Goal: Task Accomplishment & Management: Manage account settings

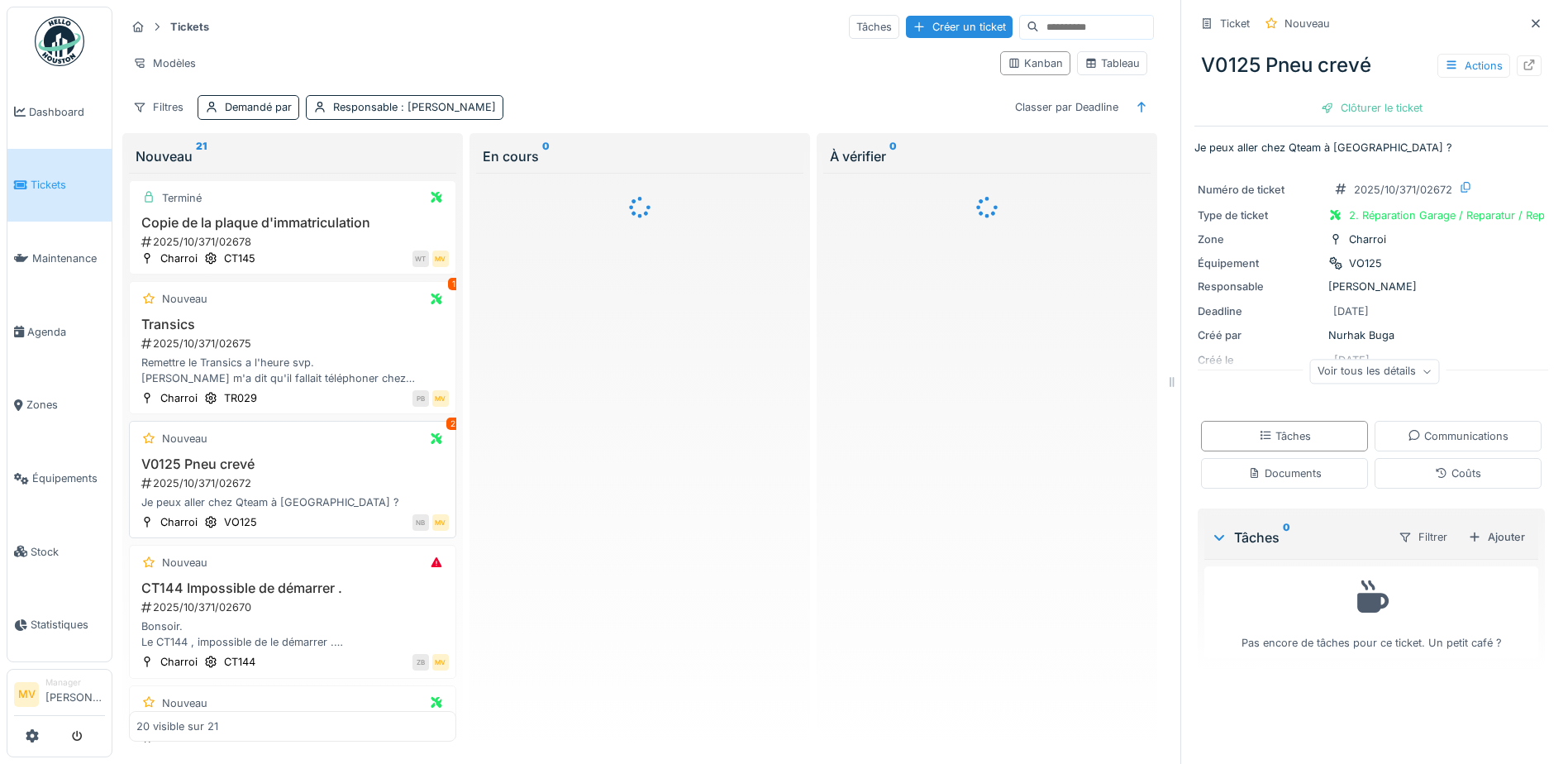
drag, startPoint x: 57, startPoint y: 473, endPoint x: 168, endPoint y: 471, distance: 111.0
click at [57, 473] on span "Équipements" at bounding box center [69, 478] width 73 height 16
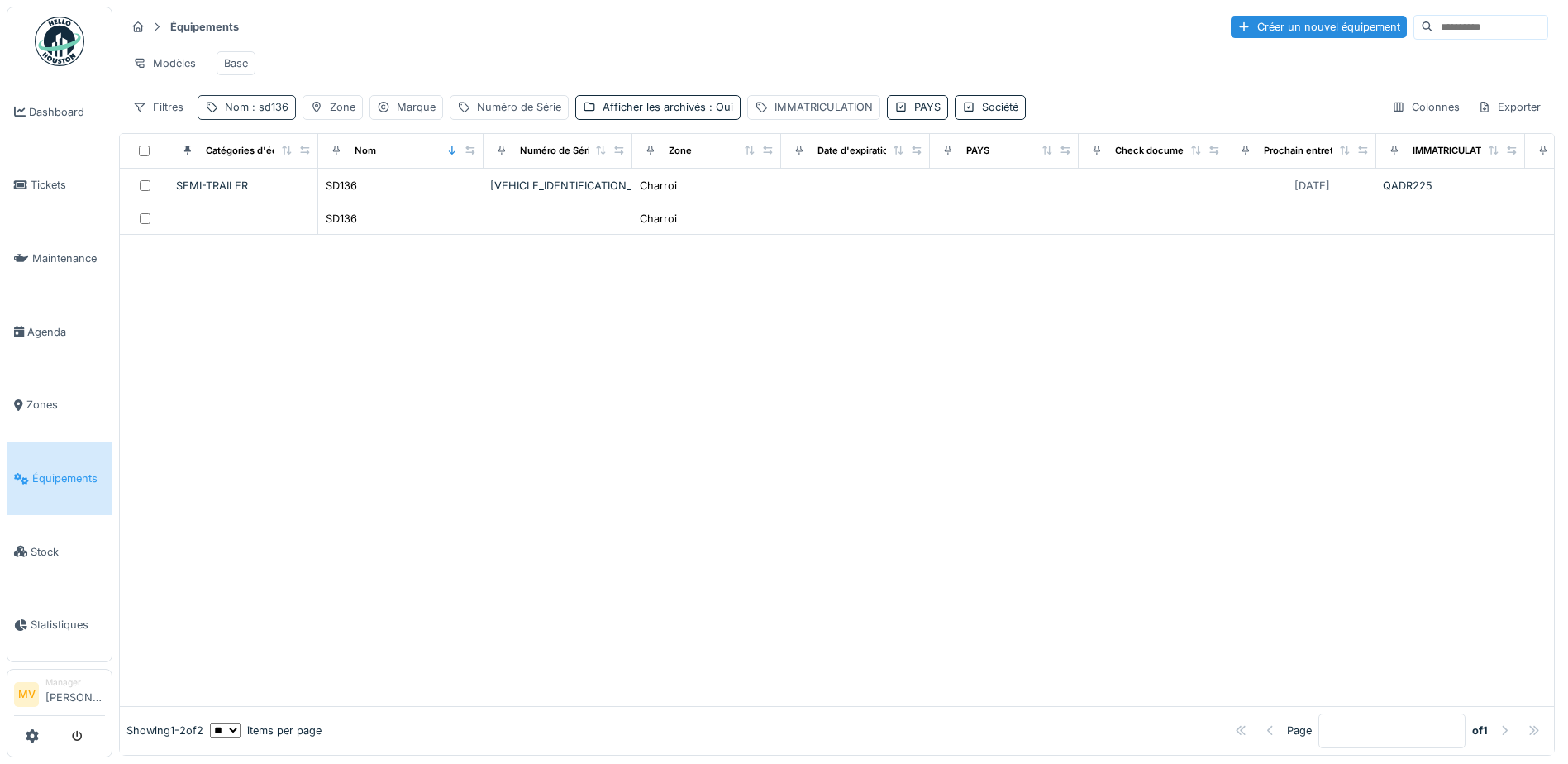
click at [263, 111] on div "Nom : sd136" at bounding box center [246, 107] width 99 height 24
click at [314, 196] on input "*****" at bounding box center [287, 199] width 164 height 35
type input "*"
type input "*****"
click at [718, 457] on div at bounding box center [836, 455] width 1434 height 503
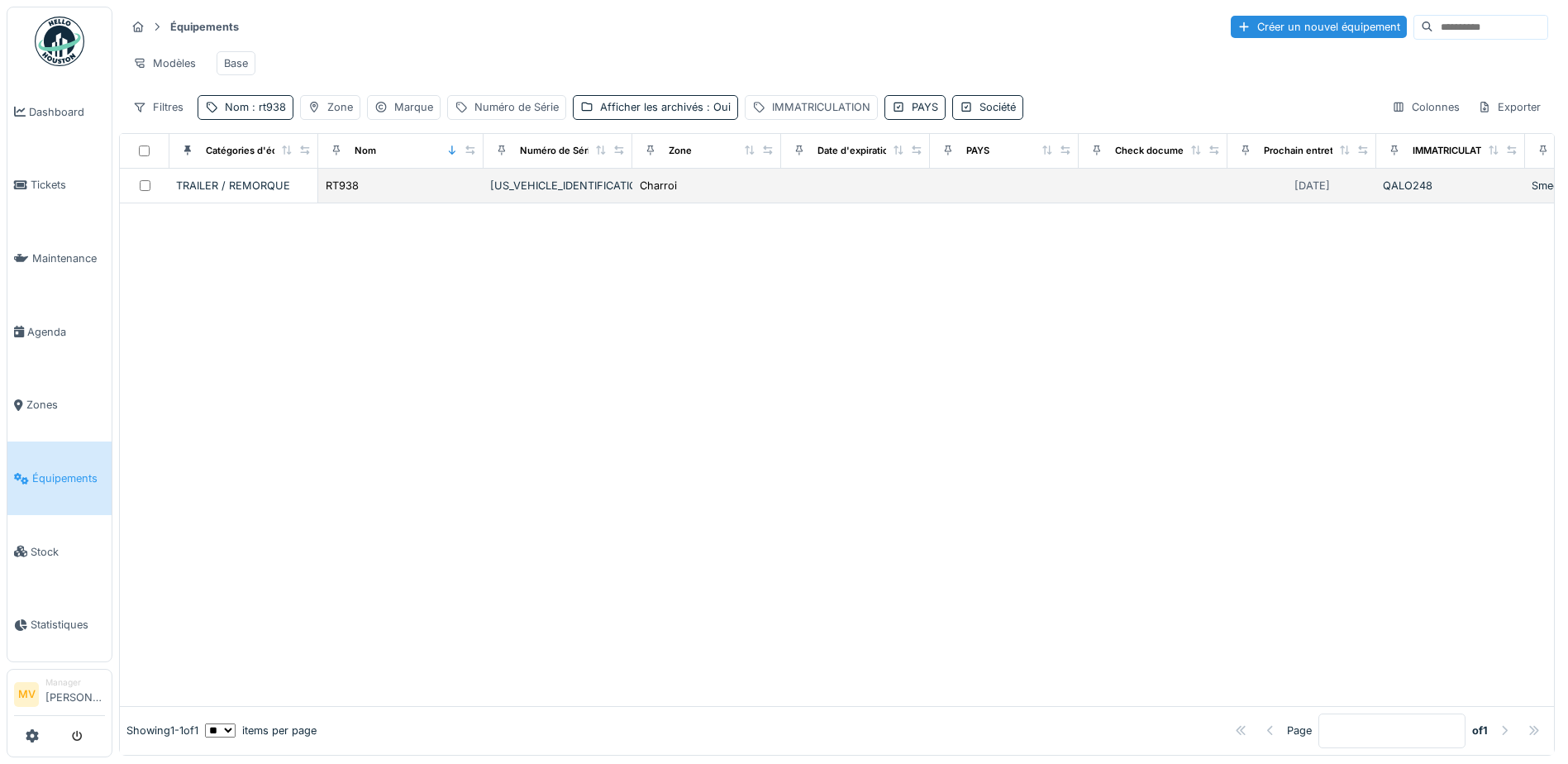
click at [576, 193] on div "WKEAZ000000920294" at bounding box center [558, 185] width 135 height 16
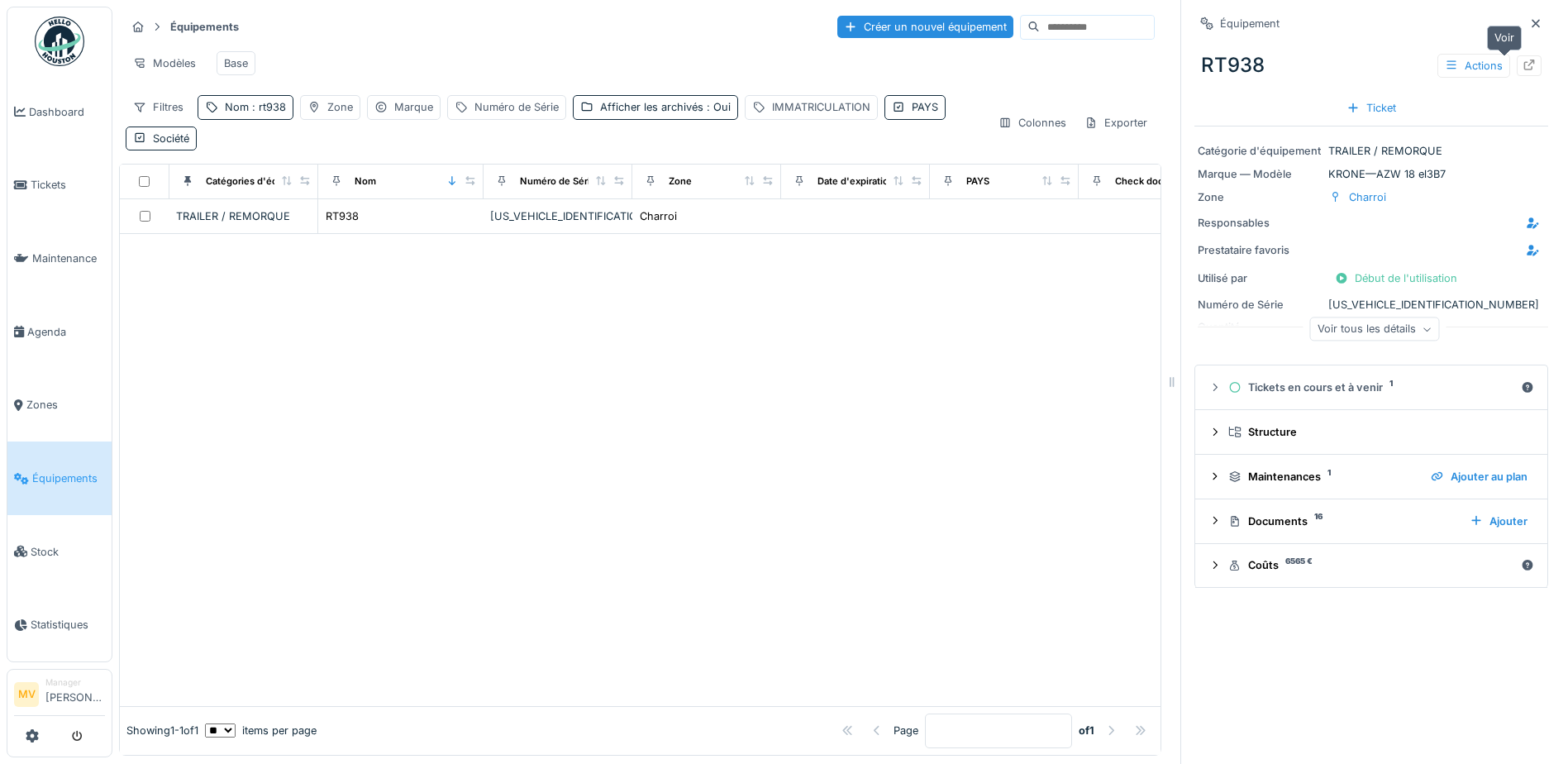
click at [1517, 62] on div at bounding box center [1529, 66] width 25 height 21
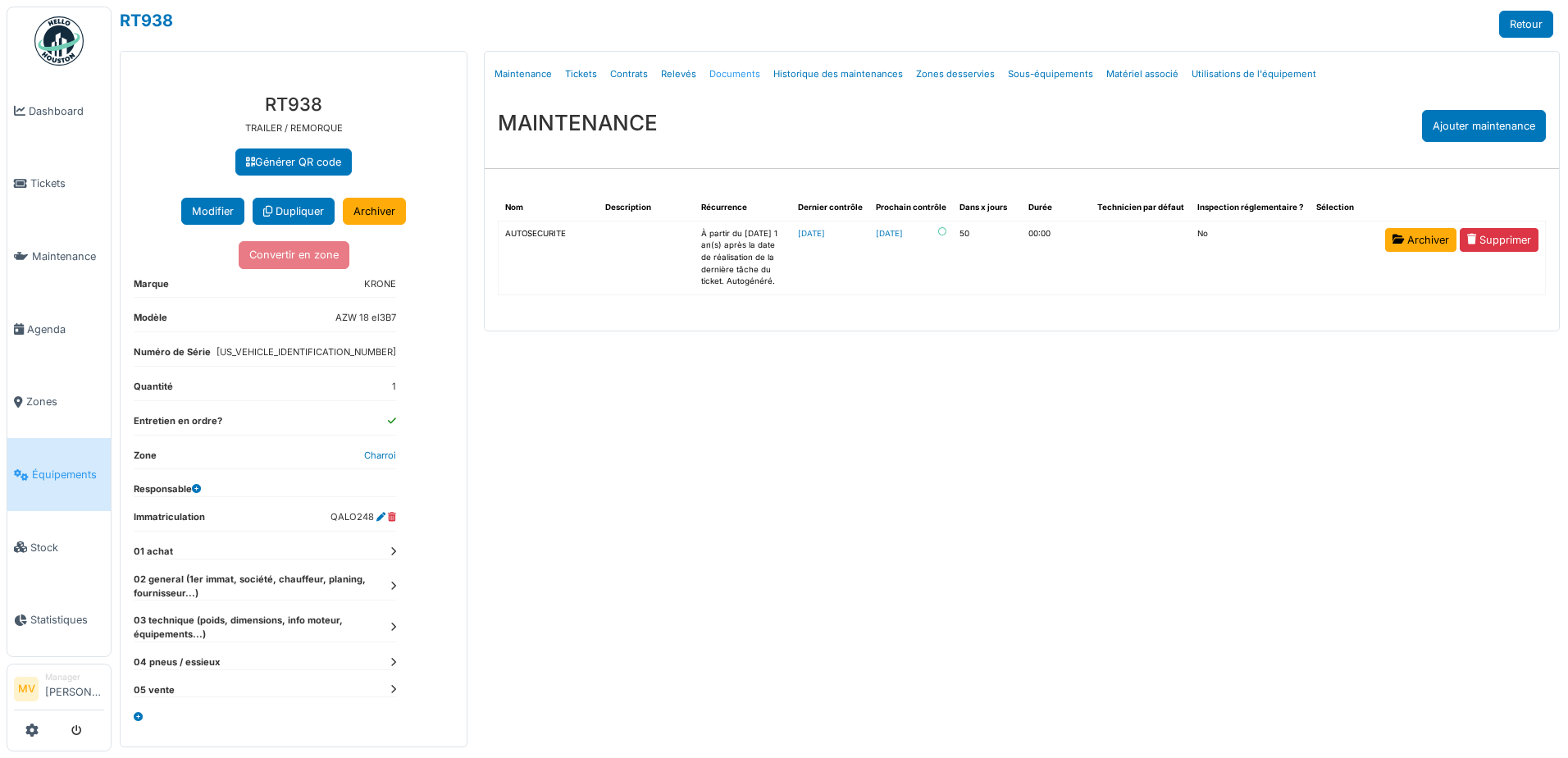
click at [721, 73] on link "Documents" at bounding box center [735, 74] width 64 height 39
select select "***"
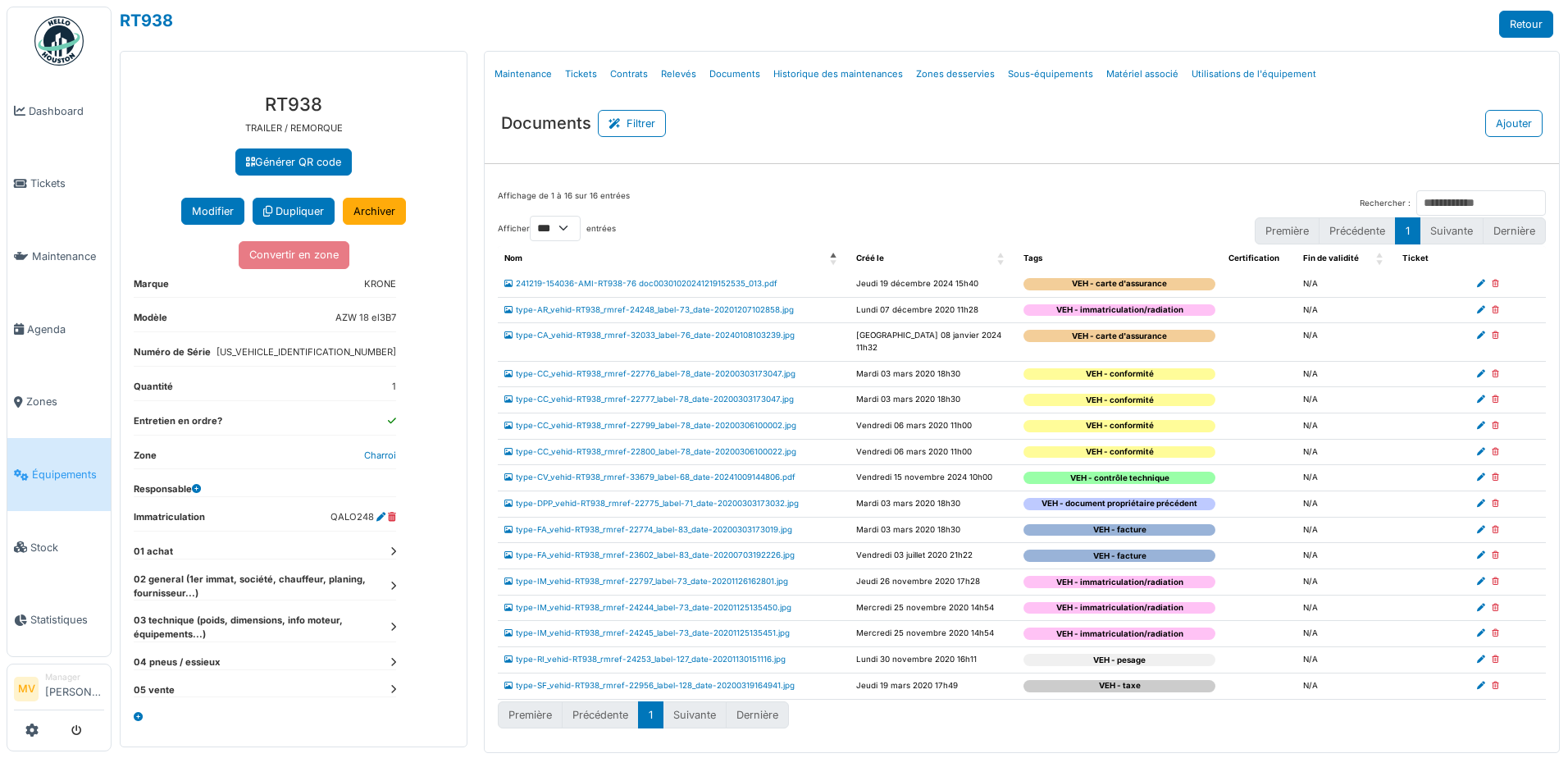
click at [1143, 575] on div "VEH - immatriculation/radiation" at bounding box center [1119, 581] width 192 height 12
click at [695, 574] on td "type-IM_vehid-RT938_rmref-22797_label-73_date-20201126162801.jpg" at bounding box center [673, 583] width 351 height 26
click at [700, 576] on link "type-IM_vehid-RT938_rmref-22797_label-73_date-20201126162801.jpg" at bounding box center [646, 580] width 284 height 9
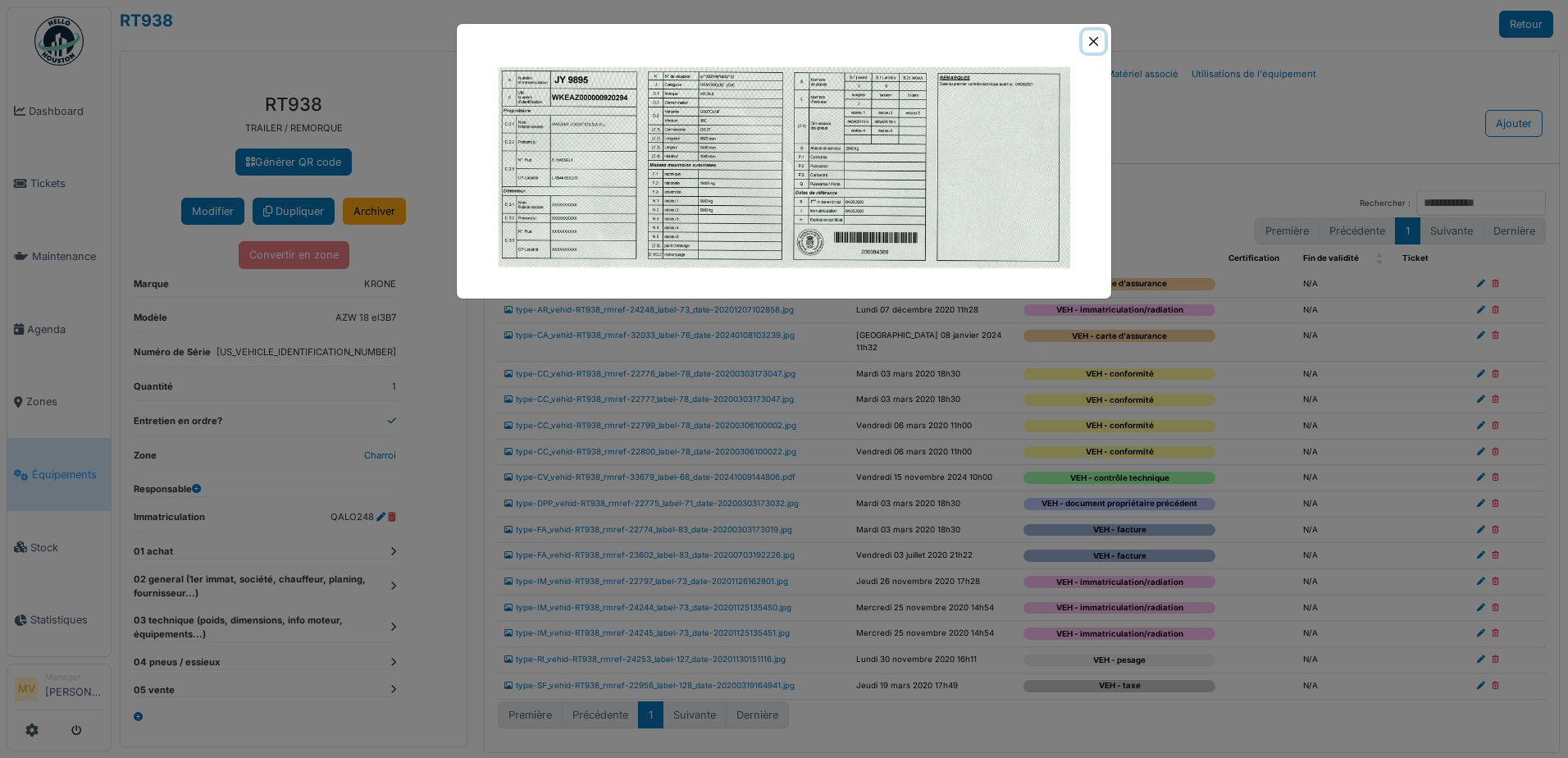
click at [1091, 44] on button "Close" at bounding box center [1093, 41] width 22 height 22
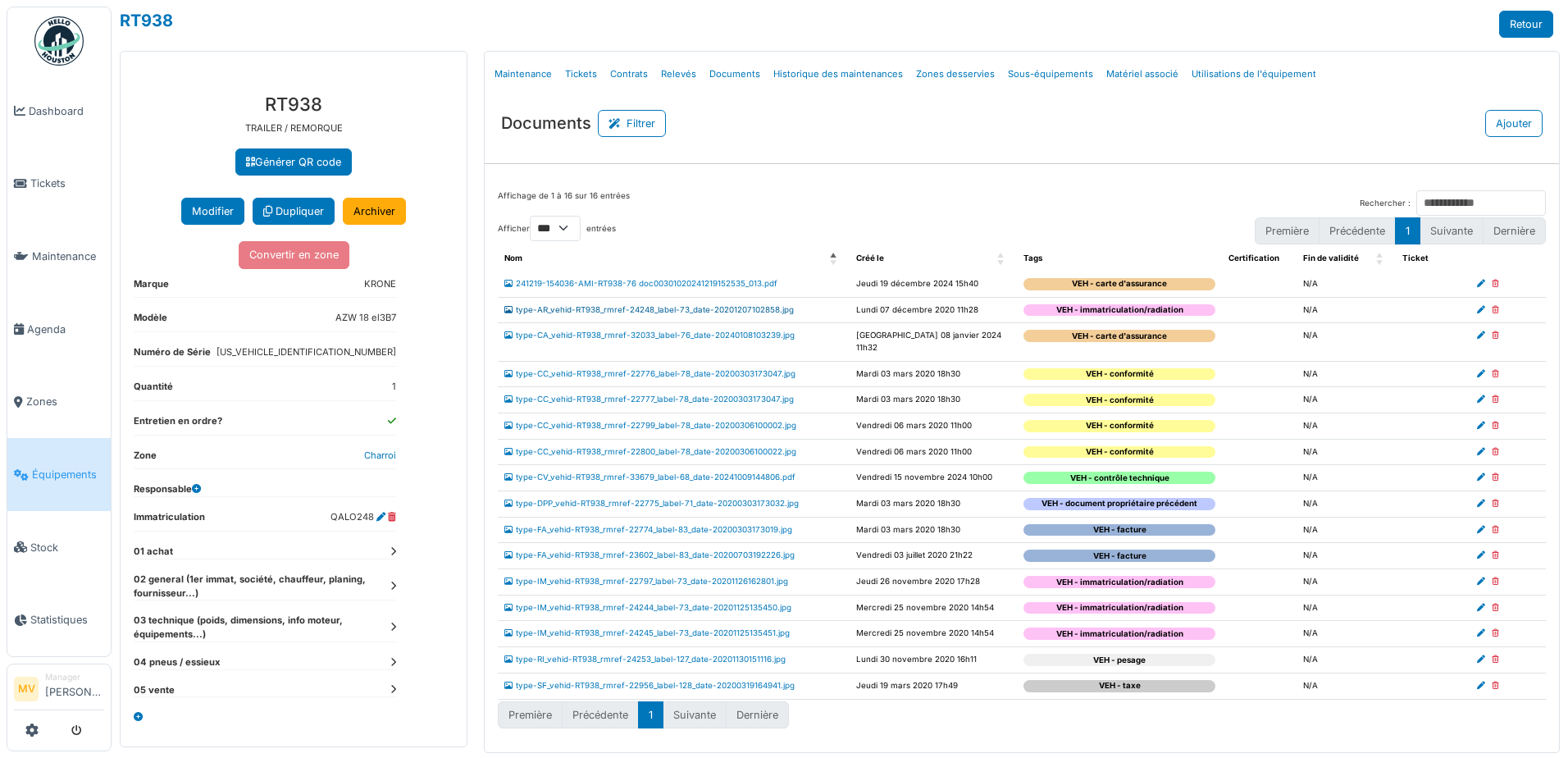
click at [778, 309] on link "type-AR_vehid-RT938_rmref-24248_label-73_date-20201207102858.jpg" at bounding box center [649, 309] width 290 height 9
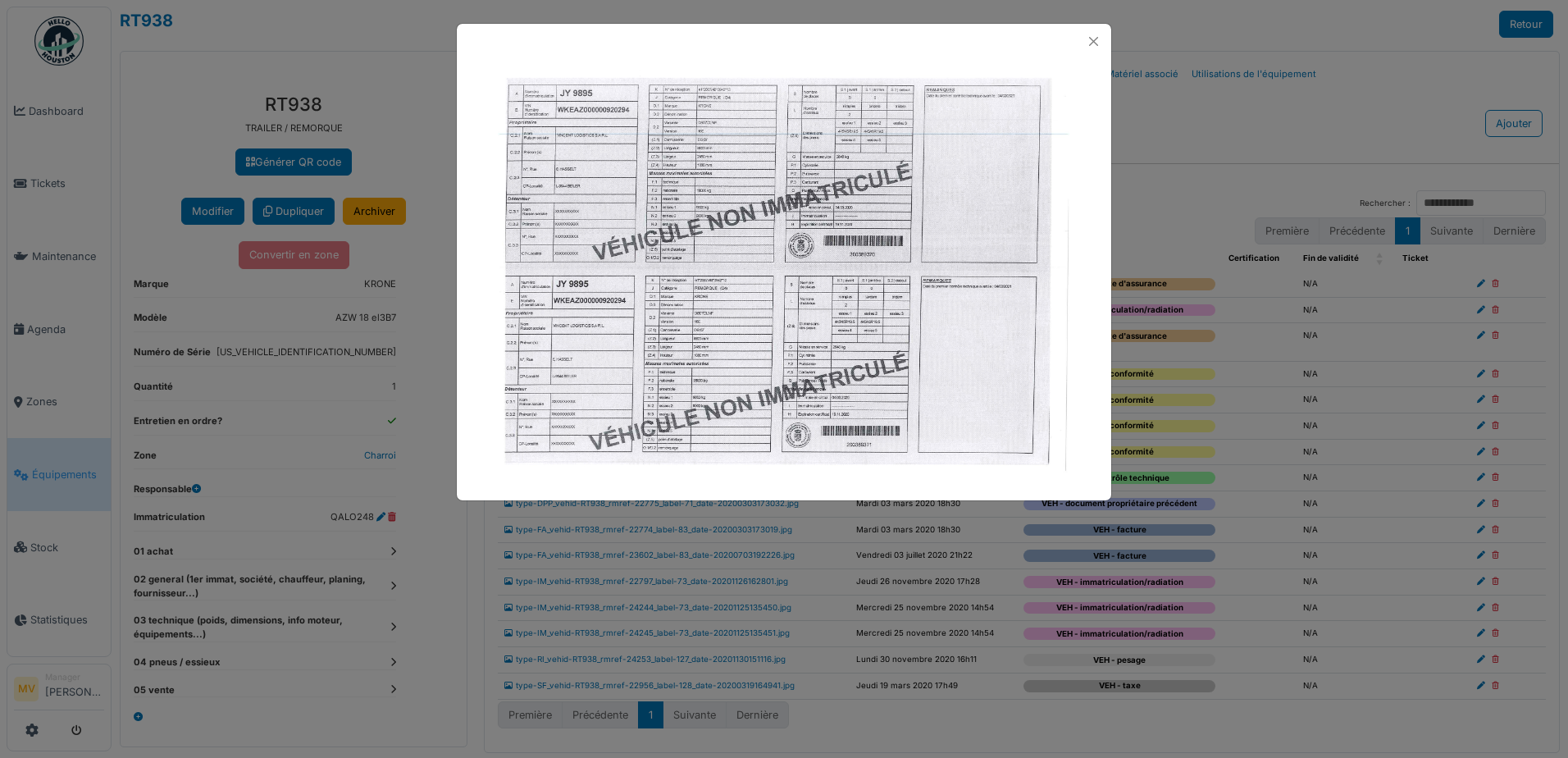
click at [1207, 190] on div at bounding box center [784, 379] width 1568 height 758
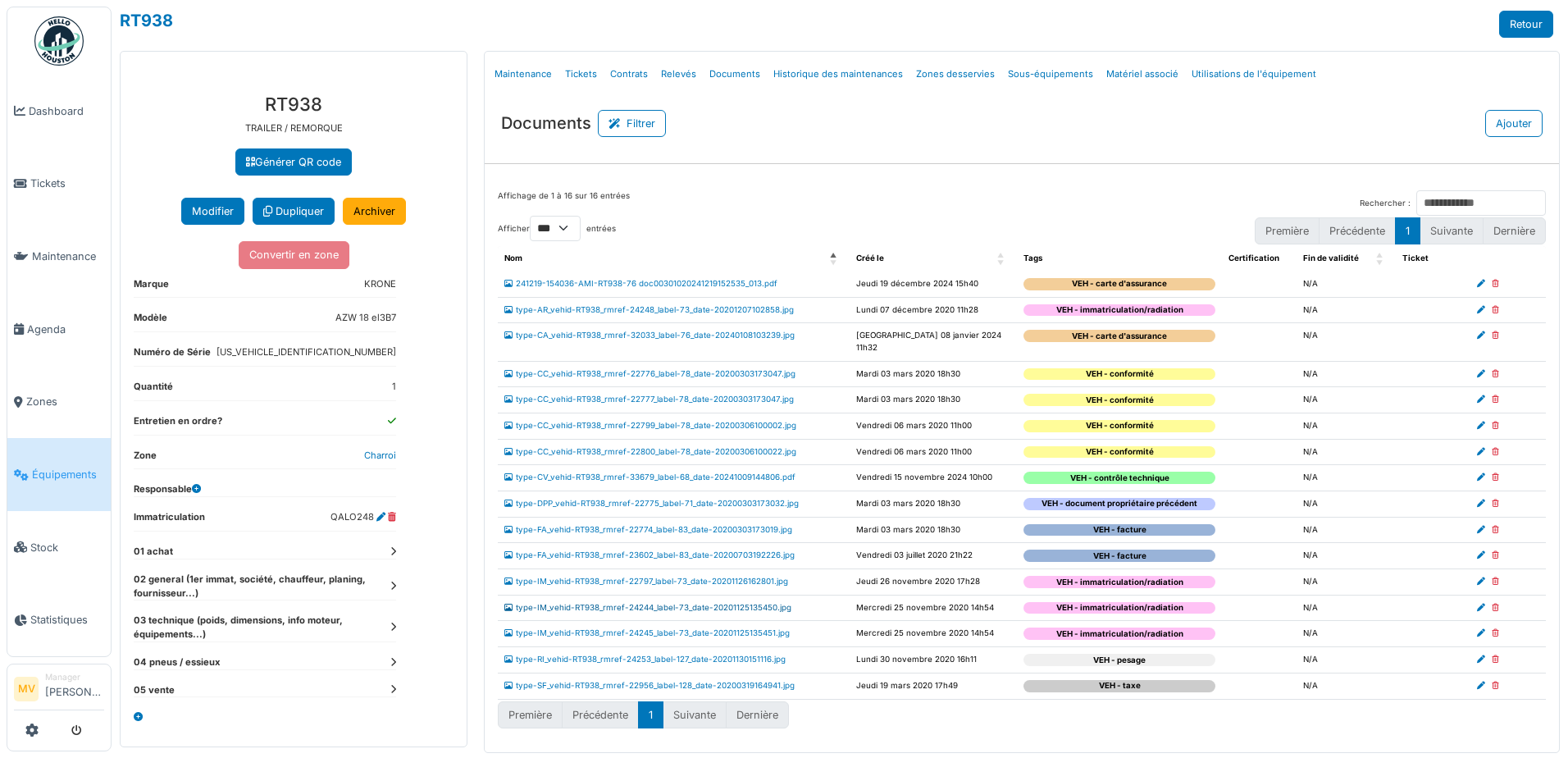
click at [728, 602] on link "type-IM_vehid-RT938_rmref-24244_label-73_date-20201125135450.jpg" at bounding box center [648, 607] width 287 height 9
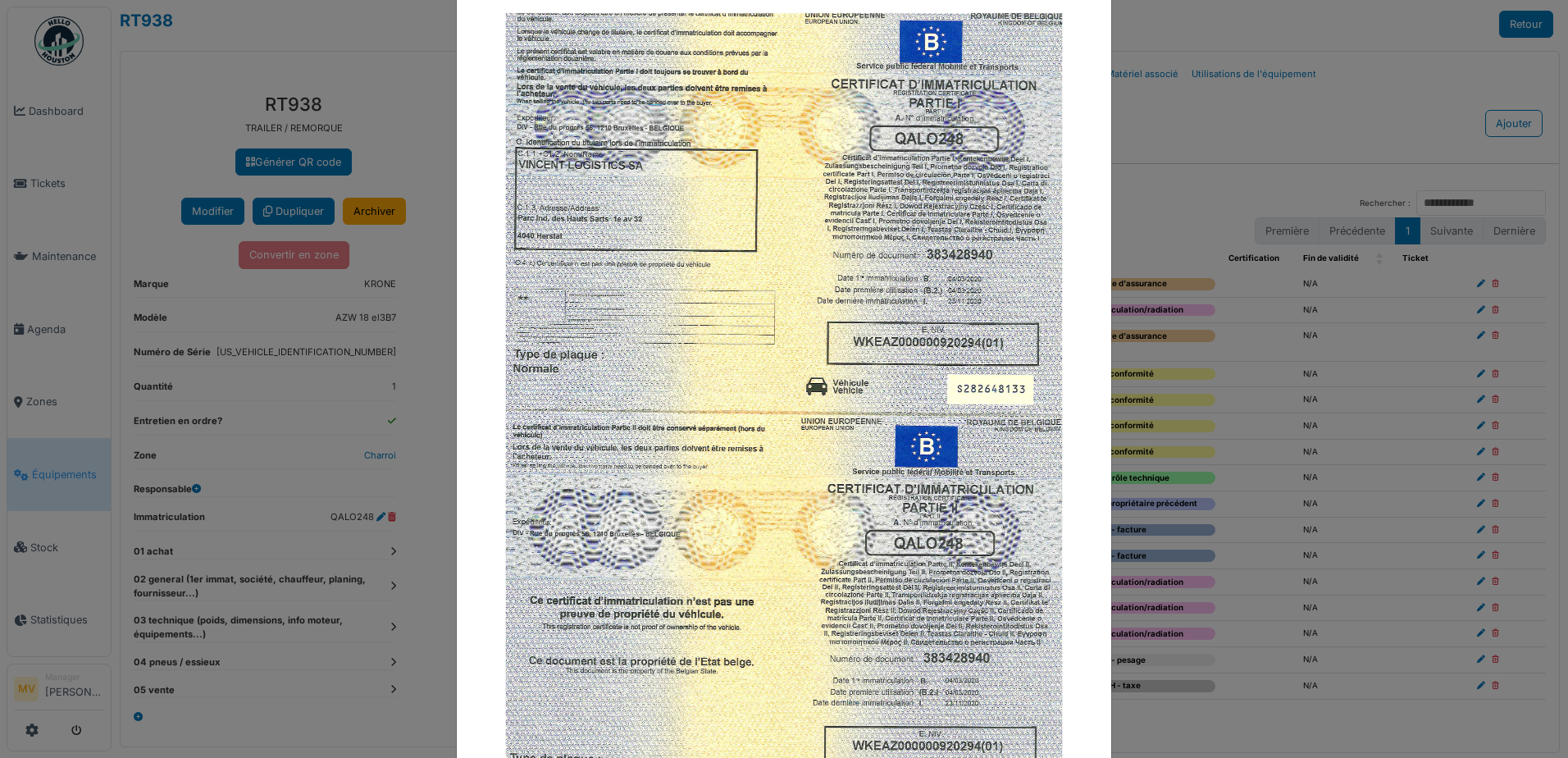
scroll to position [170, 0]
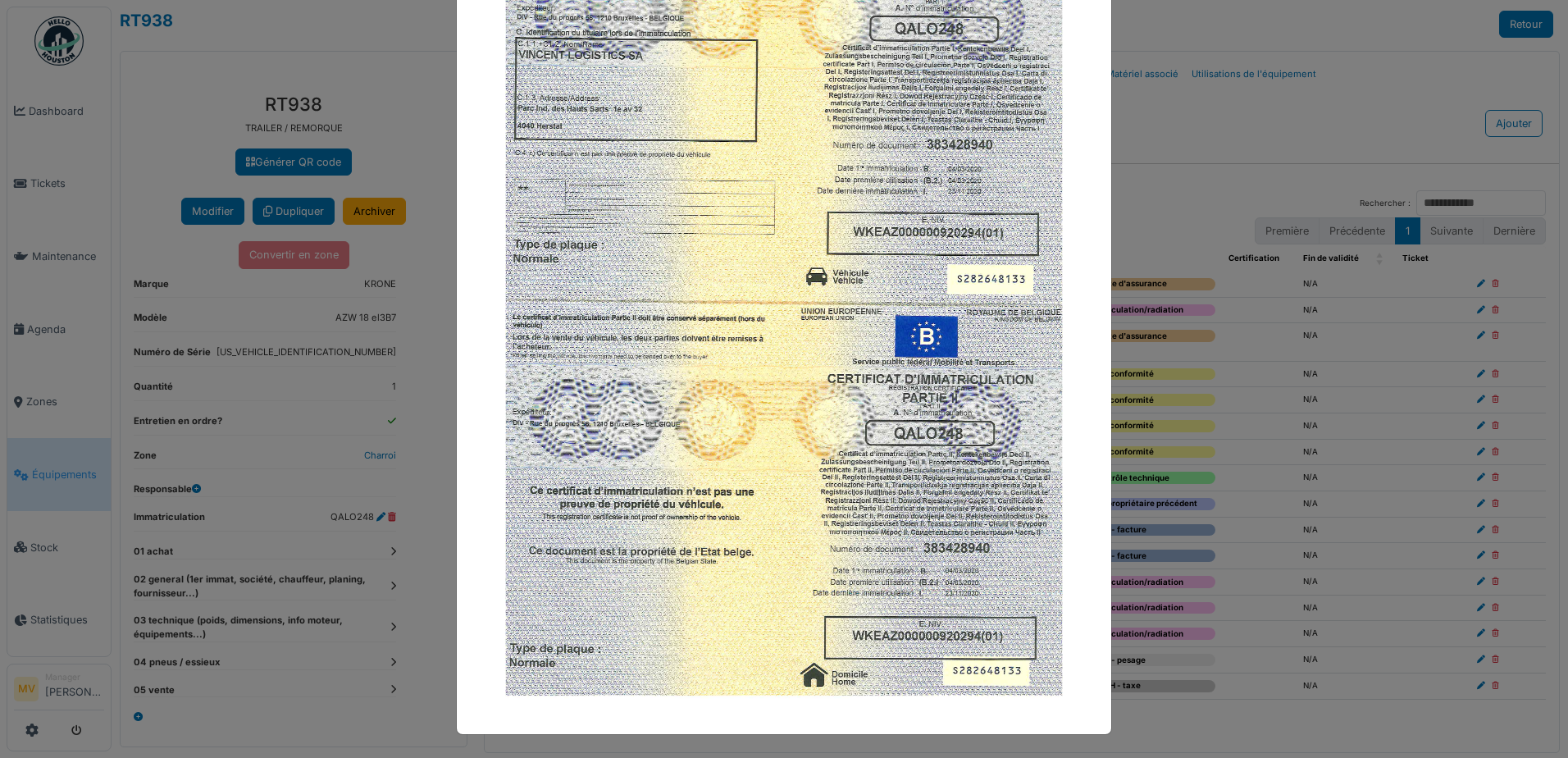
click at [1221, 181] on div at bounding box center [784, 379] width 1568 height 758
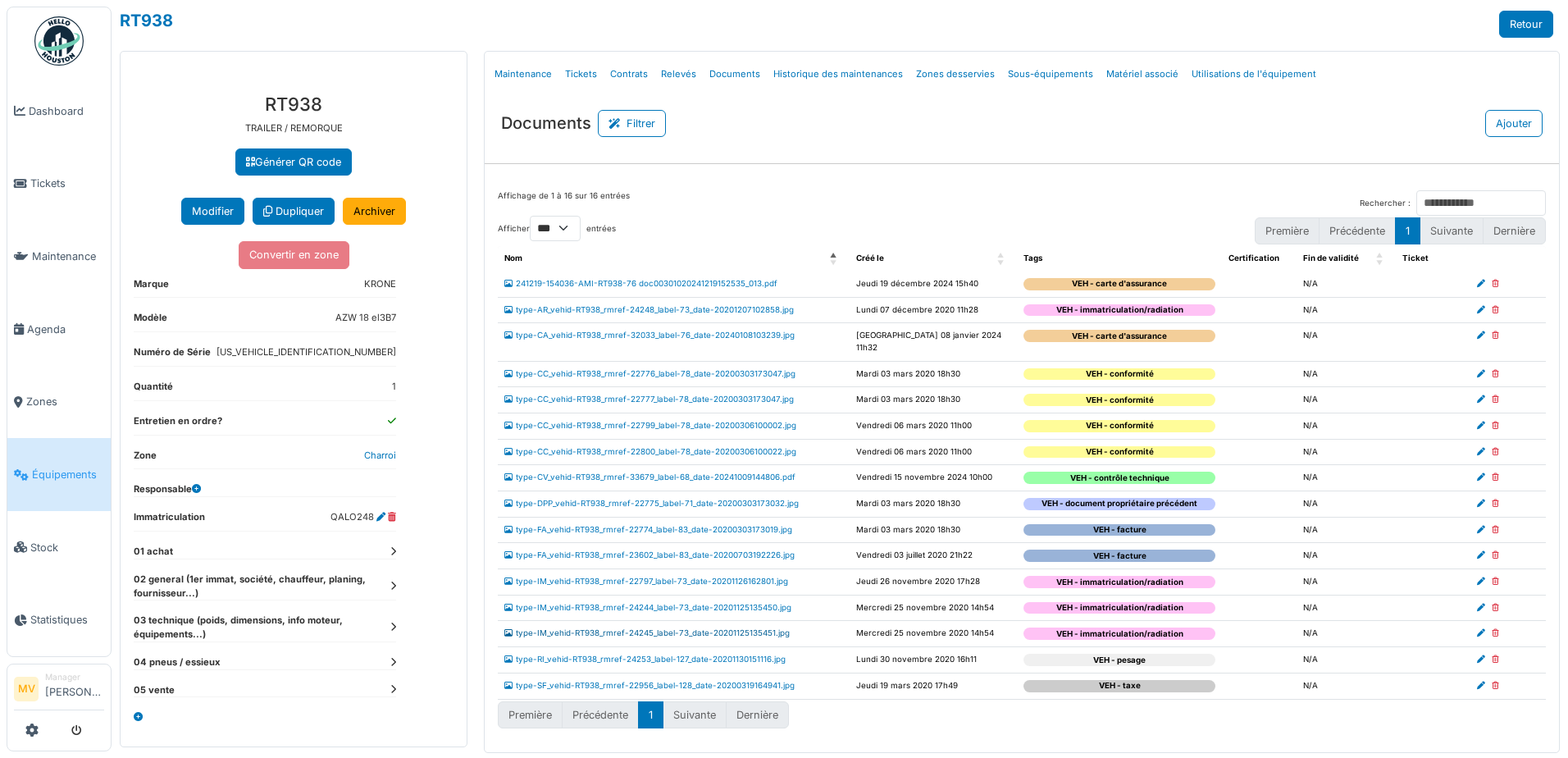
click at [770, 628] on link "type-IM_vehid-RT938_rmref-24245_label-73_date-20201125135451.jpg" at bounding box center [647, 632] width 286 height 9
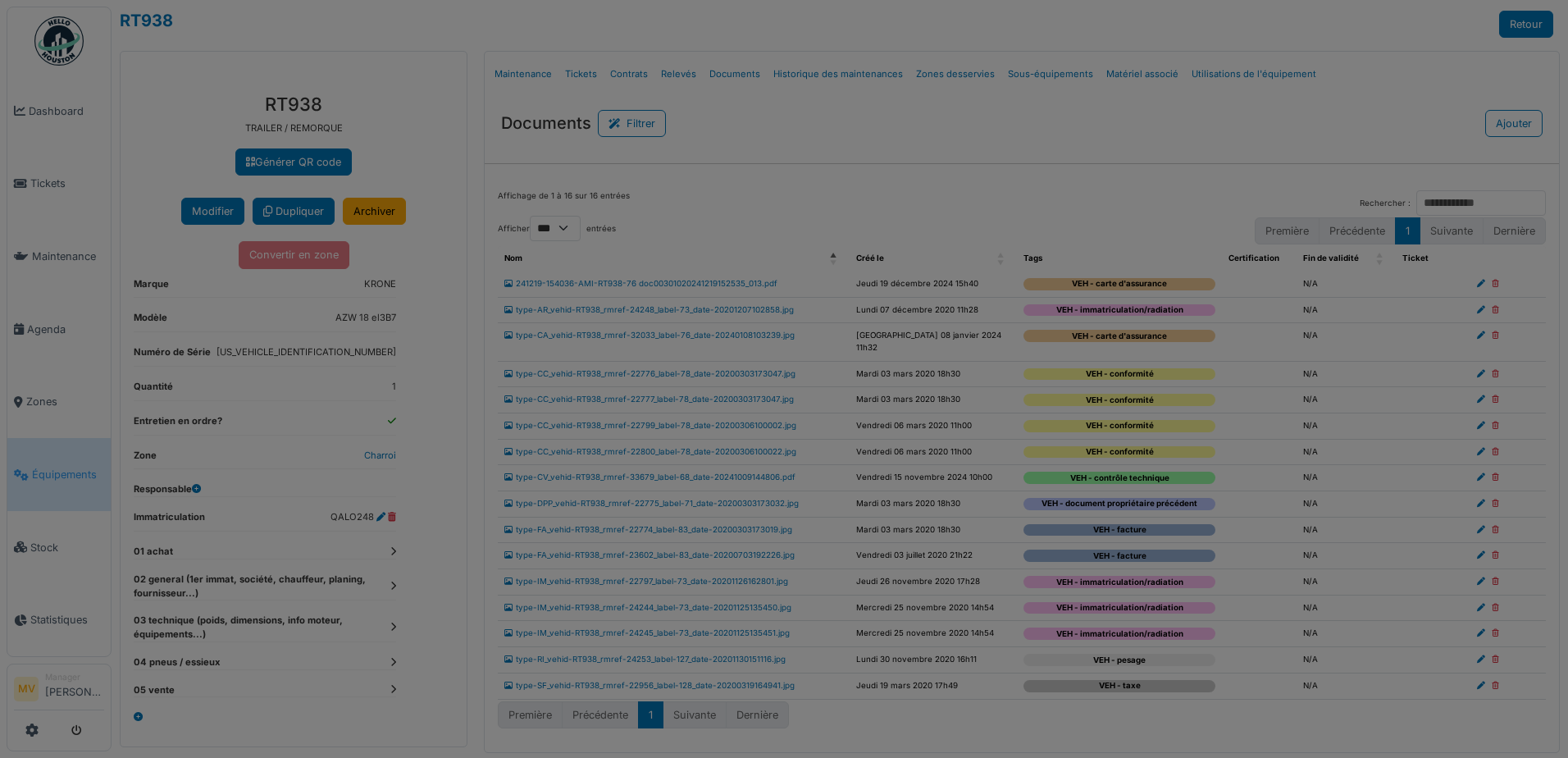
scroll to position [0, 0]
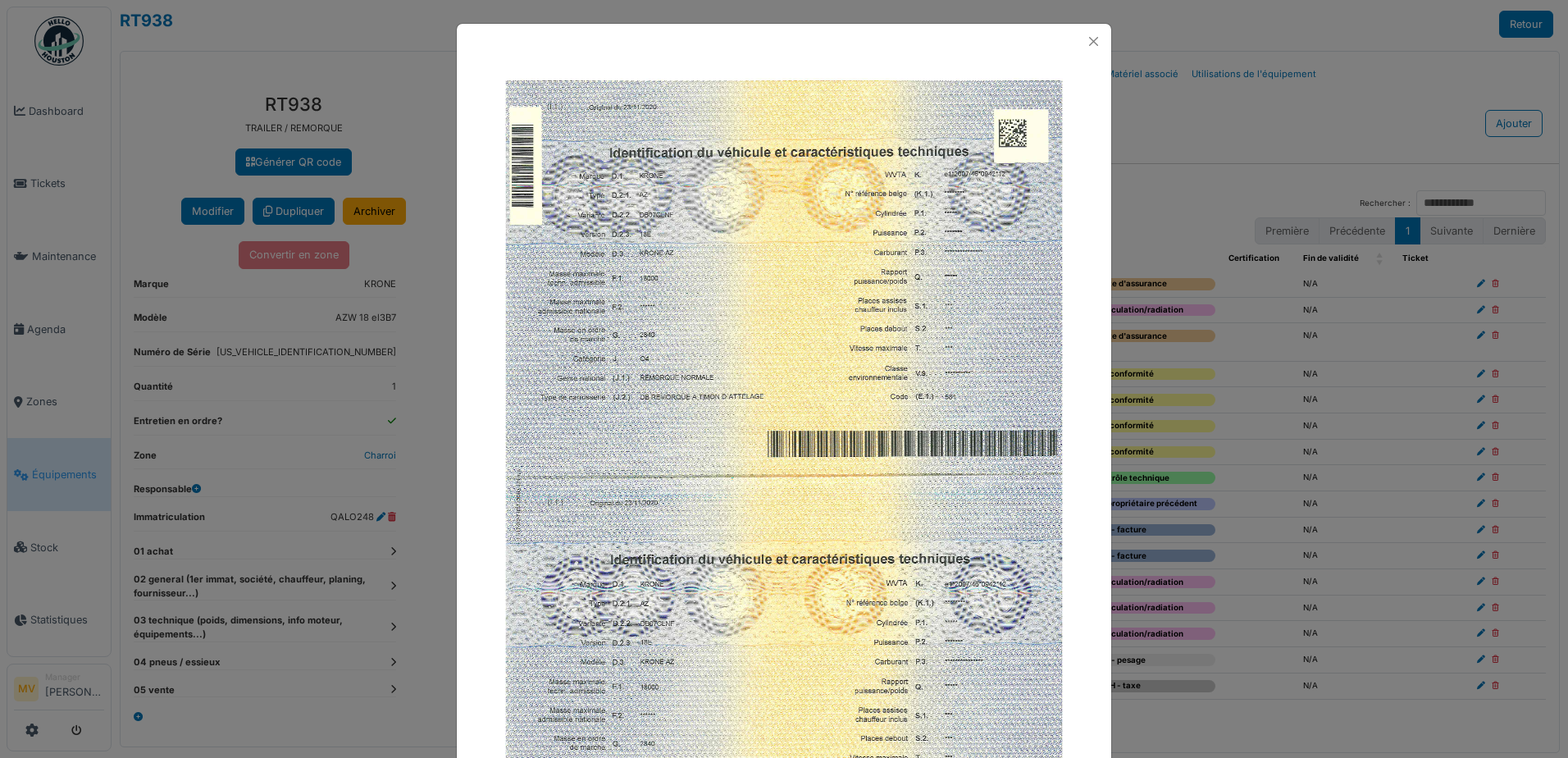
click at [853, 300] on img at bounding box center [784, 472] width 573 height 809
drag, startPoint x: 1093, startPoint y: 42, endPoint x: 1061, endPoint y: 30, distance: 34.2
click at [1088, 39] on button "Close" at bounding box center [1093, 41] width 22 height 22
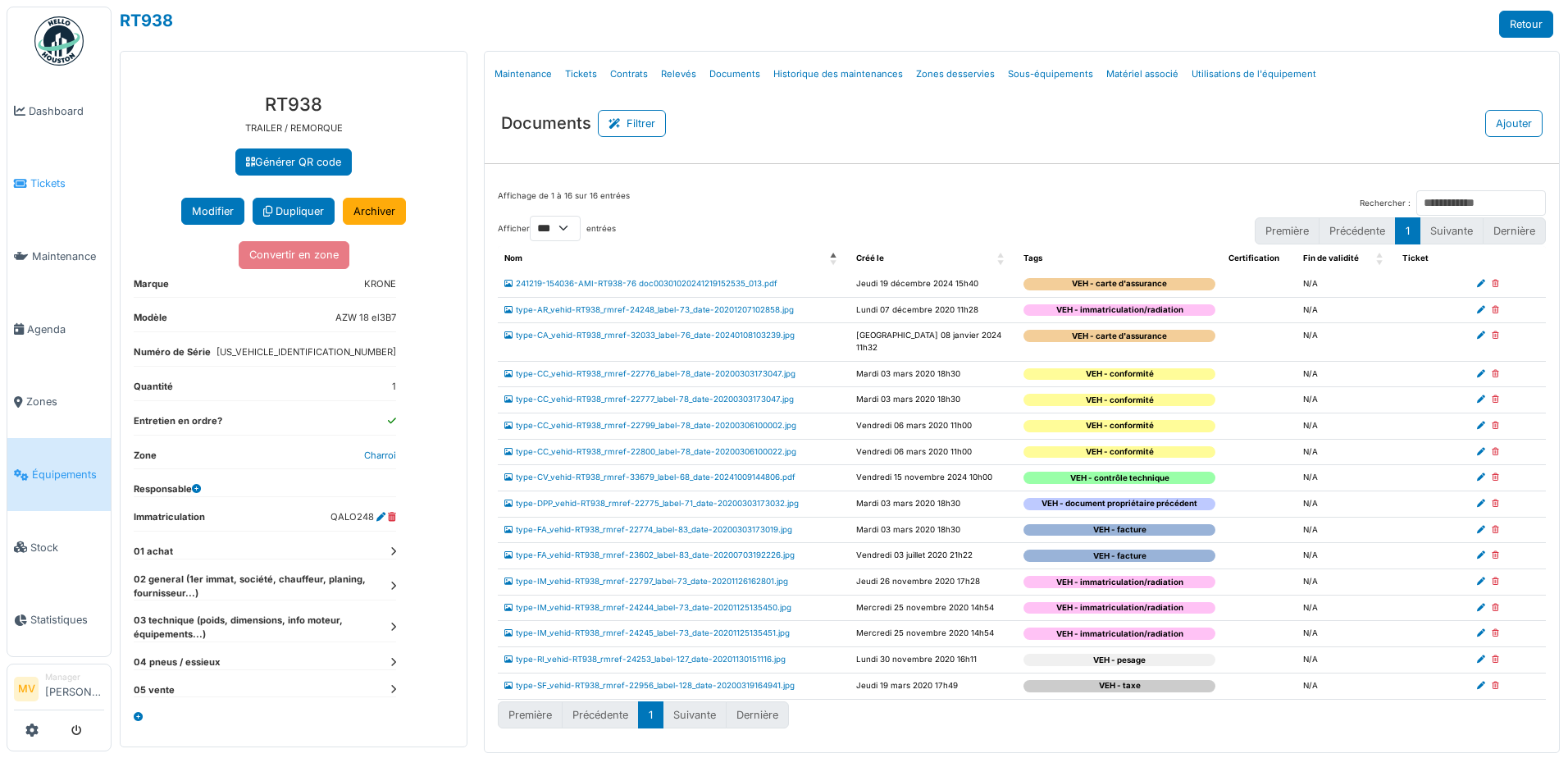
click at [58, 180] on span "Tickets" at bounding box center [67, 183] width 74 height 16
click at [58, 468] on span "Équipements" at bounding box center [68, 474] width 72 height 16
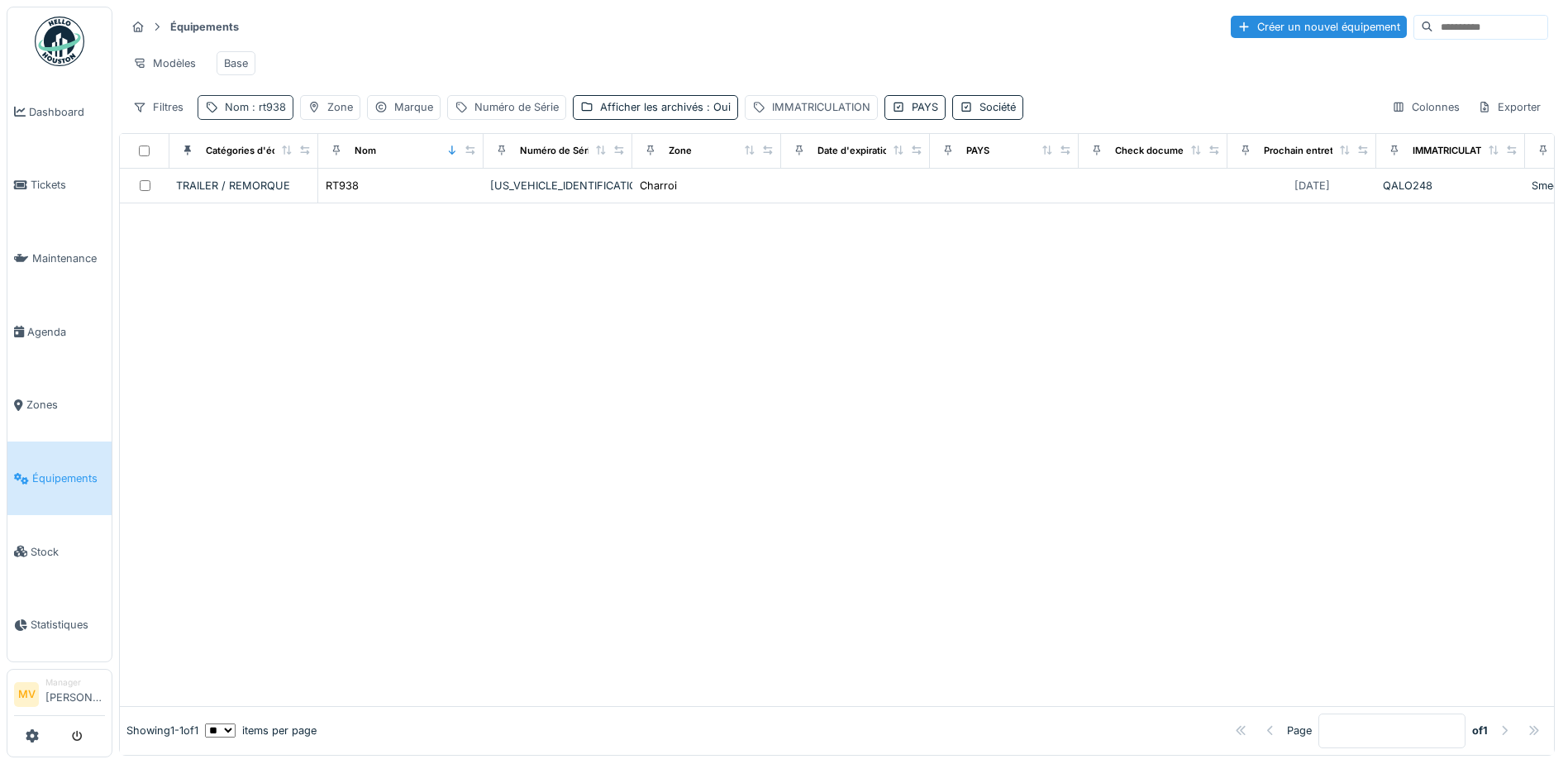
click at [271, 113] on div "Nom : rt938" at bounding box center [256, 107] width 61 height 16
click at [334, 193] on input "*****" at bounding box center [287, 199] width 164 height 35
type input "*"
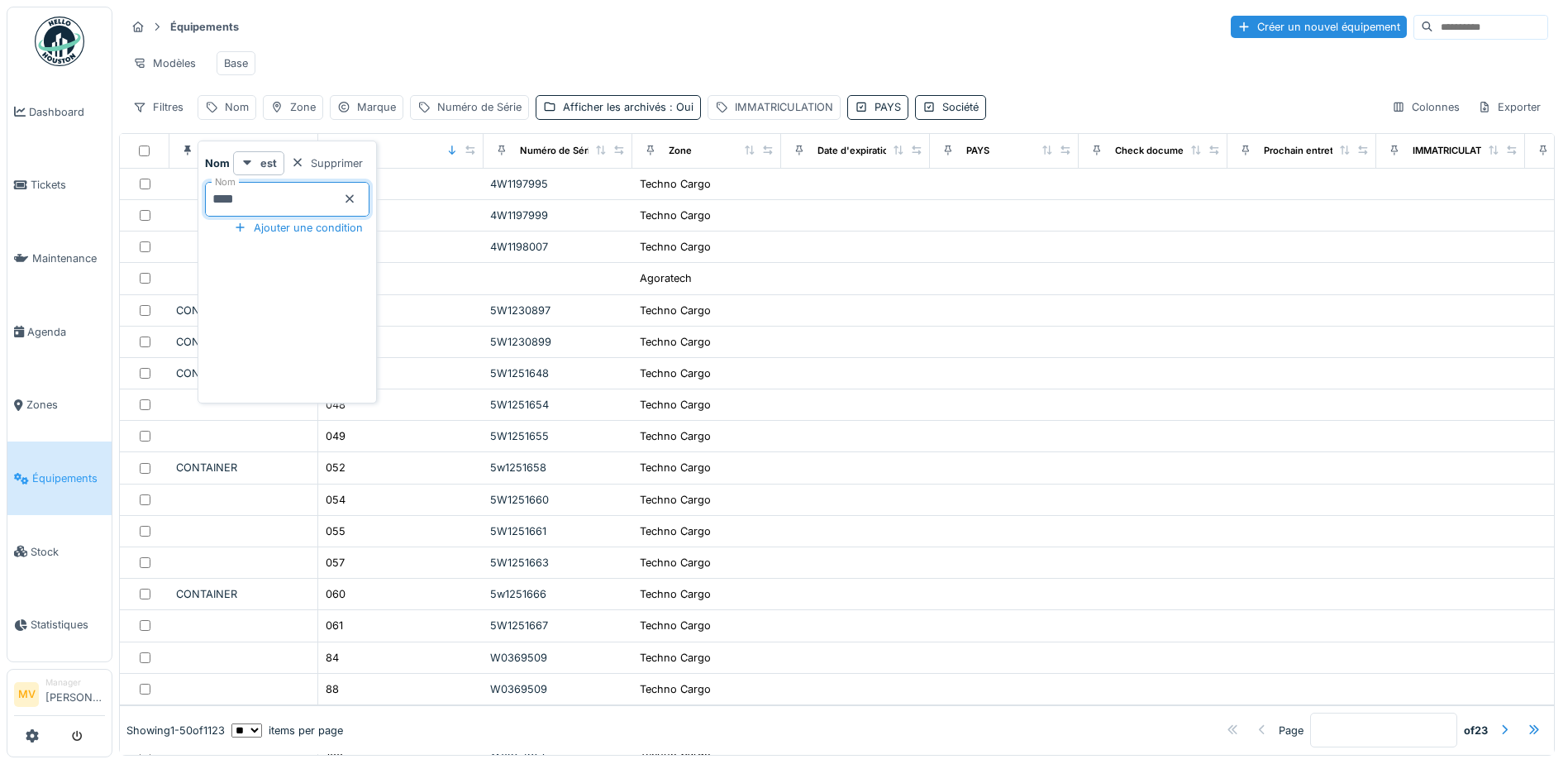
type input "*****"
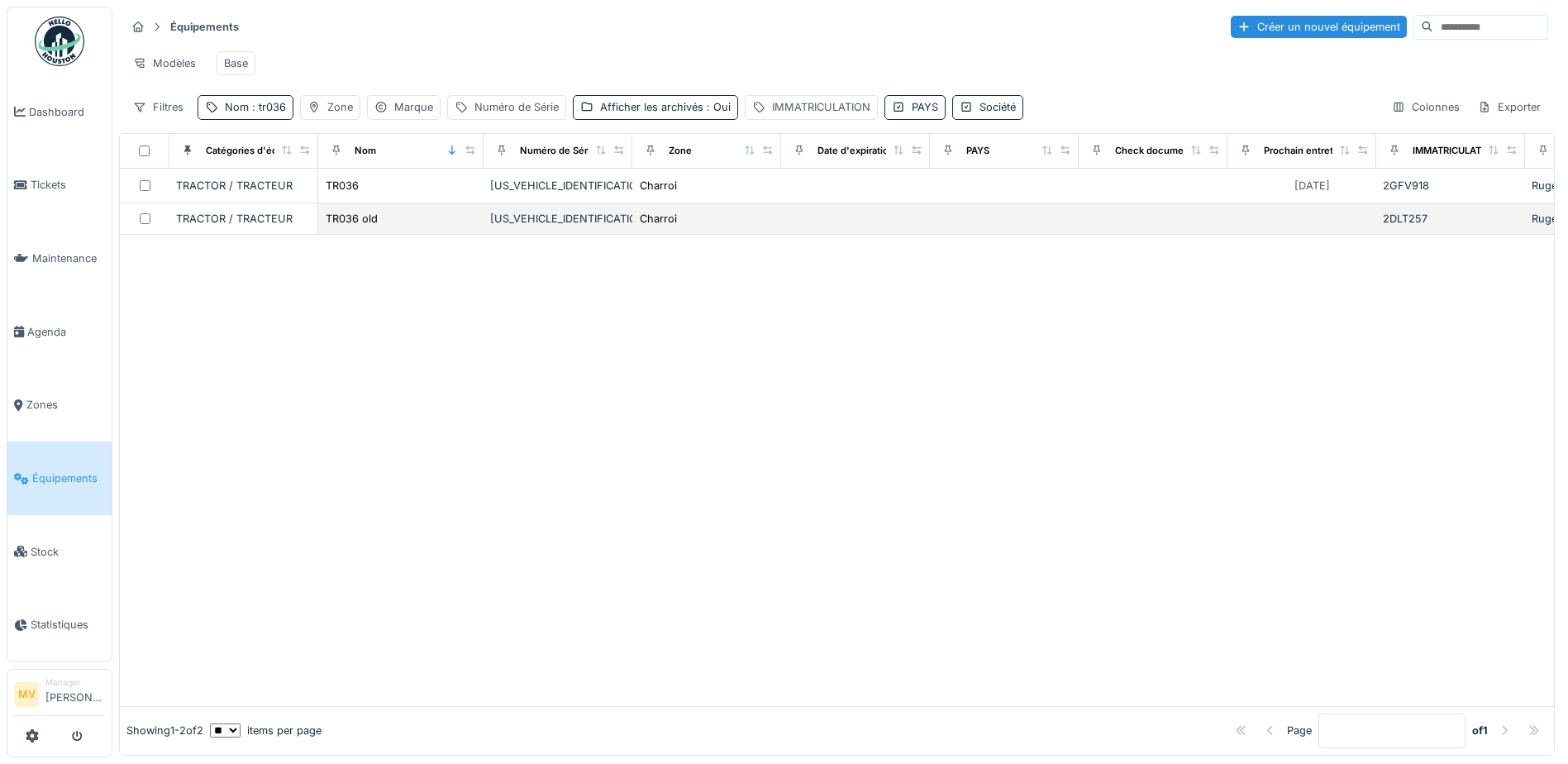
click at [514, 226] on div "ZCFM62AU00C505203" at bounding box center [558, 218] width 135 height 16
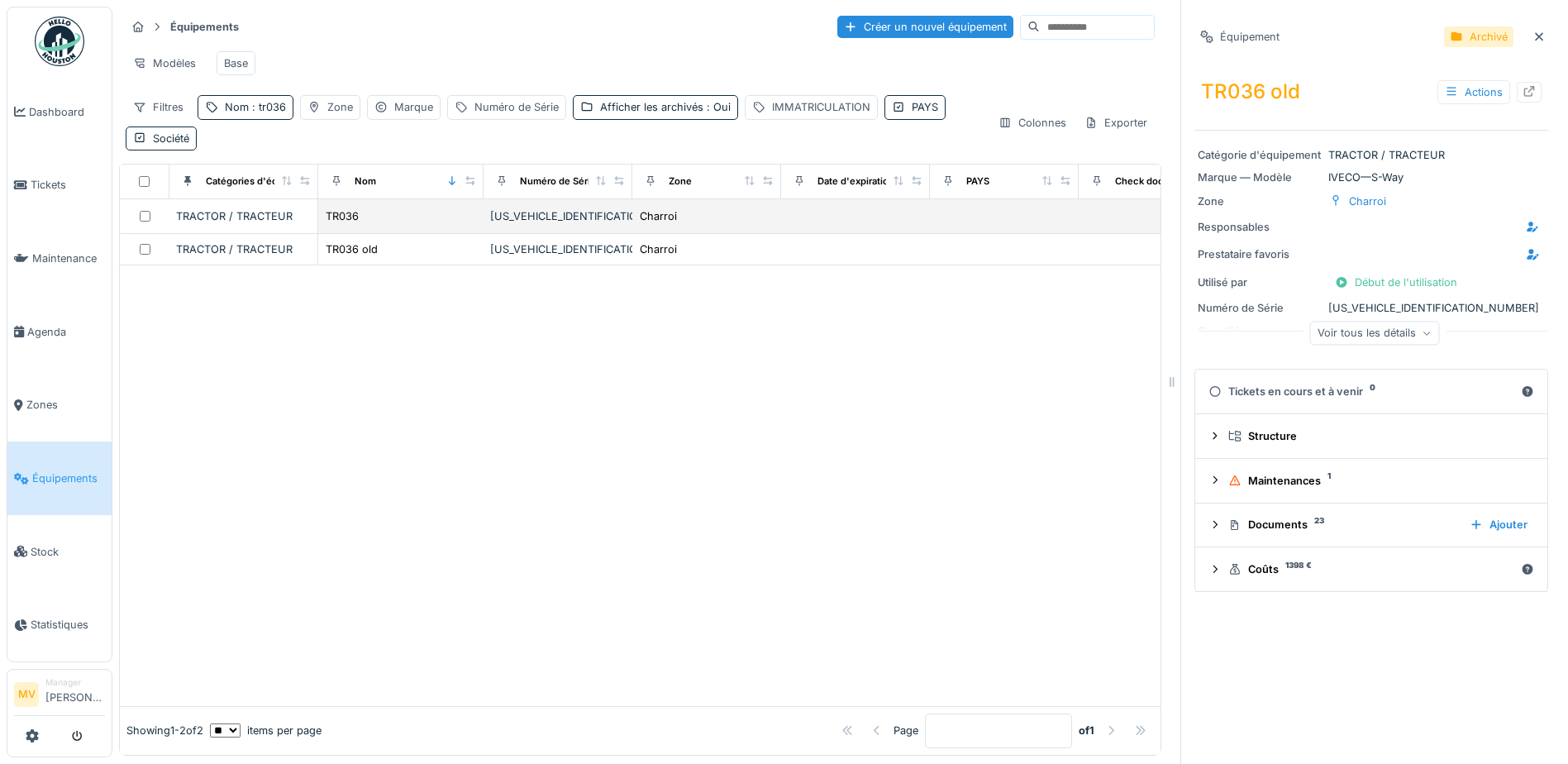
click at [582, 224] on div "ZCFM62AU00C505203" at bounding box center [558, 216] width 135 height 16
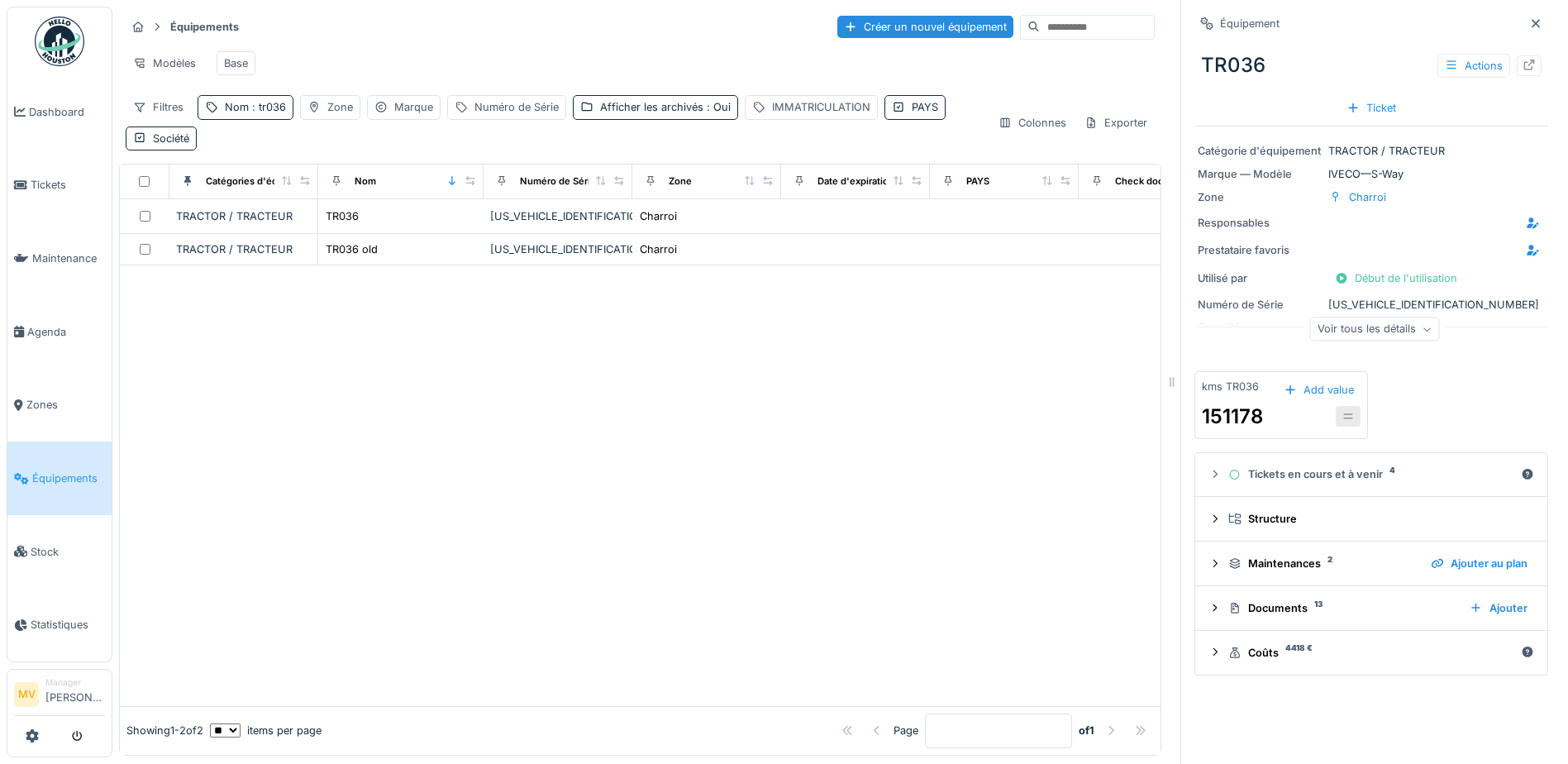
click at [1376, 333] on div "Voir tous les détails" at bounding box center [1375, 329] width 129 height 24
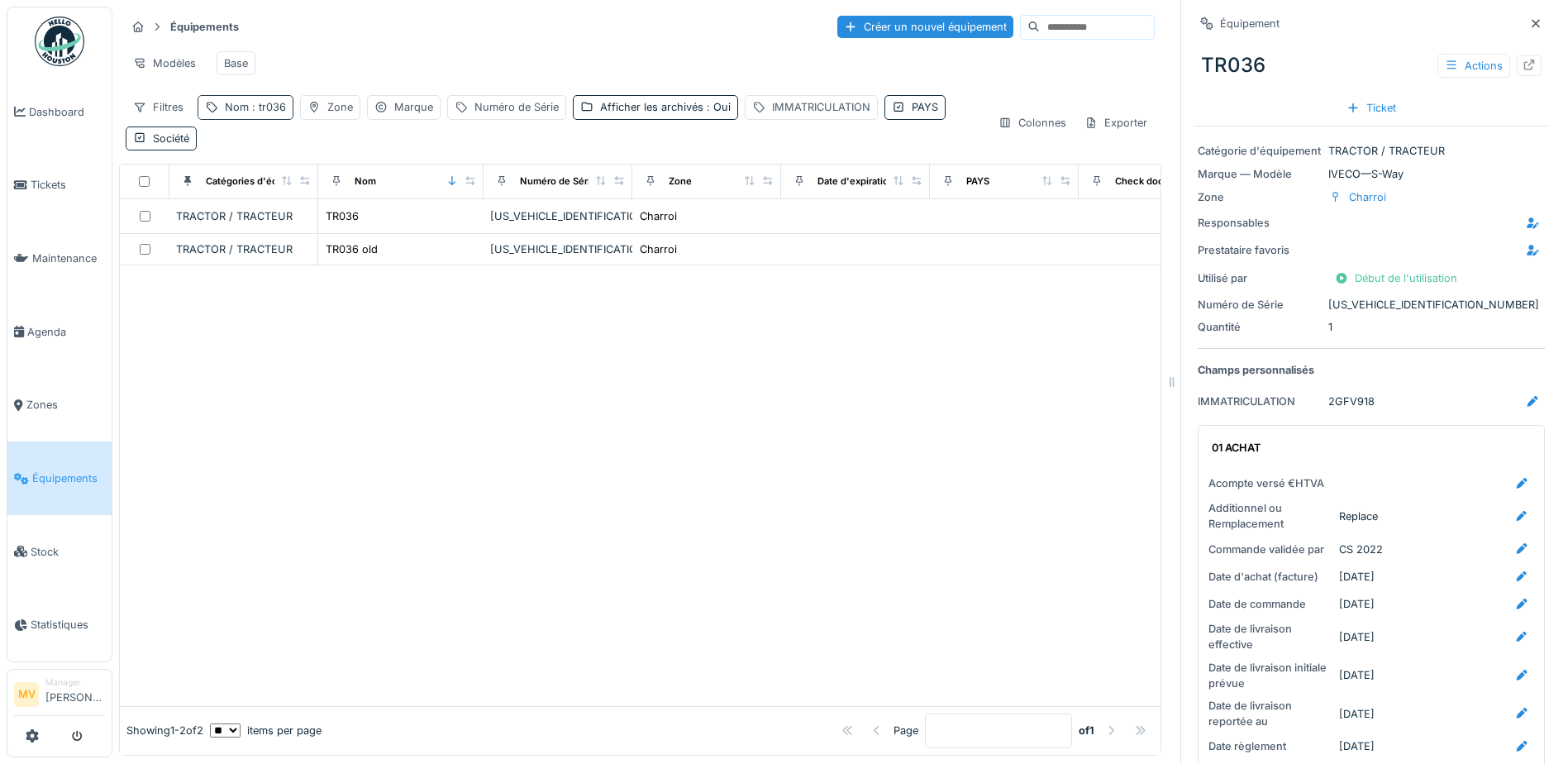
click at [279, 114] on span ": tr036" at bounding box center [267, 107] width 37 height 12
click at [356, 194] on icon at bounding box center [350, 198] width 13 height 11
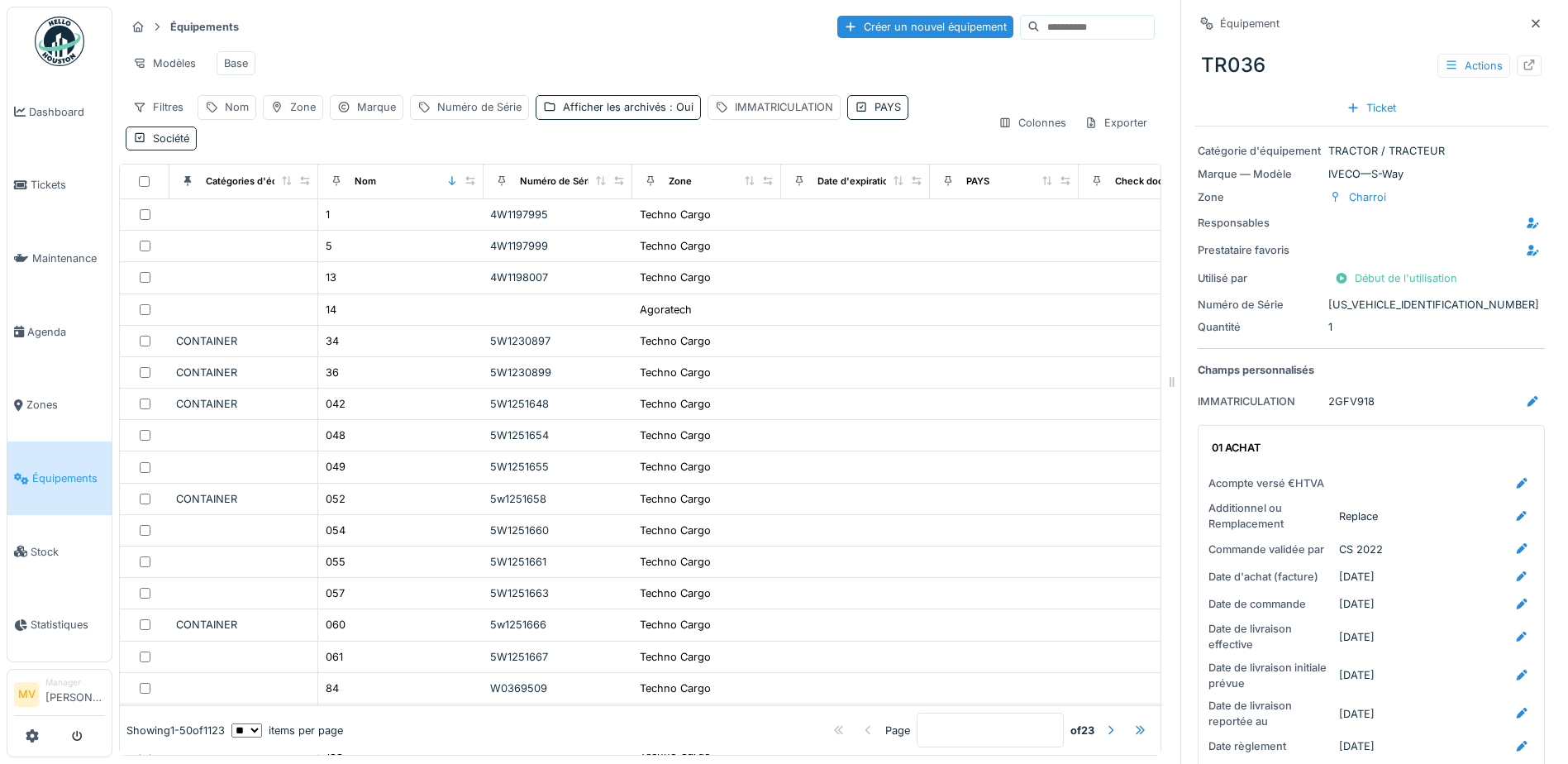
click at [392, 41] on div "Équipements Créer un nouvel équipement Modèles Base Filtres Nom Zone Marque Num…" at bounding box center [640, 81] width 1043 height 150
click at [1531, 21] on icon at bounding box center [1536, 23] width 8 height 8
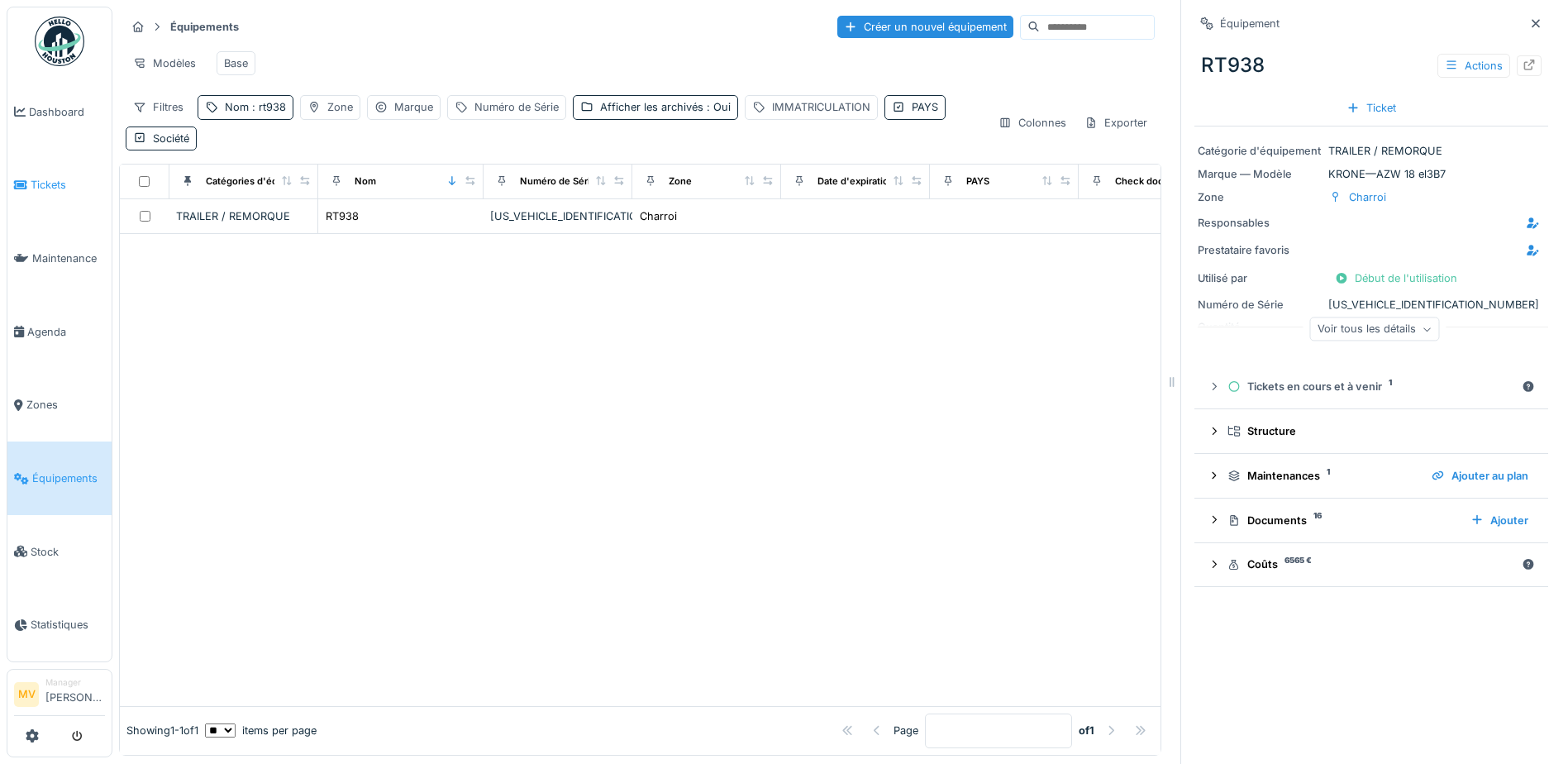
click at [52, 173] on link "Tickets" at bounding box center [60, 185] width 105 height 74
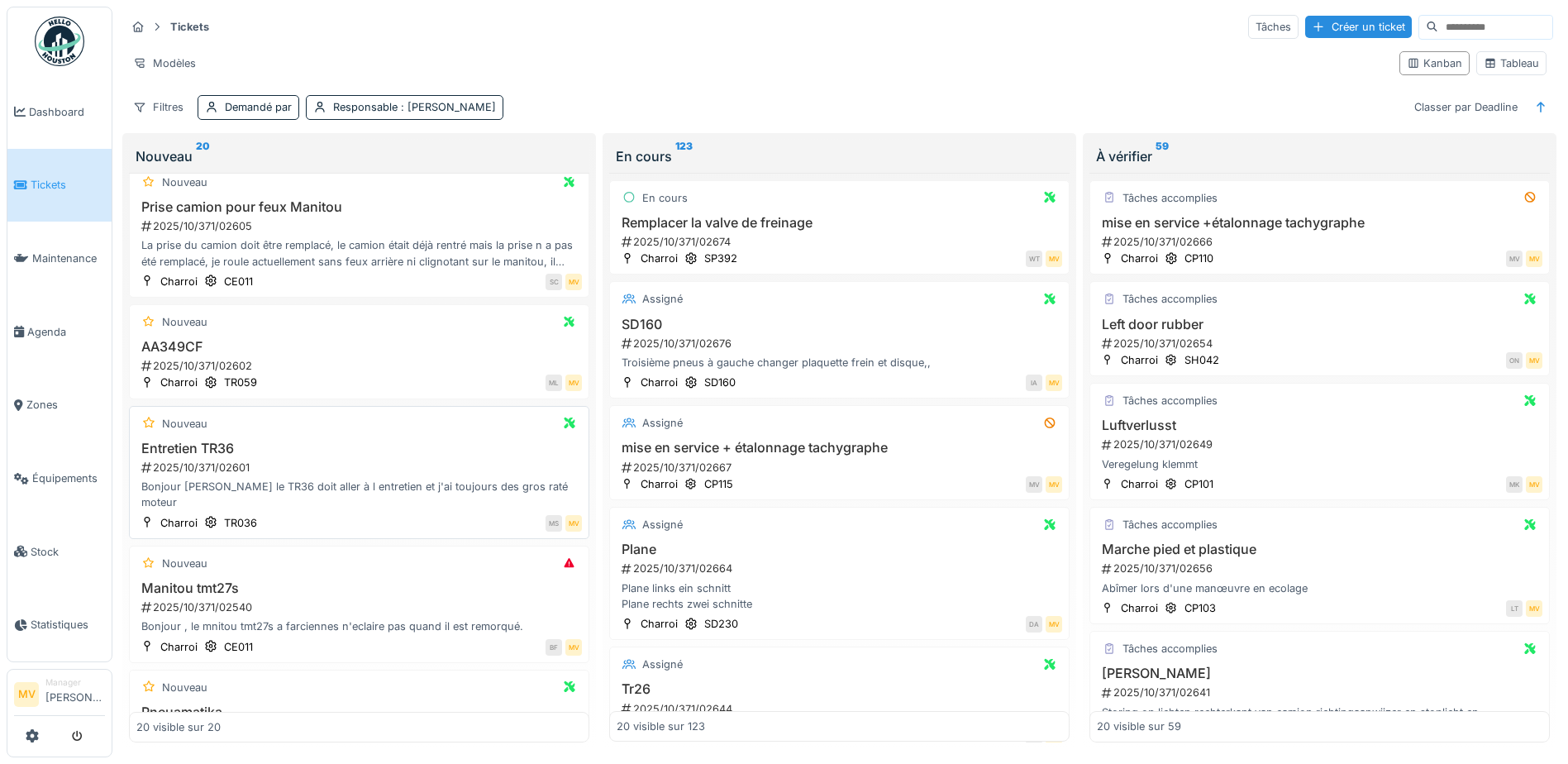
scroll to position [826, 0]
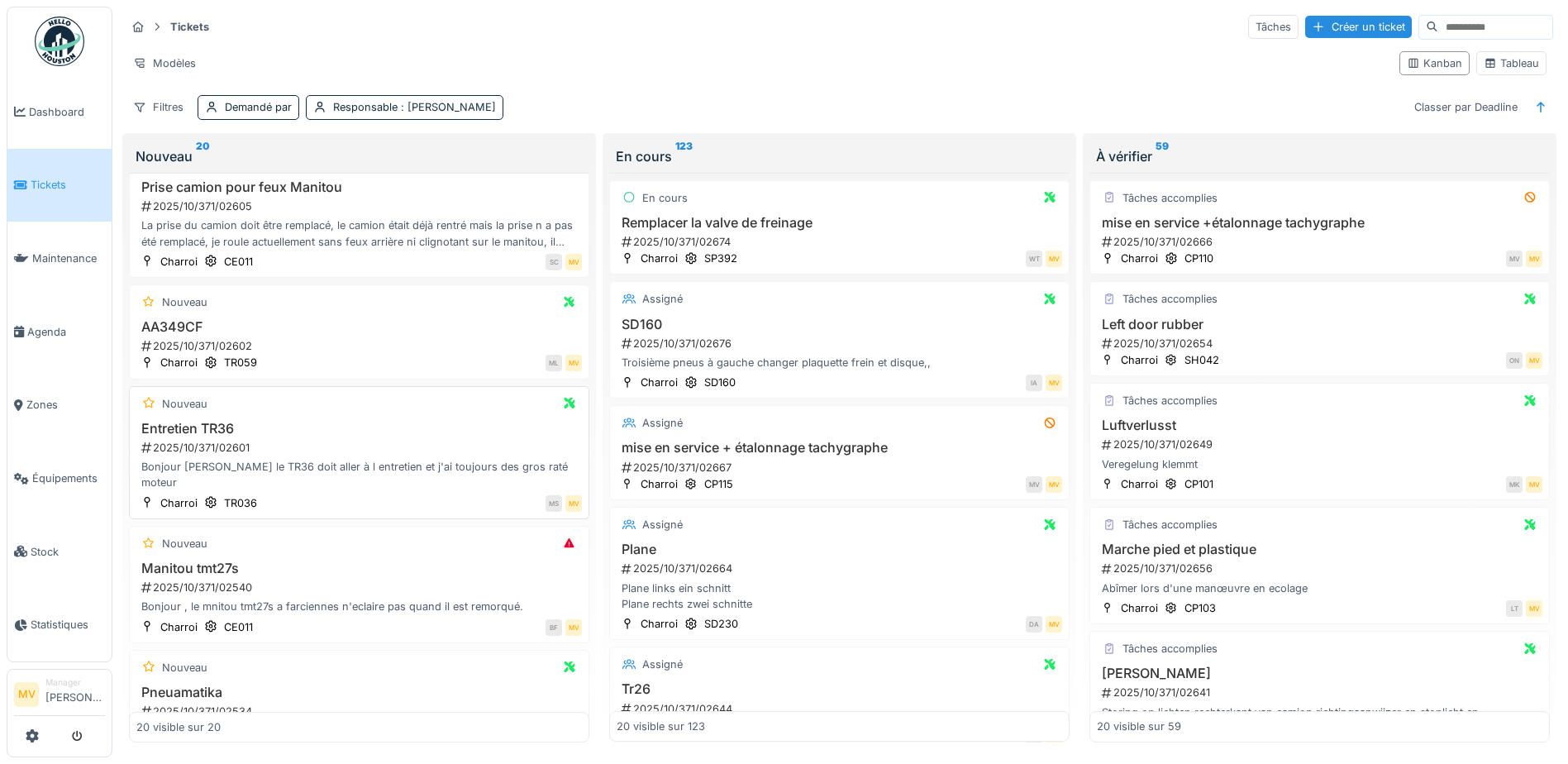
click at [348, 455] on div "2025/10/371/02601" at bounding box center [360, 447] width 442 height 16
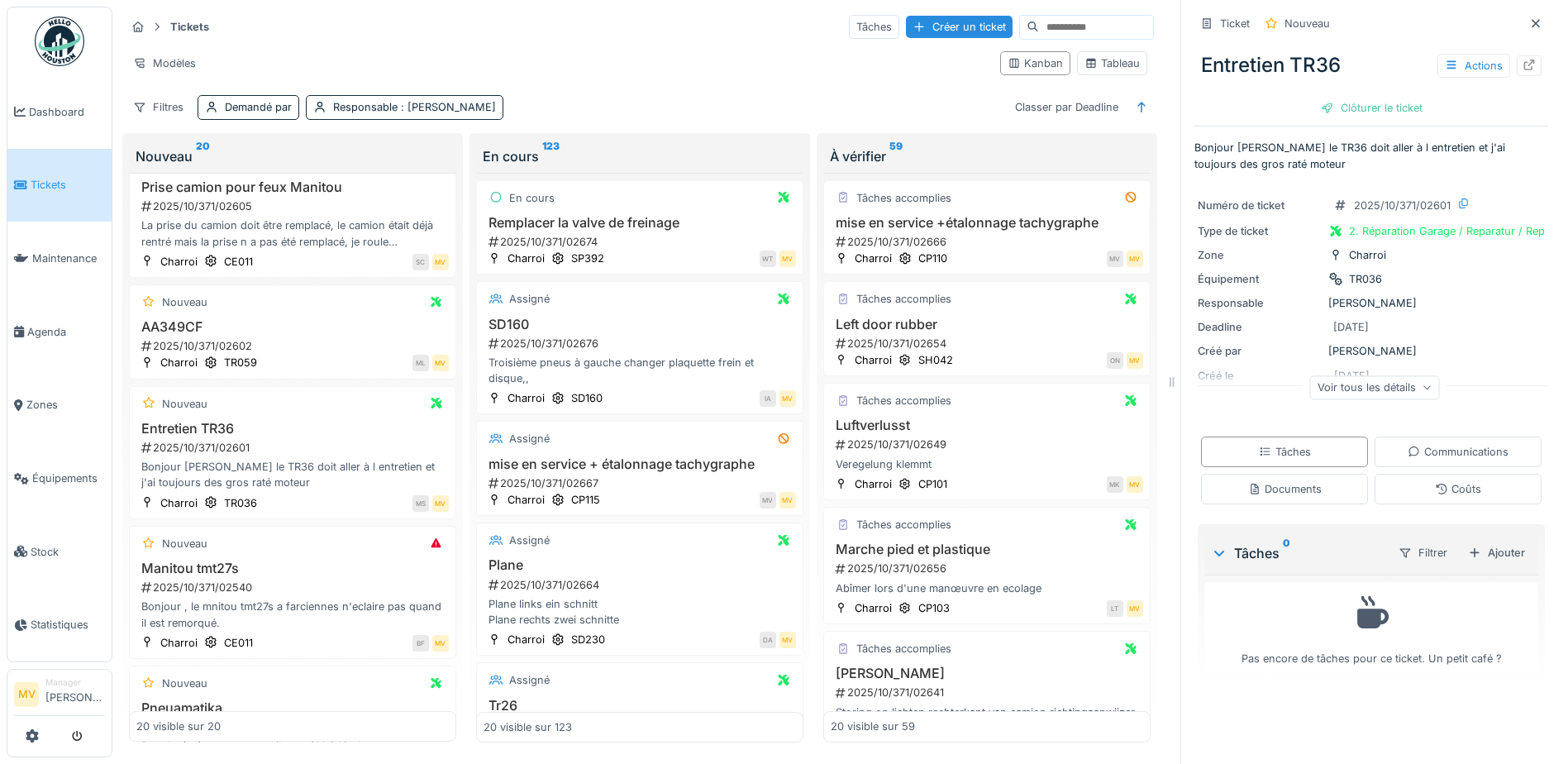
scroll to position [12, 0]
click at [1346, 17] on div "Ticket Nouveau" at bounding box center [1371, 23] width 353 height 27
click at [1522, 60] on icon at bounding box center [1529, 65] width 13 height 11
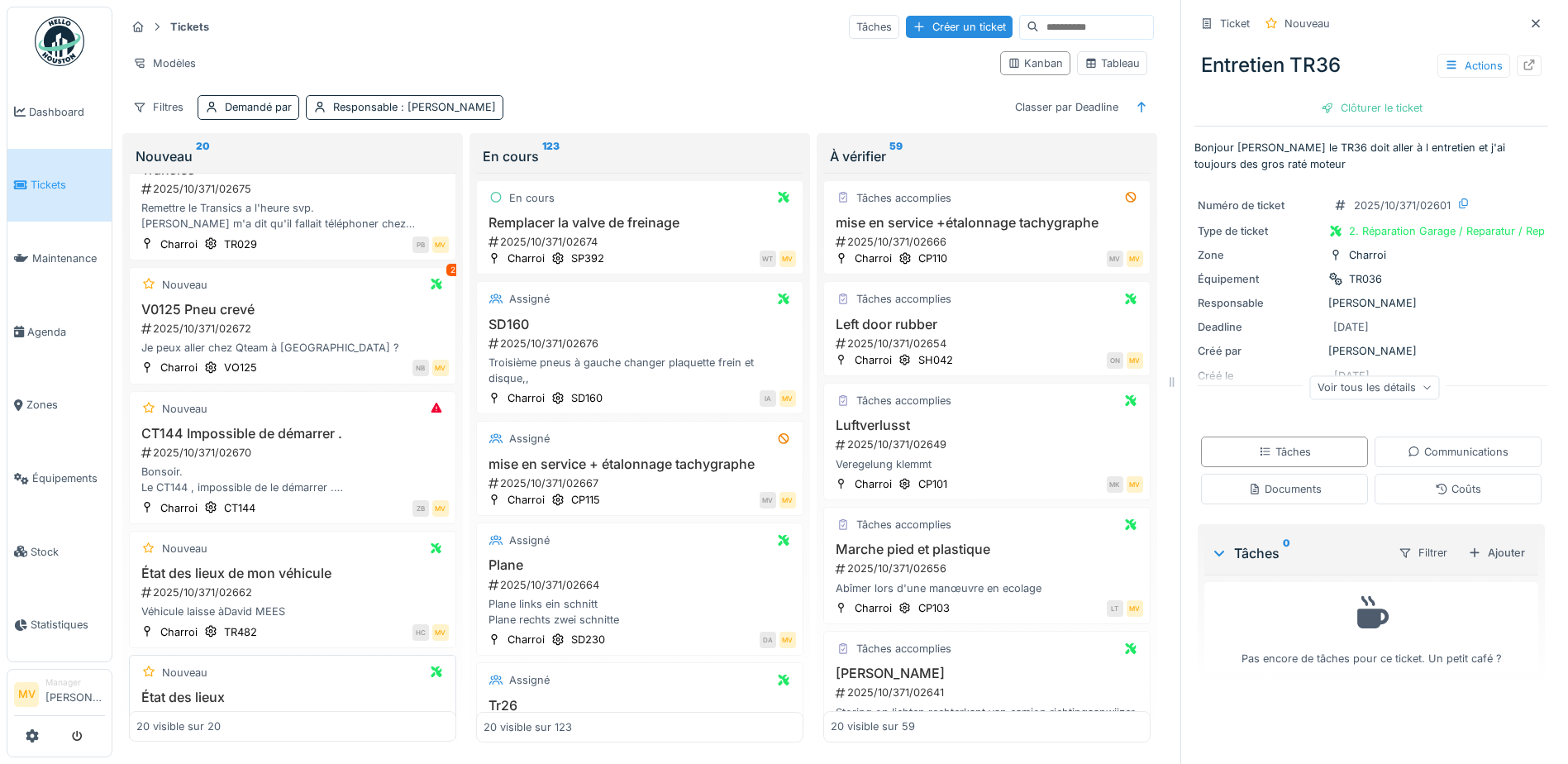
scroll to position [0, 0]
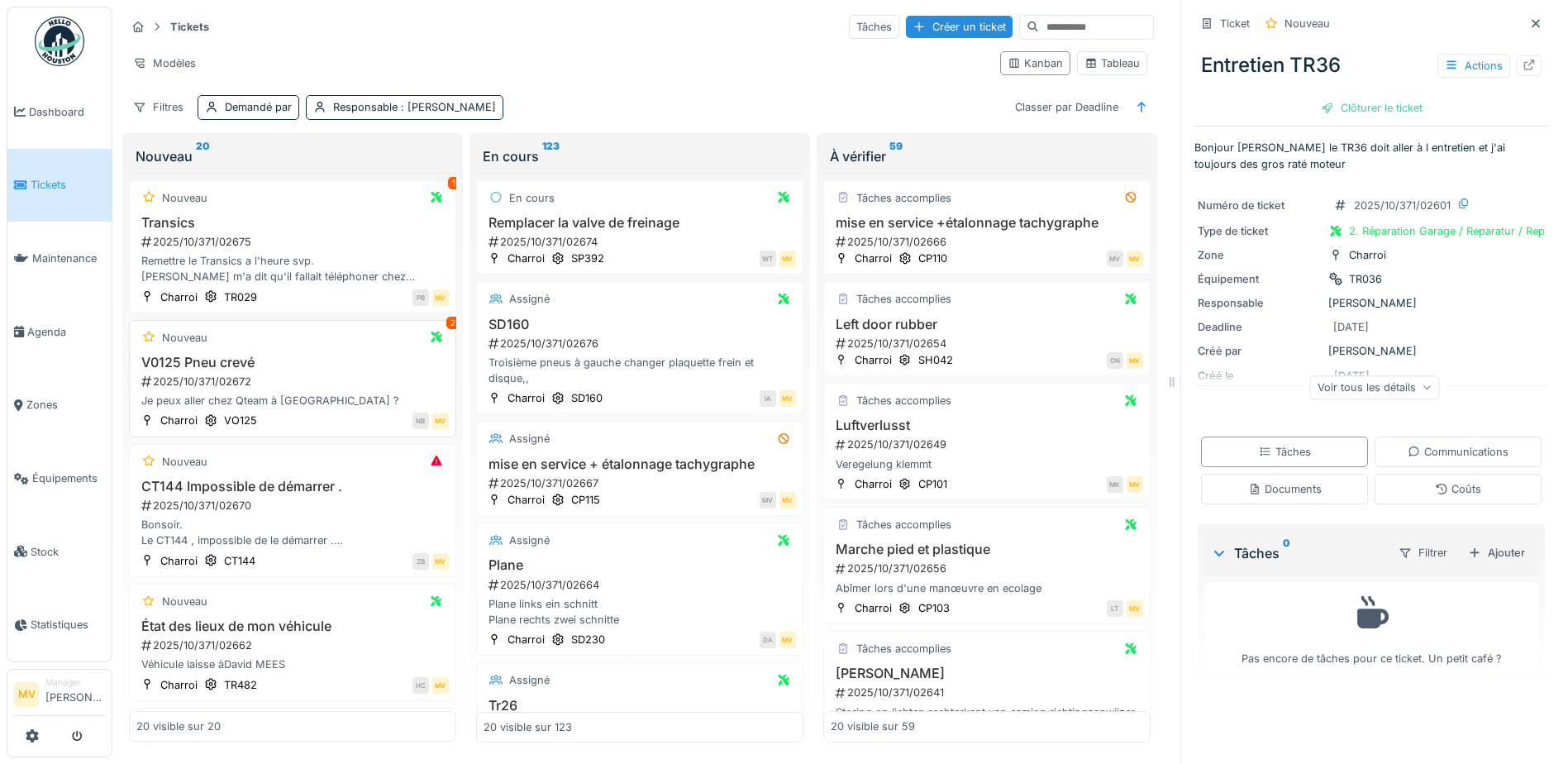
click at [346, 373] on div "2025/10/371/02672" at bounding box center [294, 381] width 309 height 16
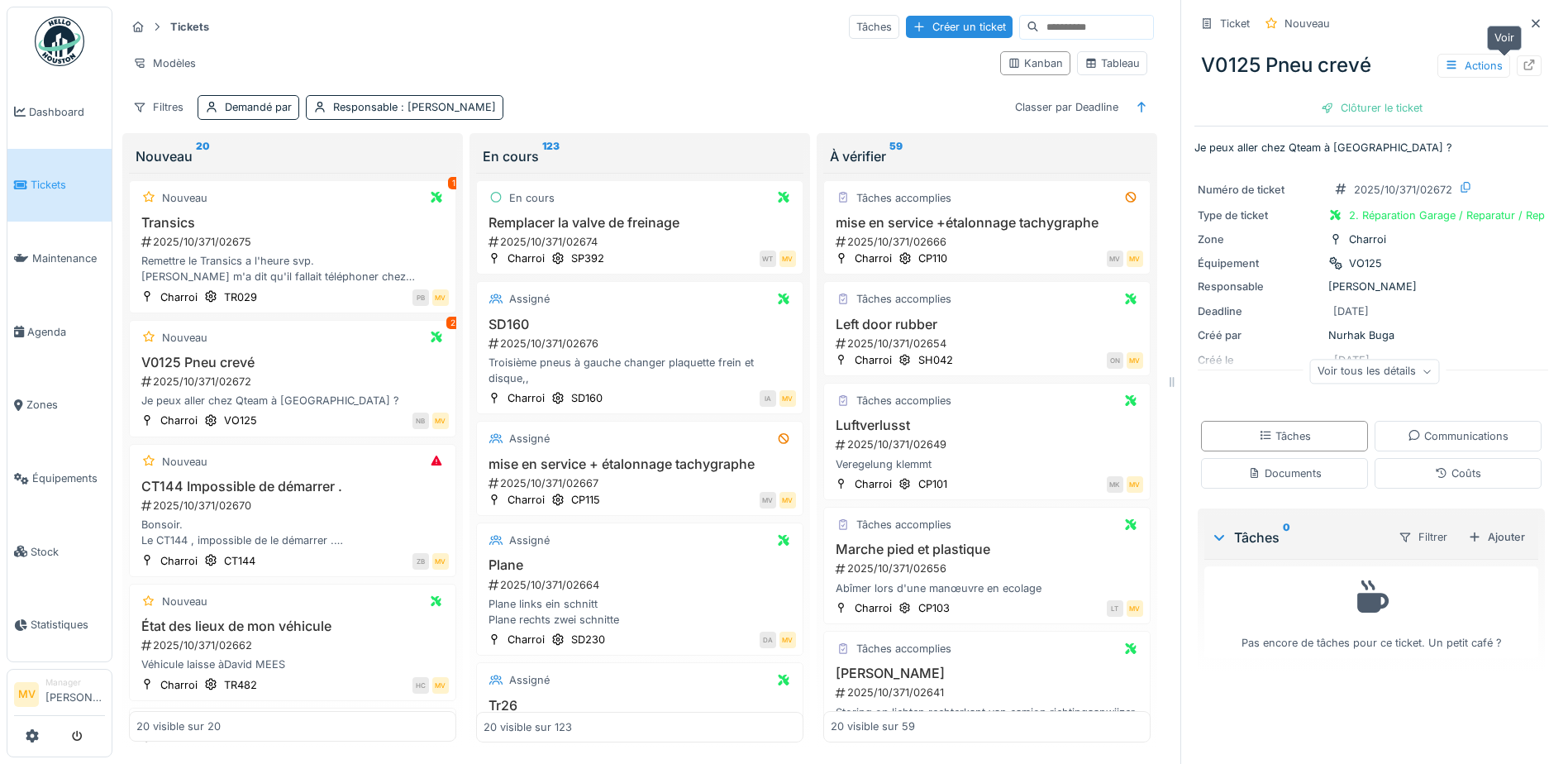
click at [1517, 52] on div "V0125 Pneu crevé Actions" at bounding box center [1371, 66] width 353 height 43
click at [1522, 60] on icon at bounding box center [1529, 65] width 13 height 11
click at [340, 498] on div "2025/10/371/02670" at bounding box center [294, 505] width 309 height 16
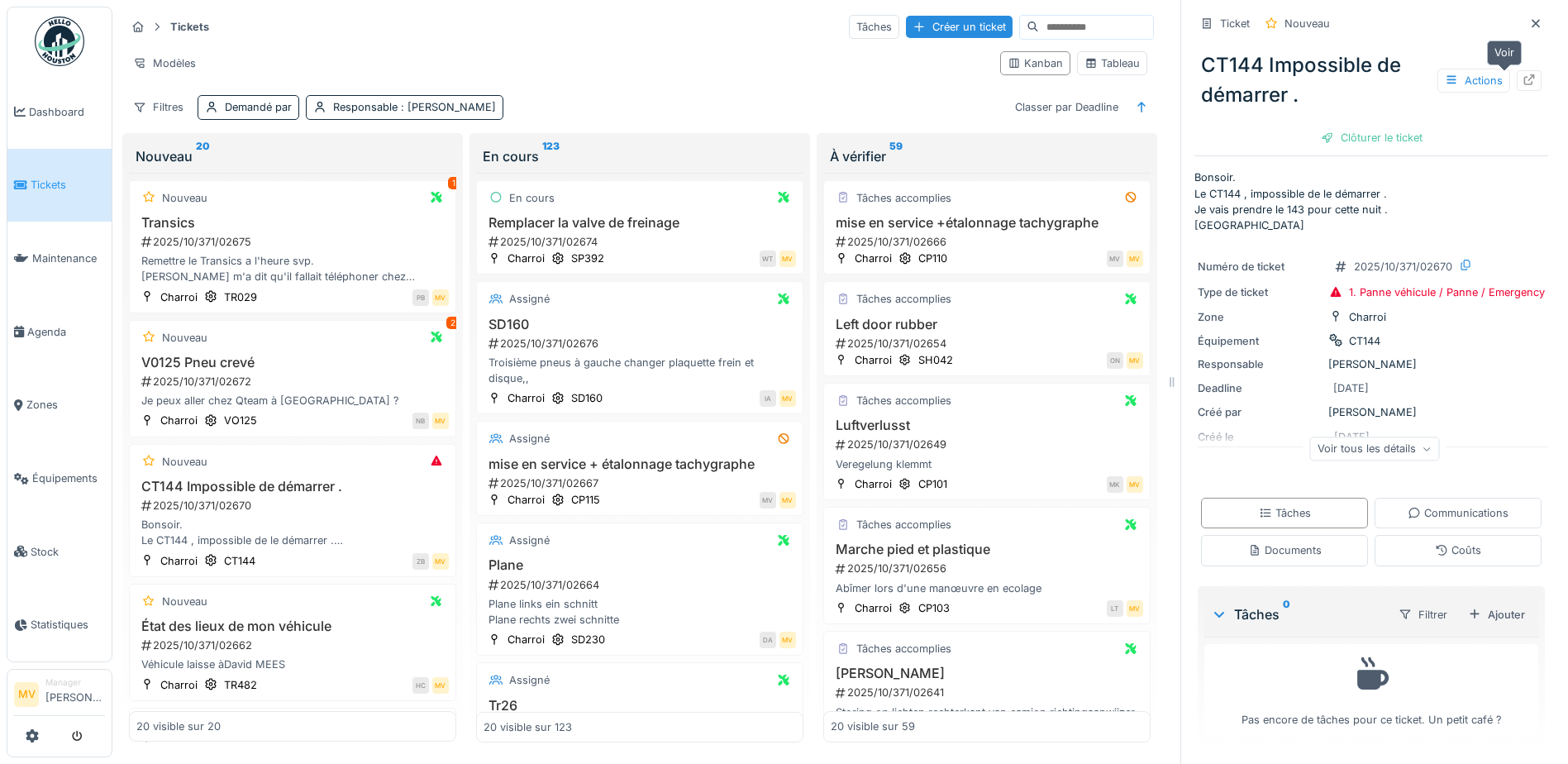
click at [1517, 71] on div at bounding box center [1529, 80] width 25 height 21
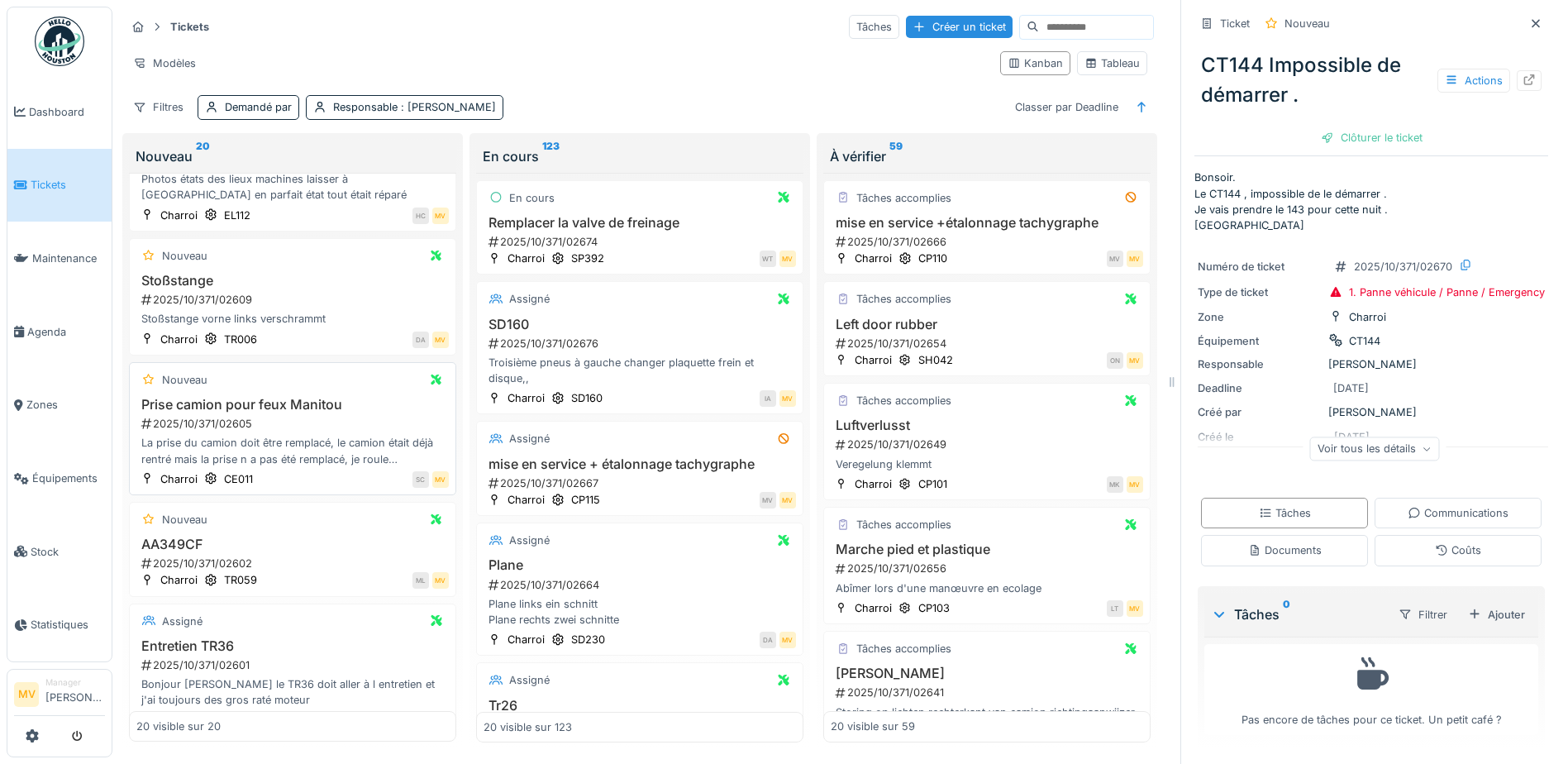
scroll to position [661, 0]
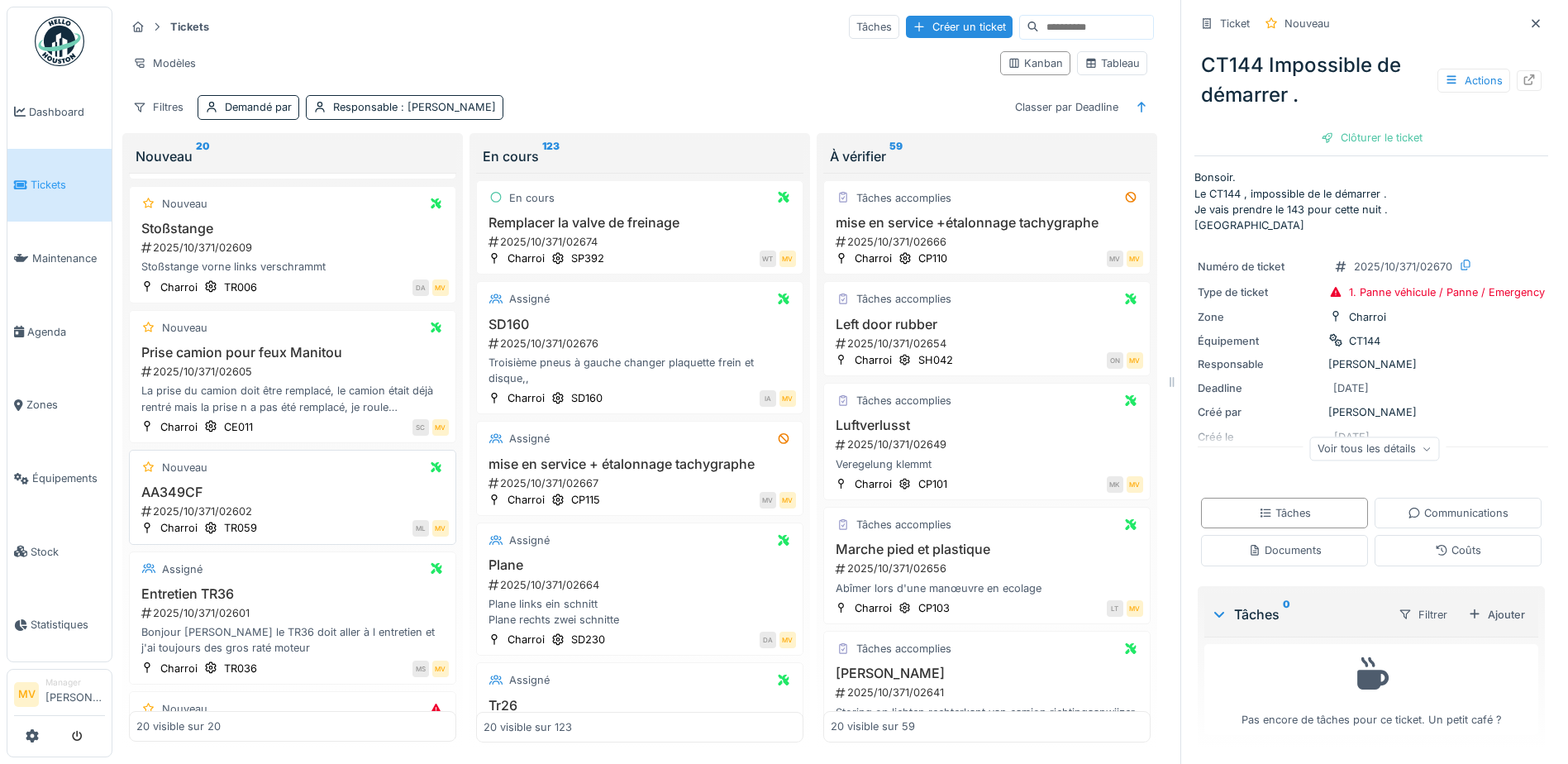
click at [300, 471] on div "Nouveau AA349CF 2025/10/371/02602 Charroi TR059 ML MV" at bounding box center [292, 497] width 328 height 95
click at [170, 484] on h3 "AA349CF" at bounding box center [292, 492] width 313 height 16
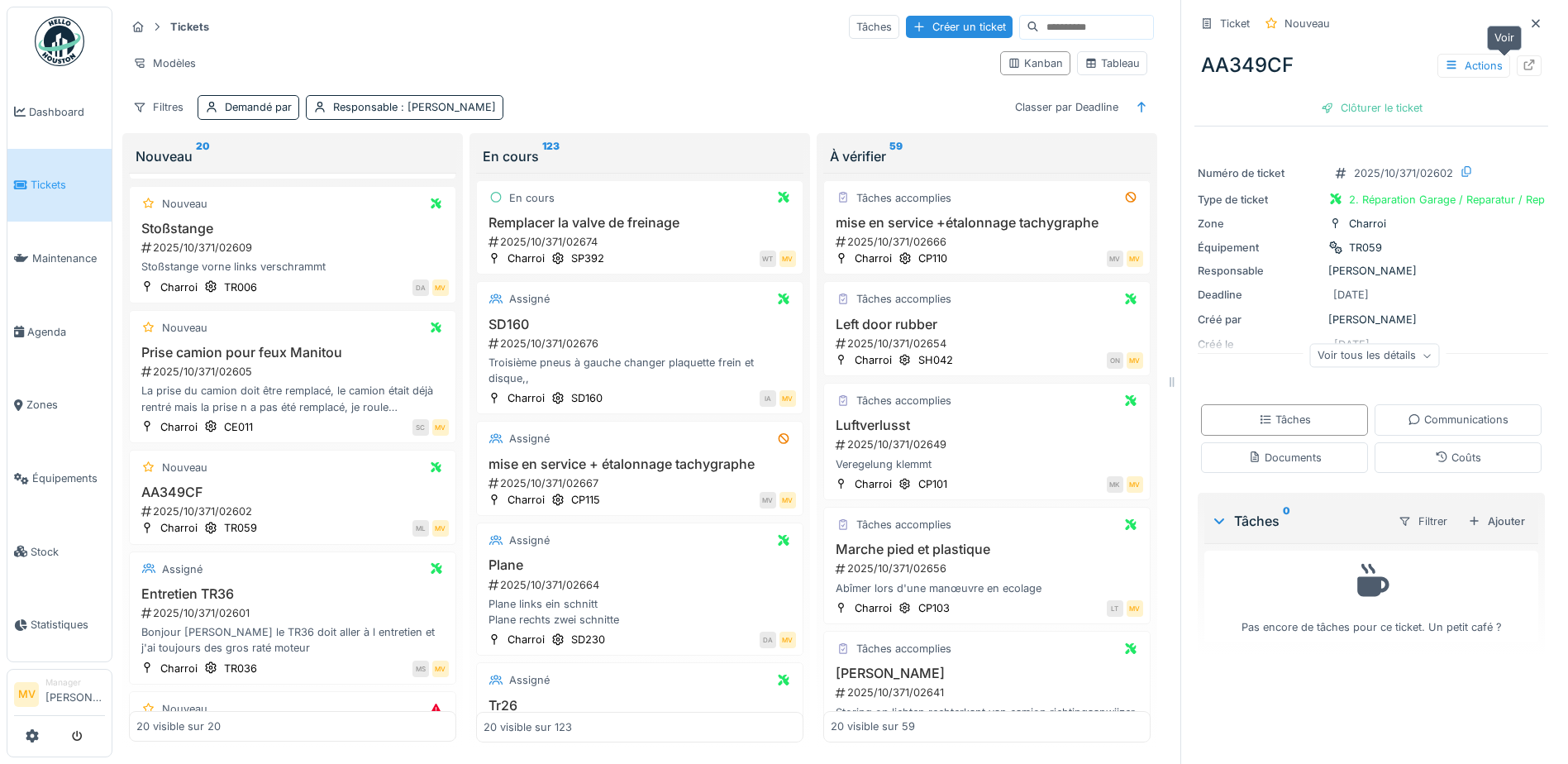
click at [1524, 60] on icon at bounding box center [1529, 65] width 11 height 11
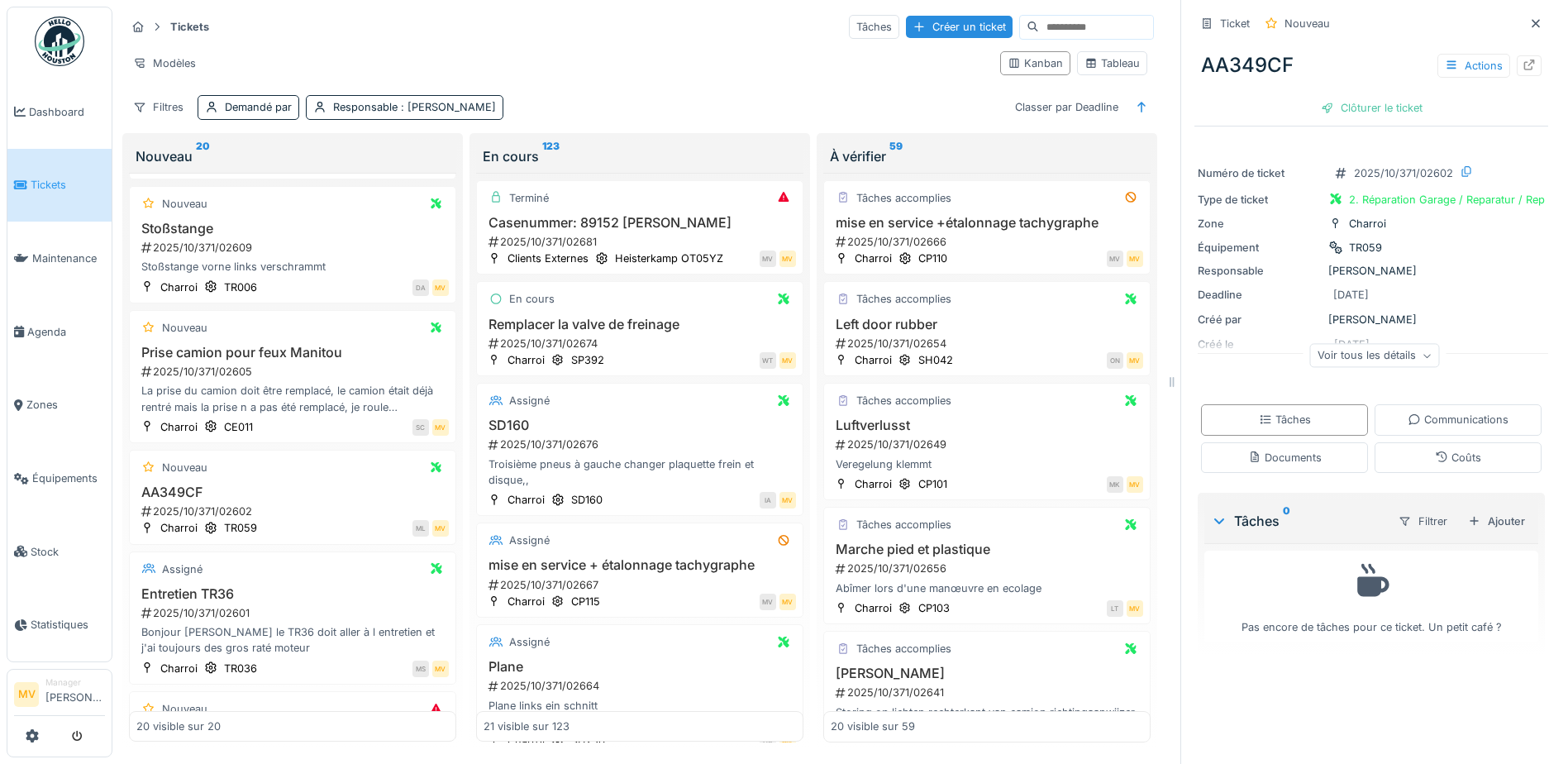
drag, startPoint x: 1507, startPoint y: 10, endPoint x: 1490, endPoint y: 8, distance: 17.1
click at [1529, 18] on icon at bounding box center [1536, 23] width 13 height 11
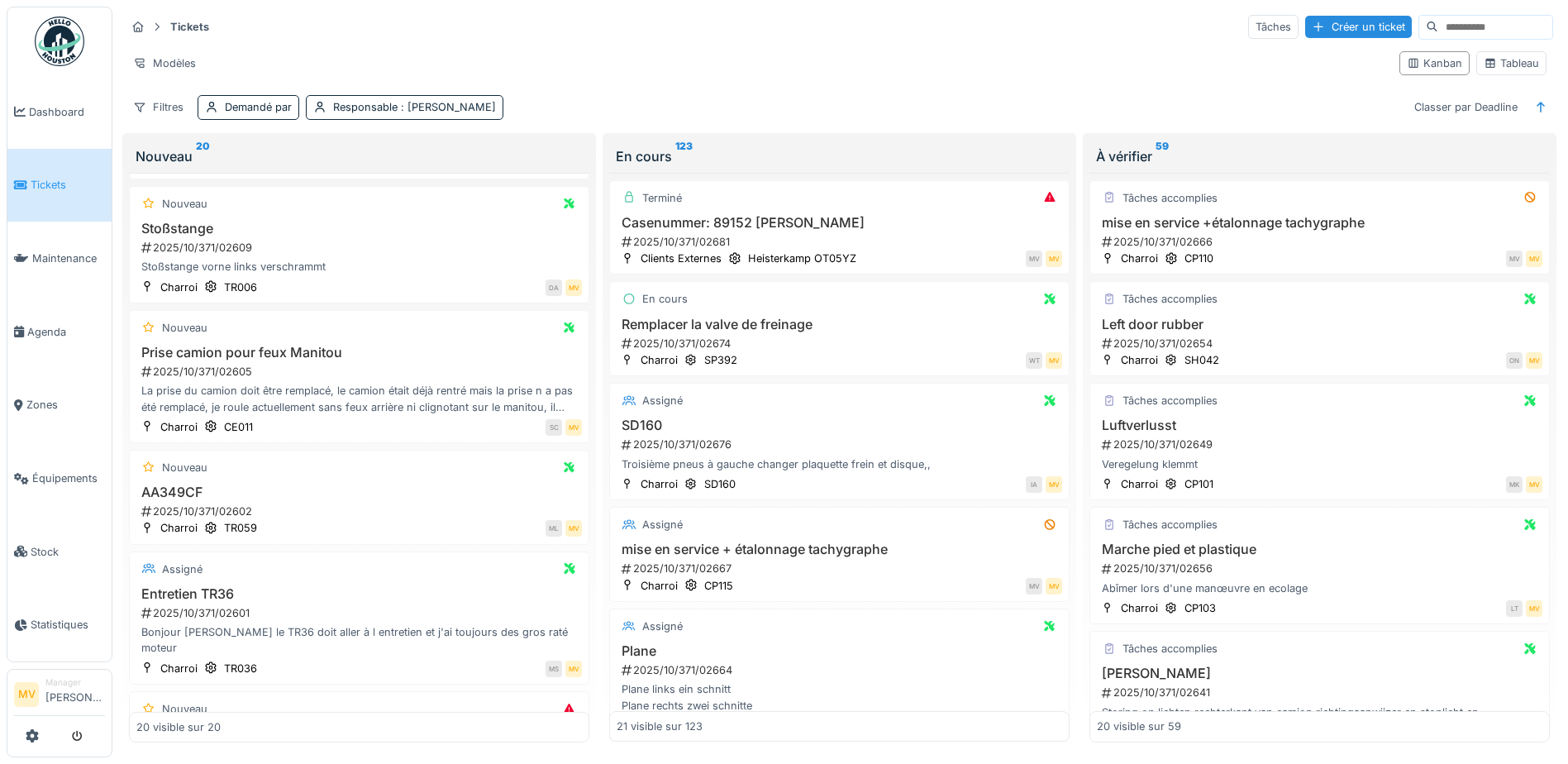
scroll to position [11, 0]
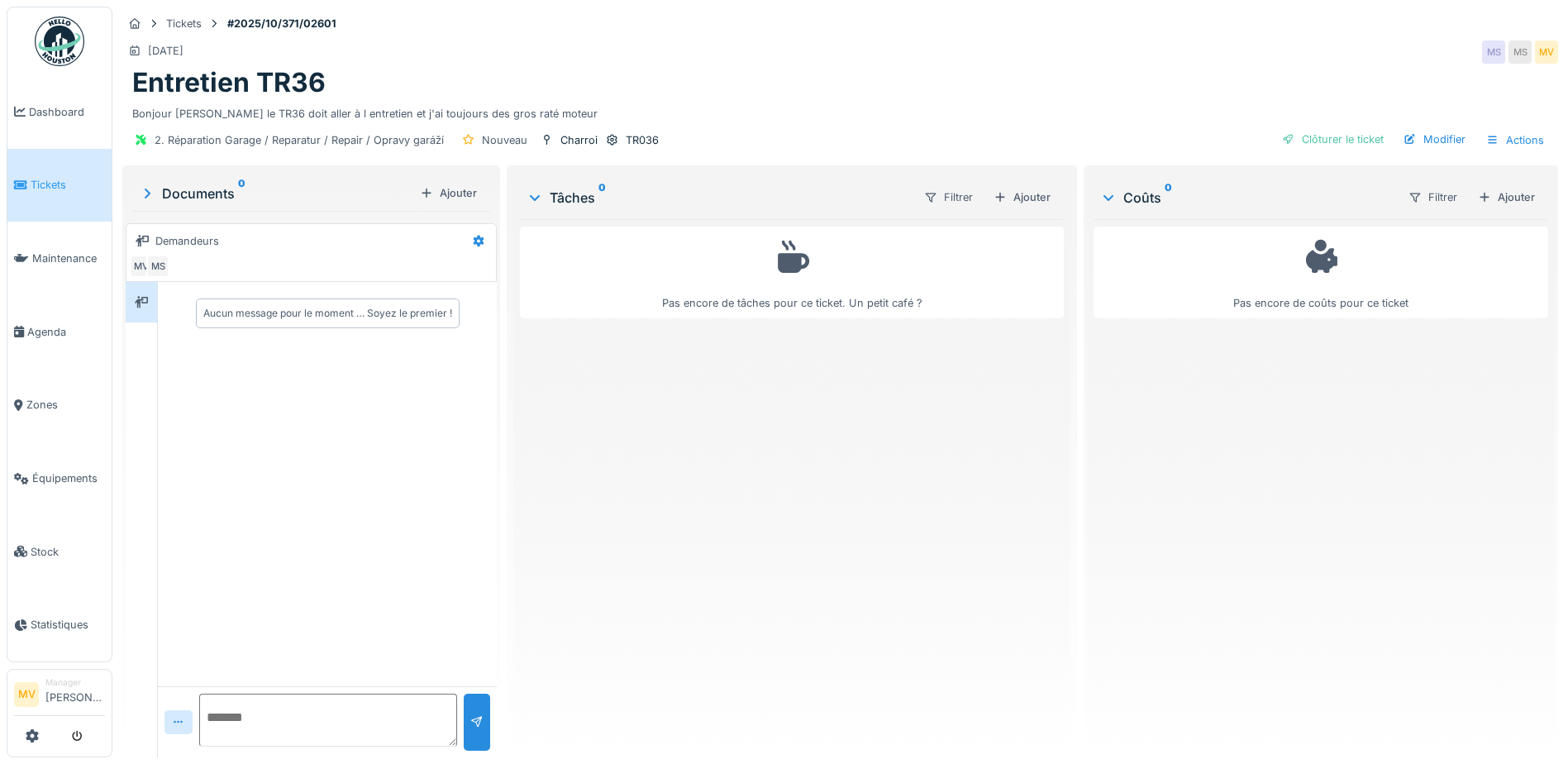
click at [211, 709] on textarea at bounding box center [328, 720] width 258 height 53
type textarea "**********"
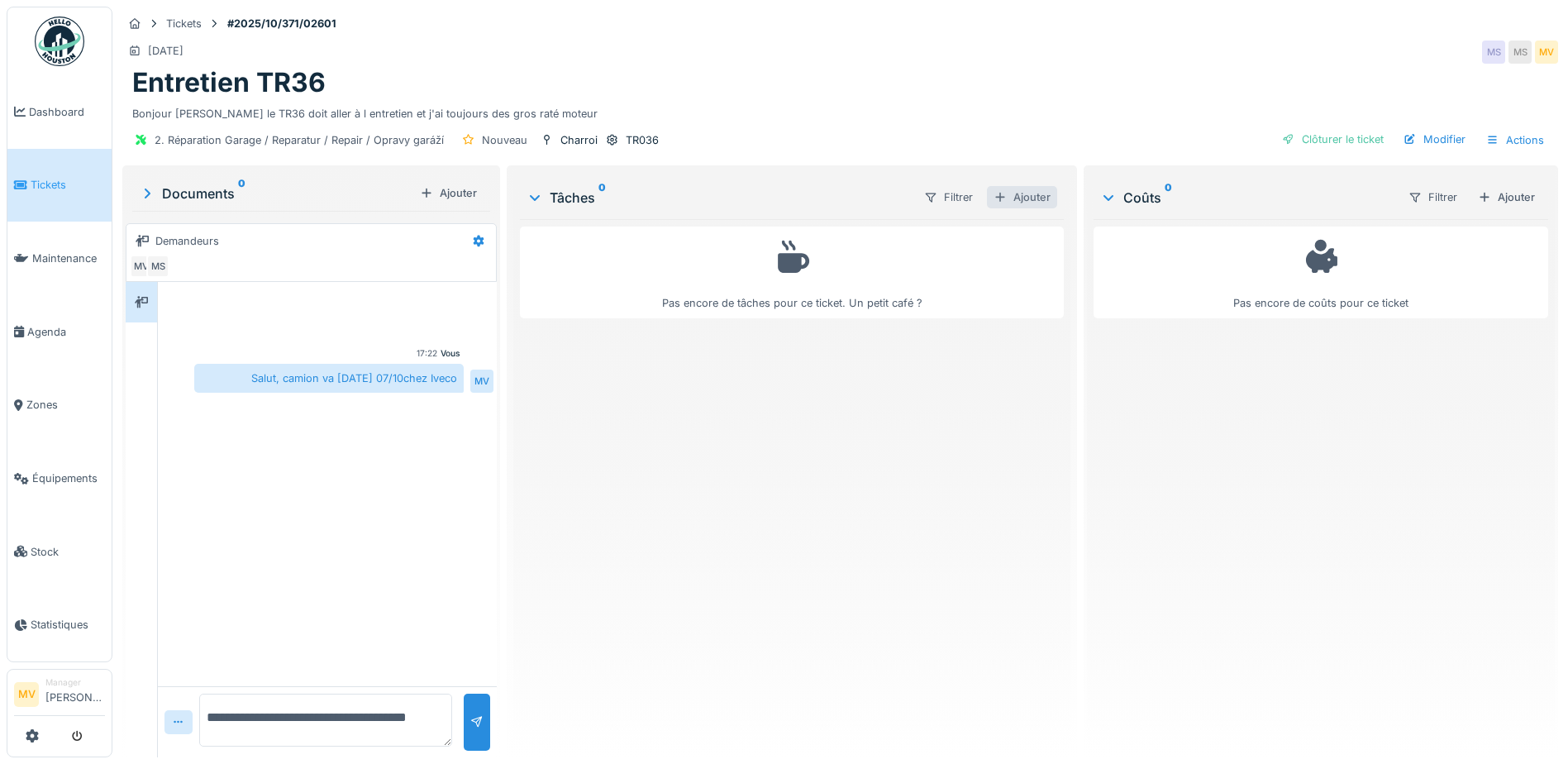
click at [994, 195] on div at bounding box center [1001, 197] width 13 height 16
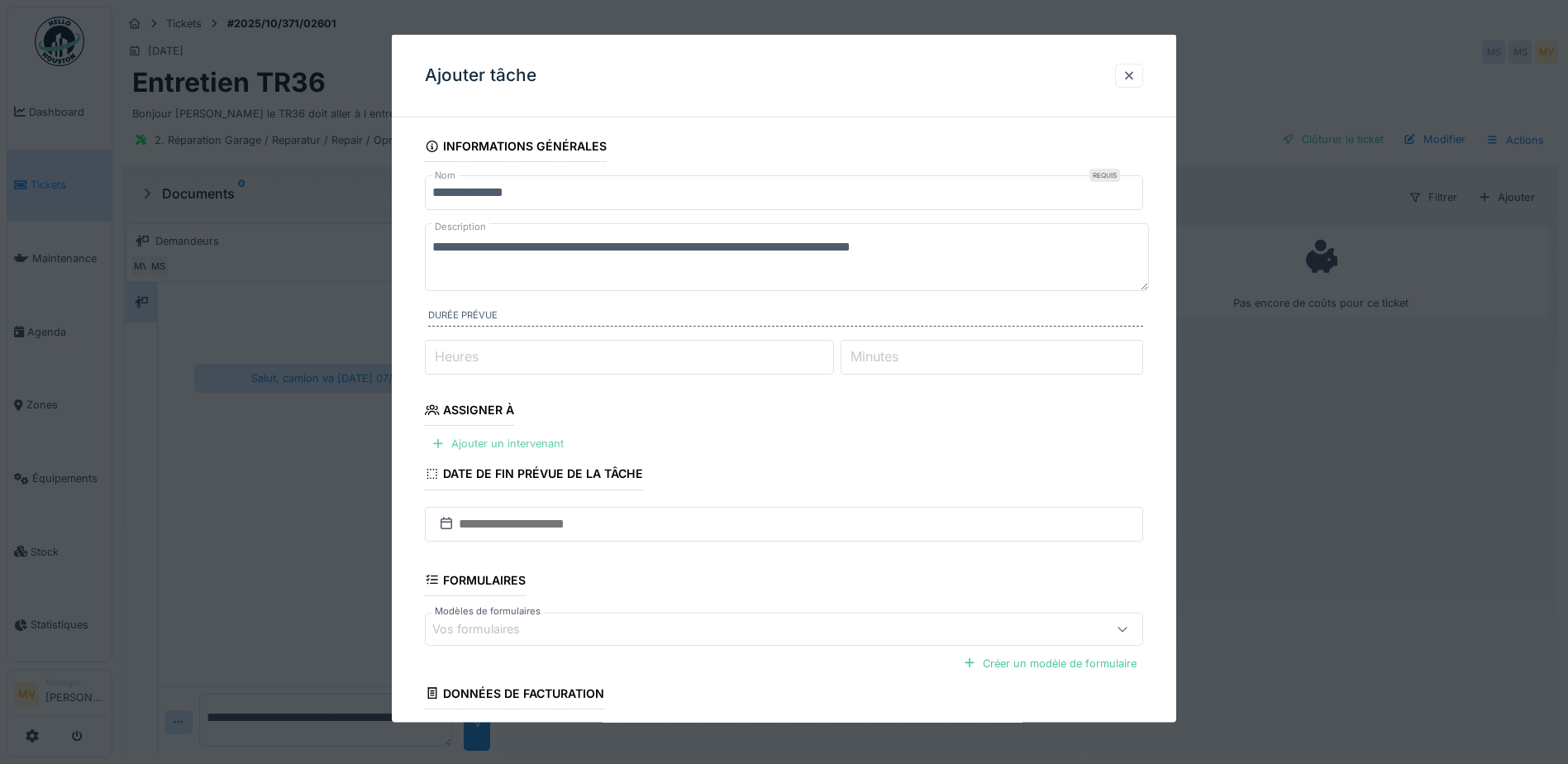
click at [519, 432] on div "Ajouter un intervenant" at bounding box center [497, 443] width 145 height 22
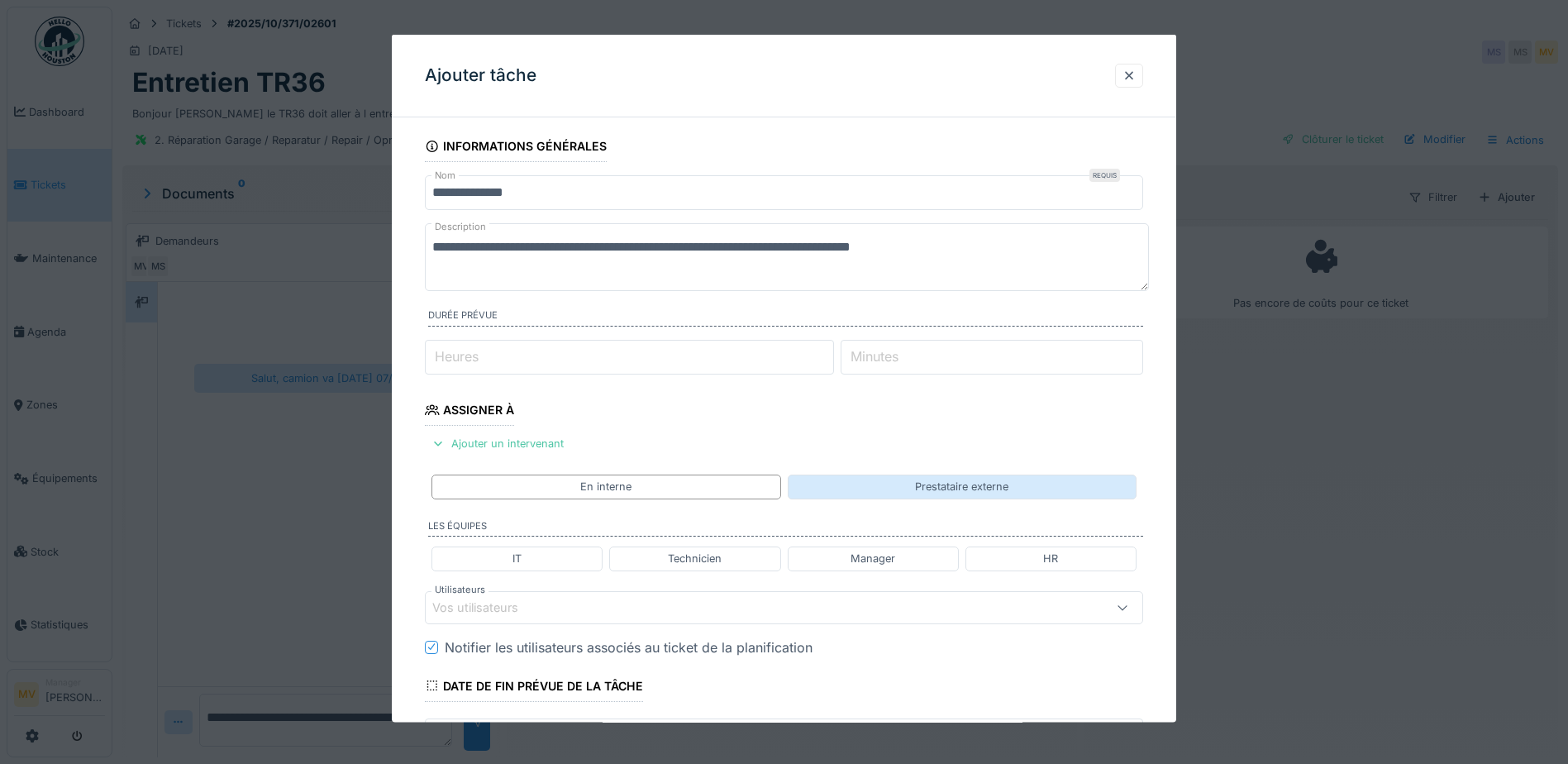
click at [936, 489] on div "Prestataire externe" at bounding box center [962, 486] width 94 height 16
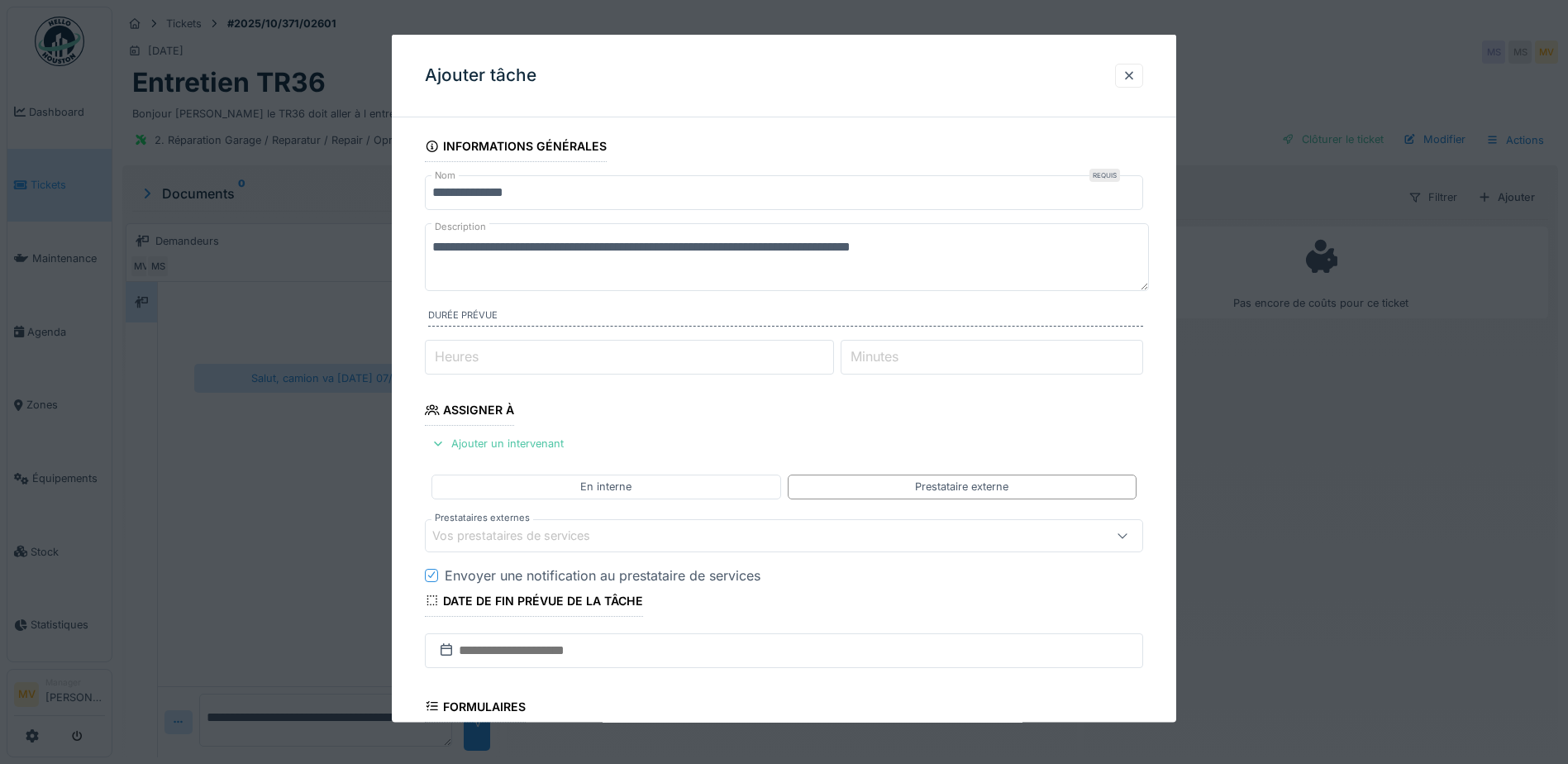
click at [762, 536] on div "Vos prestataires de services" at bounding box center [742, 535] width 619 height 18
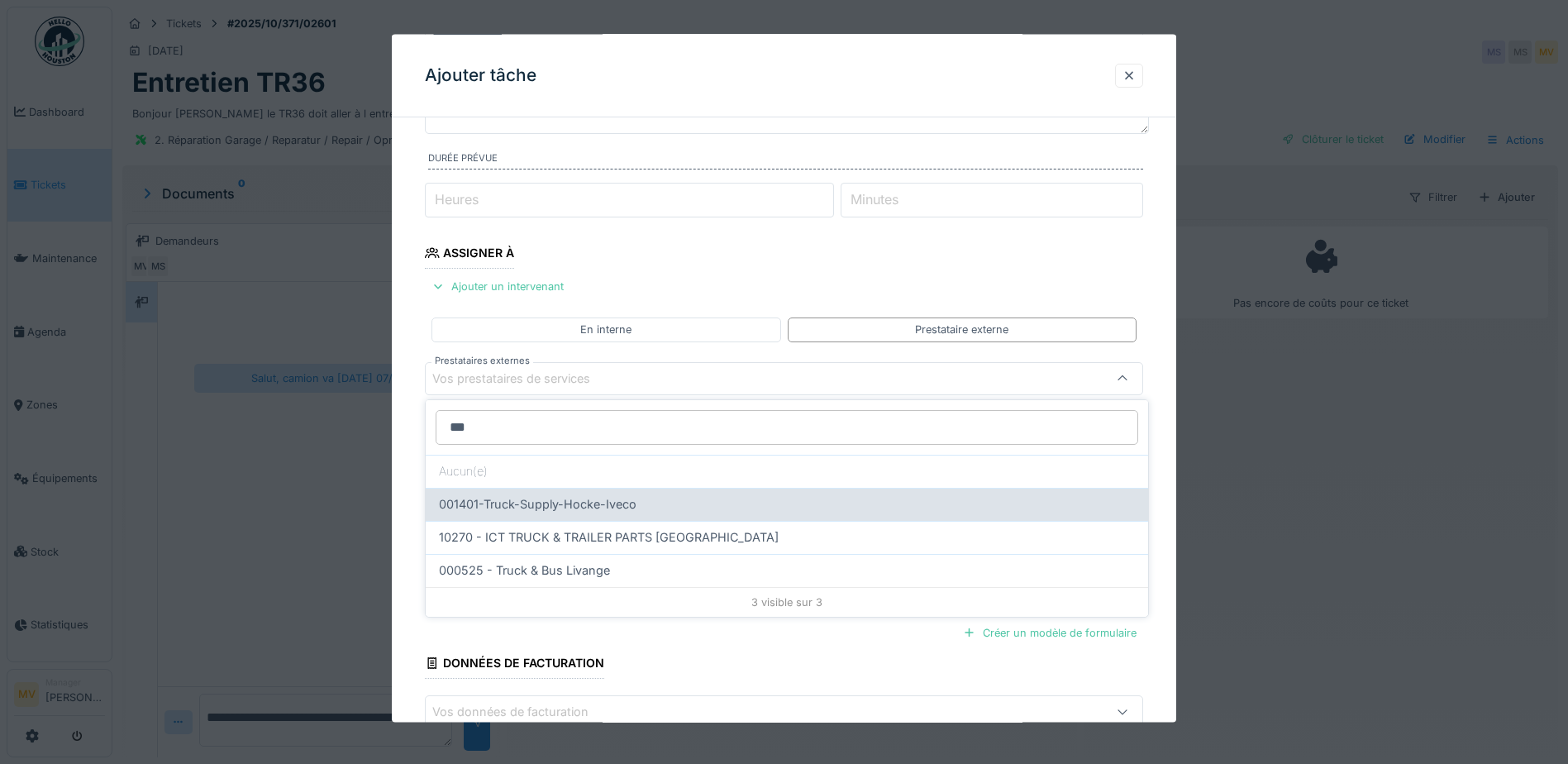
type input "***"
click at [673, 509] on div "001401-Truck-Supply-Hocke-Iveco" at bounding box center [786, 504] width 696 height 18
type input "*****"
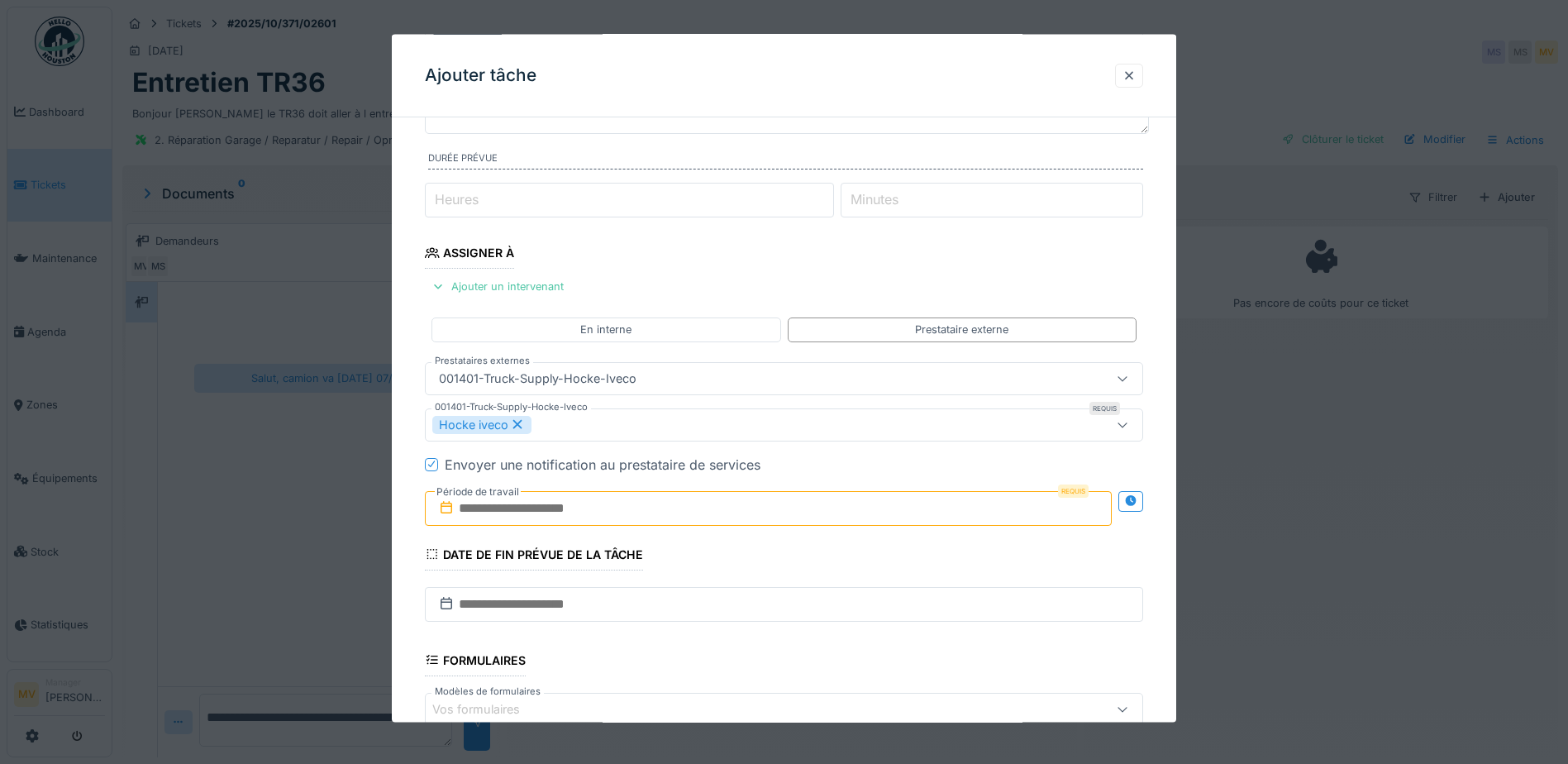
click at [647, 509] on input "text" at bounding box center [768, 508] width 687 height 35
click at [710, 380] on div "7" at bounding box center [718, 380] width 22 height 22
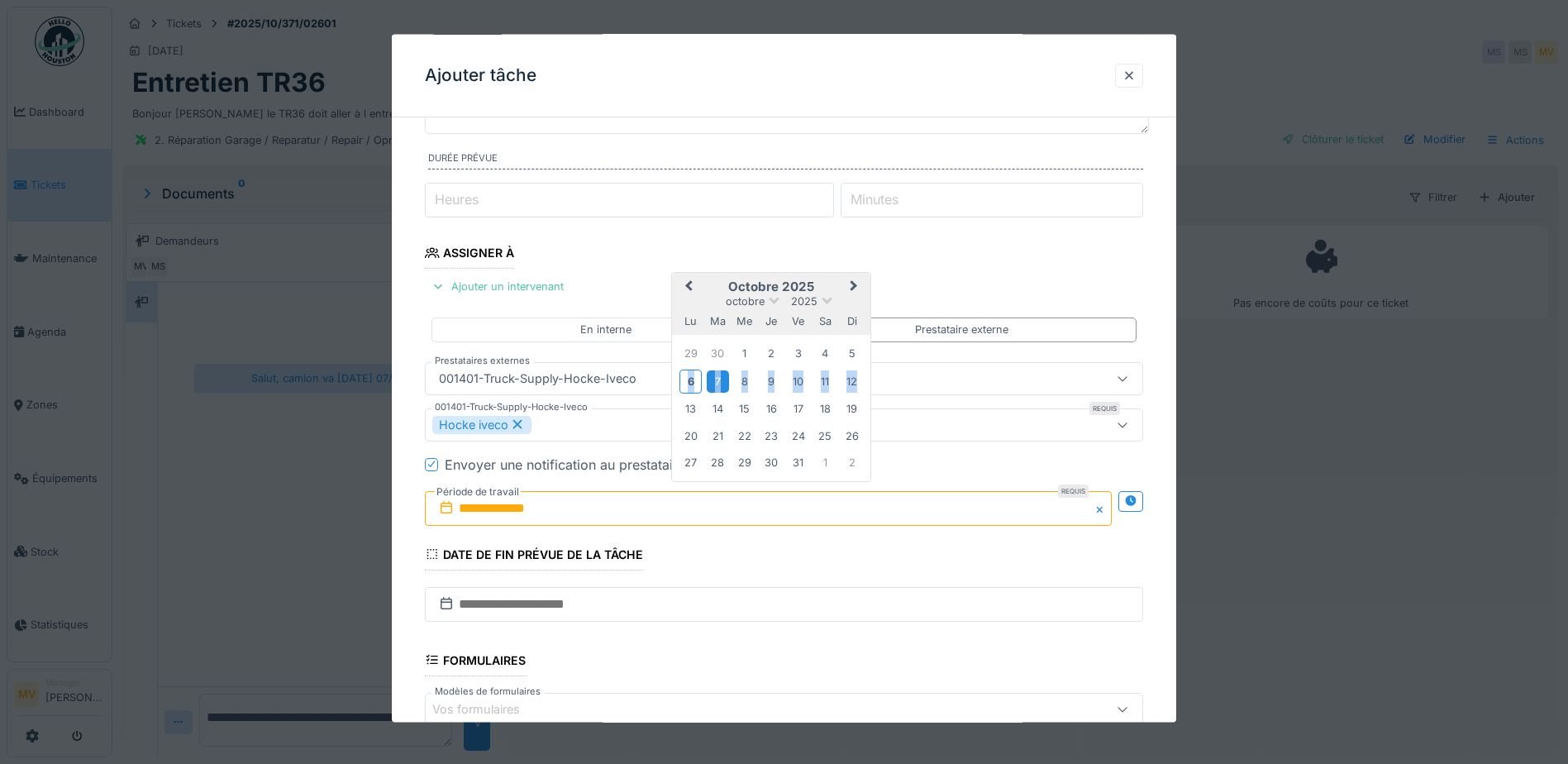
click at [710, 380] on div "7" at bounding box center [718, 380] width 22 height 22
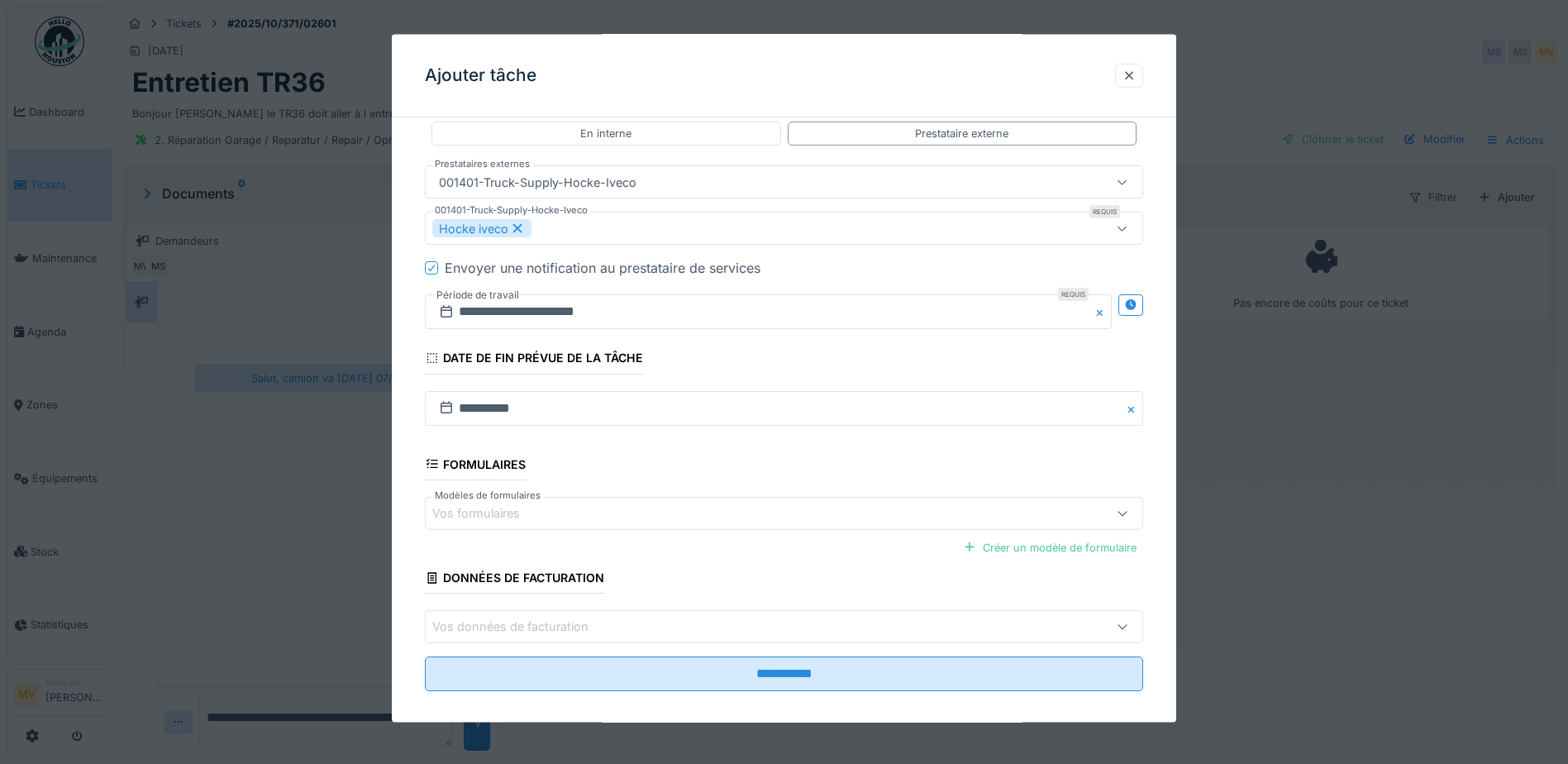
scroll to position [367, 0]
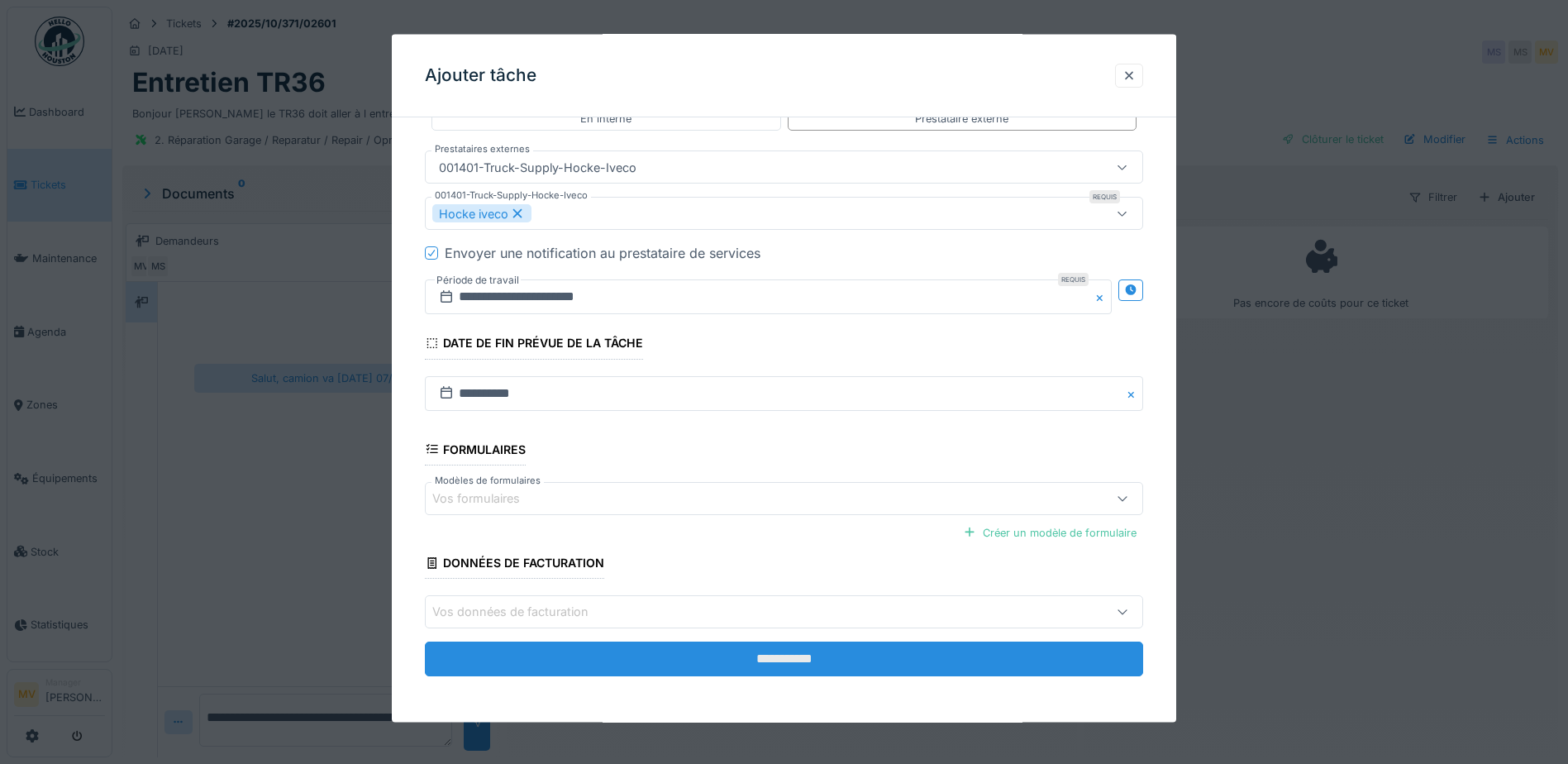
click at [801, 657] on input "**********" at bounding box center [784, 659] width 718 height 35
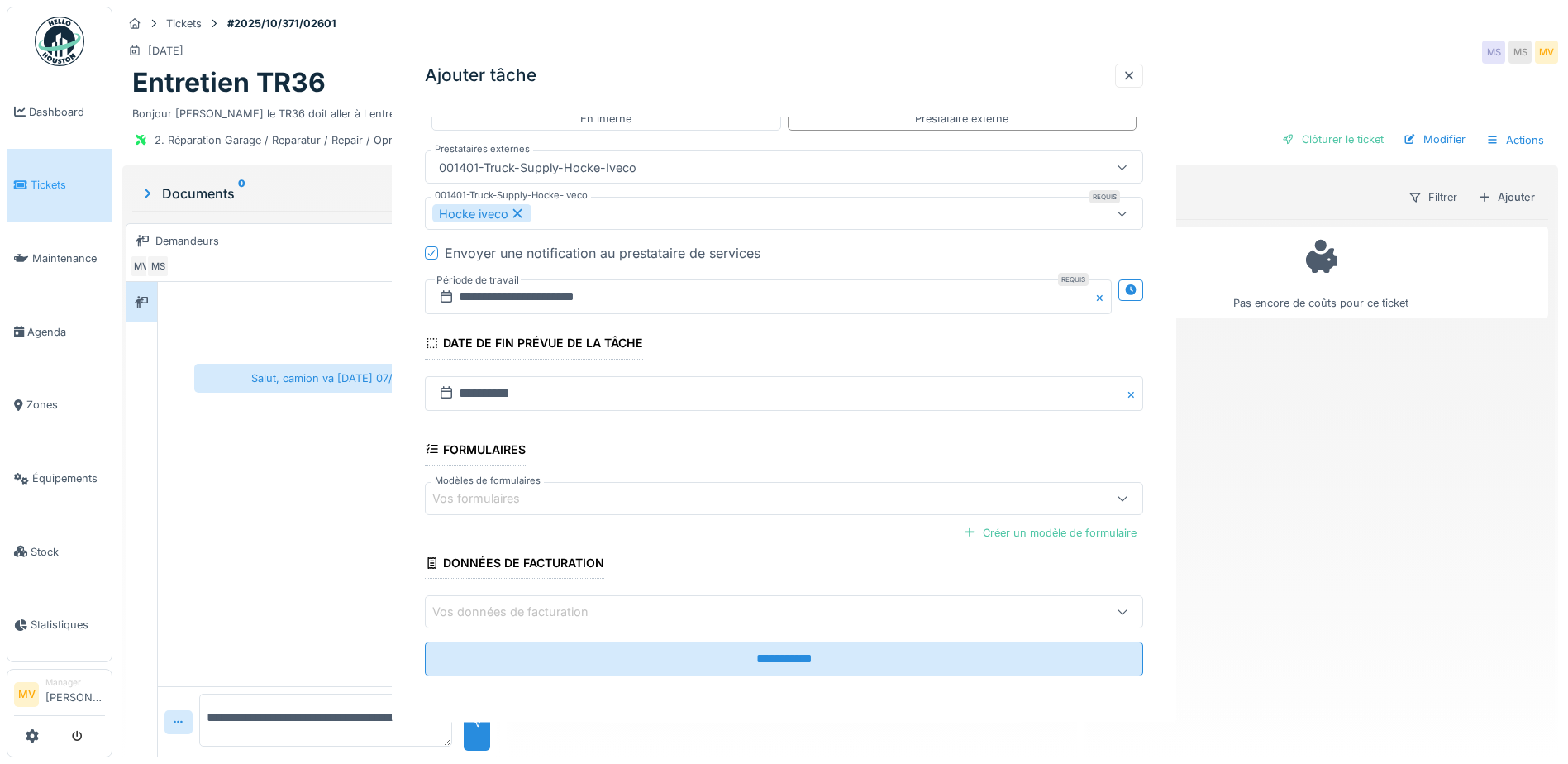
scroll to position [0, 0]
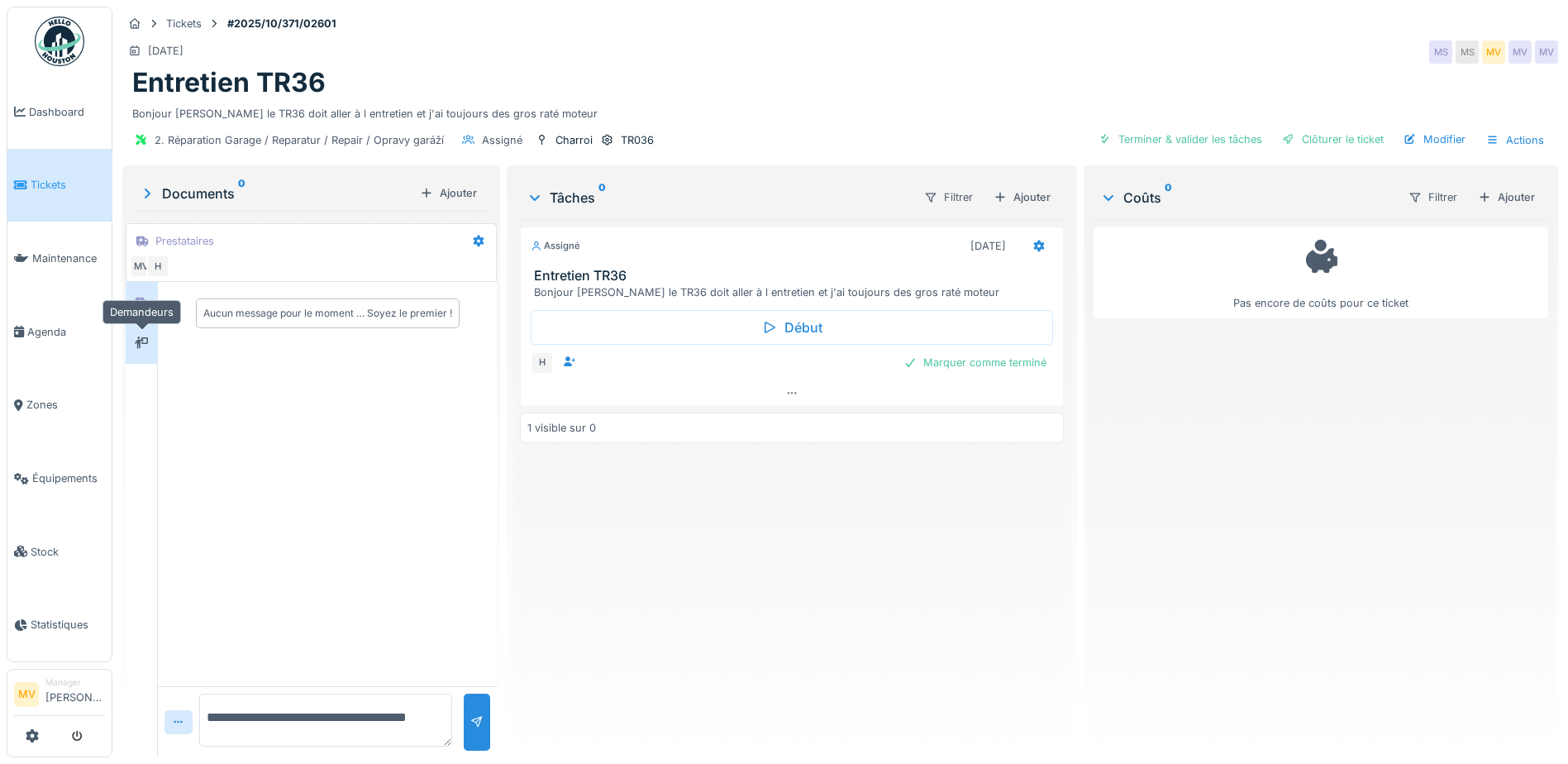
click at [133, 336] on div at bounding box center [141, 343] width 25 height 21
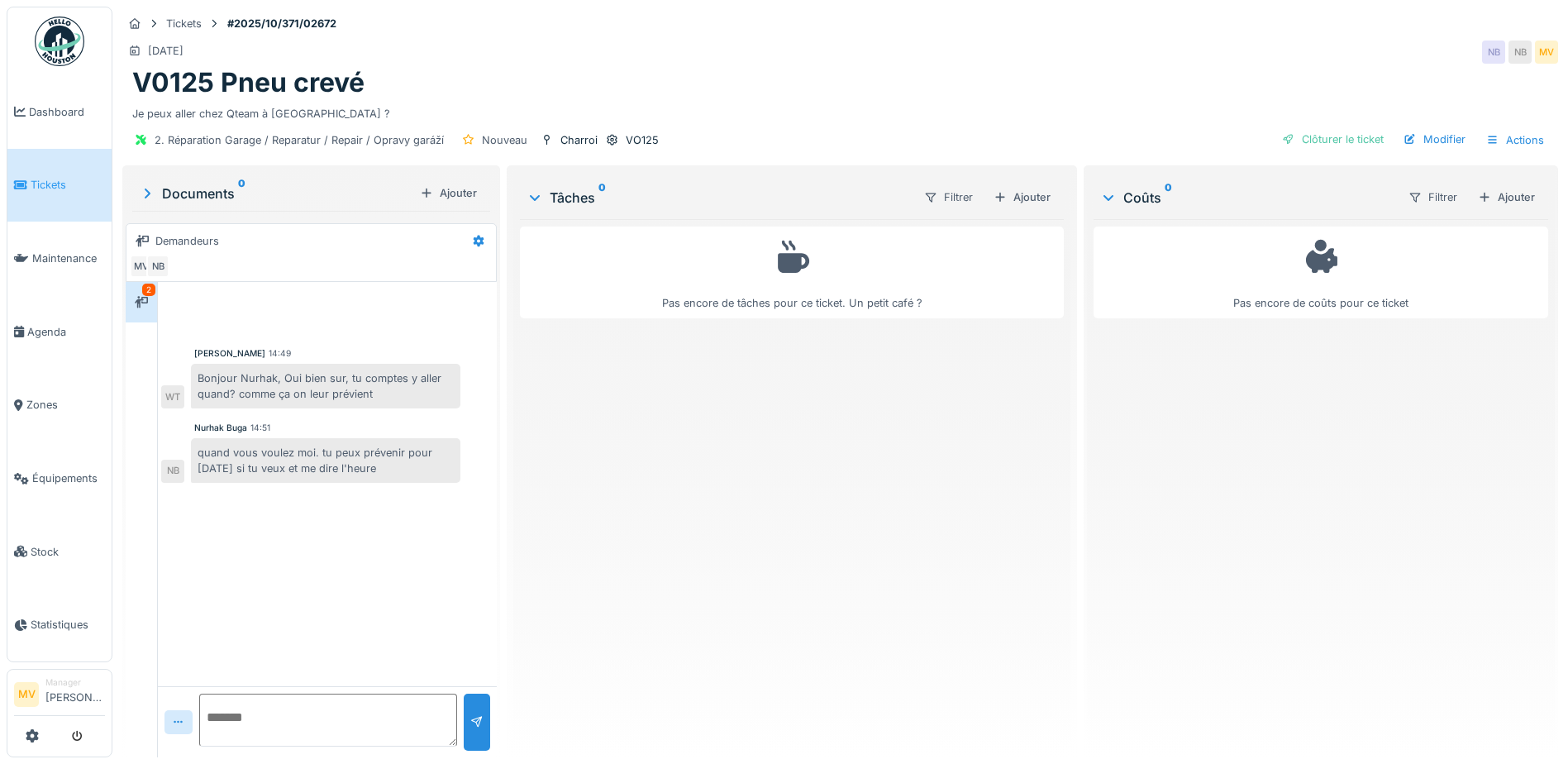
scroll to position [12, 0]
click at [138, 296] on icon at bounding box center [141, 302] width 13 height 12
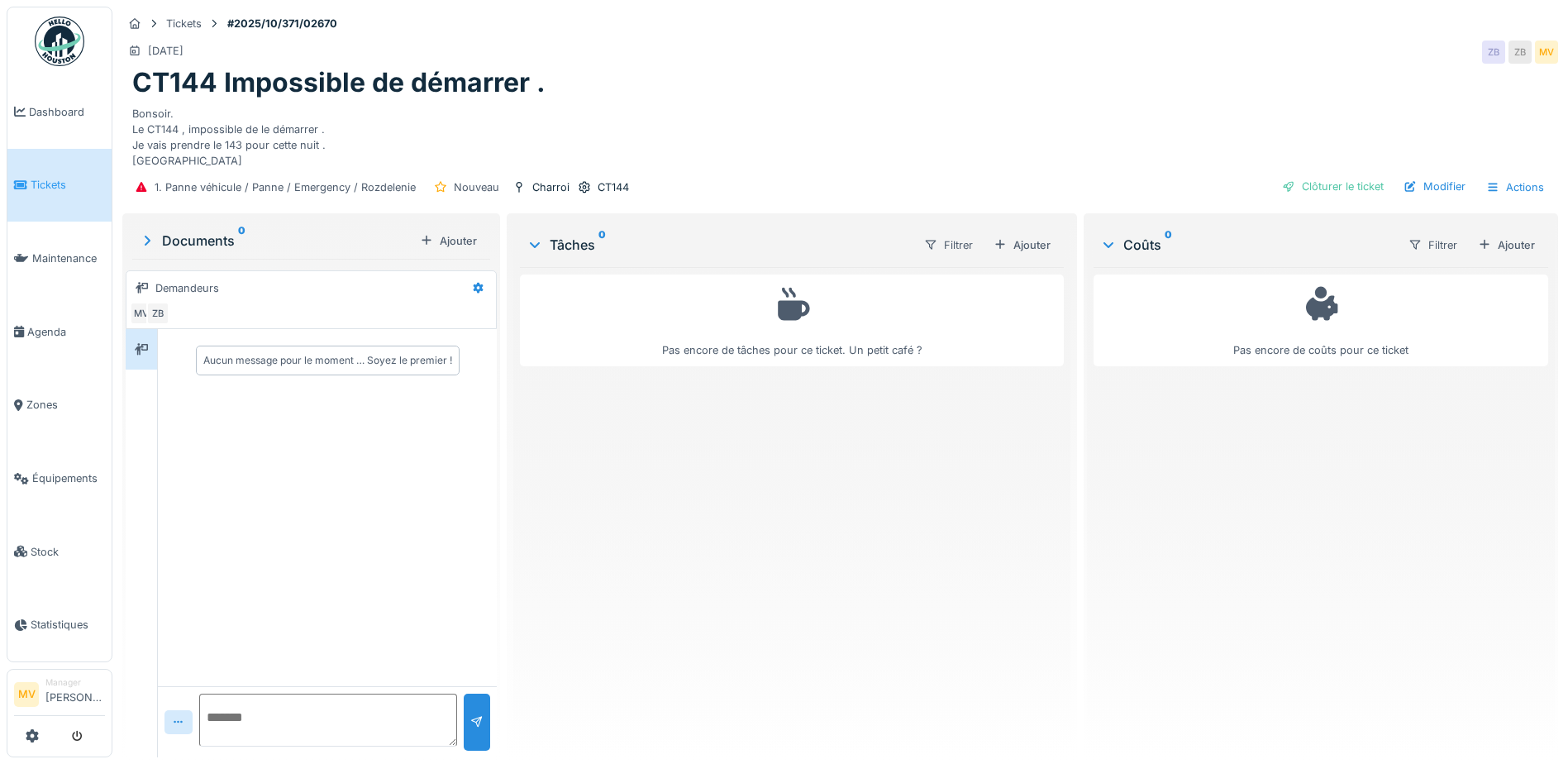
click at [349, 718] on textarea at bounding box center [328, 720] width 258 height 53
type textarea "**********"
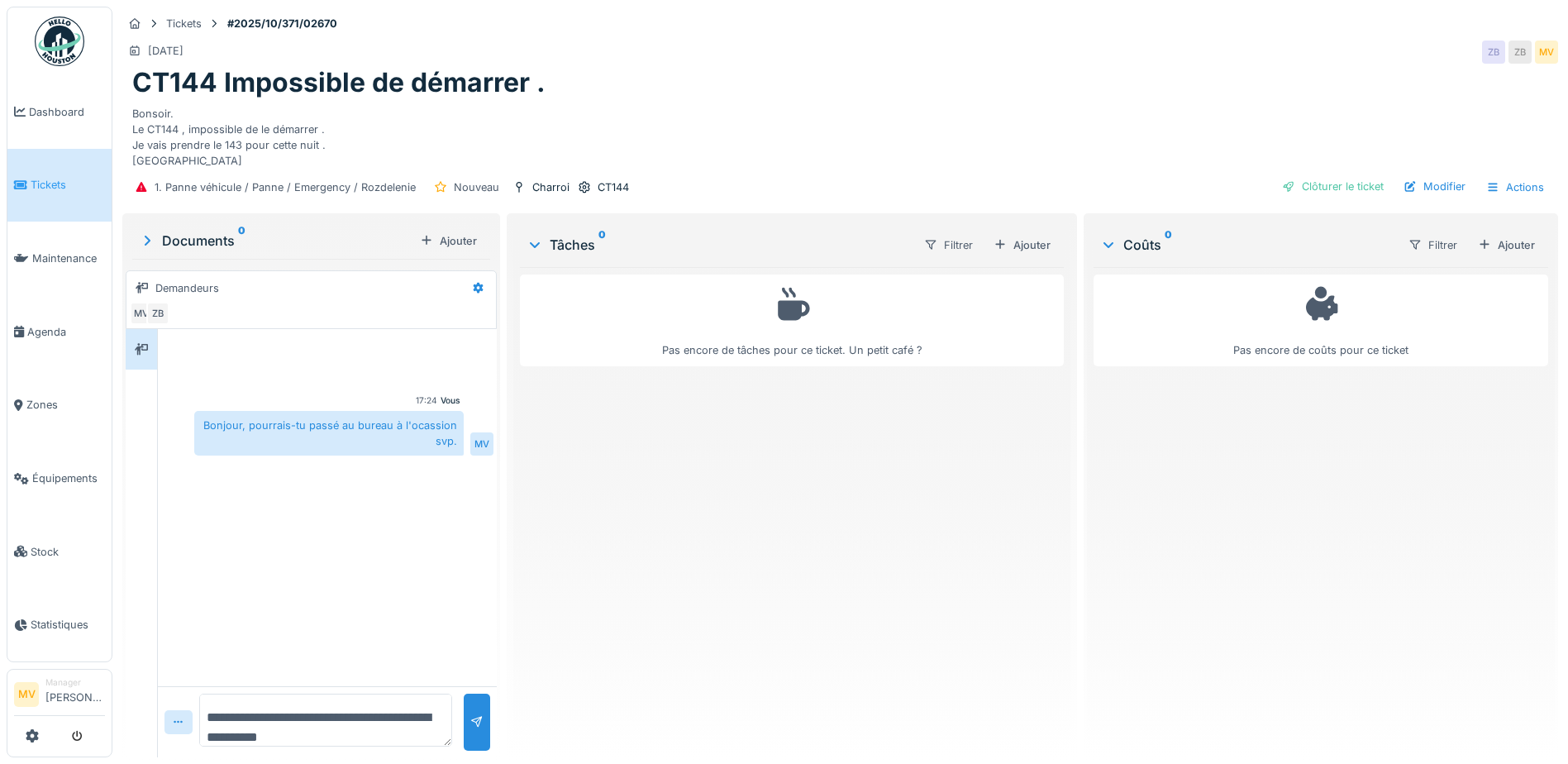
click at [1350, 188] on div "Clôturer le ticket" at bounding box center [1332, 186] width 115 height 22
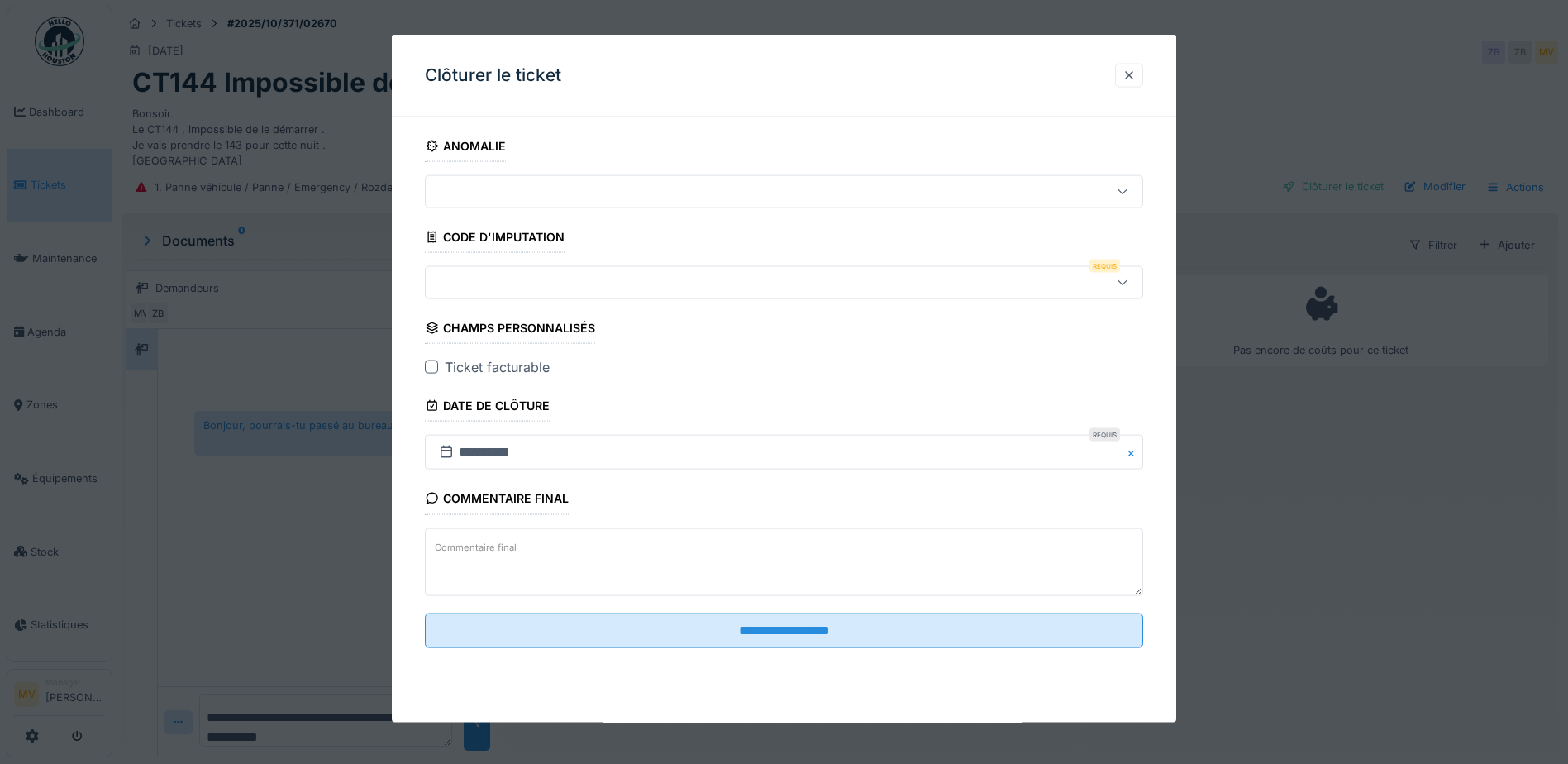
click at [716, 282] on div at bounding box center [742, 283] width 619 height 18
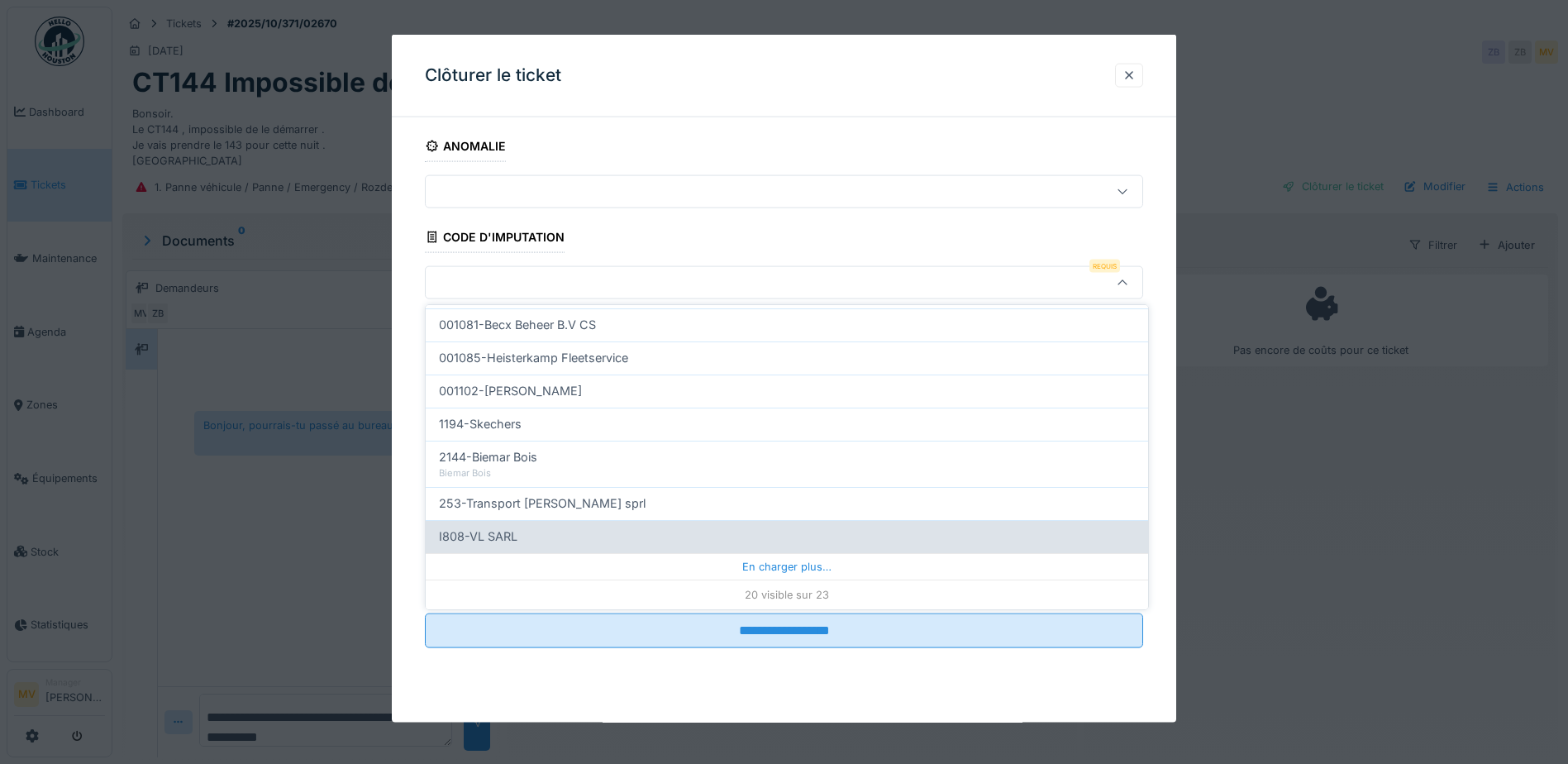
scroll to position [12, 0]
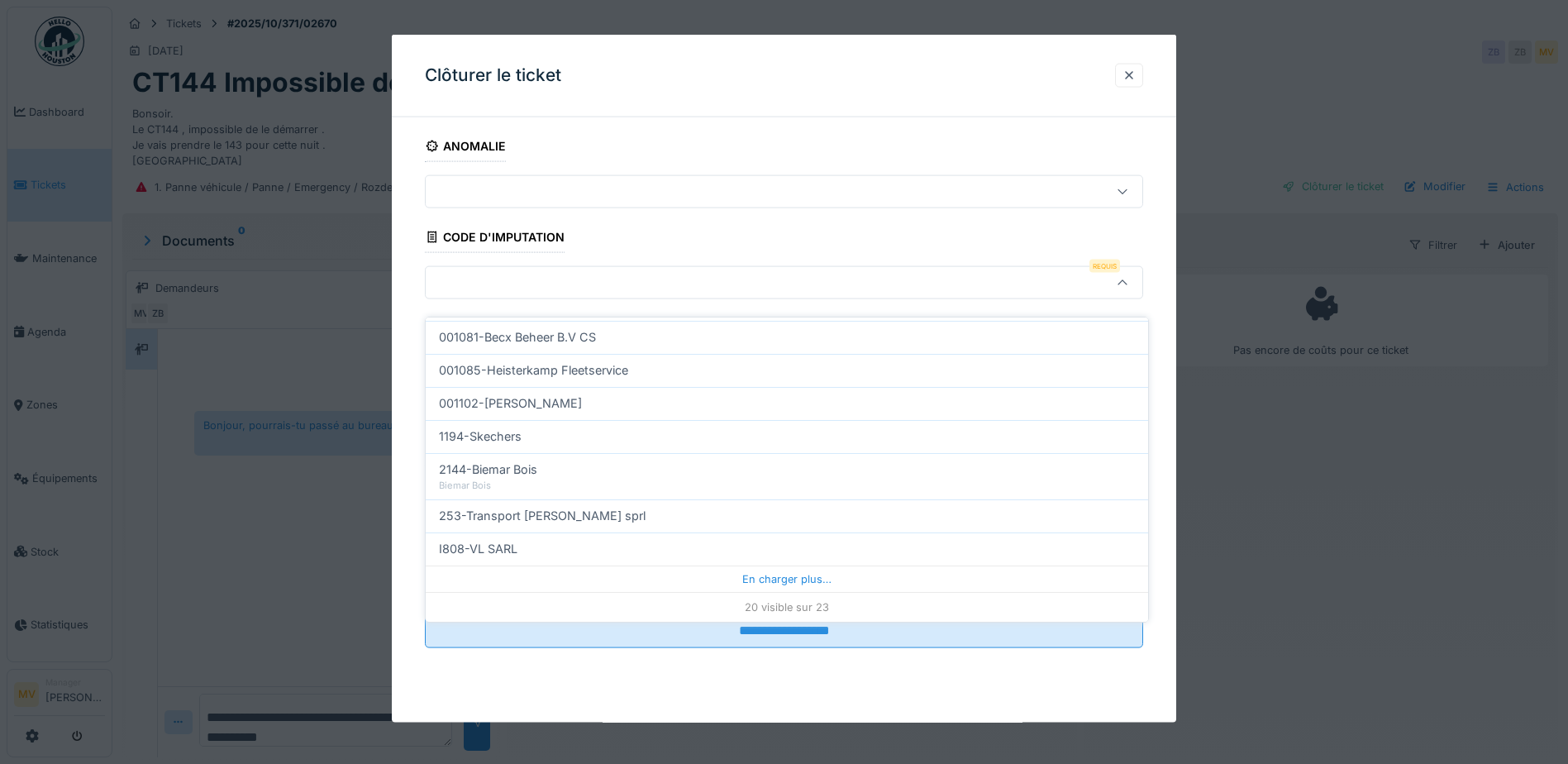
drag, startPoint x: 764, startPoint y: 550, endPoint x: 774, endPoint y: 564, distance: 17.2
click at [764, 551] on div "I808-VL SARL" at bounding box center [786, 549] width 723 height 33
type input "***"
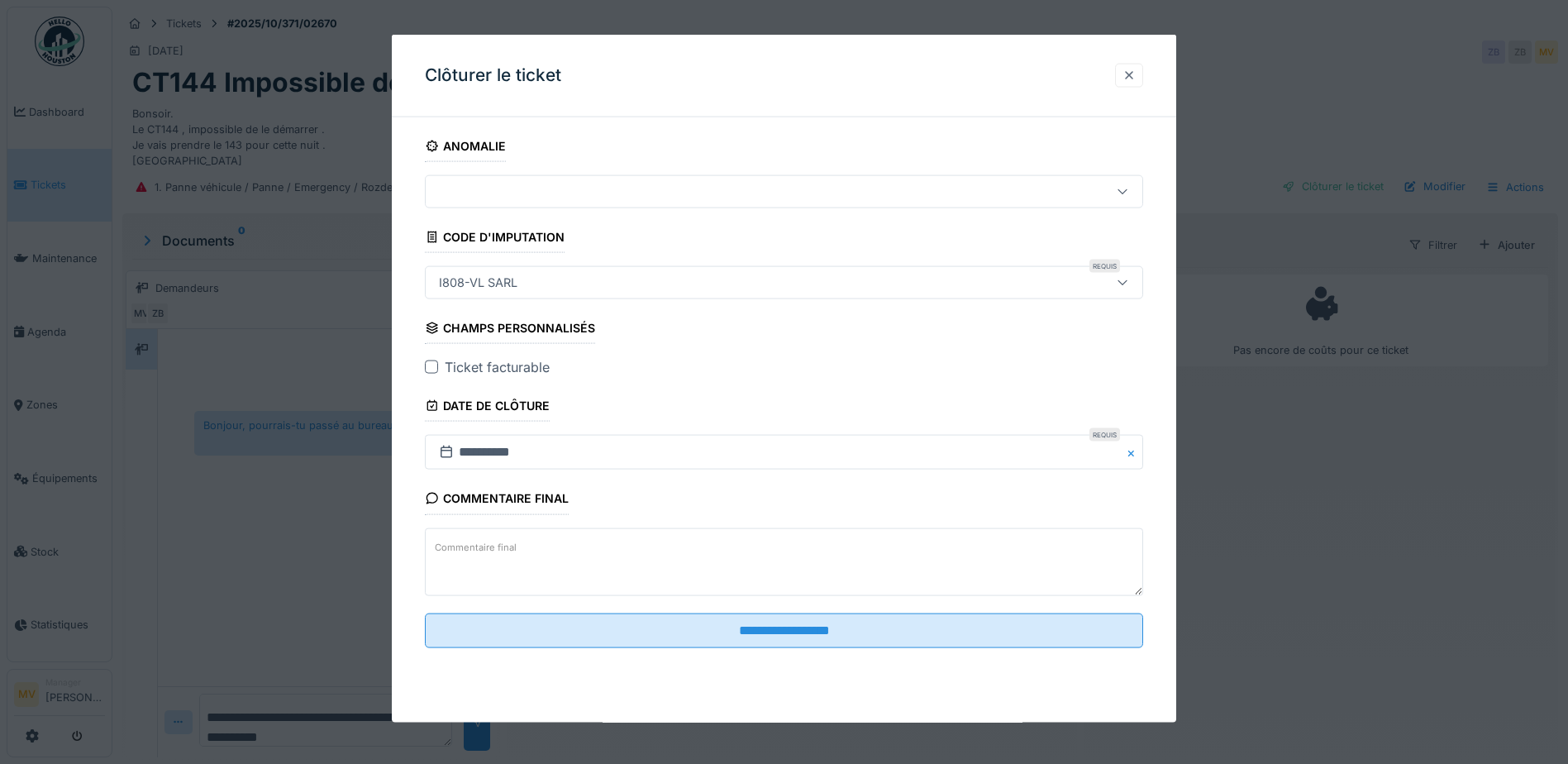
click at [1135, 68] on div at bounding box center [1129, 75] width 13 height 16
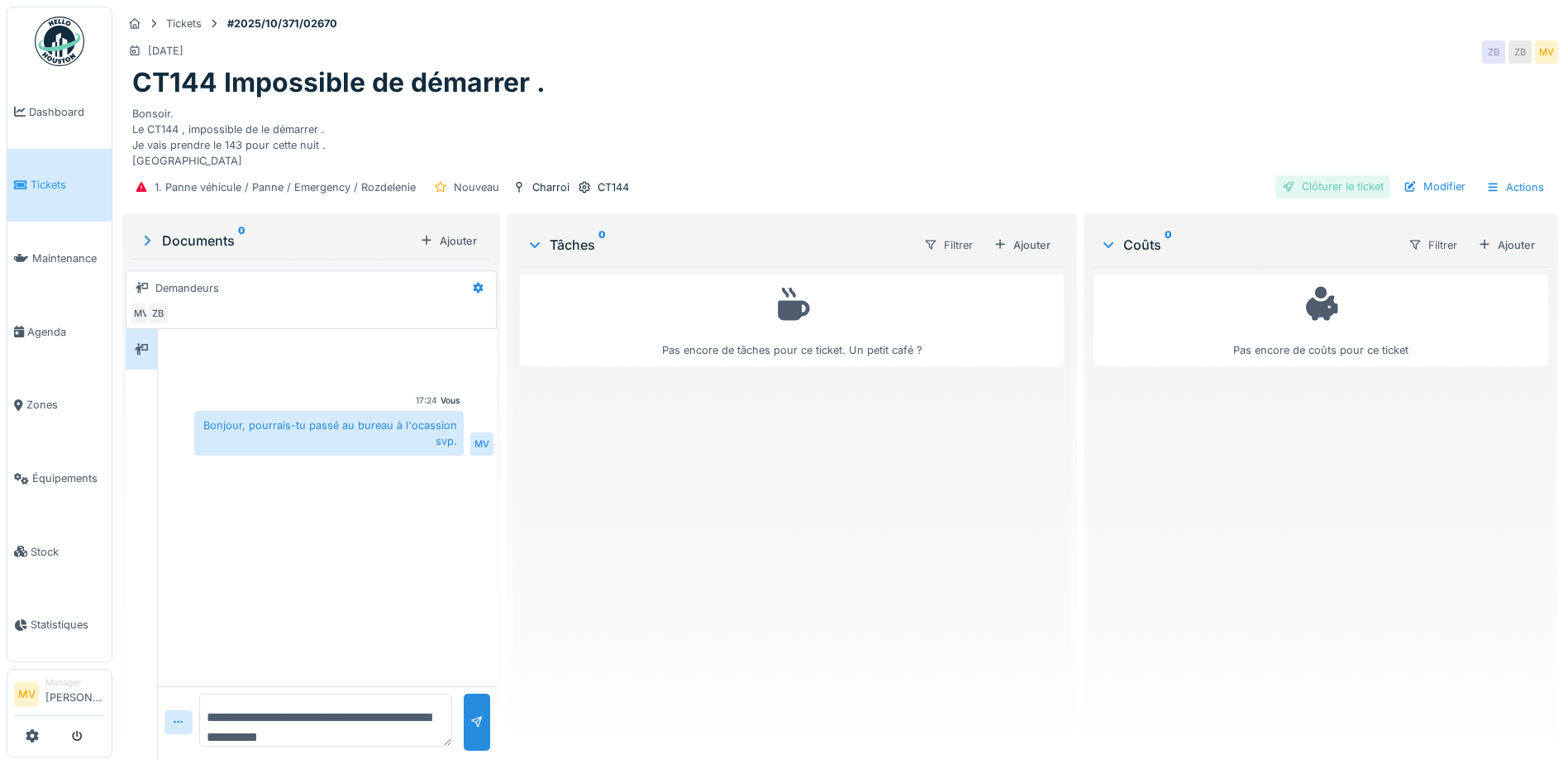
click at [1344, 175] on div "Clôturer le ticket" at bounding box center [1332, 186] width 115 height 22
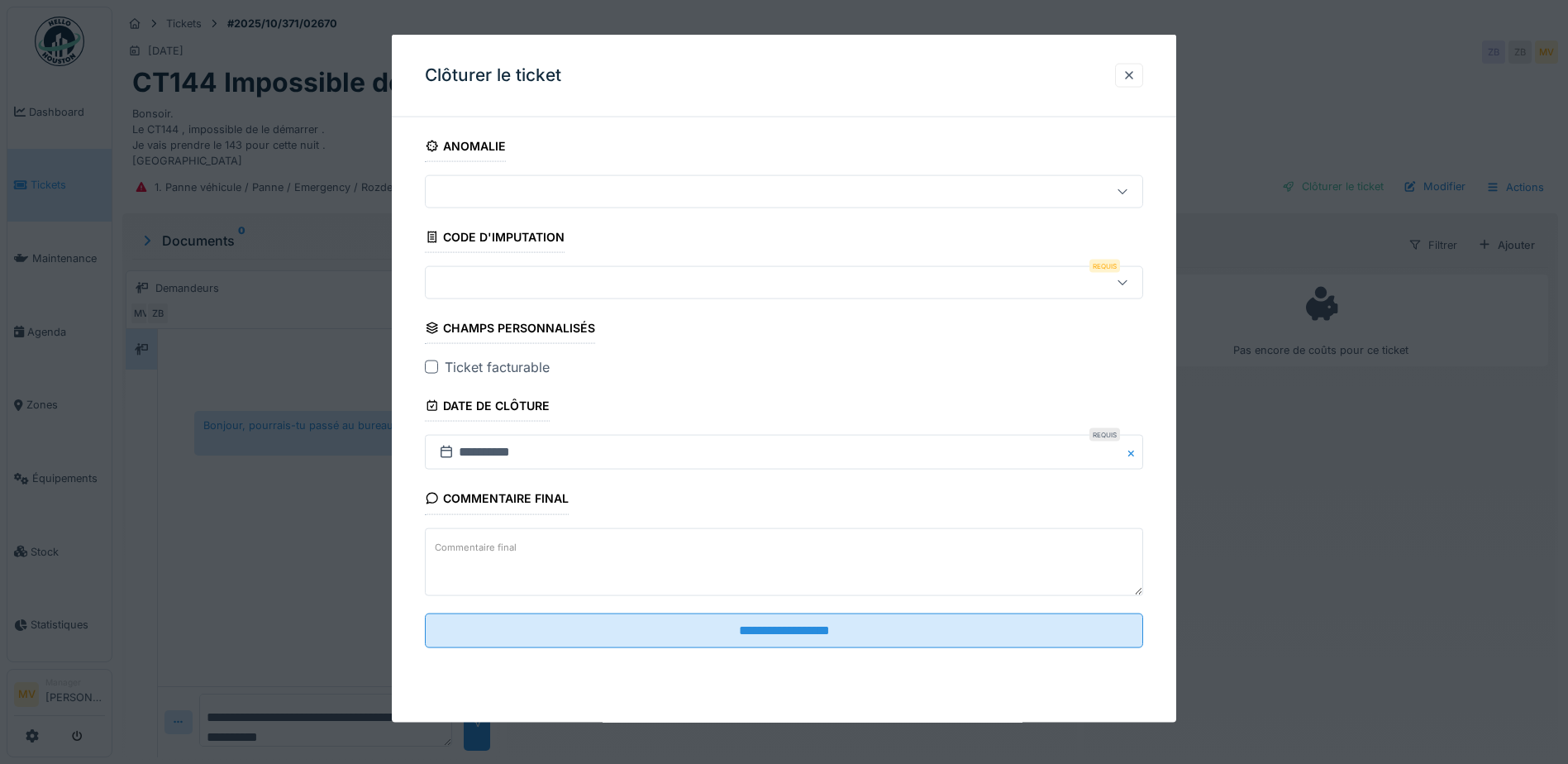
click at [697, 289] on div at bounding box center [742, 283] width 619 height 18
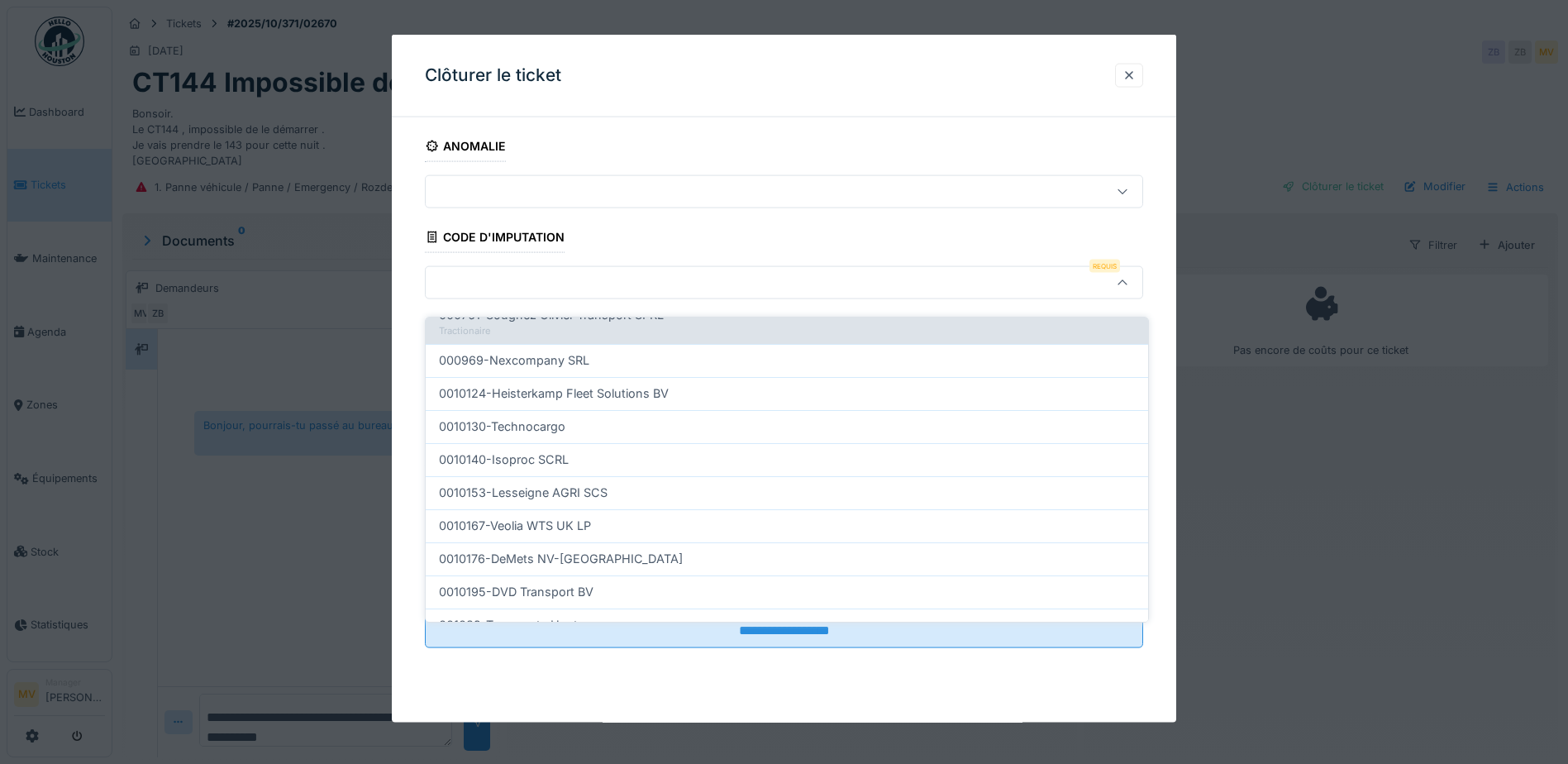
scroll to position [496, 0]
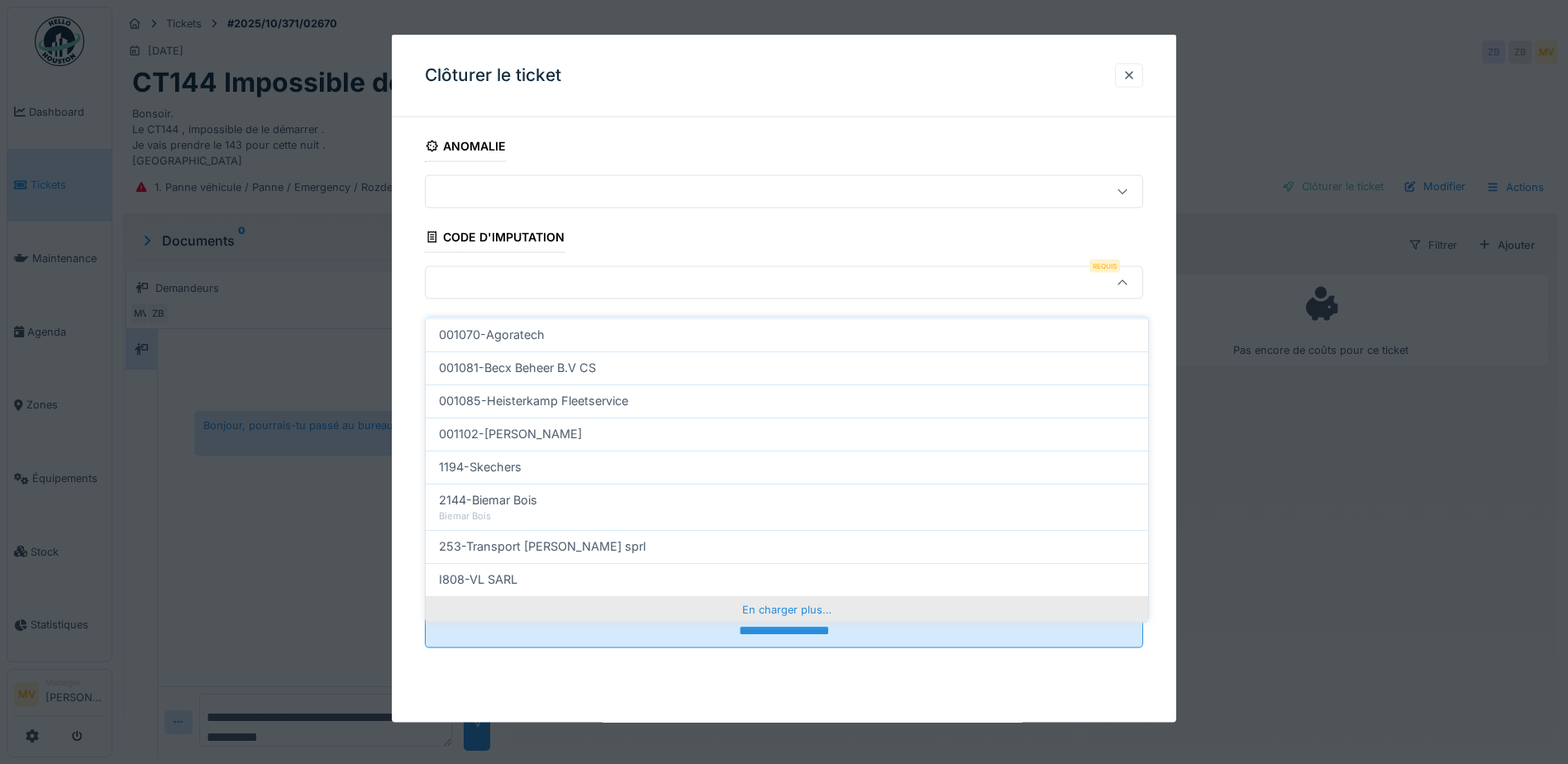
click at [754, 598] on div "En charger plus…" at bounding box center [786, 609] width 723 height 27
click at [680, 603] on div "I809-VL SA" at bounding box center [786, 612] width 696 height 18
type input "***"
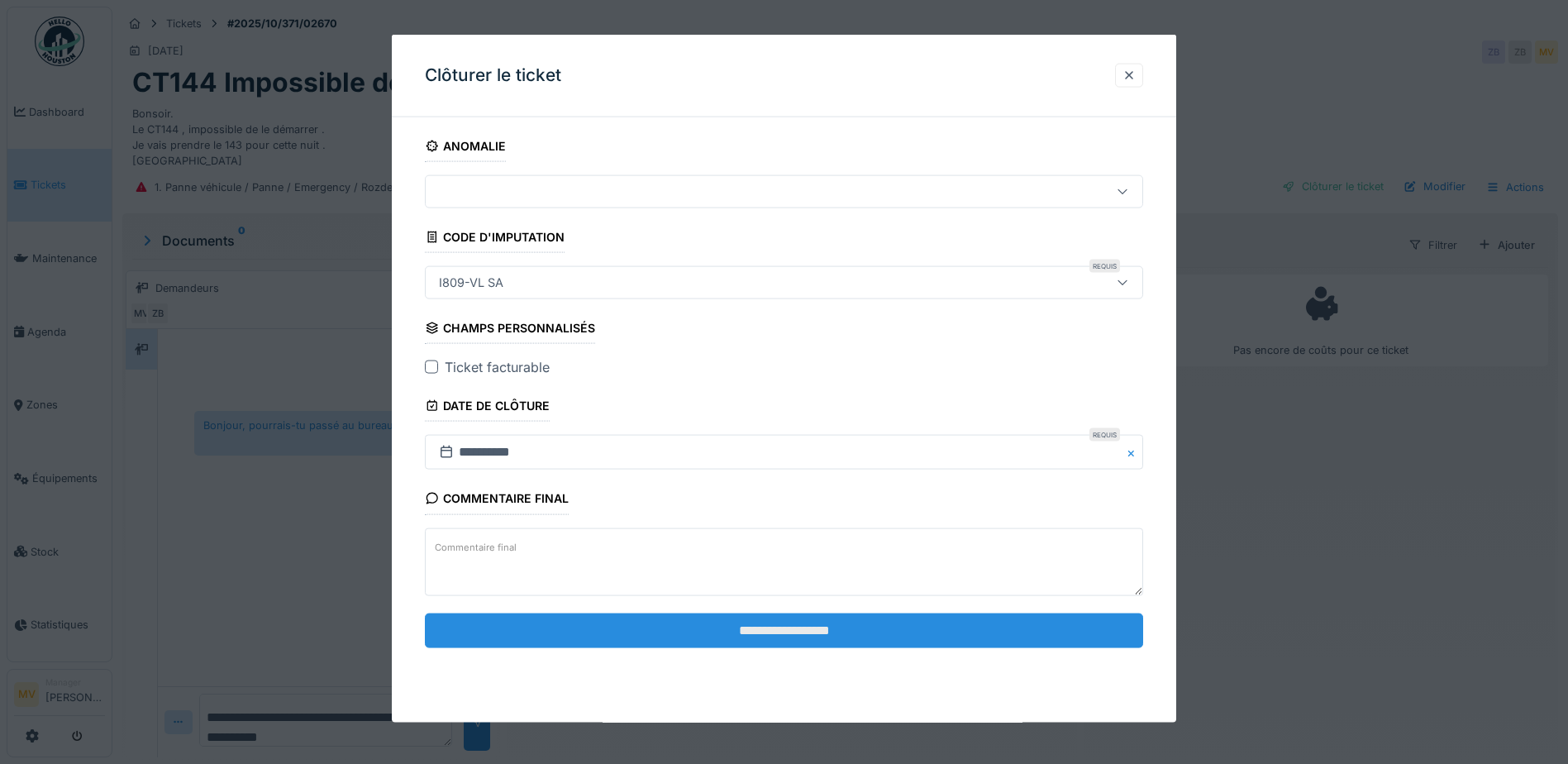
click at [794, 616] on input "**********" at bounding box center [784, 630] width 718 height 35
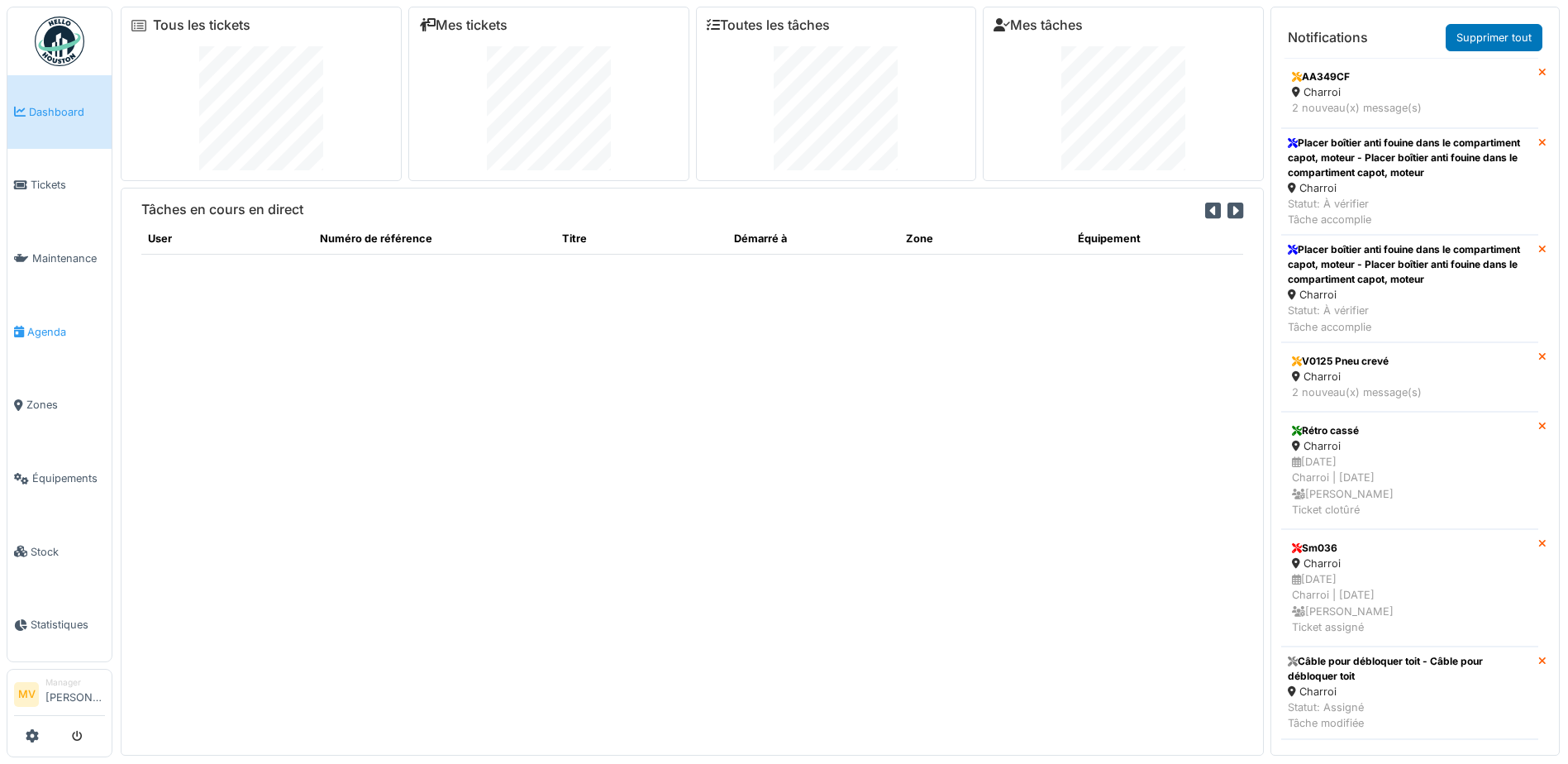
click at [67, 324] on span "Agenda" at bounding box center [66, 332] width 78 height 16
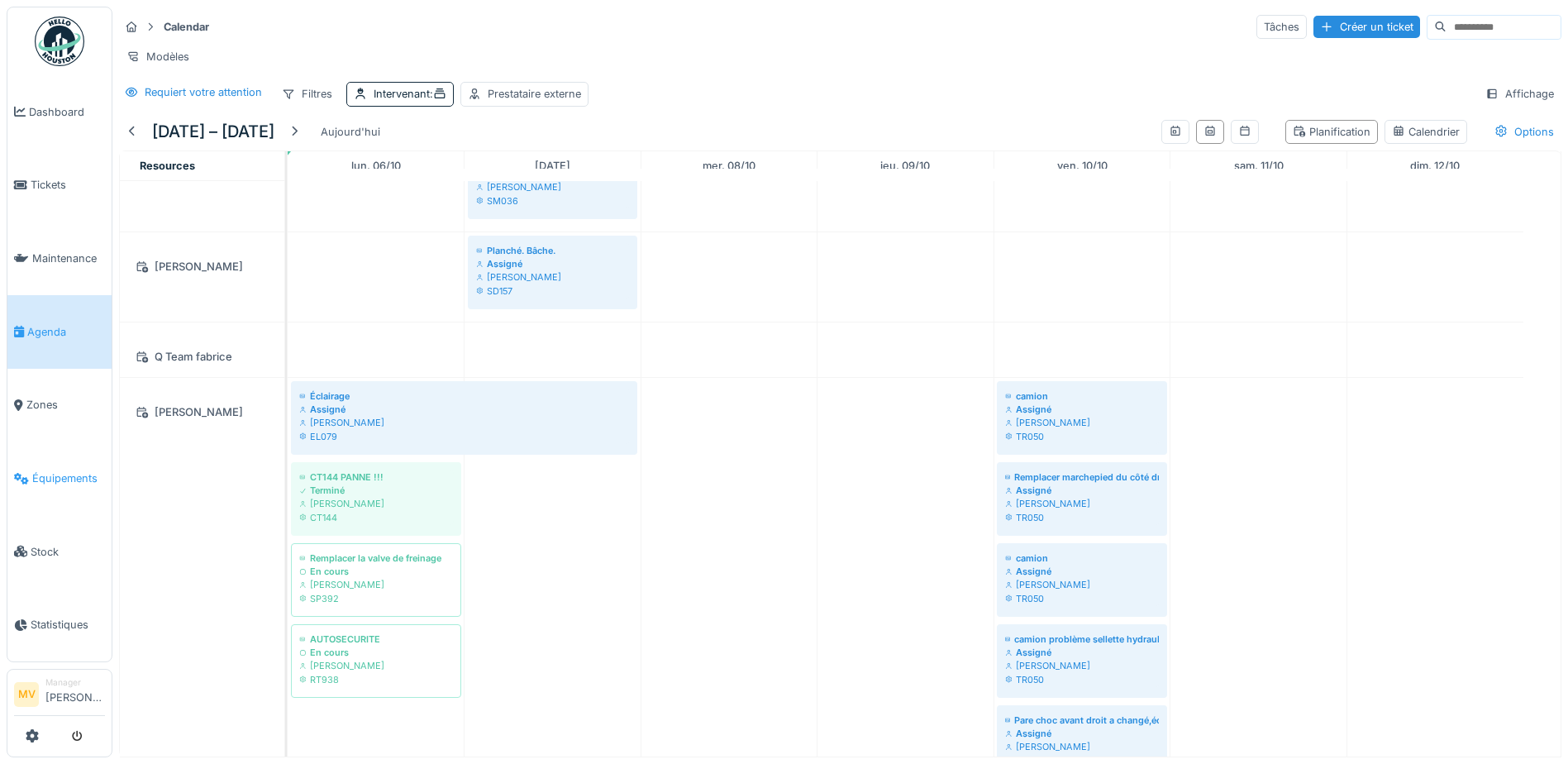
click at [80, 484] on span "Équipements" at bounding box center [69, 478] width 73 height 16
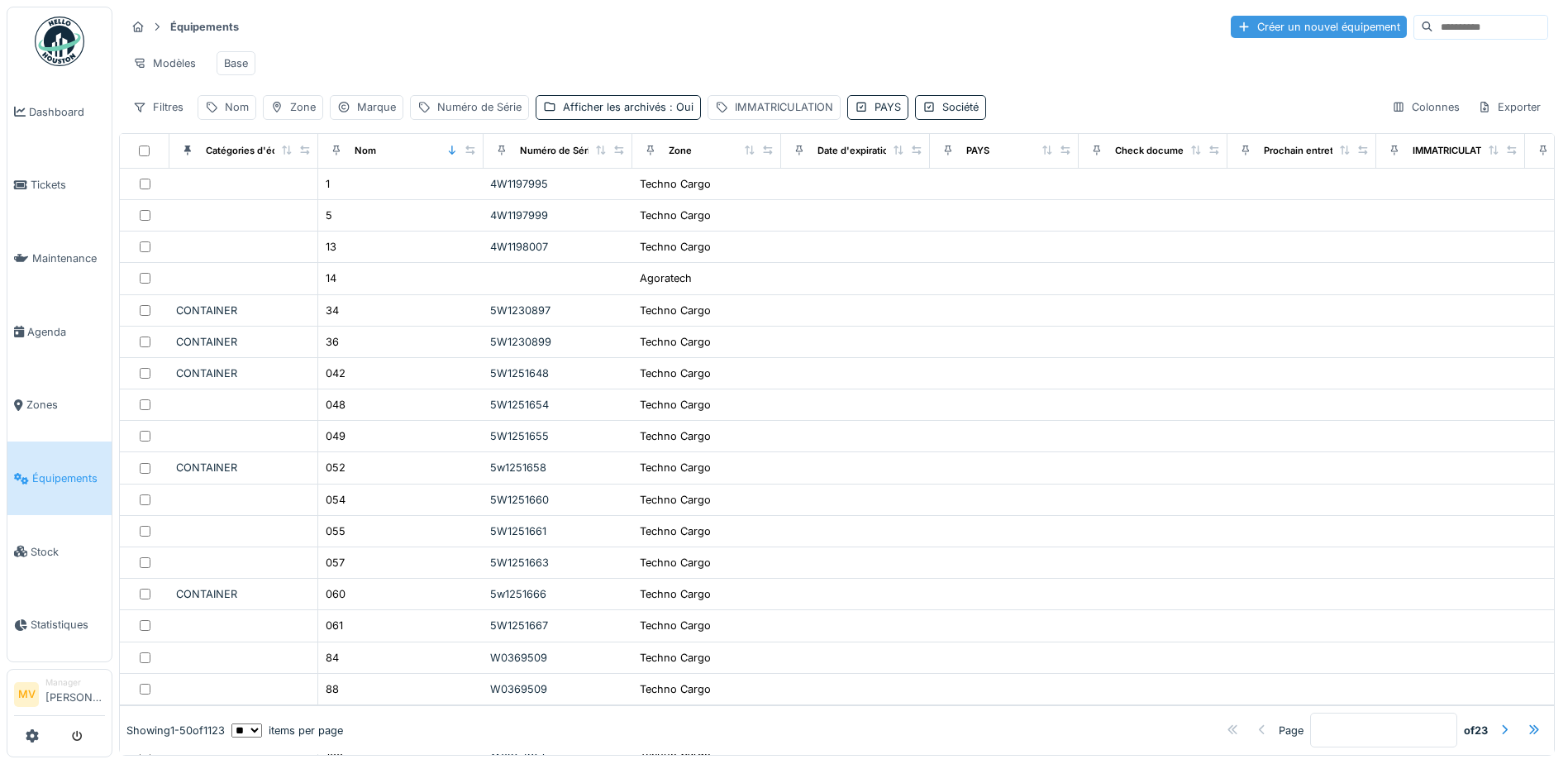
click at [1231, 19] on div "Créer un nouvel équipement" at bounding box center [1319, 27] width 176 height 22
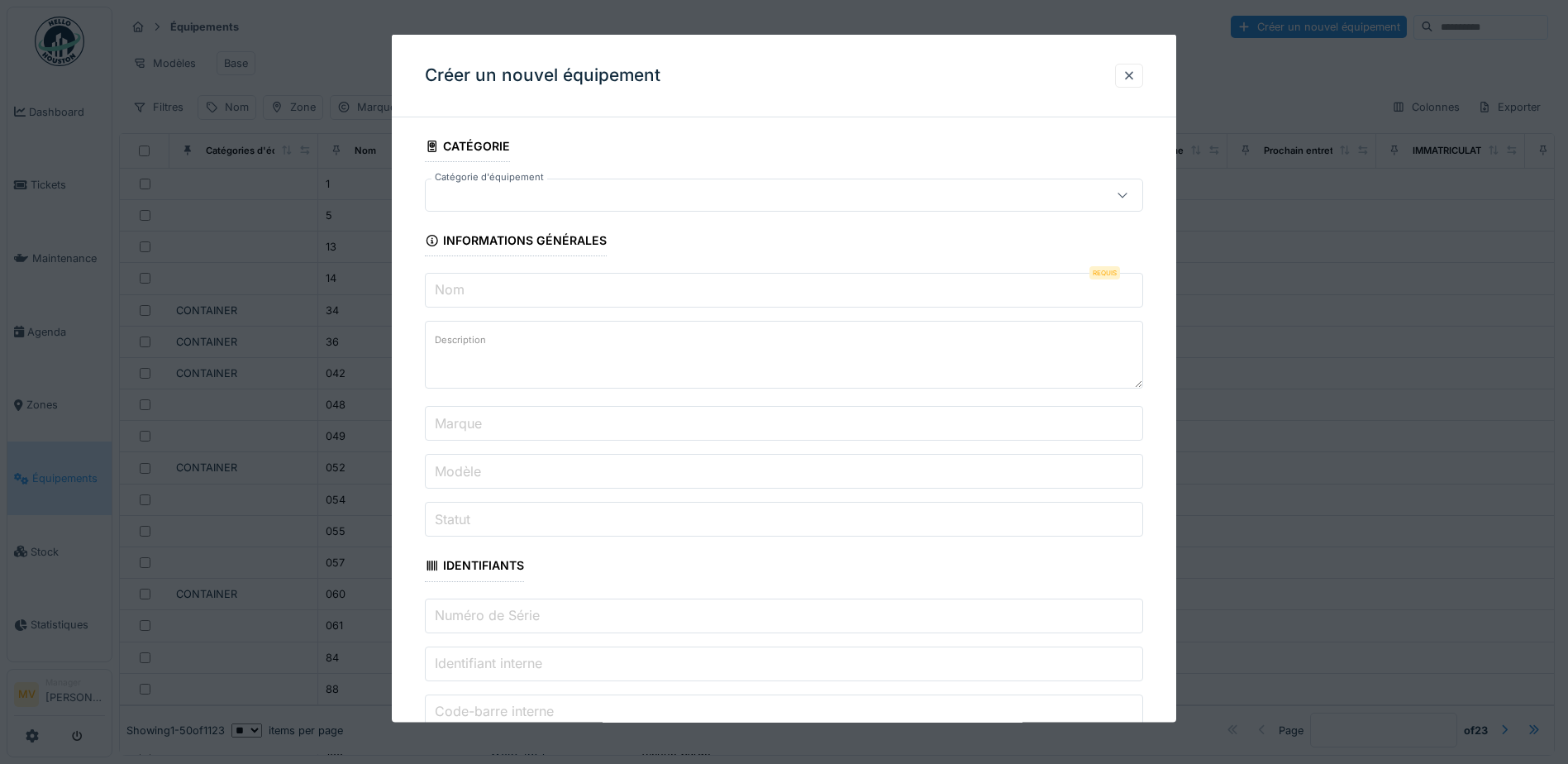
click at [564, 190] on div at bounding box center [742, 195] width 619 height 18
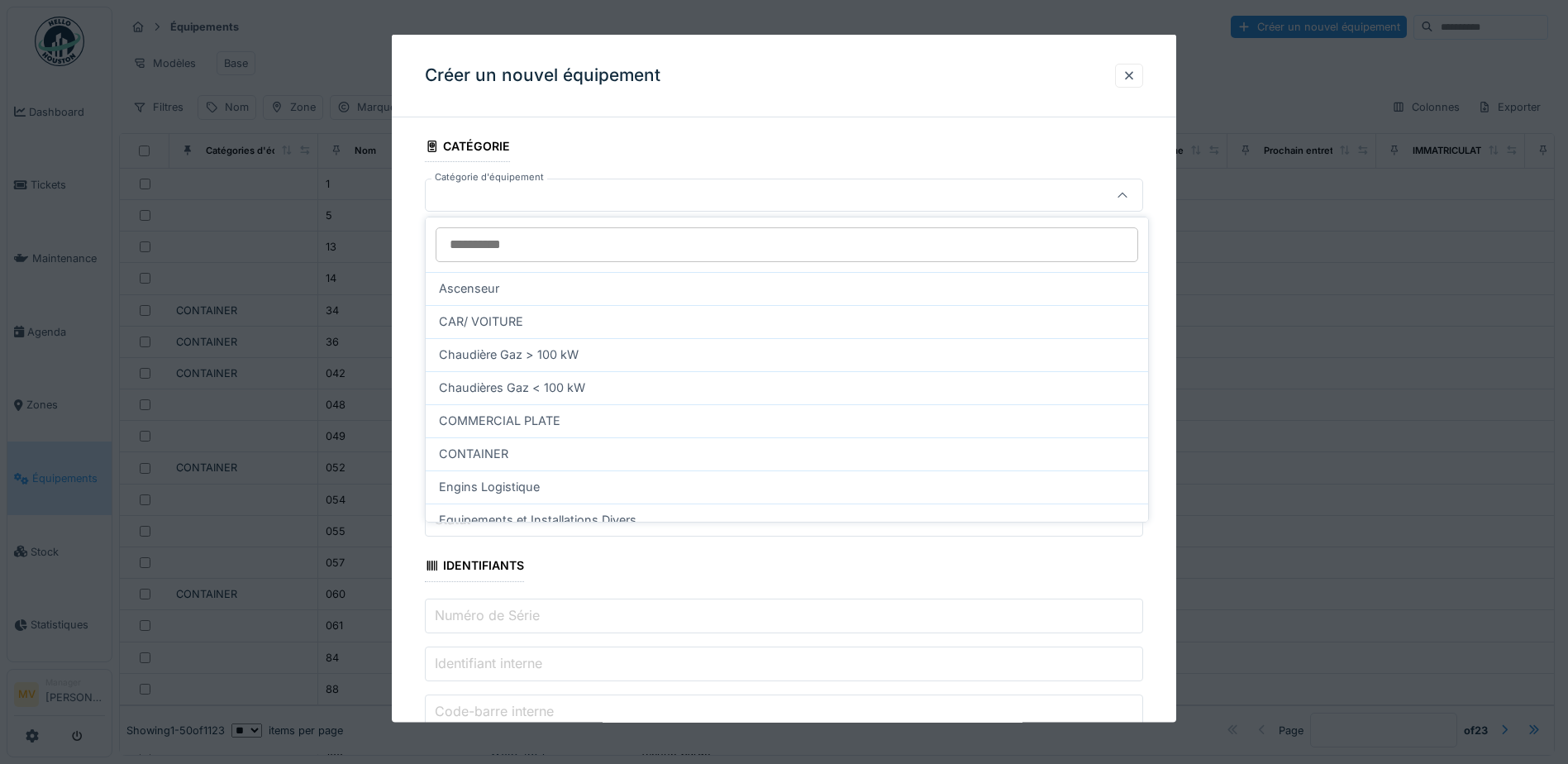
click at [726, 197] on div at bounding box center [742, 195] width 619 height 18
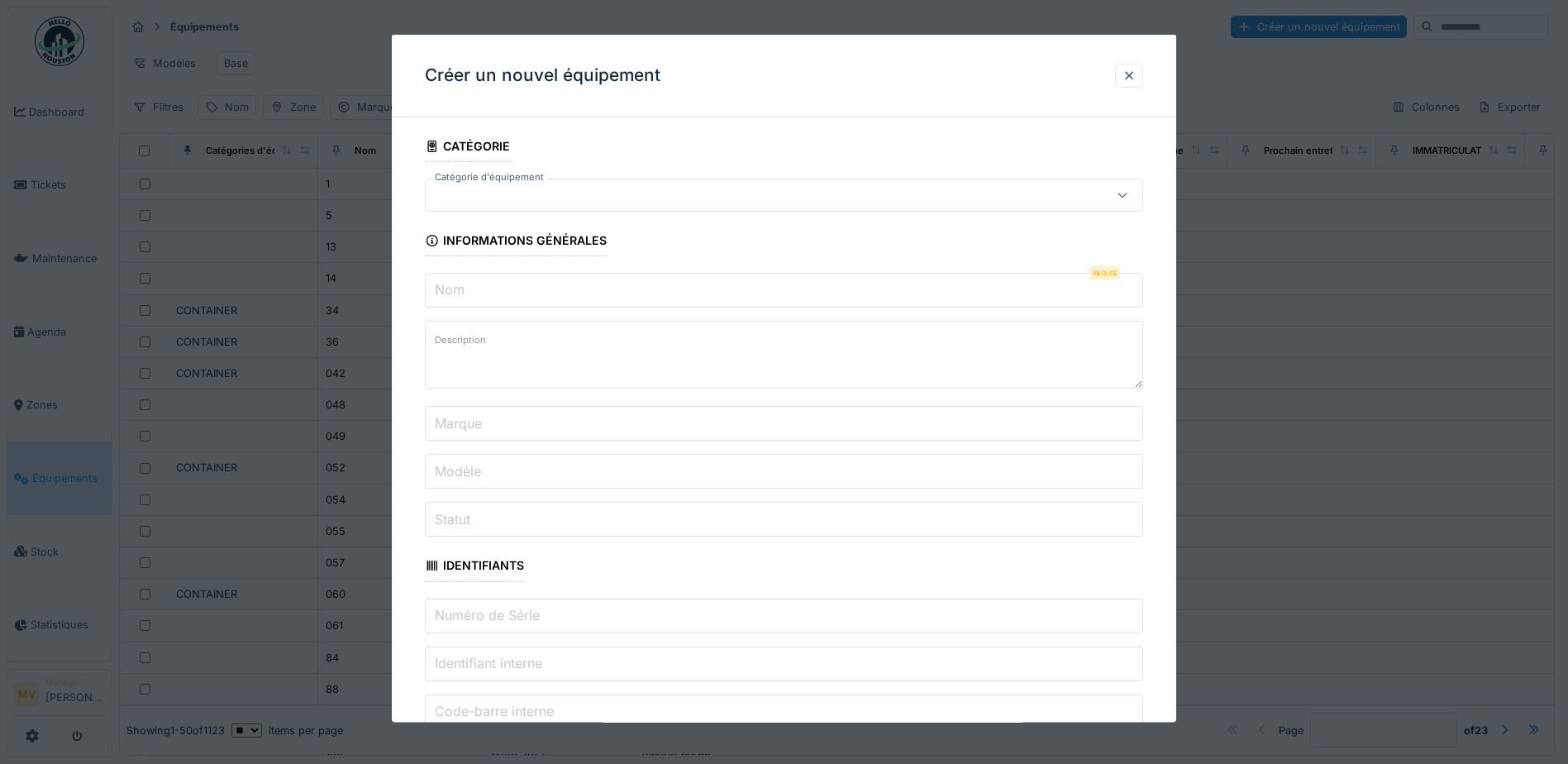
click at [726, 197] on div at bounding box center [742, 195] width 619 height 18
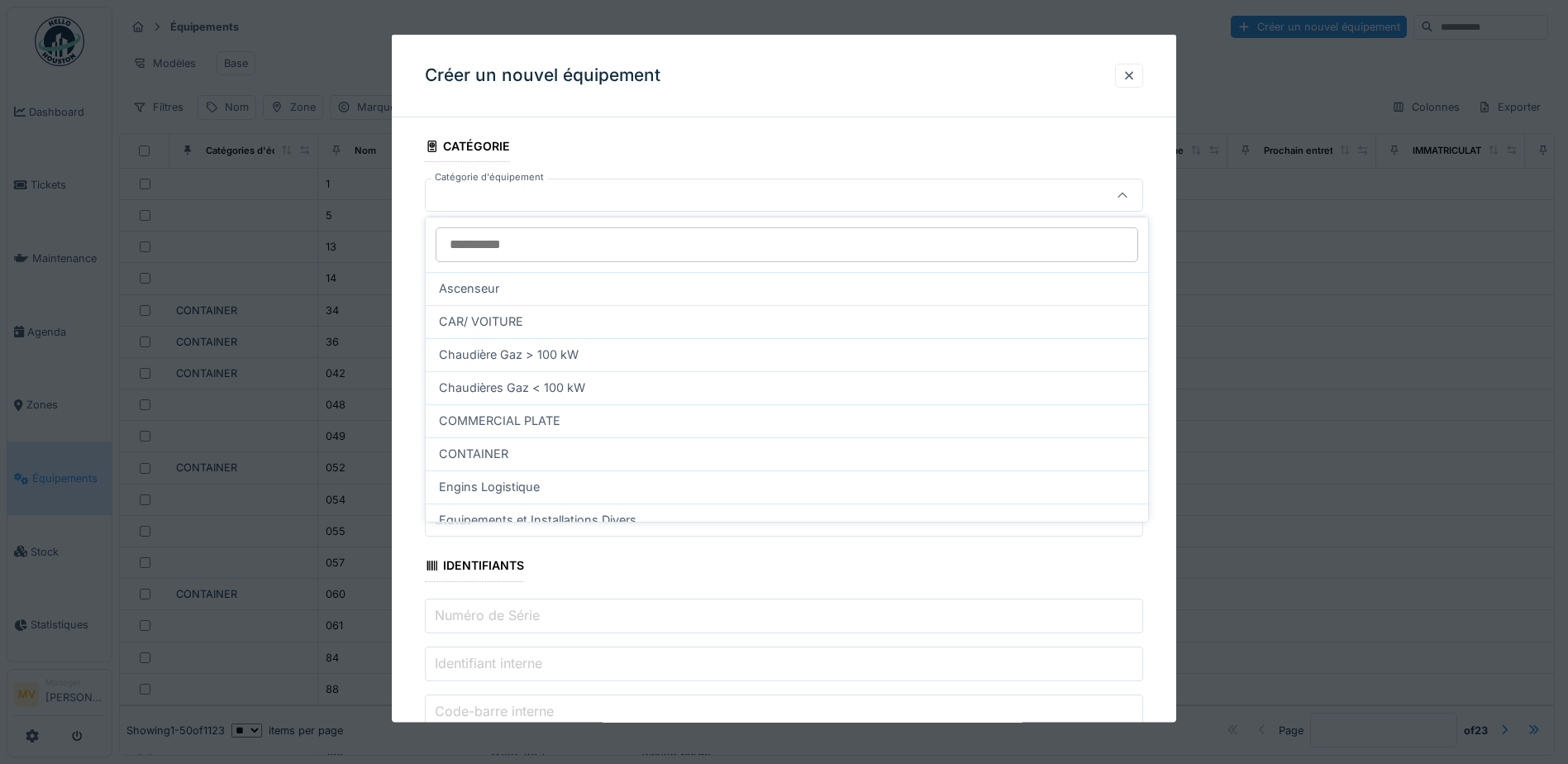
click at [726, 197] on div at bounding box center [742, 195] width 619 height 18
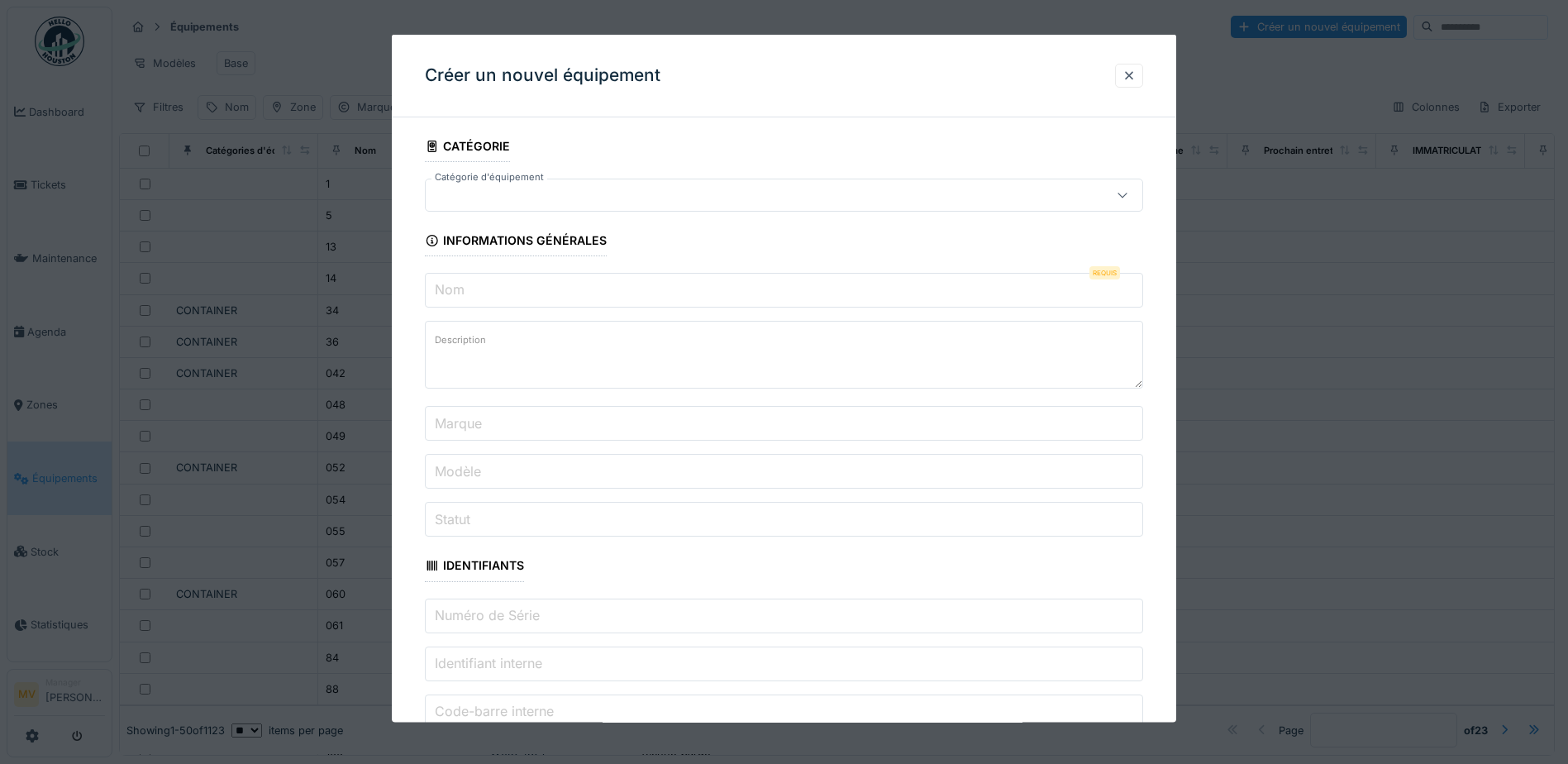
click at [723, 299] on input "Nom" at bounding box center [784, 290] width 718 height 35
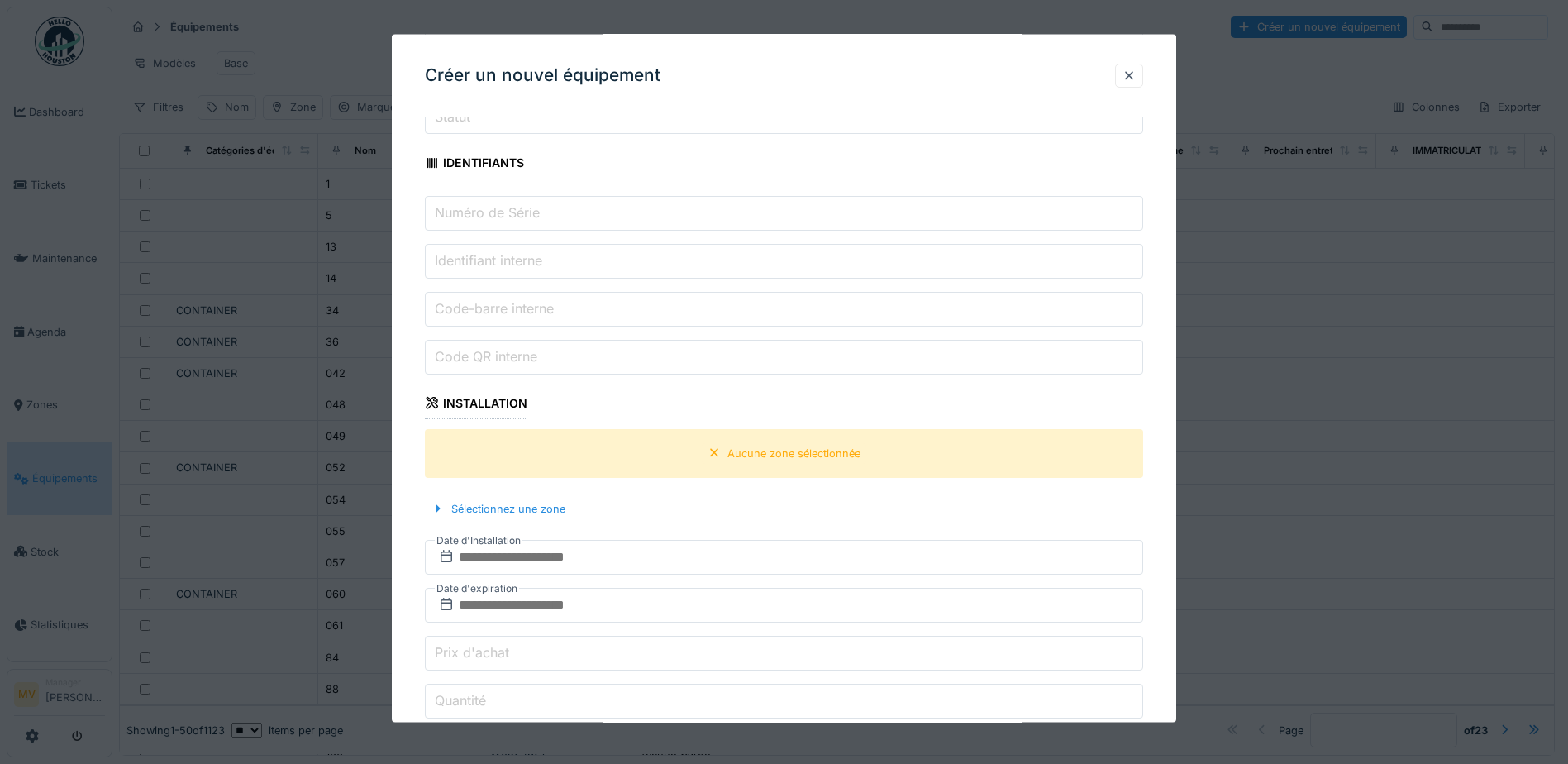
scroll to position [413, 0]
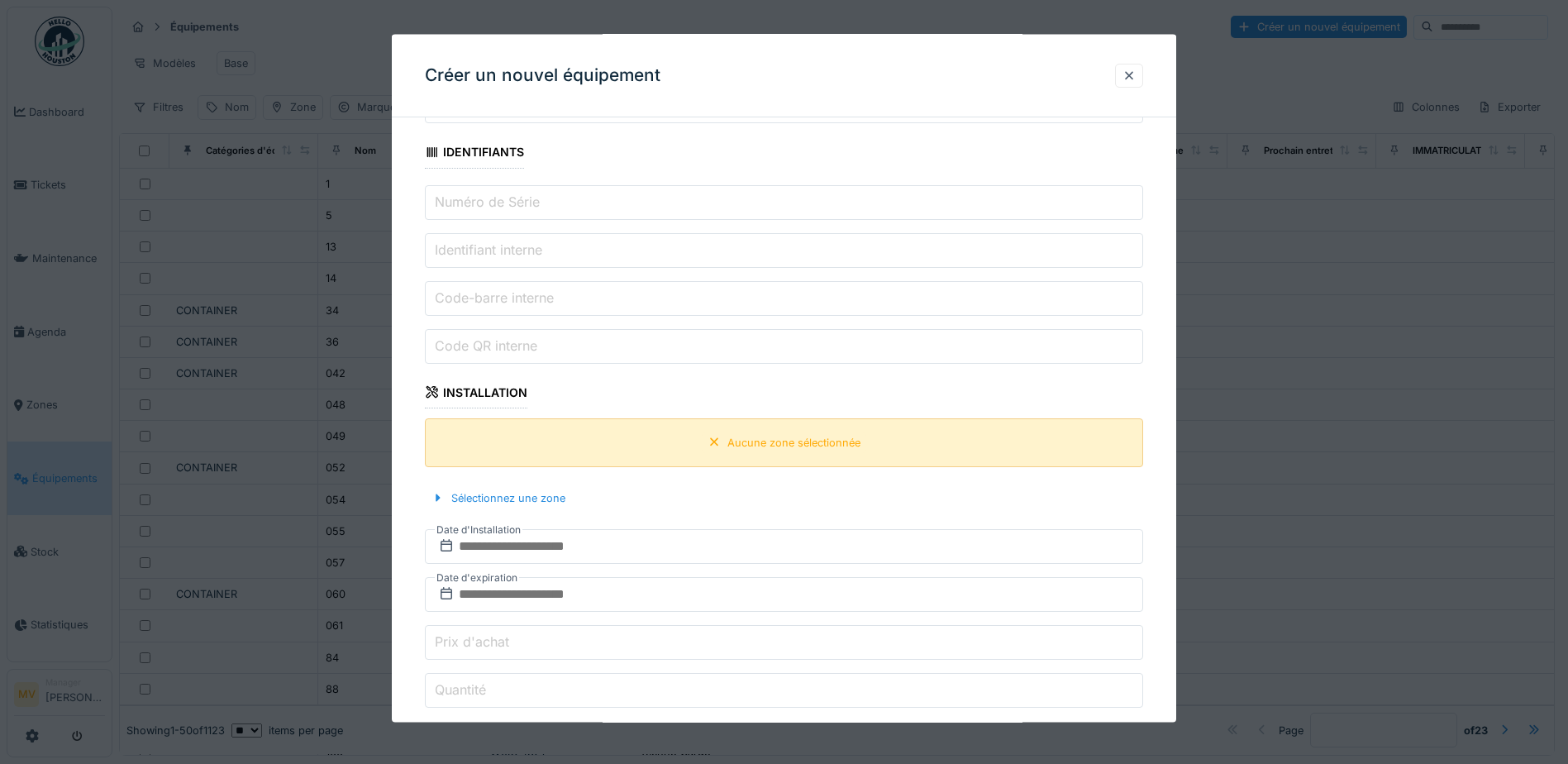
type input "**********"
click at [752, 446] on div "Aucune zone sélectionnée" at bounding box center [794, 441] width 133 height 16
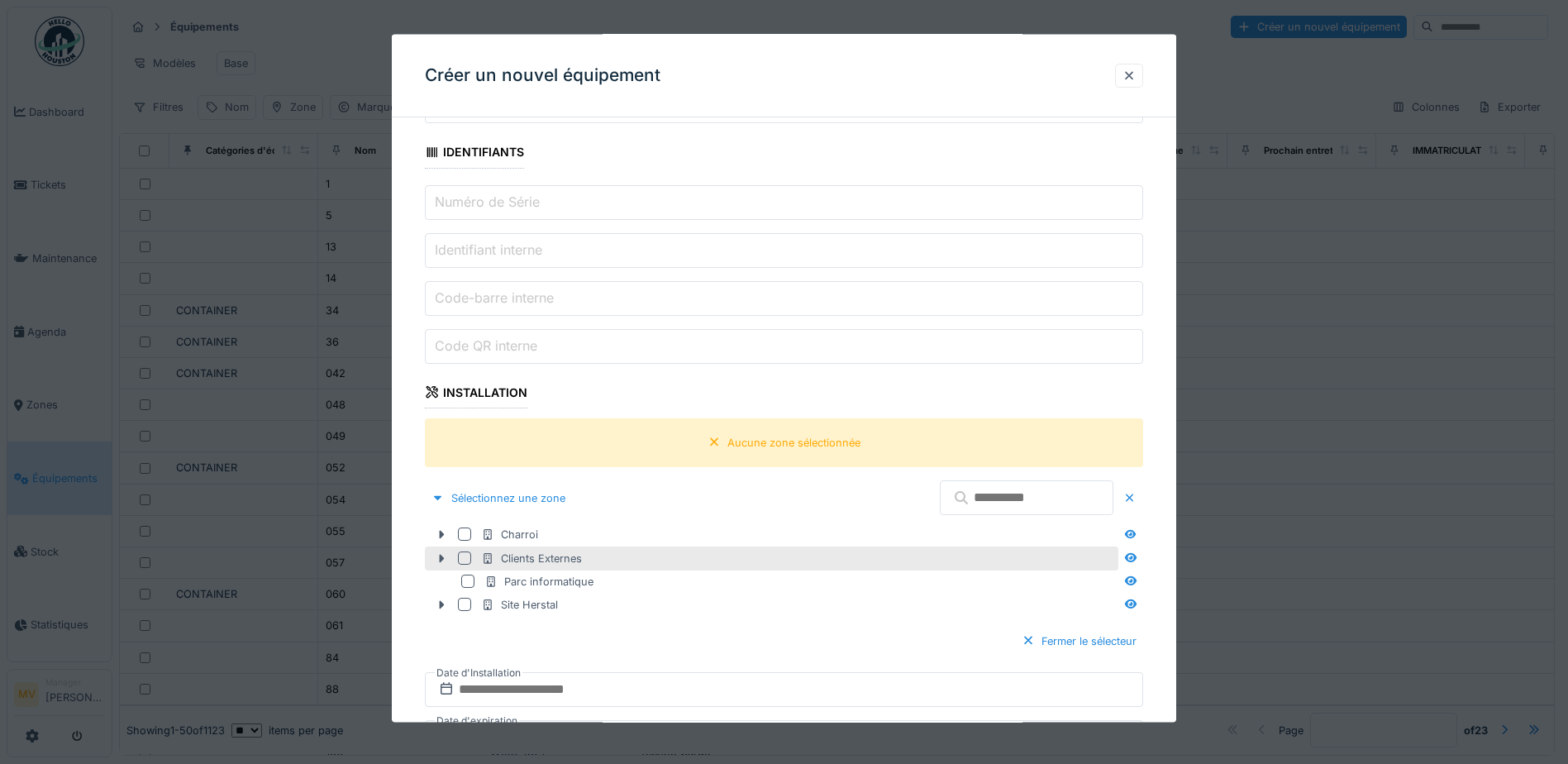
click at [462, 560] on div at bounding box center [465, 558] width 13 height 13
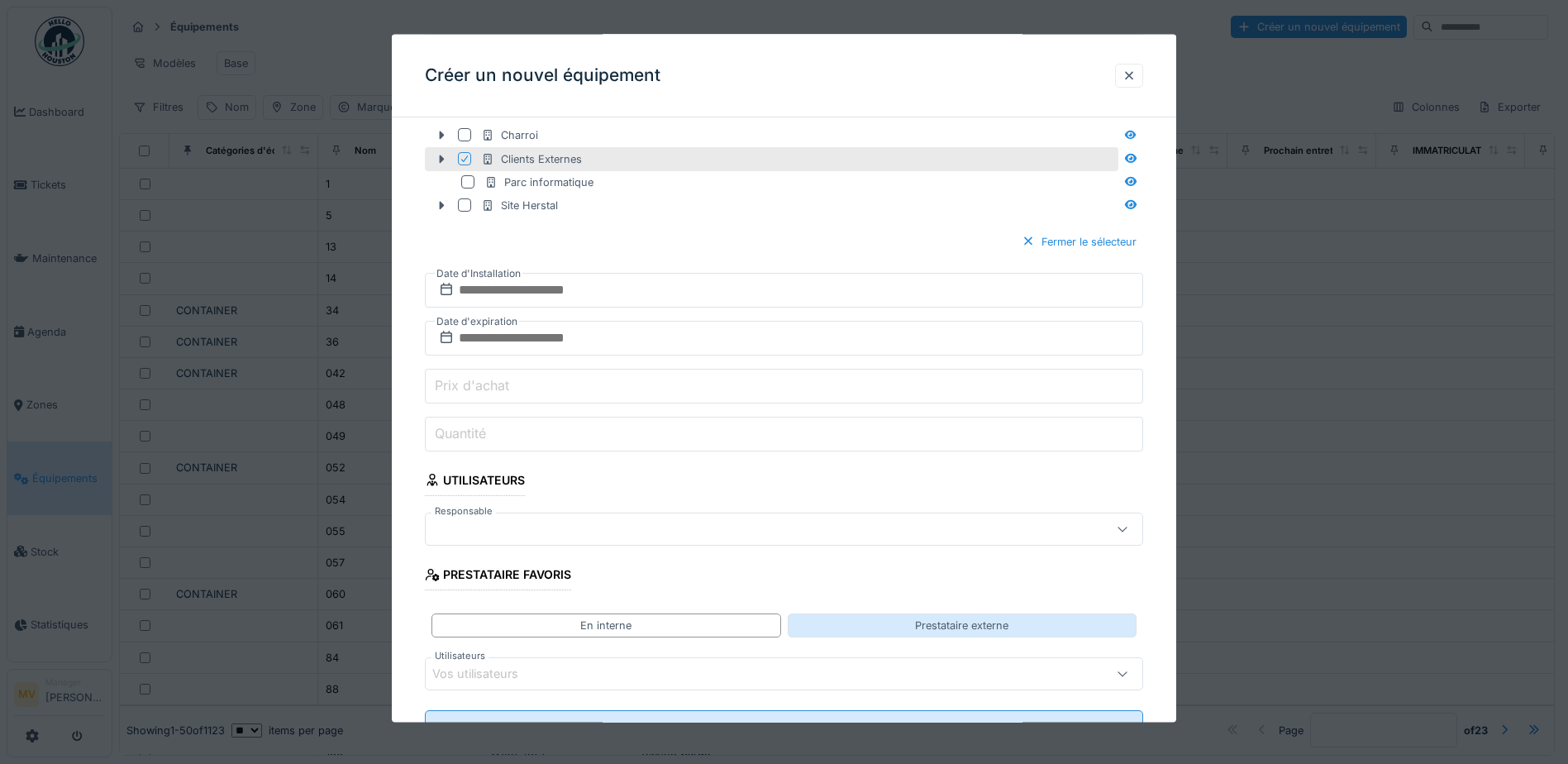
scroll to position [881, 0]
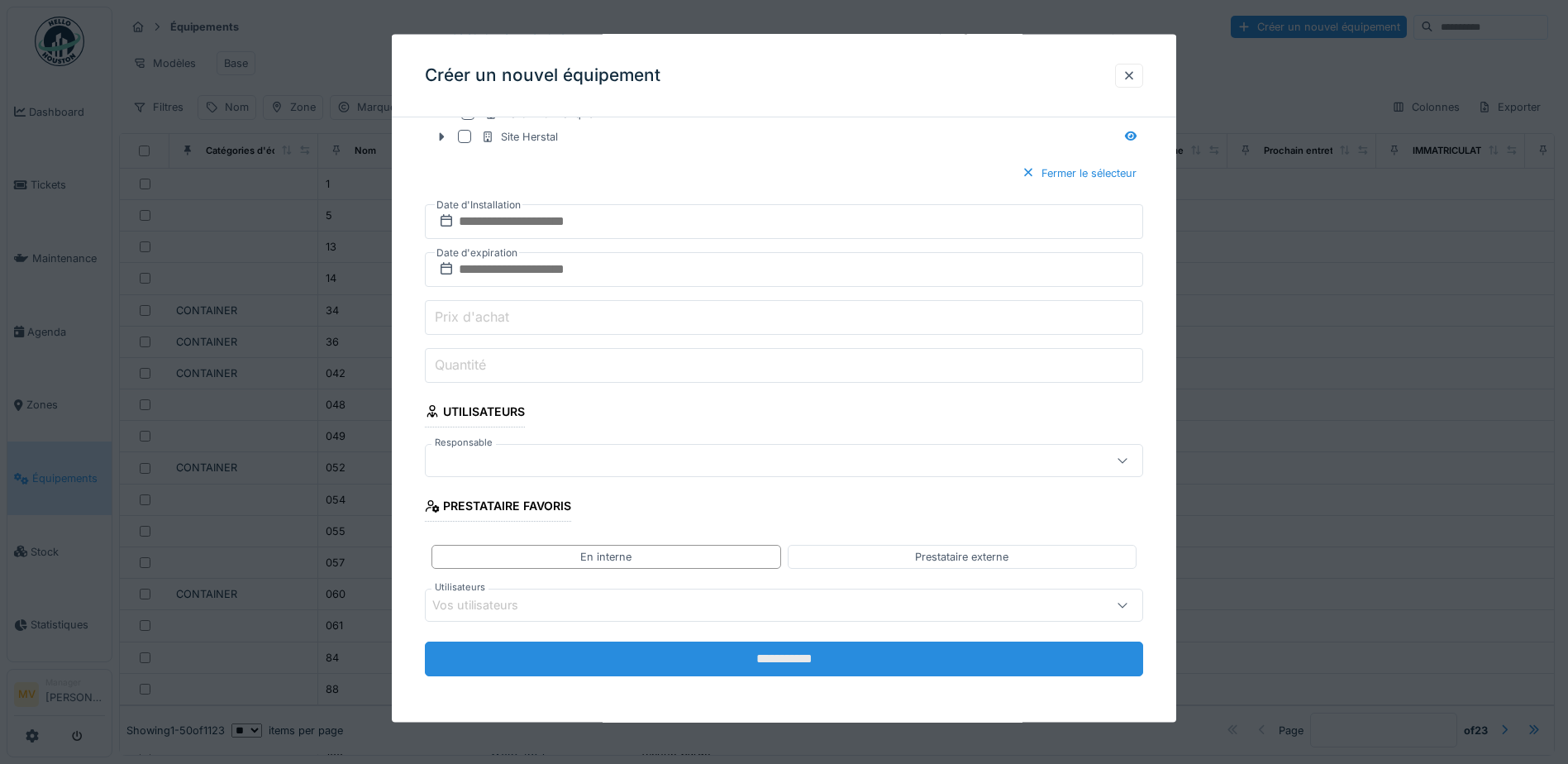
click at [894, 659] on input "**********" at bounding box center [784, 659] width 718 height 35
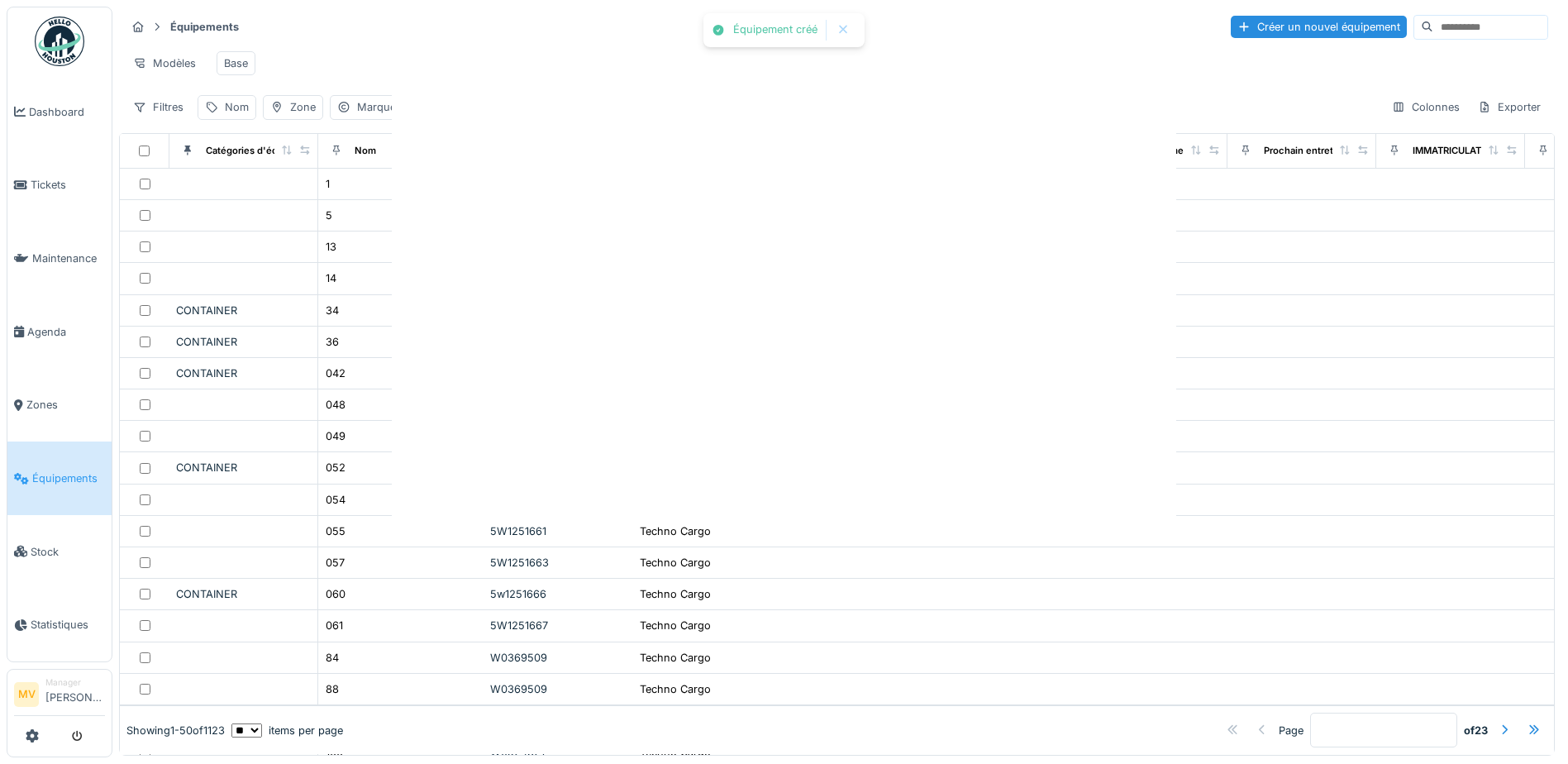
scroll to position [0, 0]
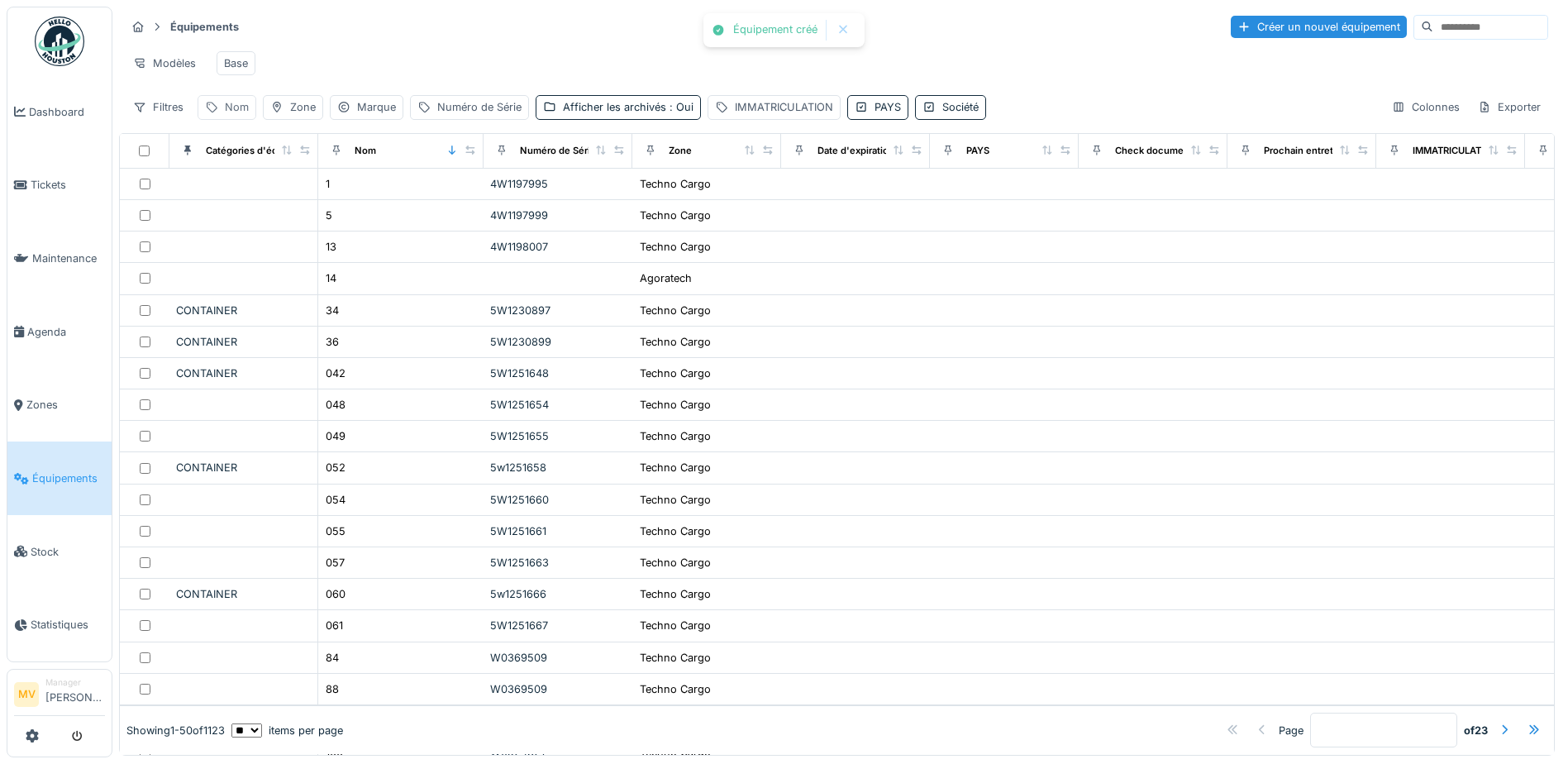
click at [238, 115] on div "Nom" at bounding box center [236, 107] width 24 height 16
click at [349, 203] on input "Nom" at bounding box center [287, 199] width 164 height 35
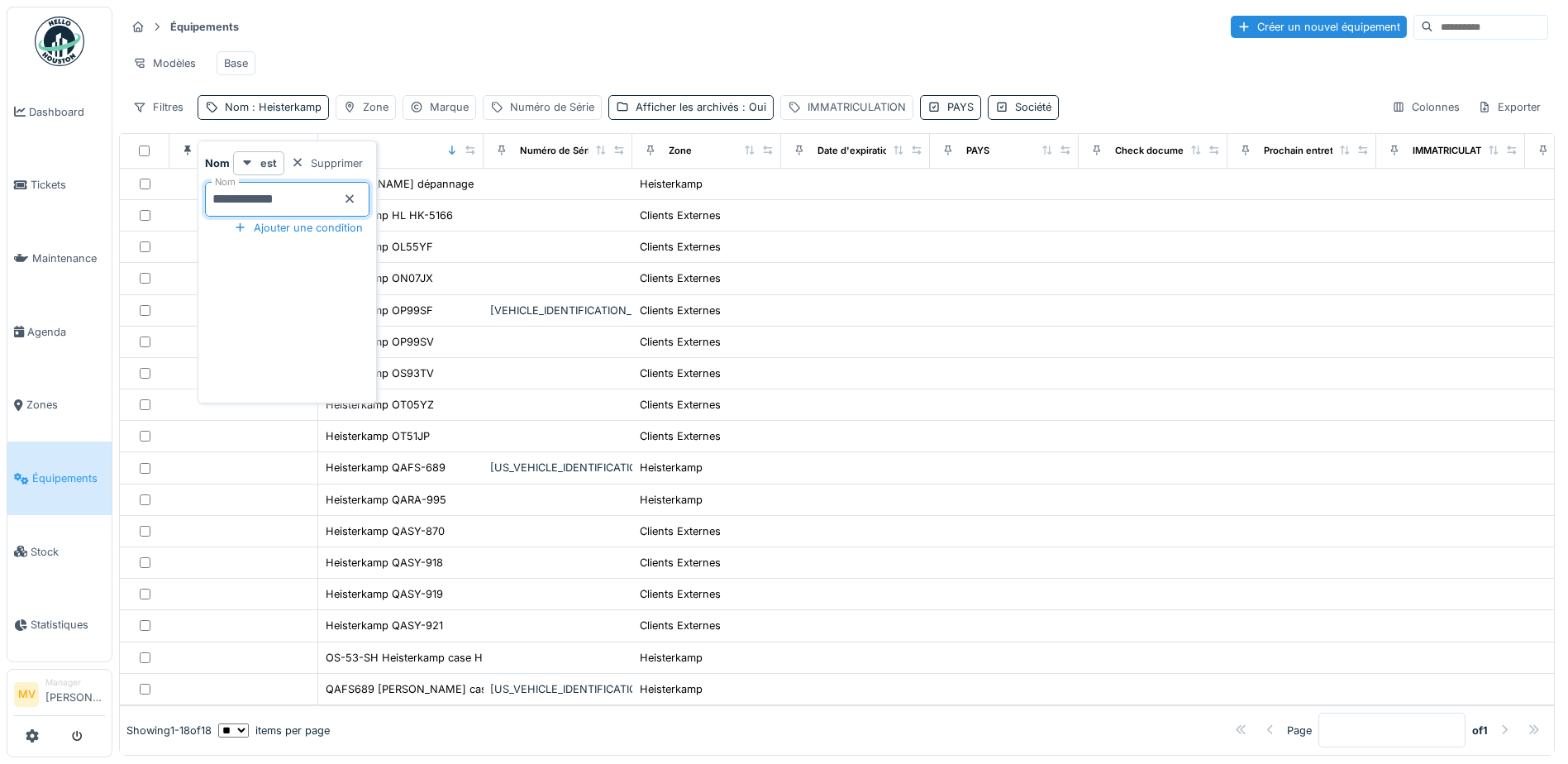
type input "**********"
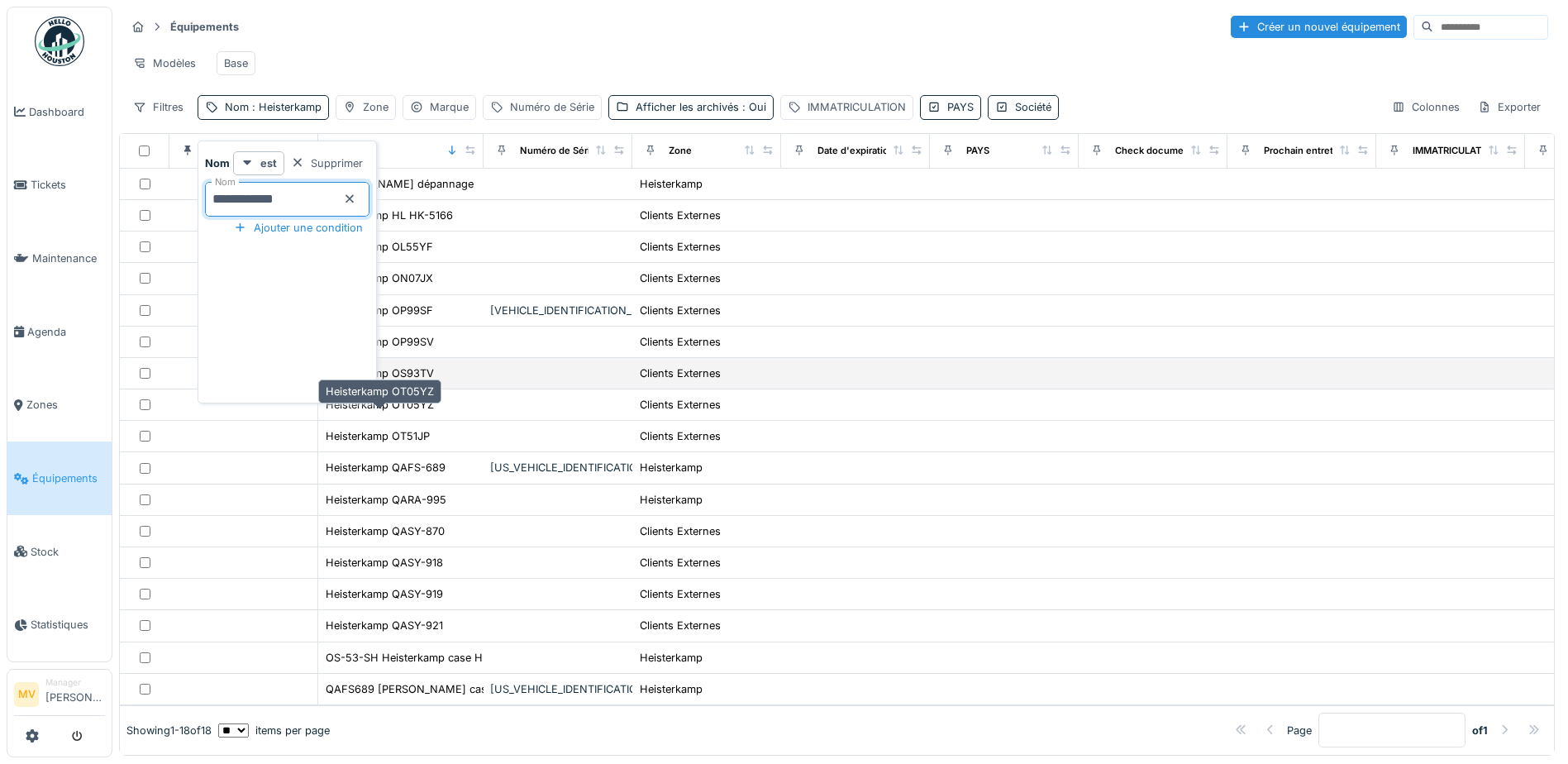
click at [403, 412] on div "Heisterkamp OT05YZ" at bounding box center [380, 404] width 109 height 16
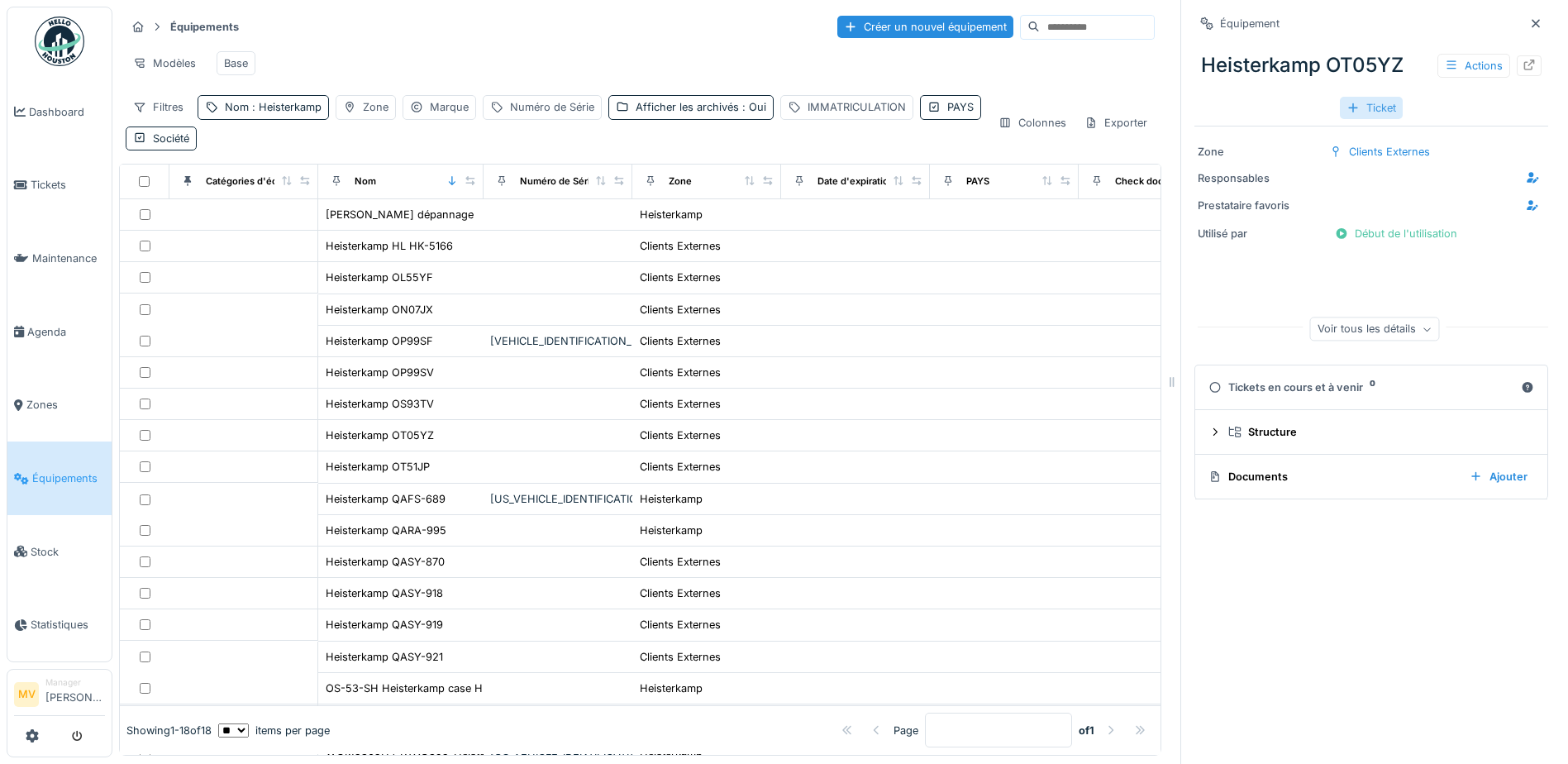
click at [1362, 107] on div "Ticket" at bounding box center [1371, 108] width 63 height 22
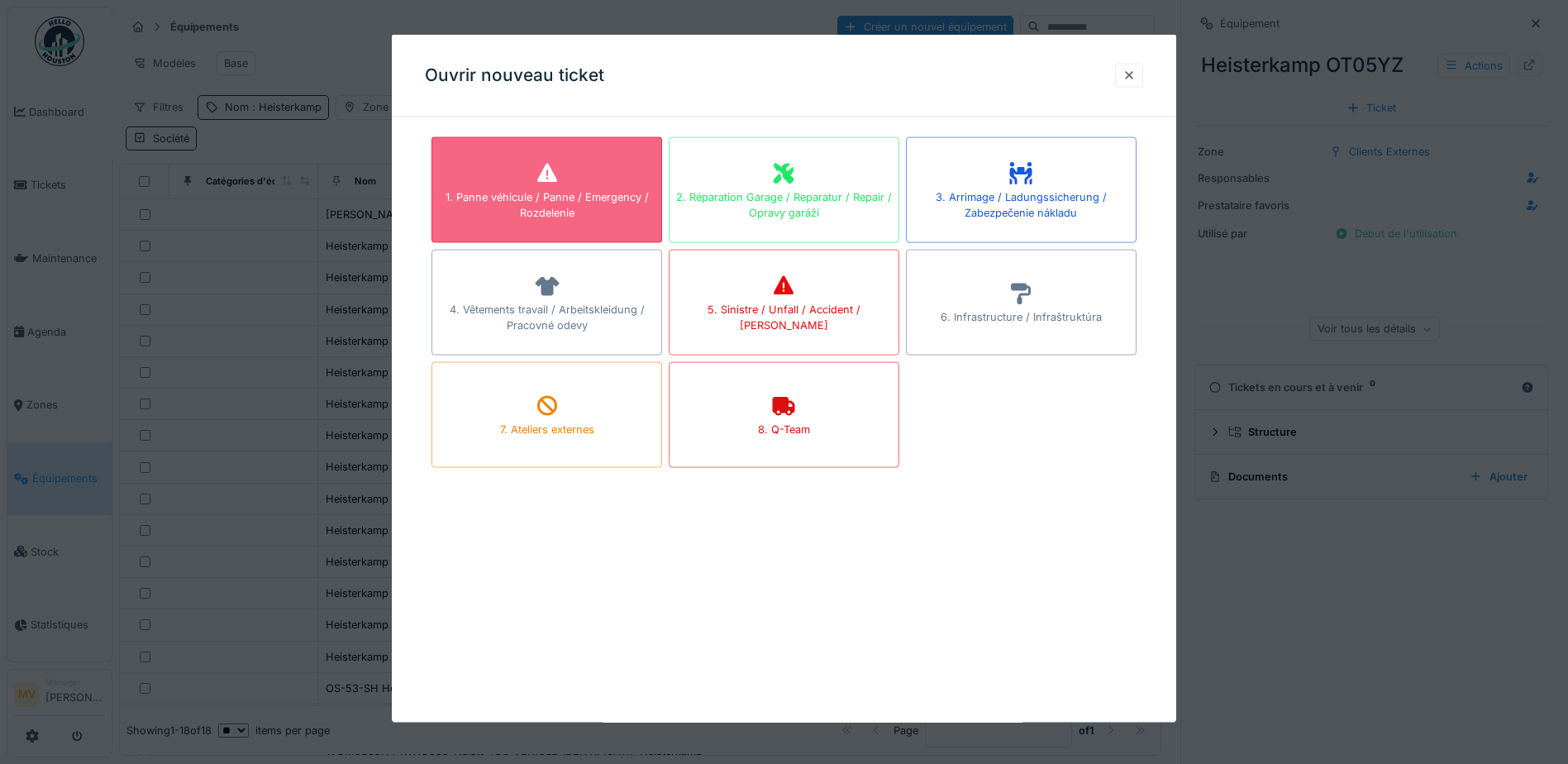
click at [554, 181] on icon at bounding box center [548, 172] width 20 height 19
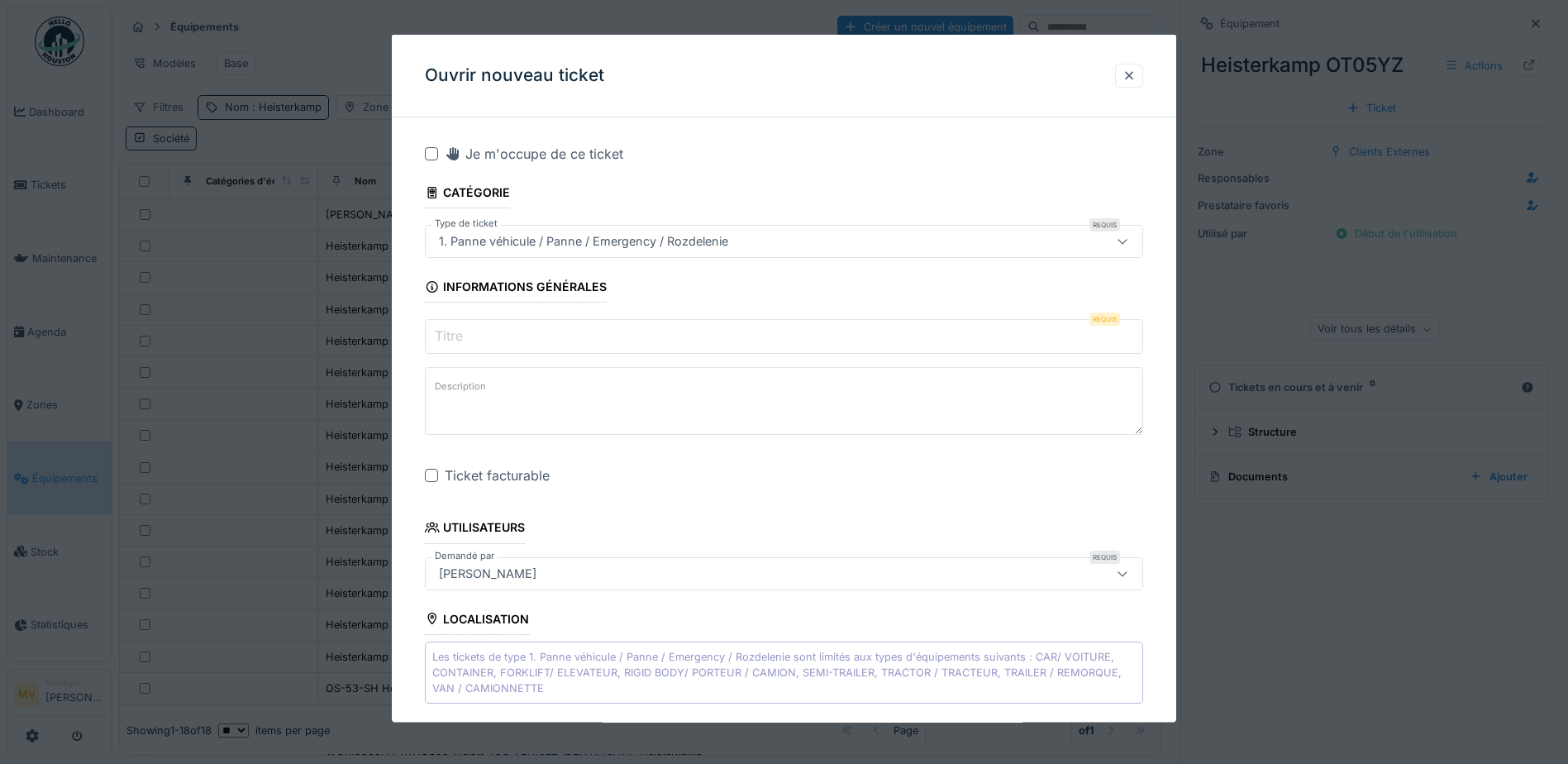
click at [730, 333] on input "Titre" at bounding box center [784, 337] width 718 height 35
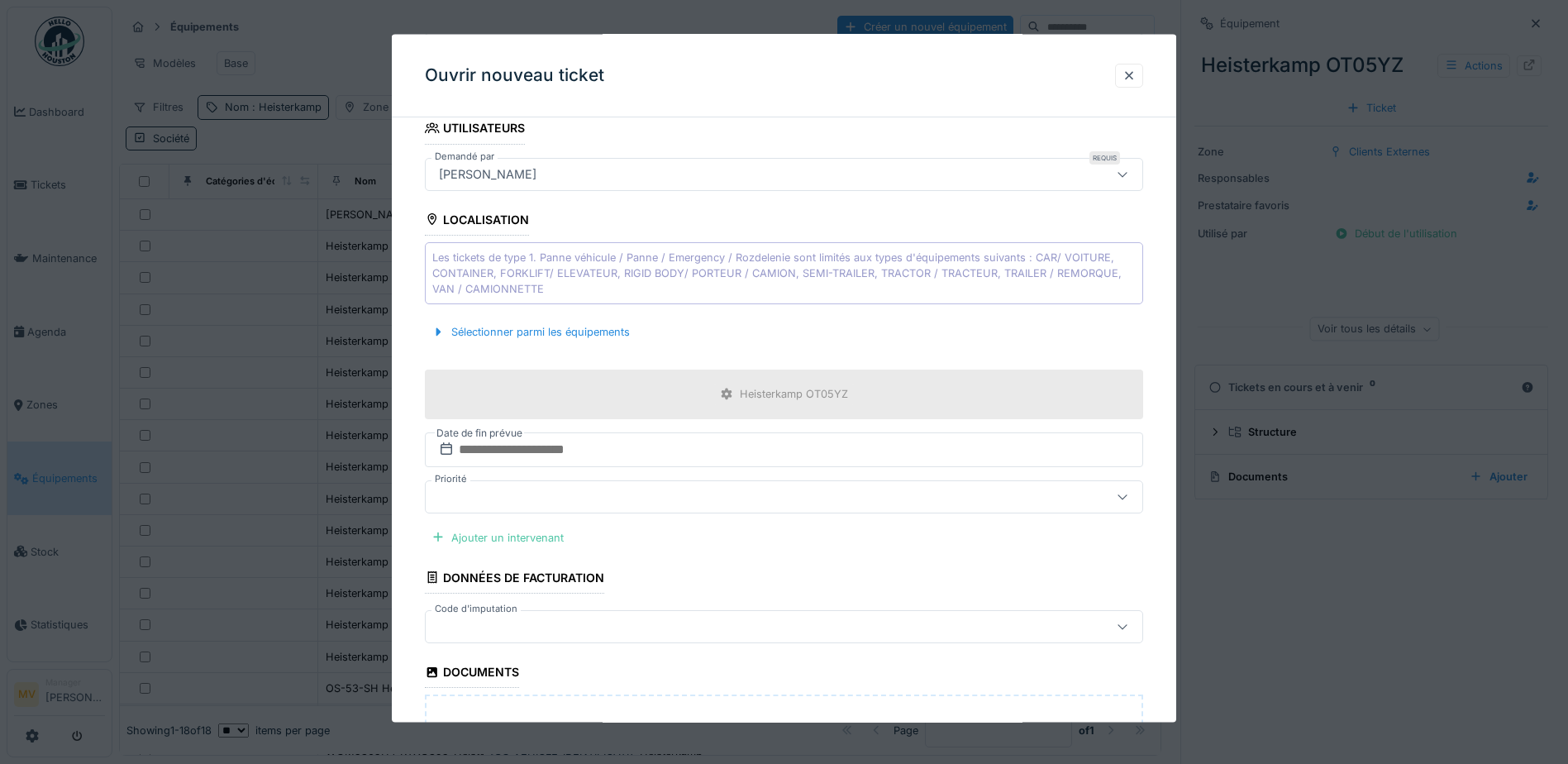
scroll to position [413, 0]
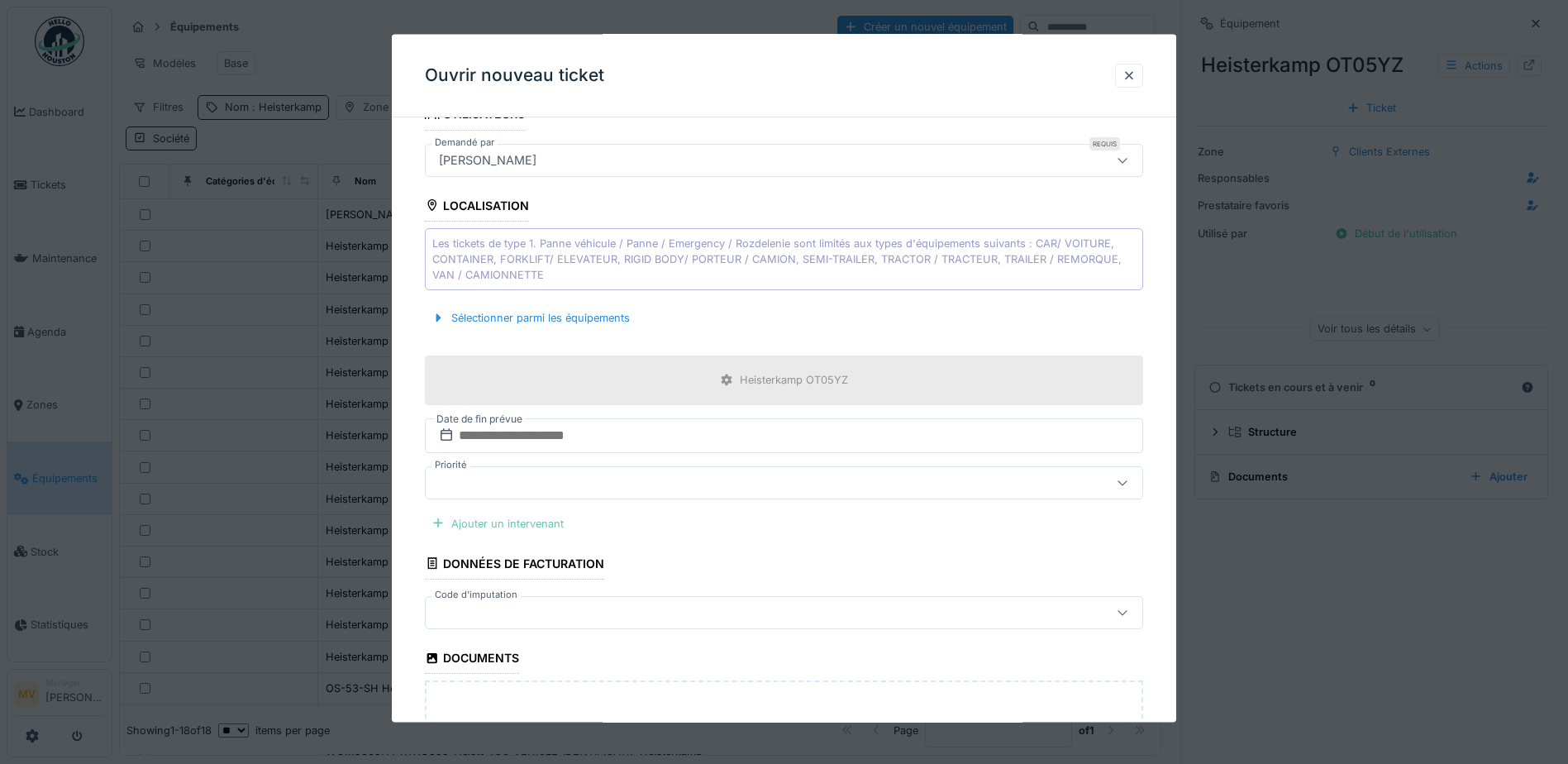
type input "**********"
click at [547, 526] on div "Ajouter un intervenant" at bounding box center [497, 523] width 145 height 22
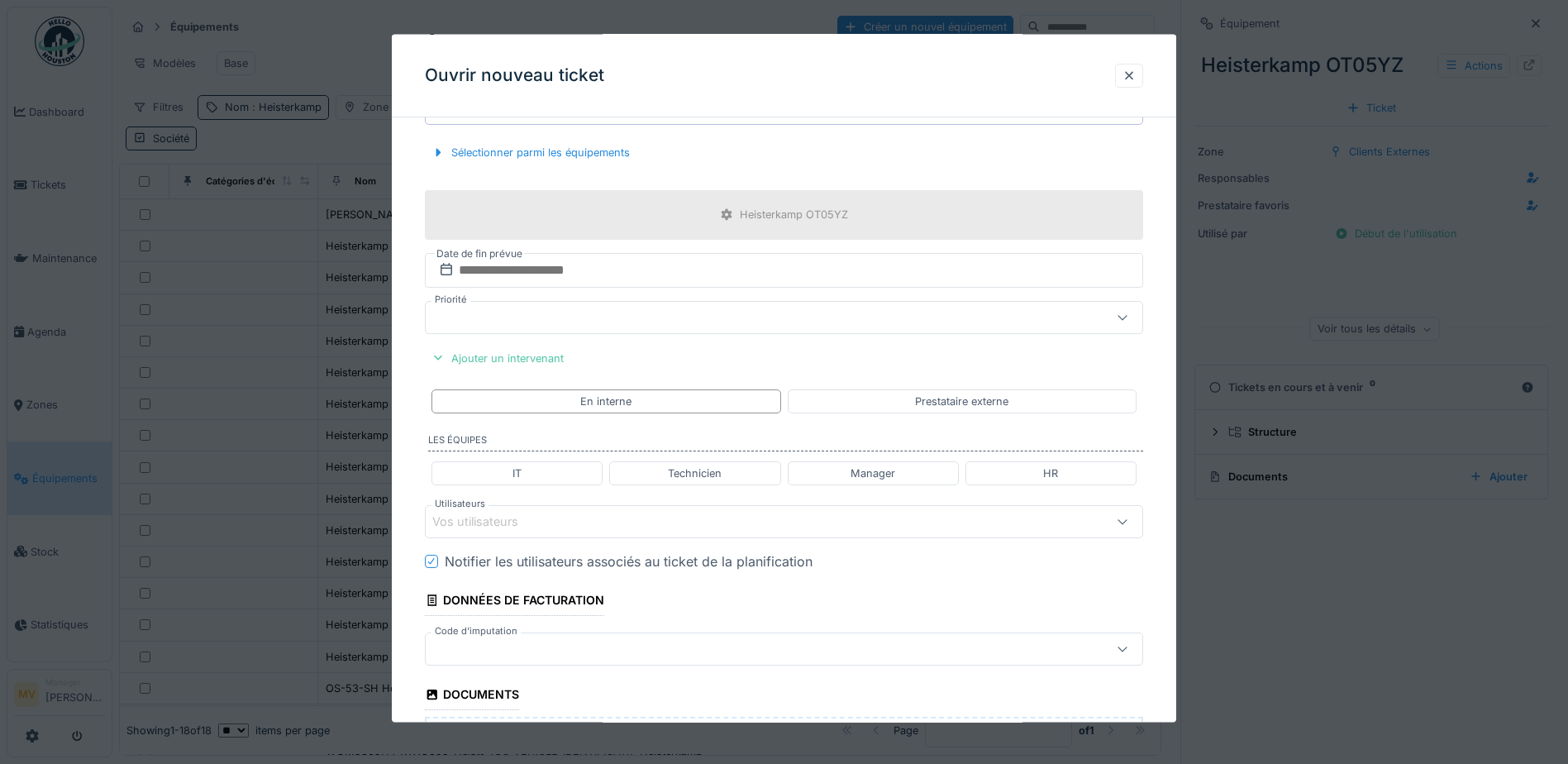
click at [610, 522] on div "Vos utilisateurs" at bounding box center [742, 522] width 619 height 18
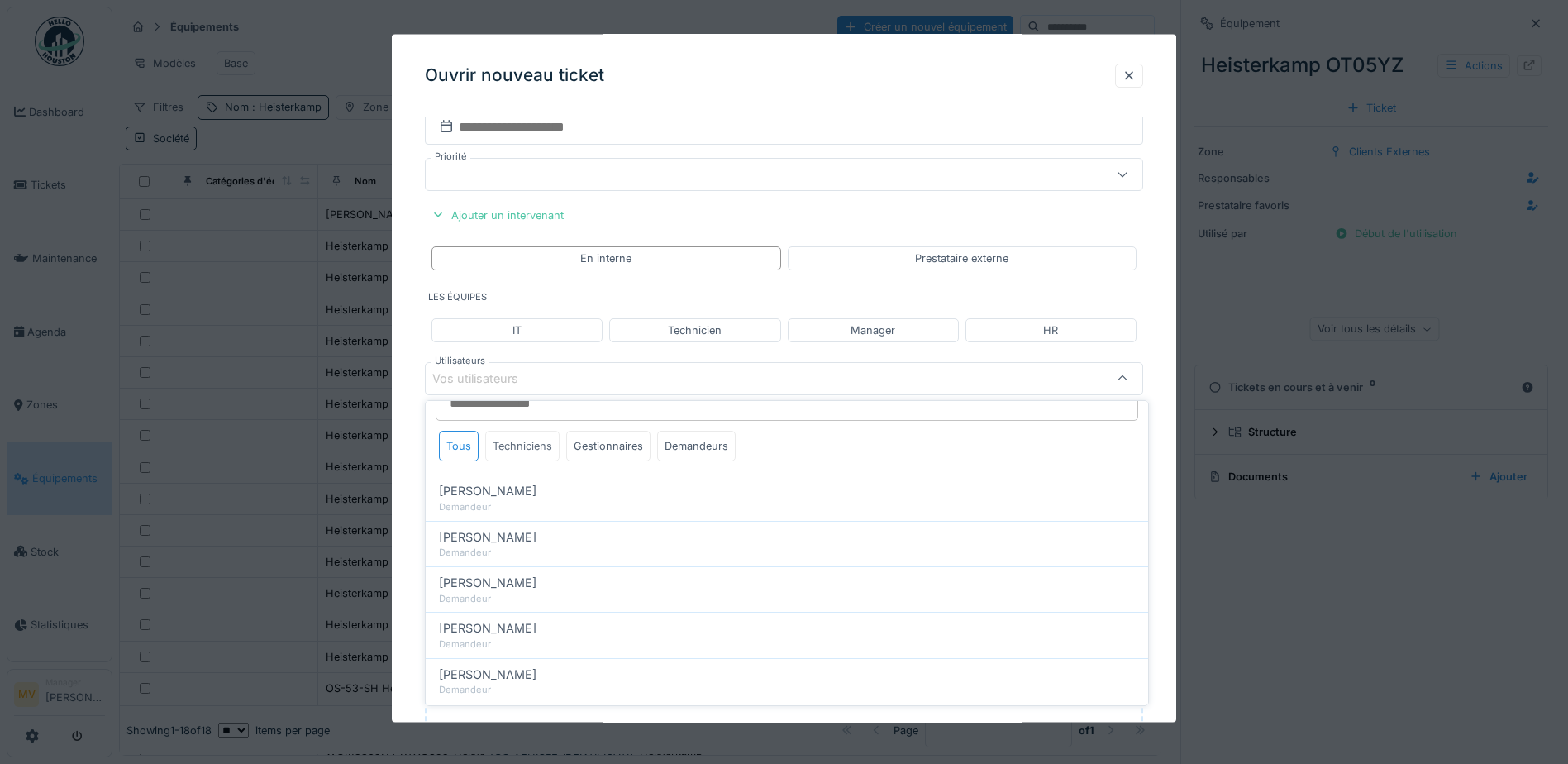
scroll to position [0, 0]
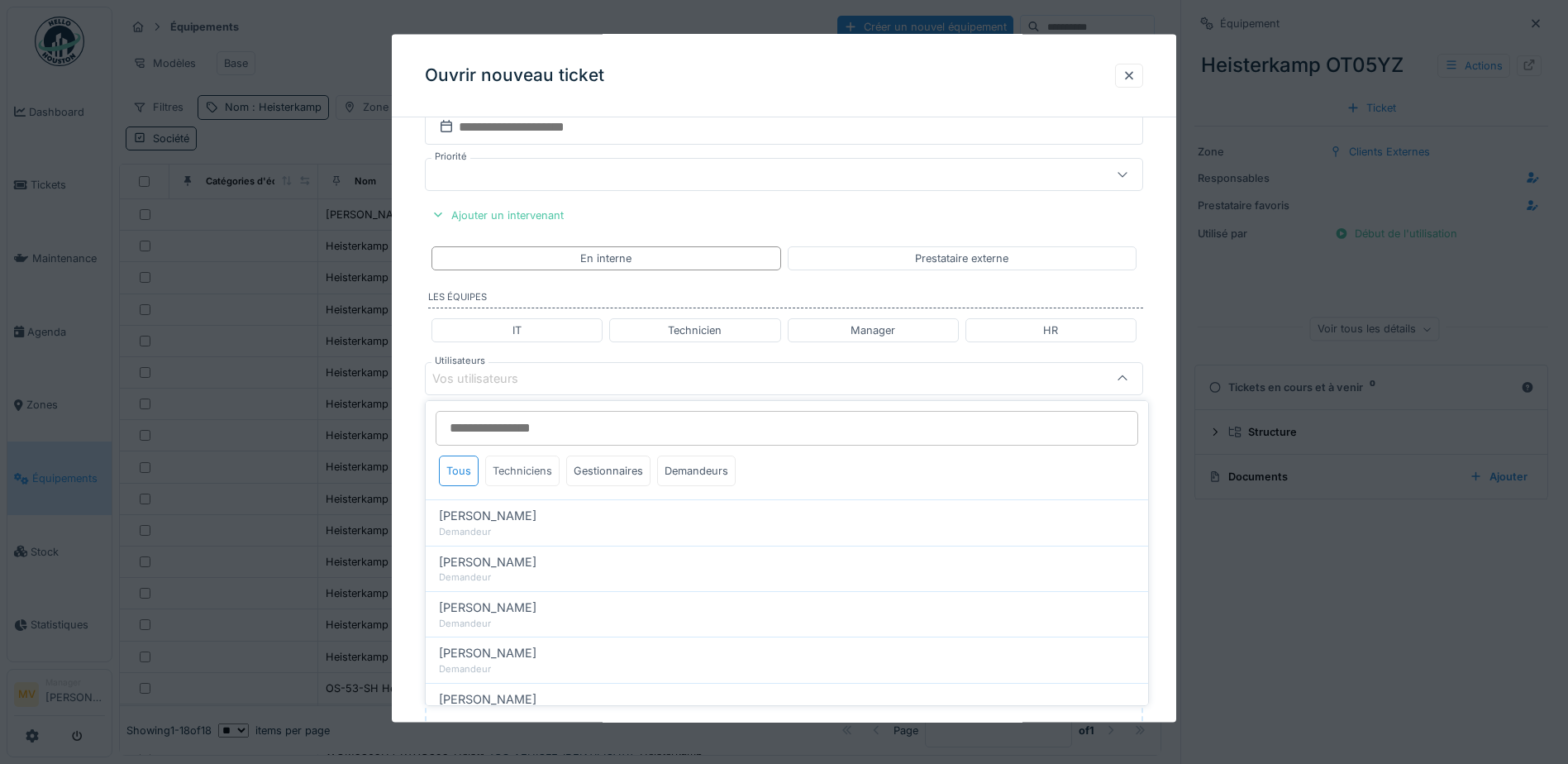
drag, startPoint x: 545, startPoint y: 472, endPoint x: 573, endPoint y: 492, distance: 34.4
click at [544, 471] on div "Techniciens" at bounding box center [523, 470] width 75 height 31
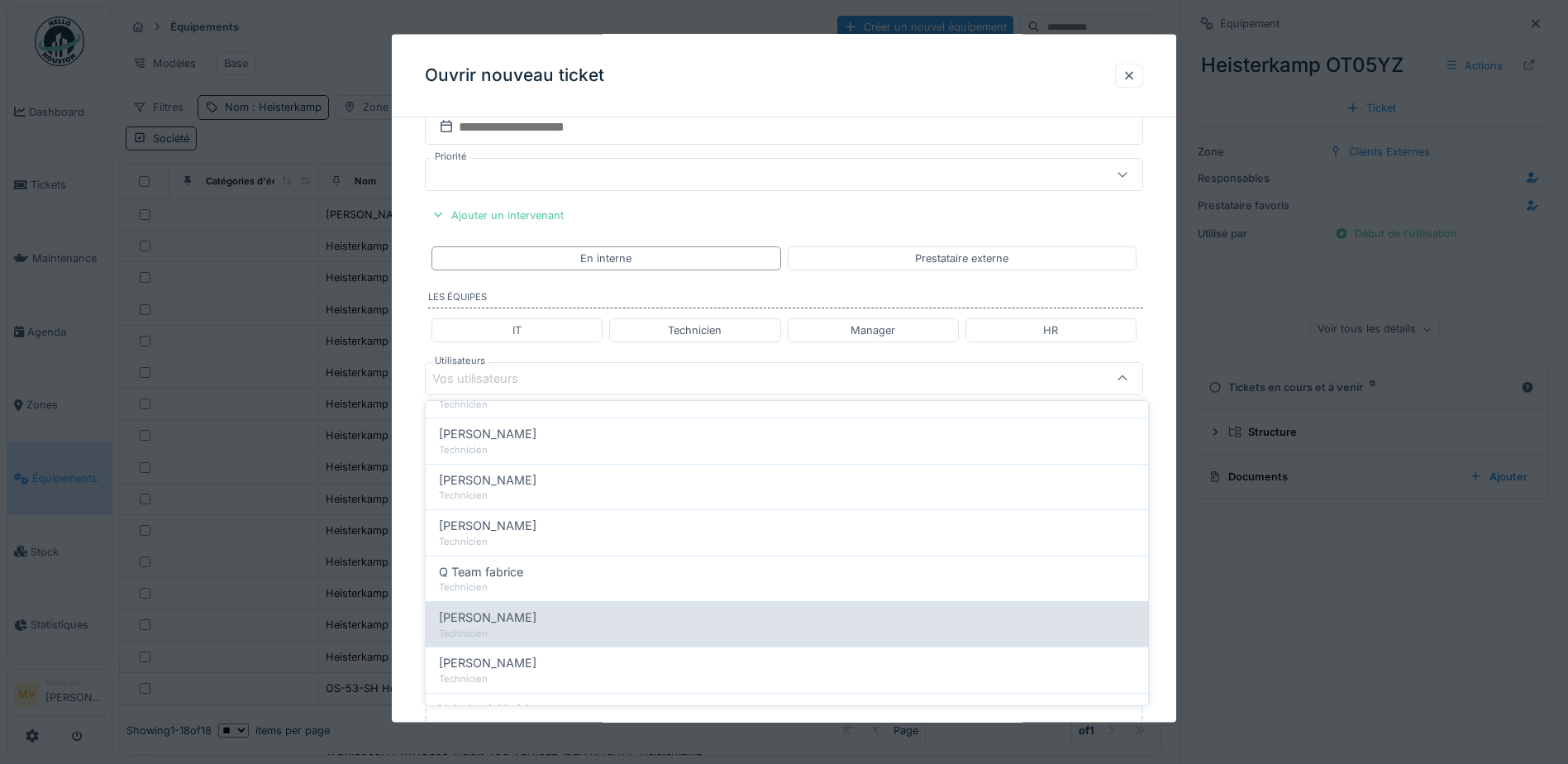
scroll to position [248, 0]
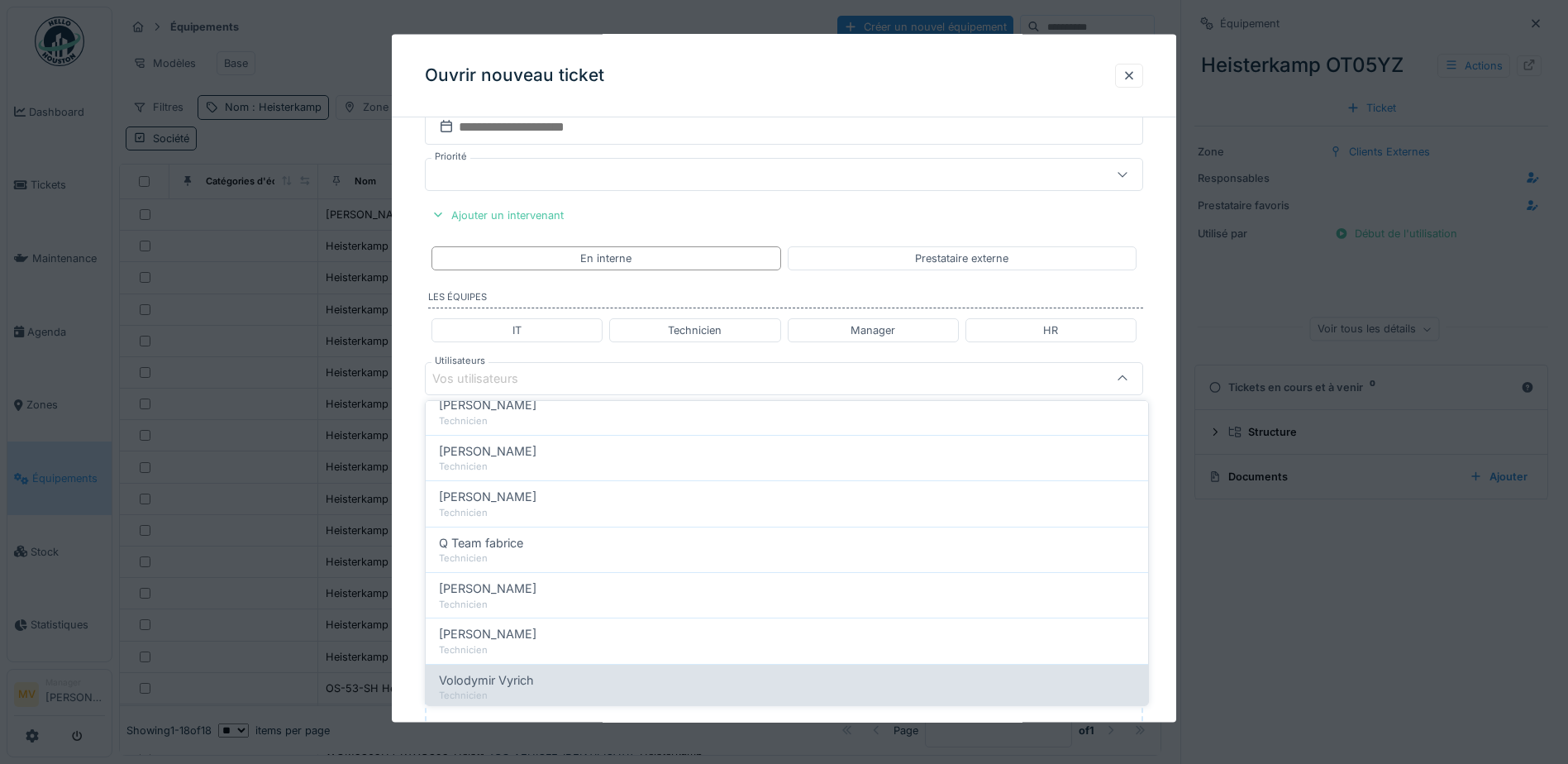
click at [590, 682] on div "Volodymir Vyrich" at bounding box center [786, 680] width 696 height 18
type input "*****"
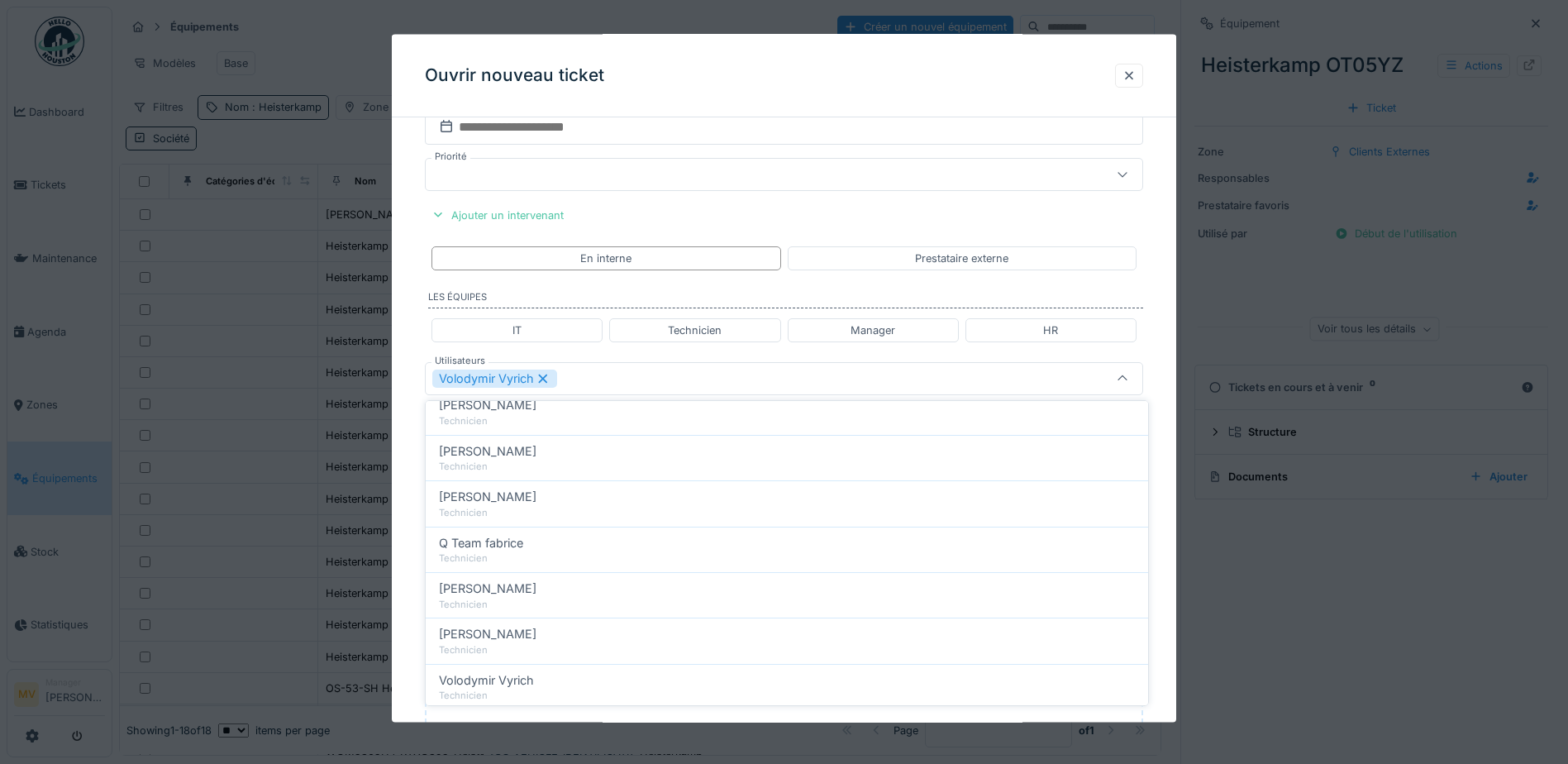
scroll to position [0, 0]
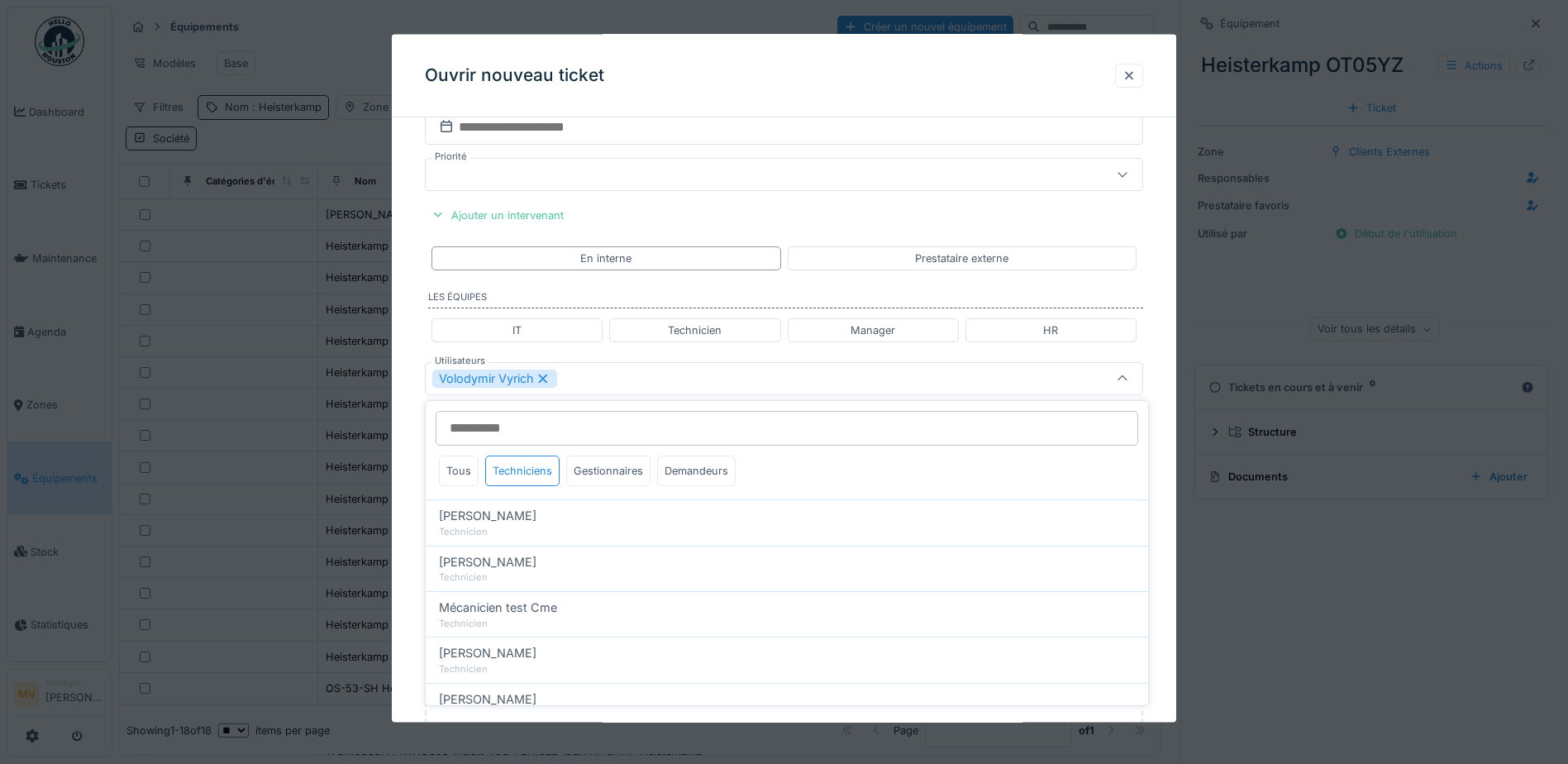
click at [688, 375] on div "Volodymir Vyrich" at bounding box center [742, 378] width 619 height 18
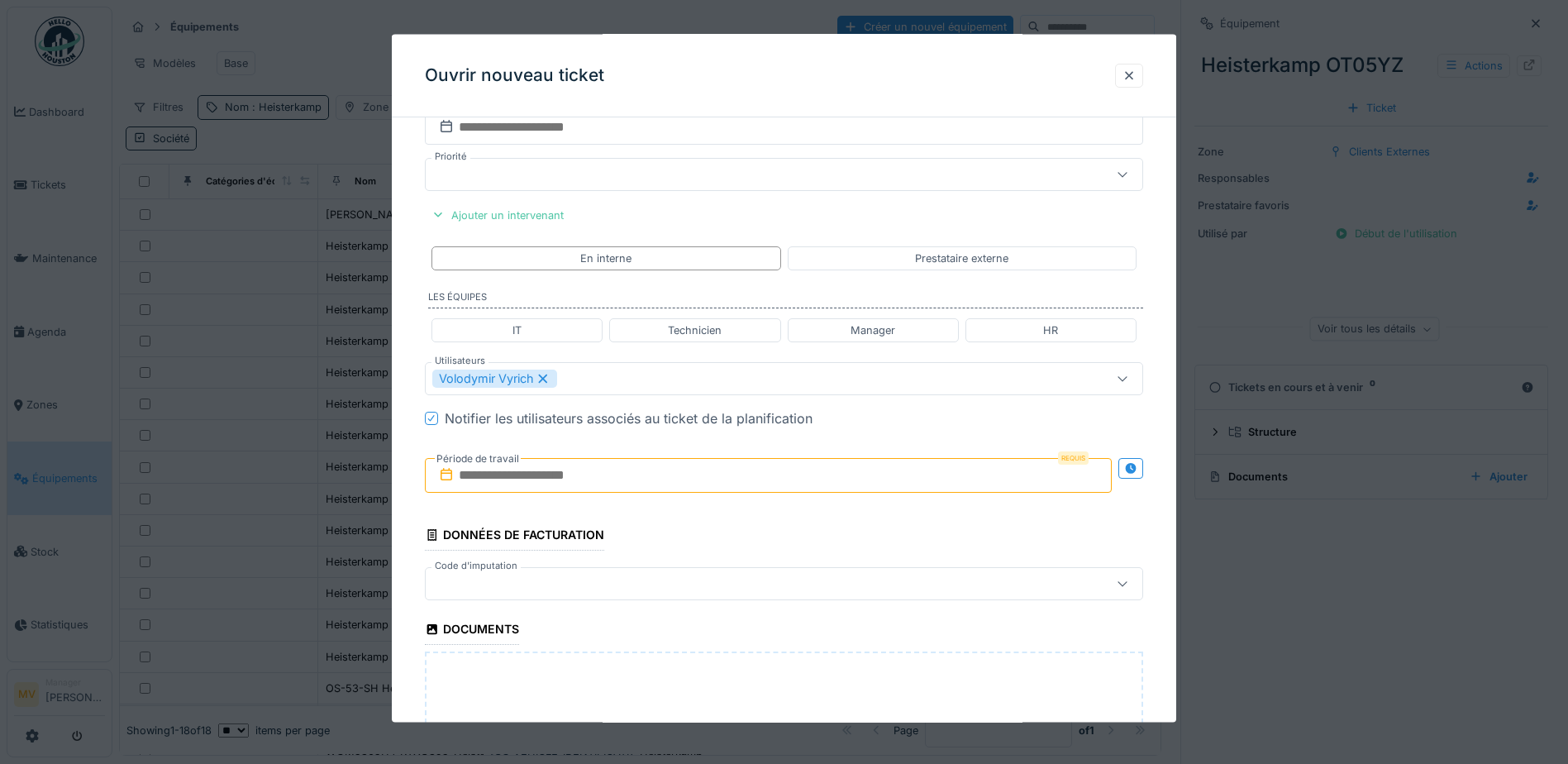
click at [674, 478] on input "text" at bounding box center [768, 475] width 687 height 35
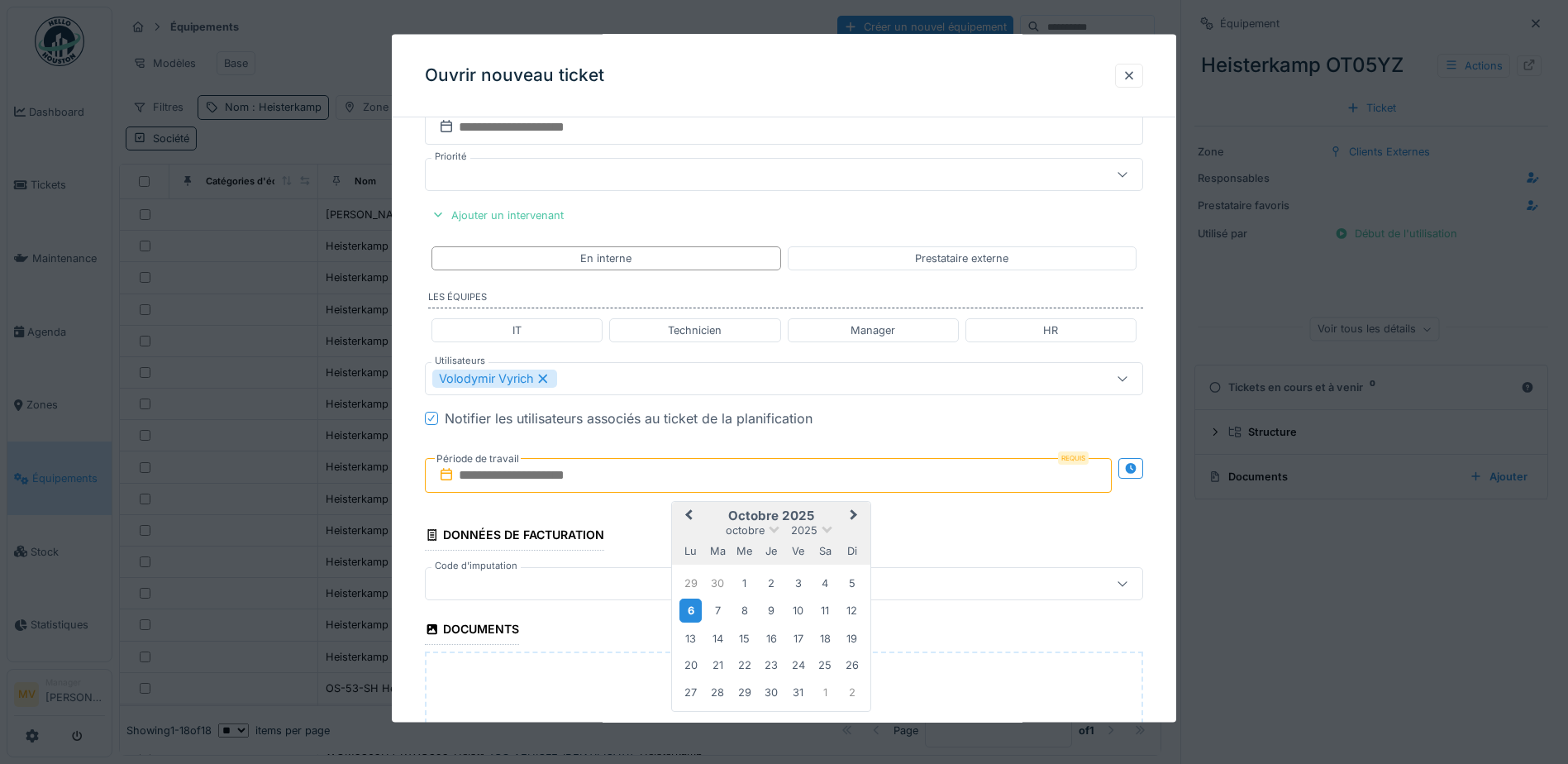
click at [692, 606] on div "6" at bounding box center [690, 610] width 22 height 24
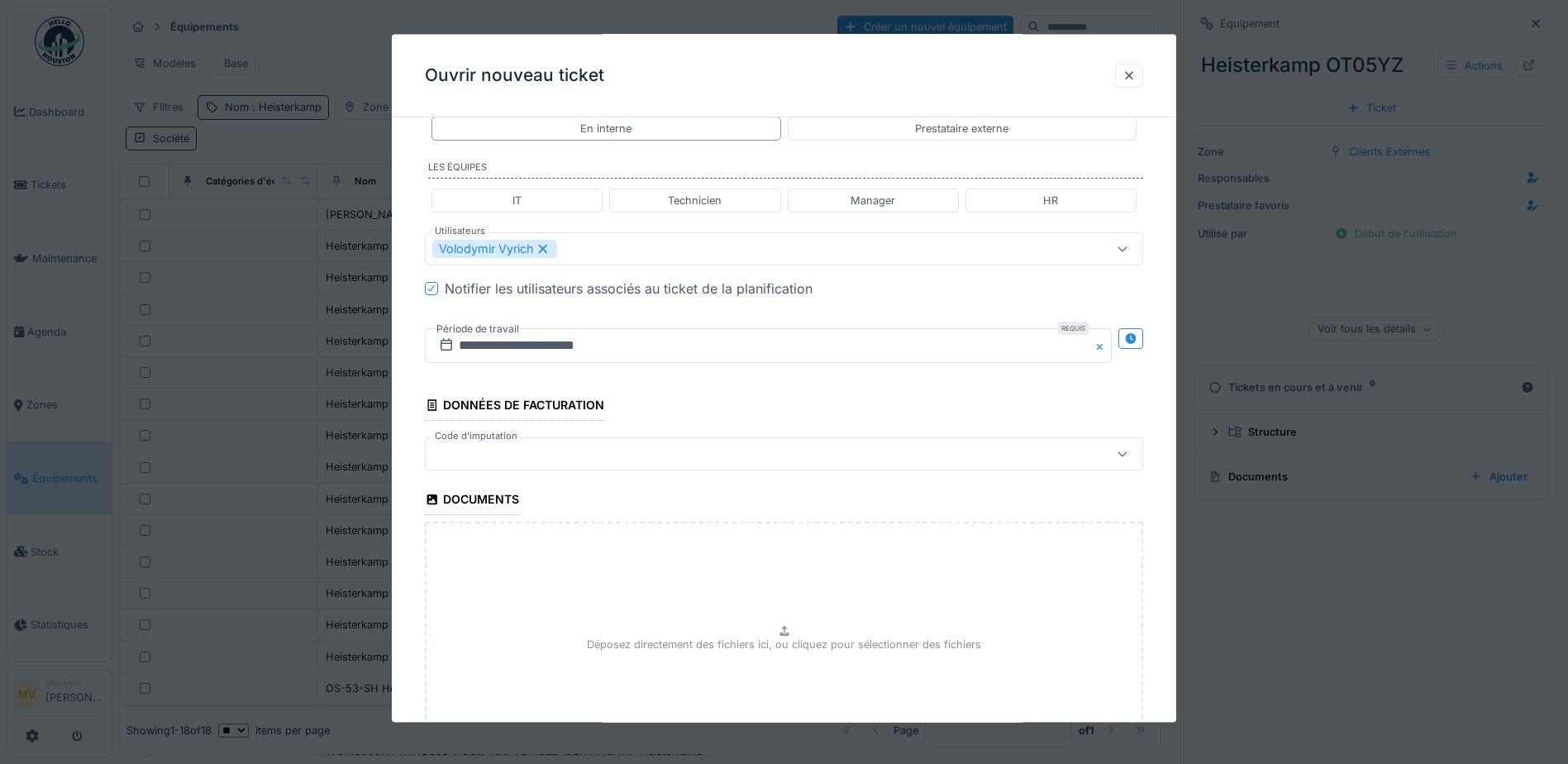
scroll to position [887, 0]
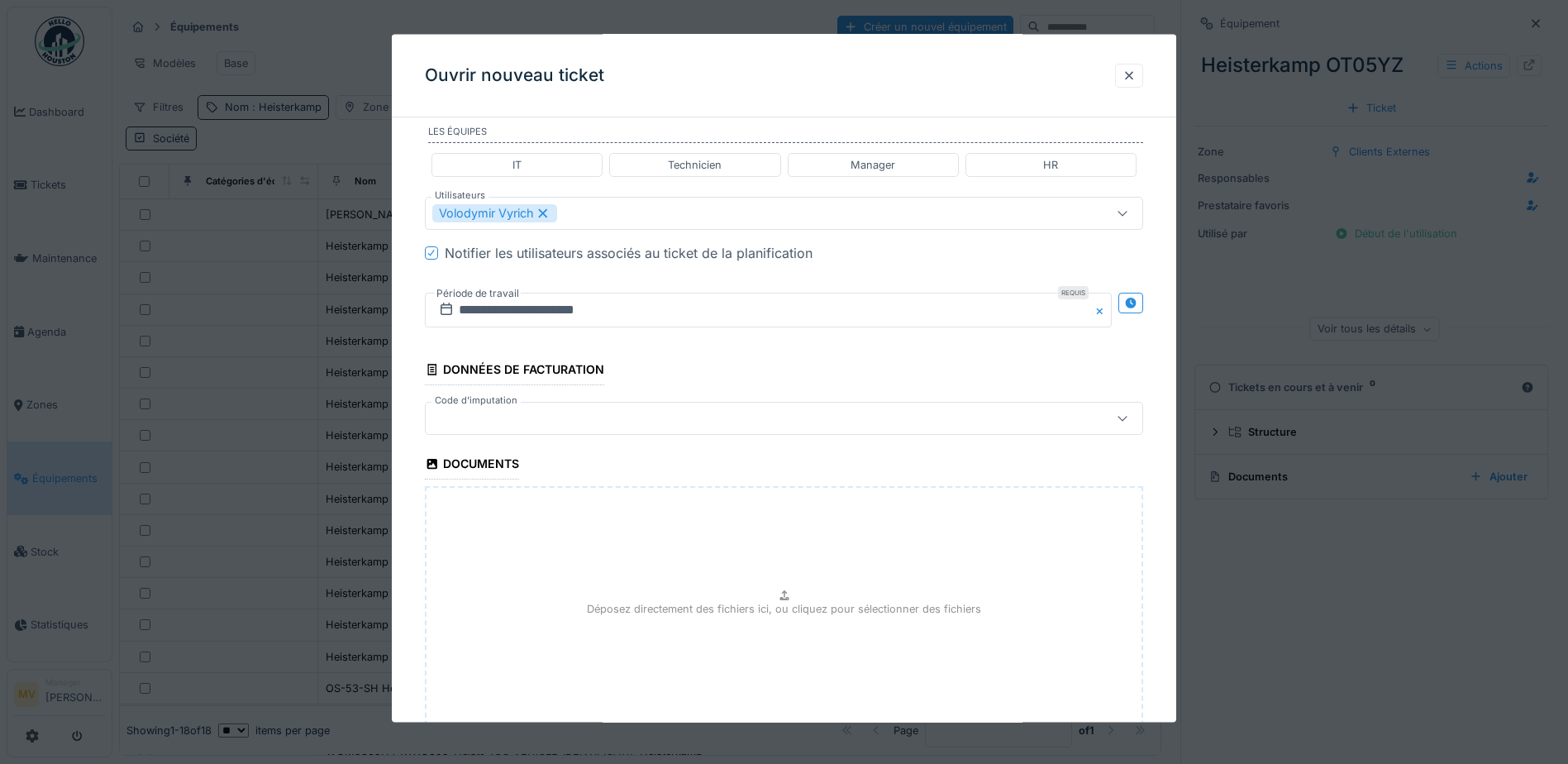
click at [644, 418] on div at bounding box center [742, 418] width 619 height 18
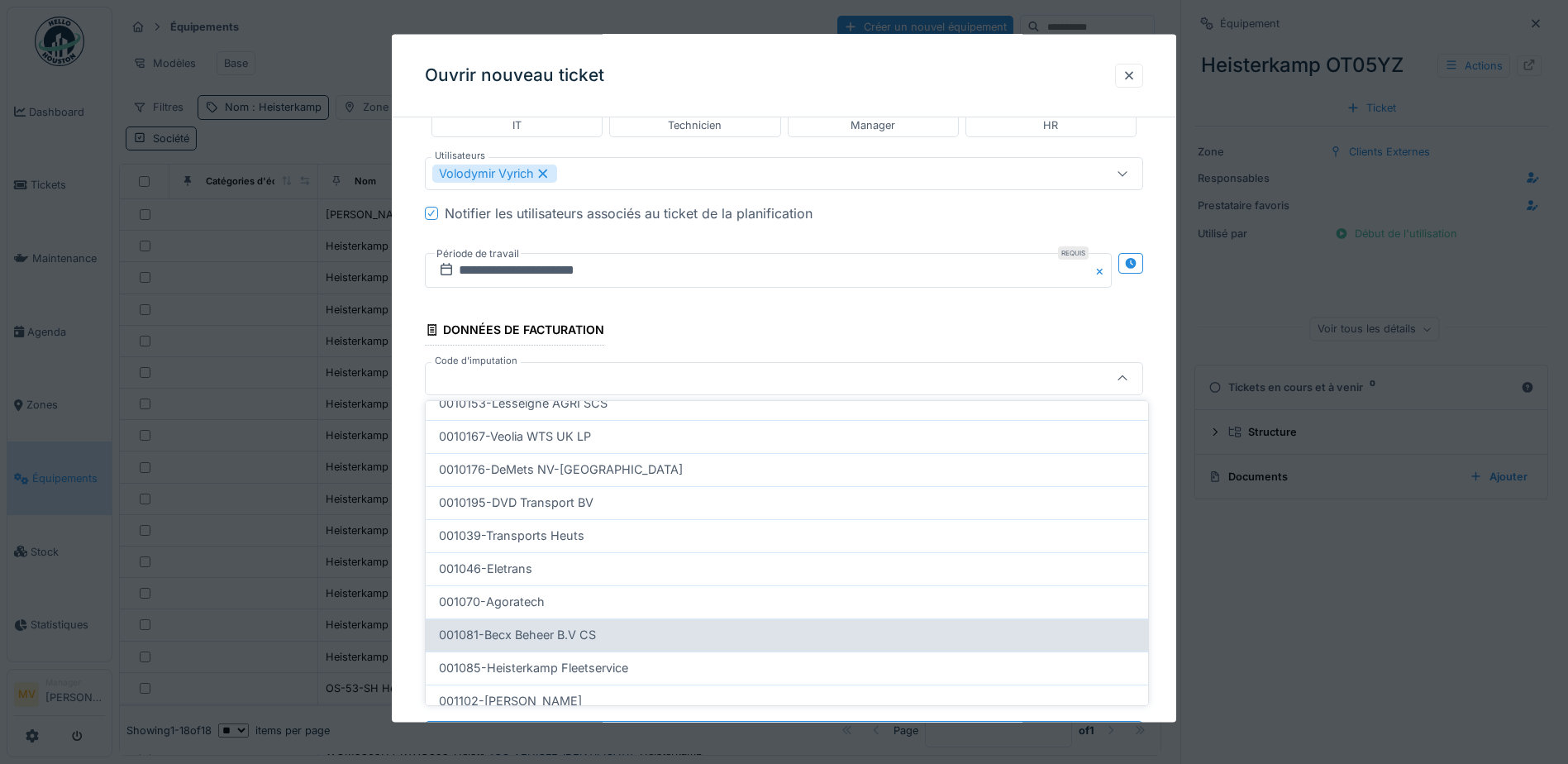
scroll to position [331, 0]
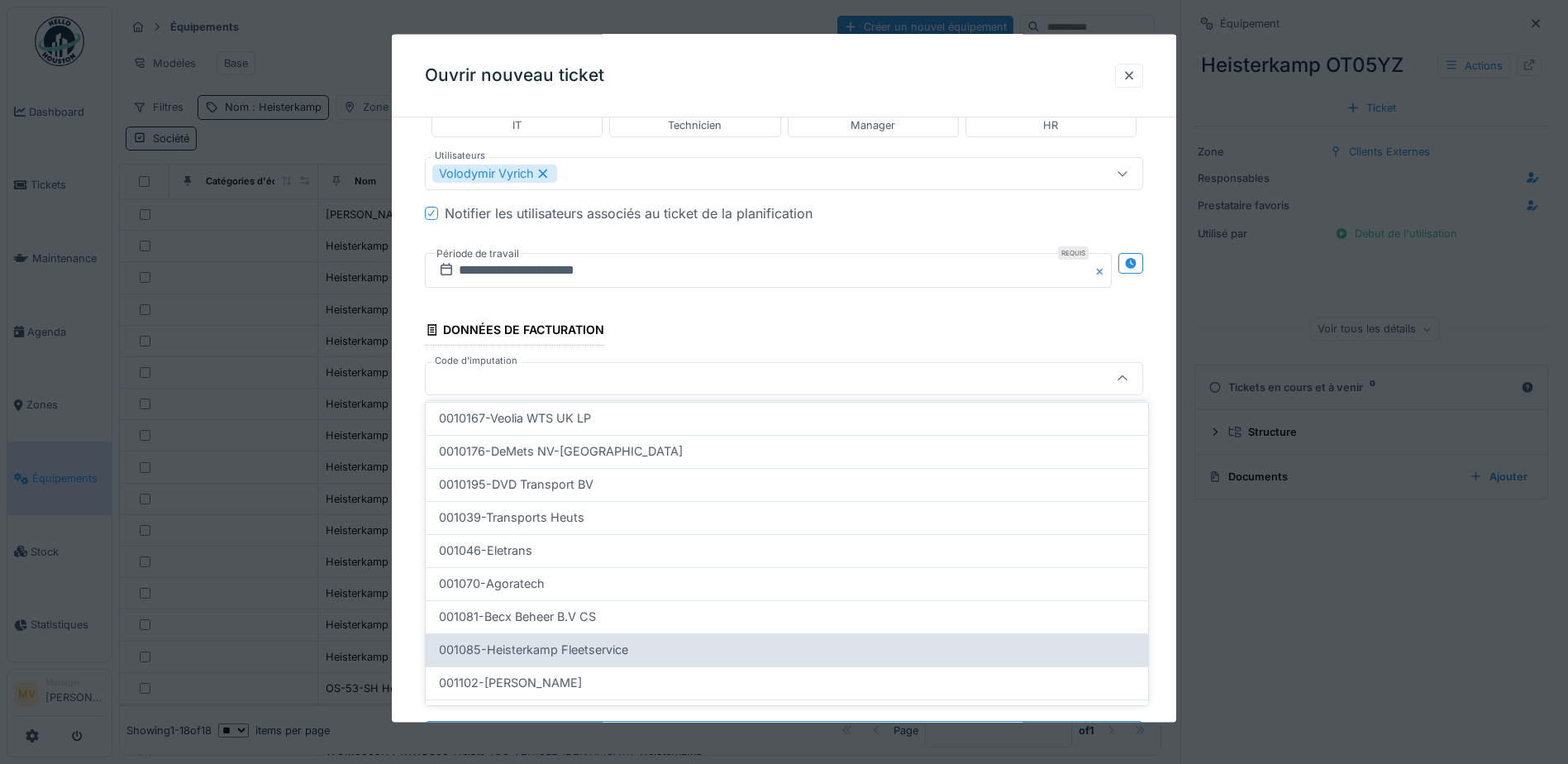
click at [682, 639] on div "001085-Heisterkamp Fleetservice" at bounding box center [786, 650] width 723 height 33
type input "***"
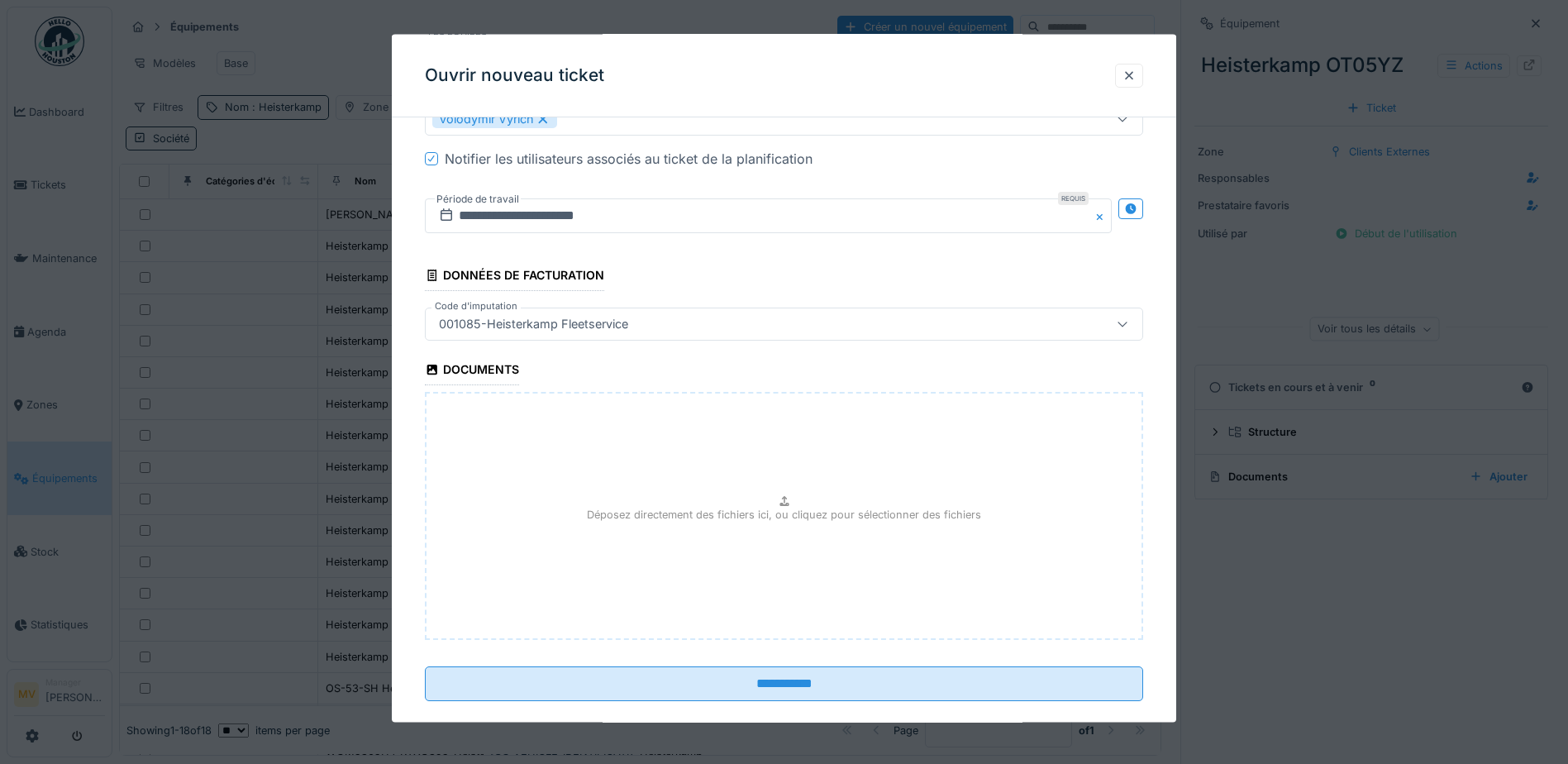
scroll to position [1006, 0]
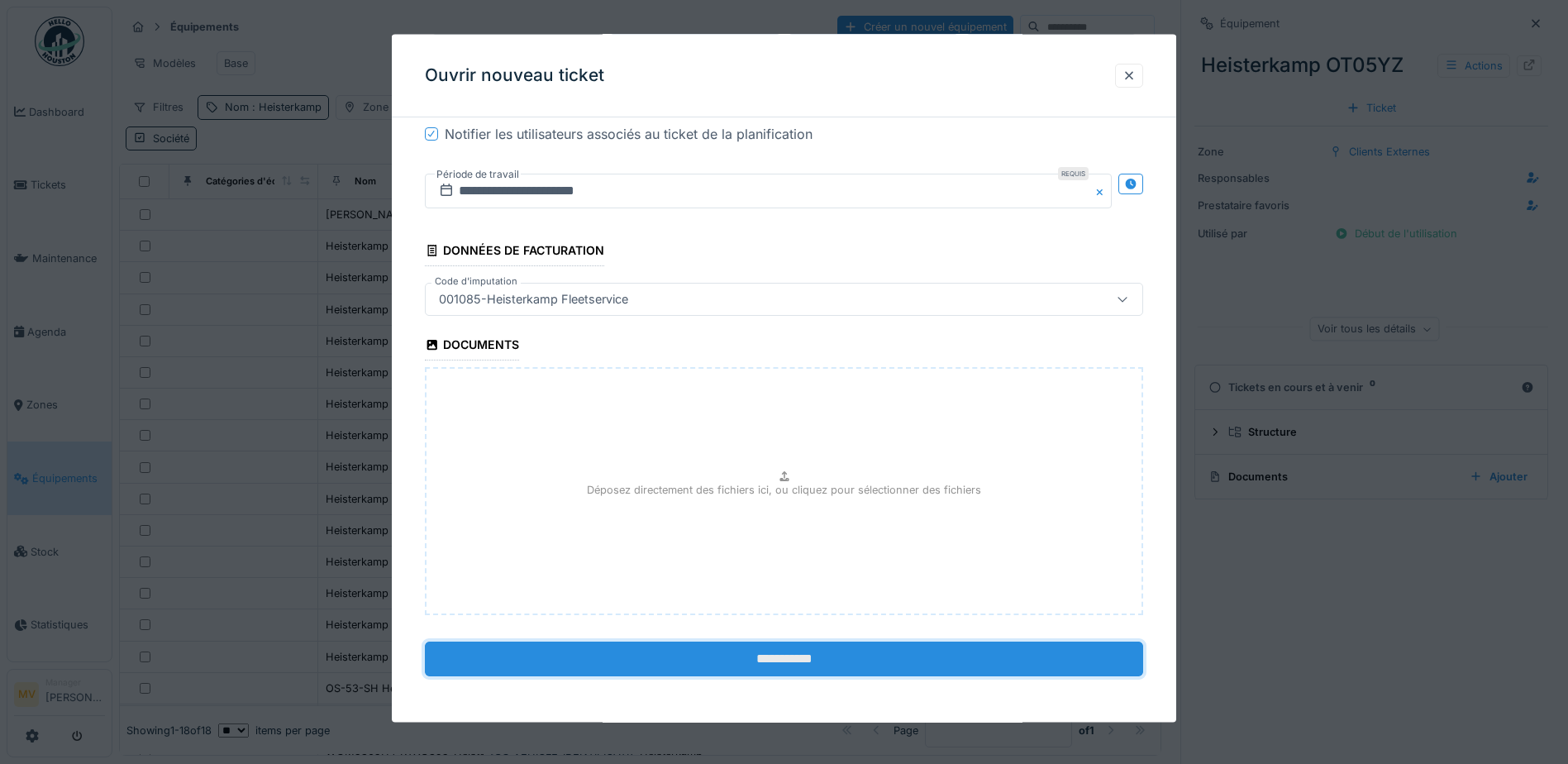
click at [762, 653] on input "**********" at bounding box center [784, 659] width 718 height 35
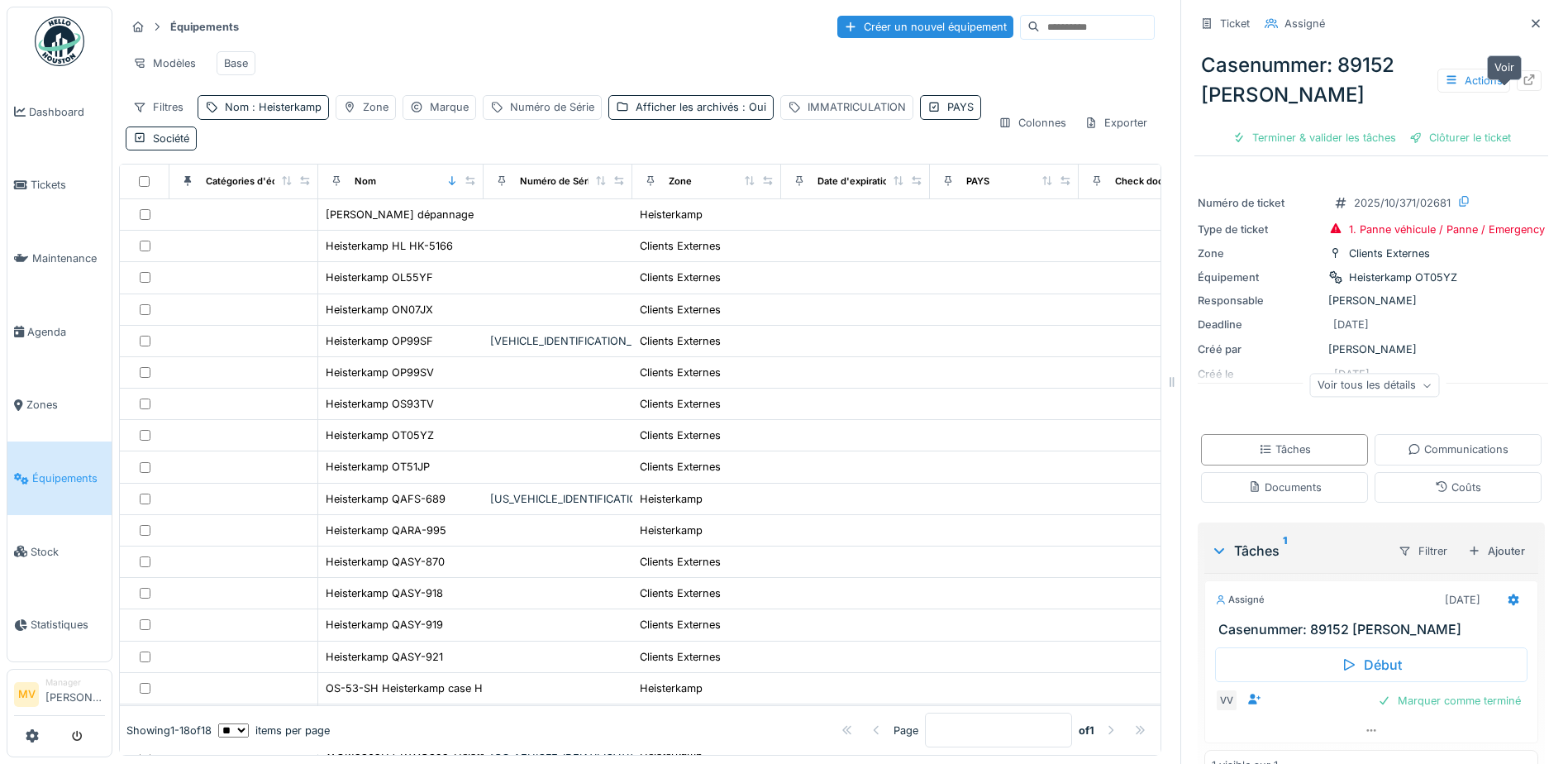
click at [1522, 85] on icon at bounding box center [1529, 80] width 13 height 11
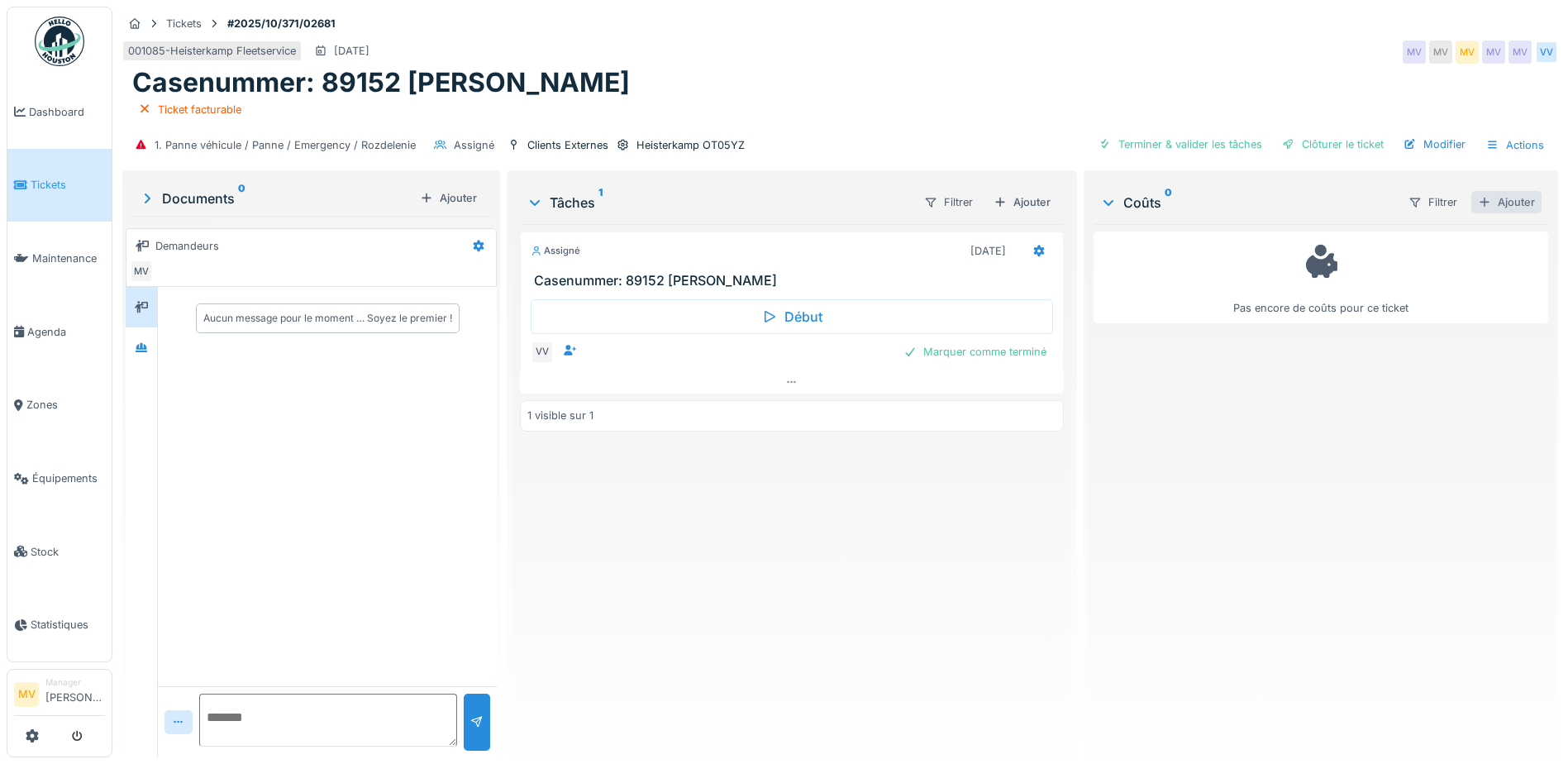
click at [1493, 201] on div "Ajouter" at bounding box center [1507, 202] width 71 height 22
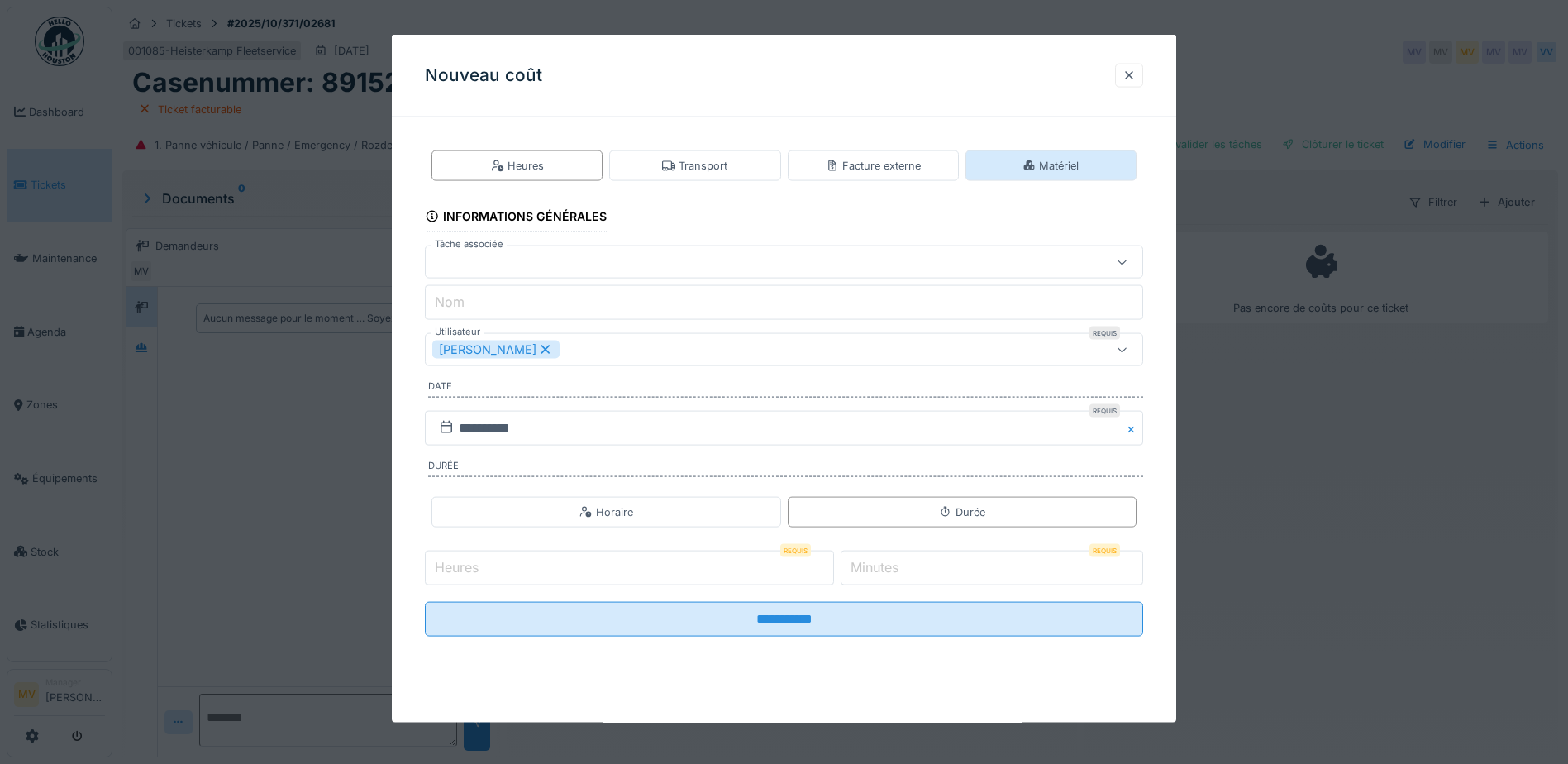
click at [990, 168] on div "Matériel" at bounding box center [1051, 165] width 171 height 31
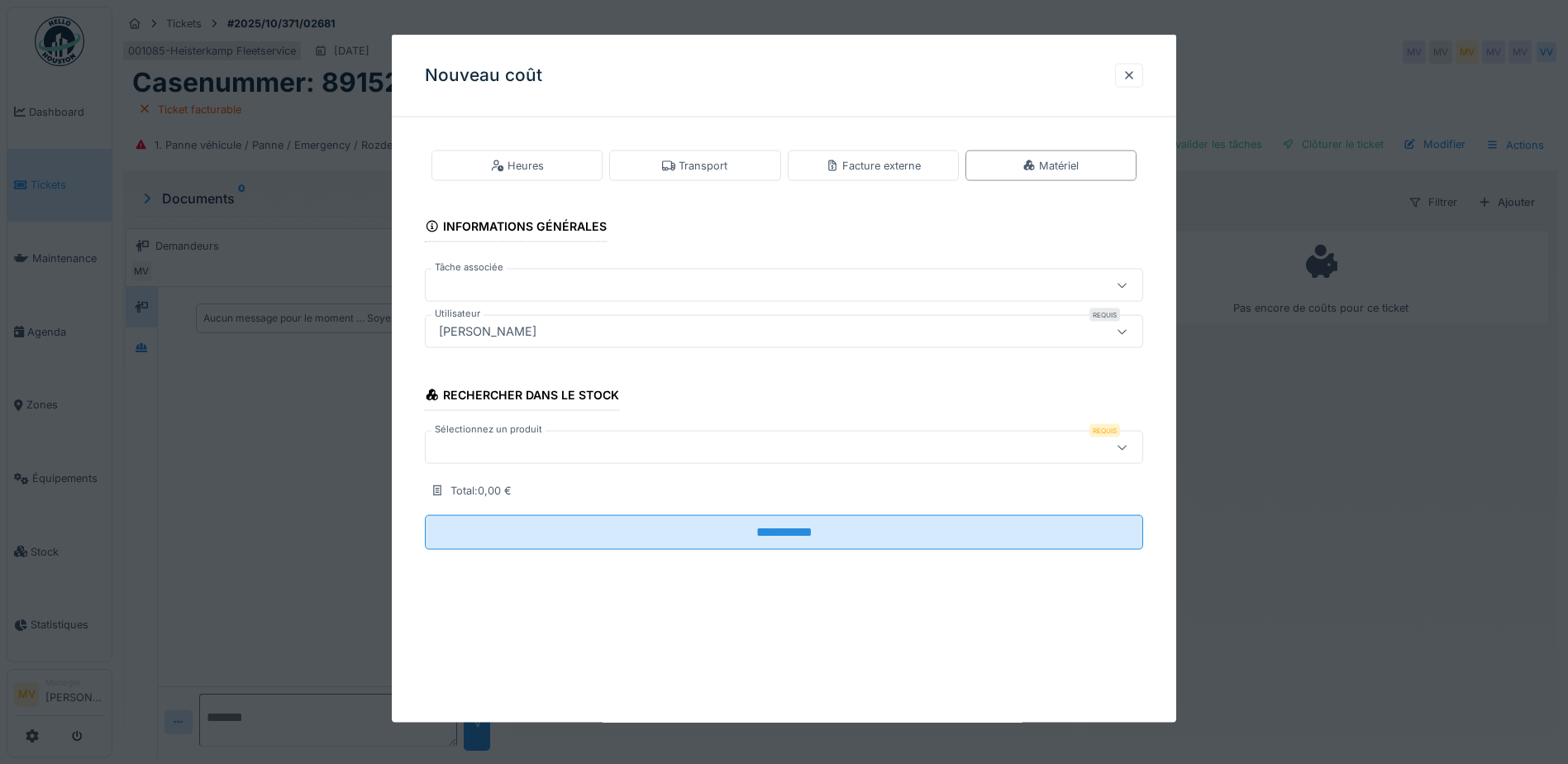
click at [679, 281] on div at bounding box center [742, 285] width 619 height 18
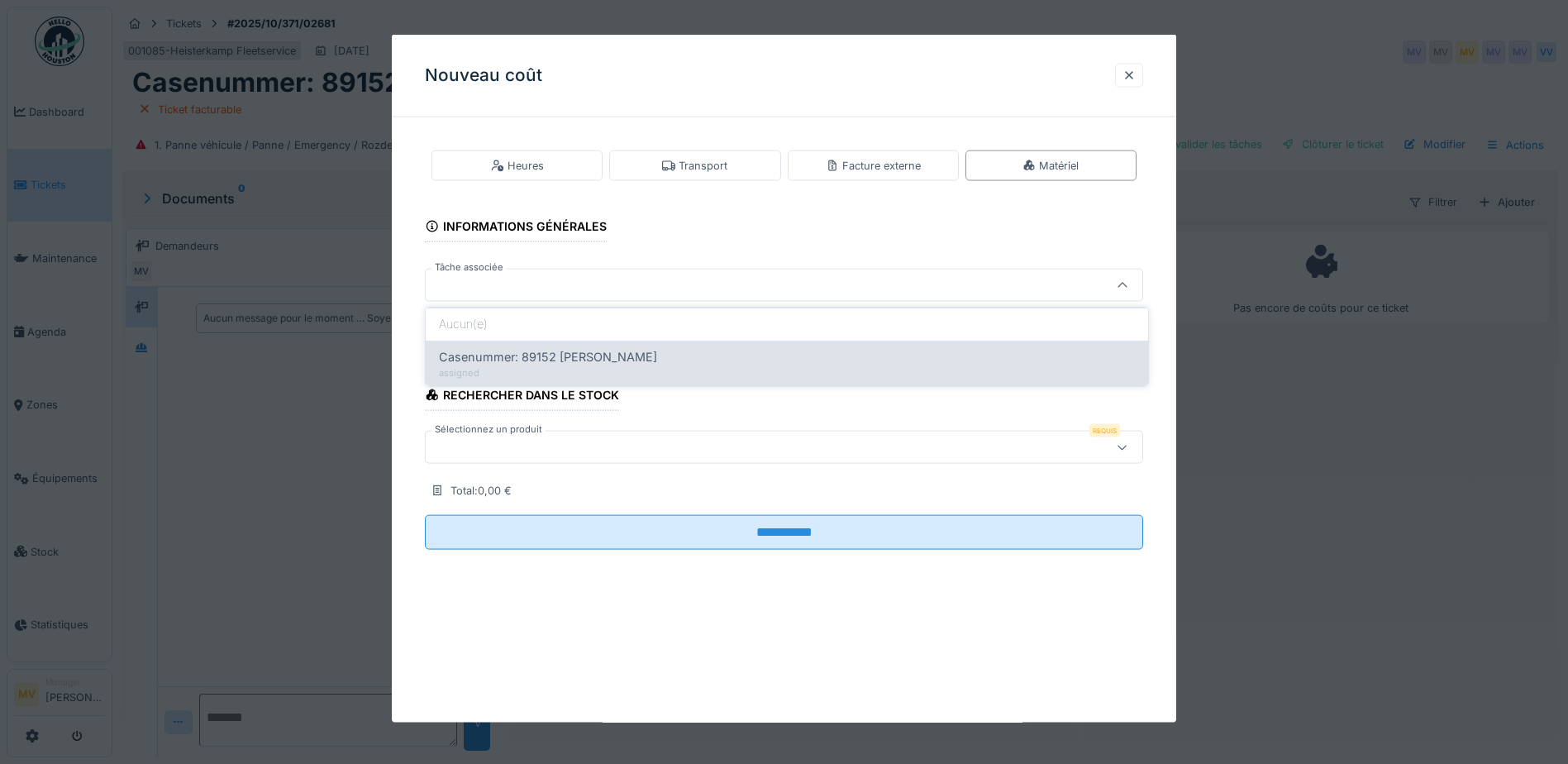
click at [657, 361] on span "Casenummer: 89152 [PERSON_NAME]" at bounding box center [548, 357] width 218 height 18
type input "******"
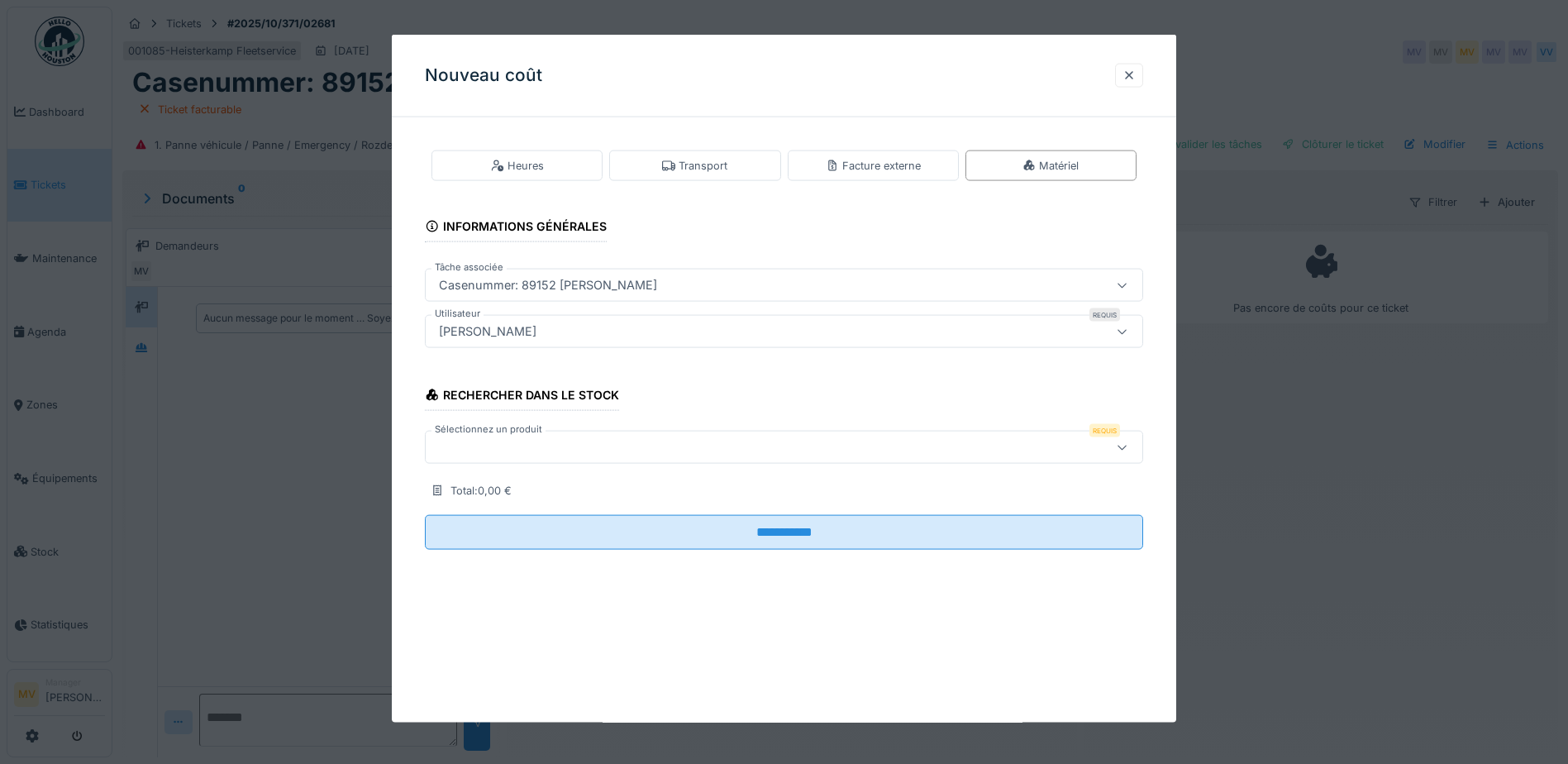
click at [640, 439] on div at bounding box center [742, 447] width 619 height 18
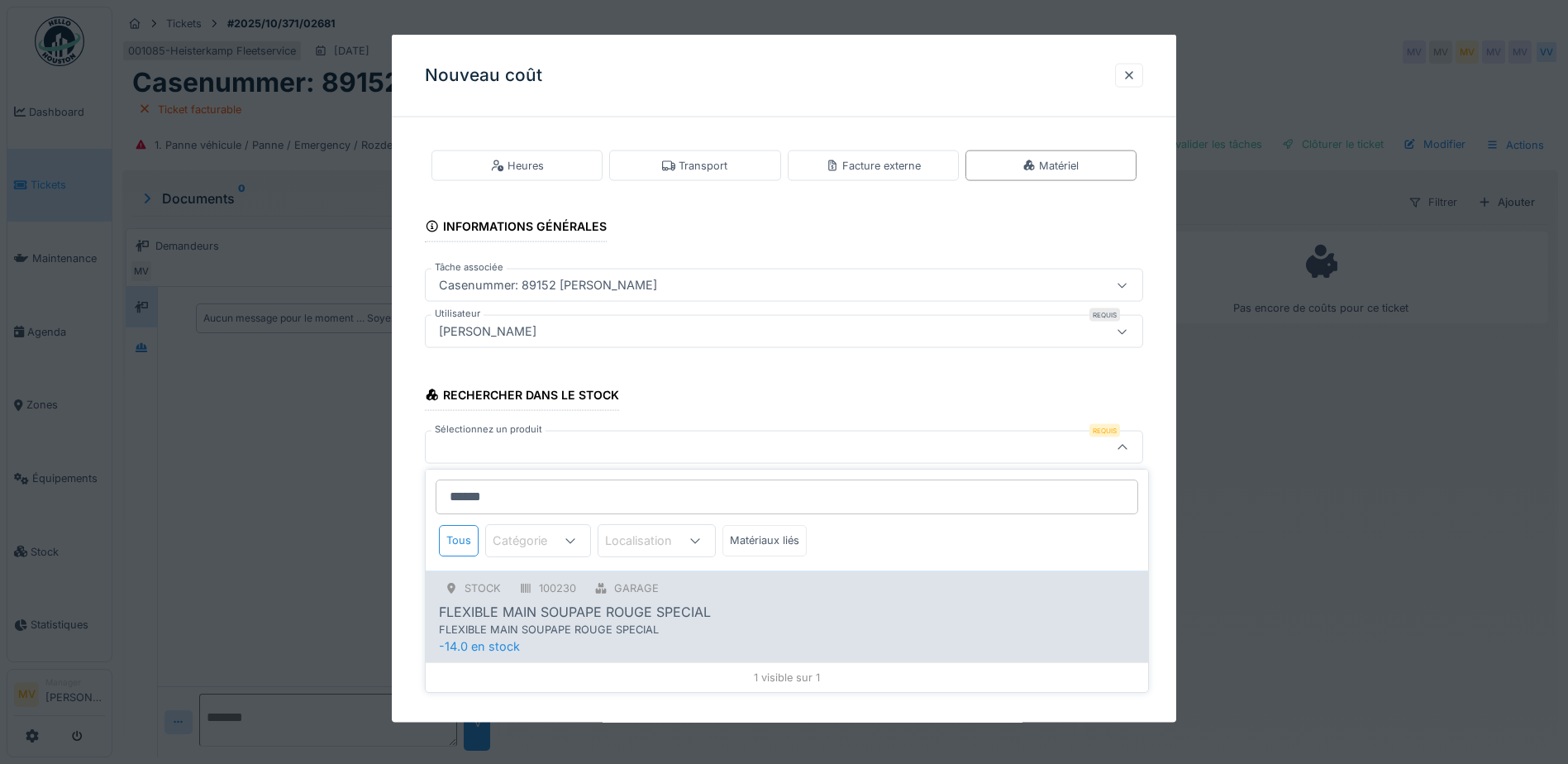
type input "******"
click at [561, 601] on div "FLEXIBLE MAIN SOUPAPE ROUGE SPECIAL" at bounding box center [575, 611] width 272 height 20
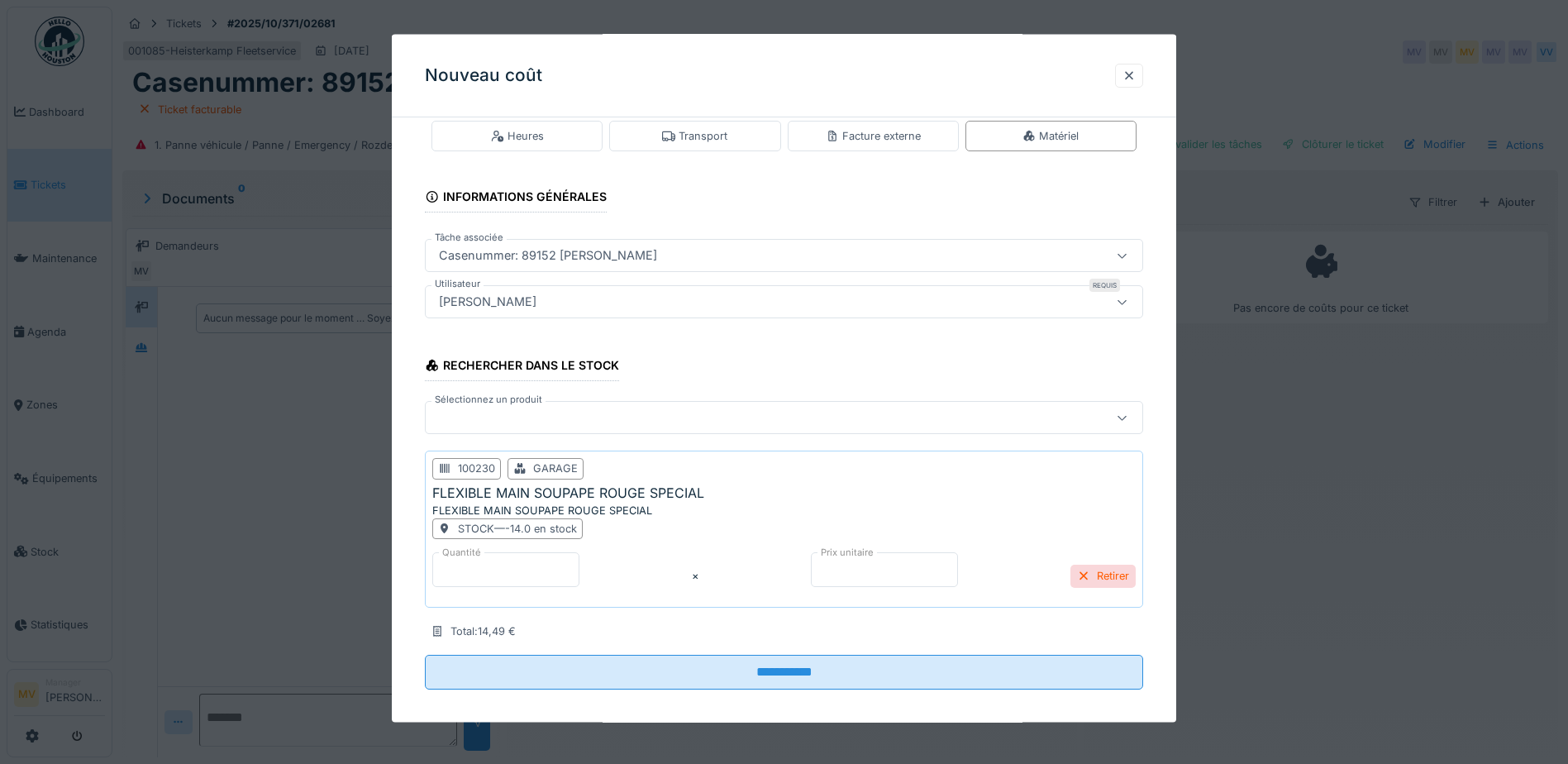
scroll to position [43, 0]
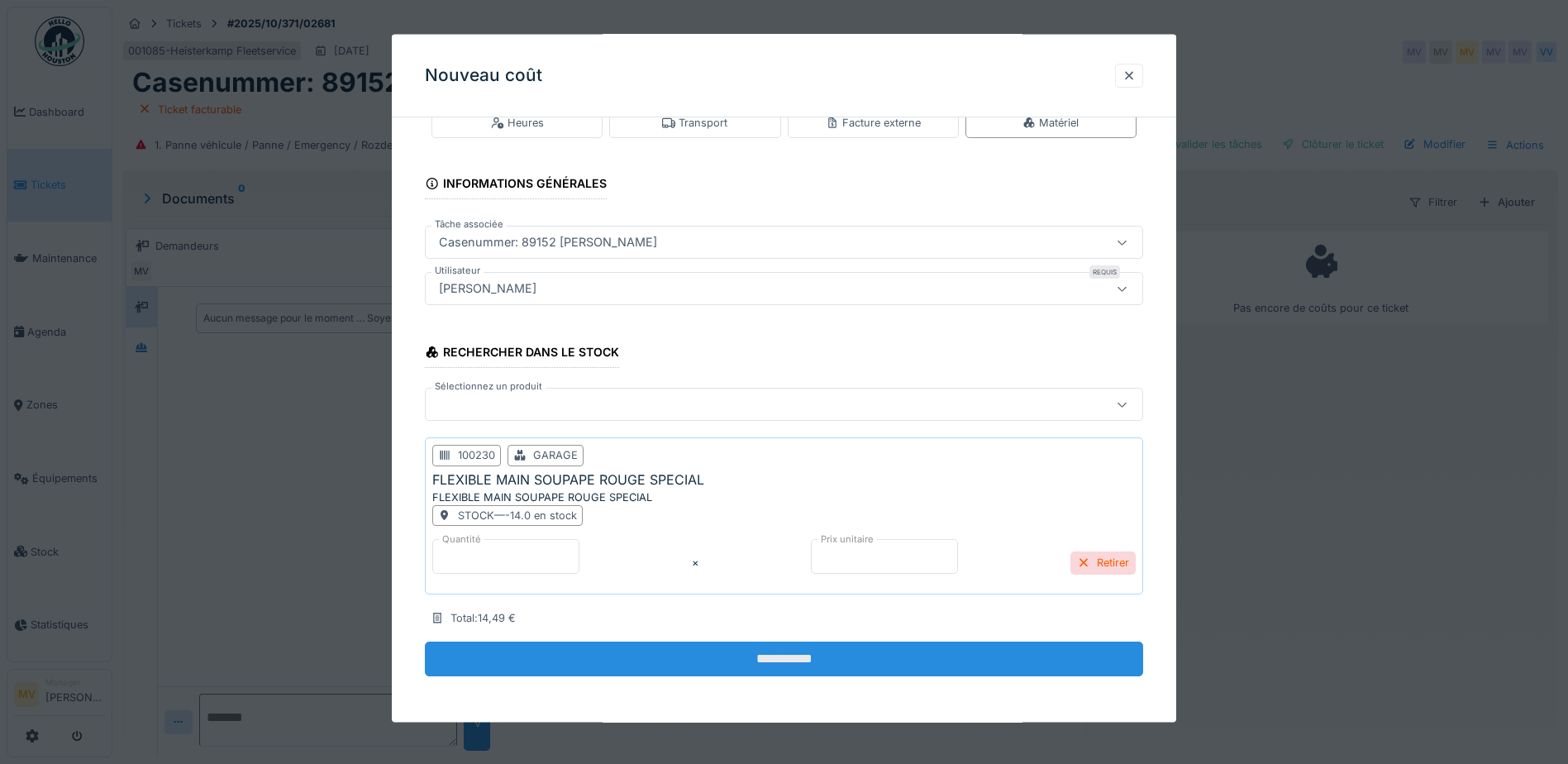
click at [782, 649] on input "**********" at bounding box center [784, 659] width 718 height 35
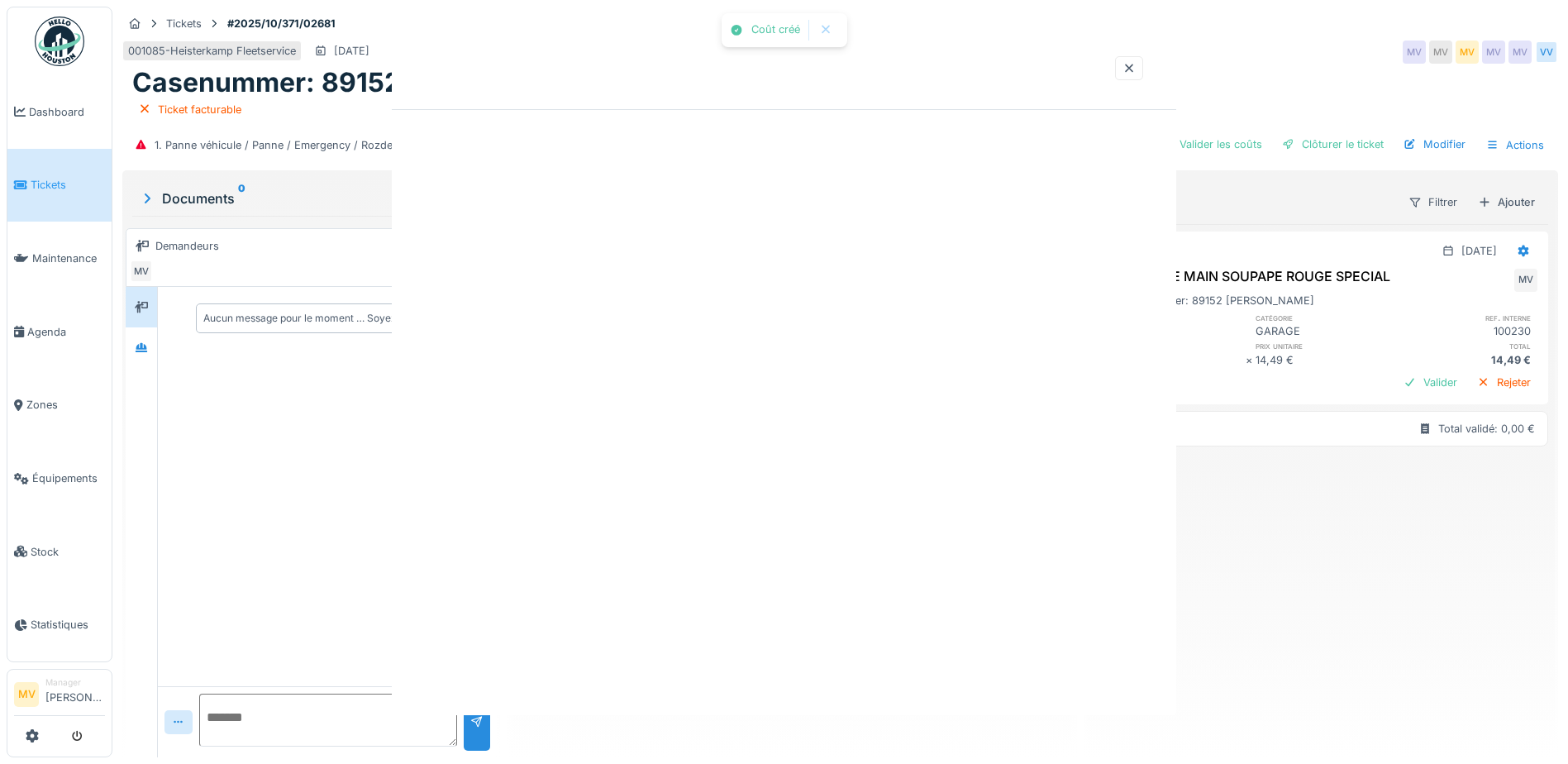
scroll to position [0, 0]
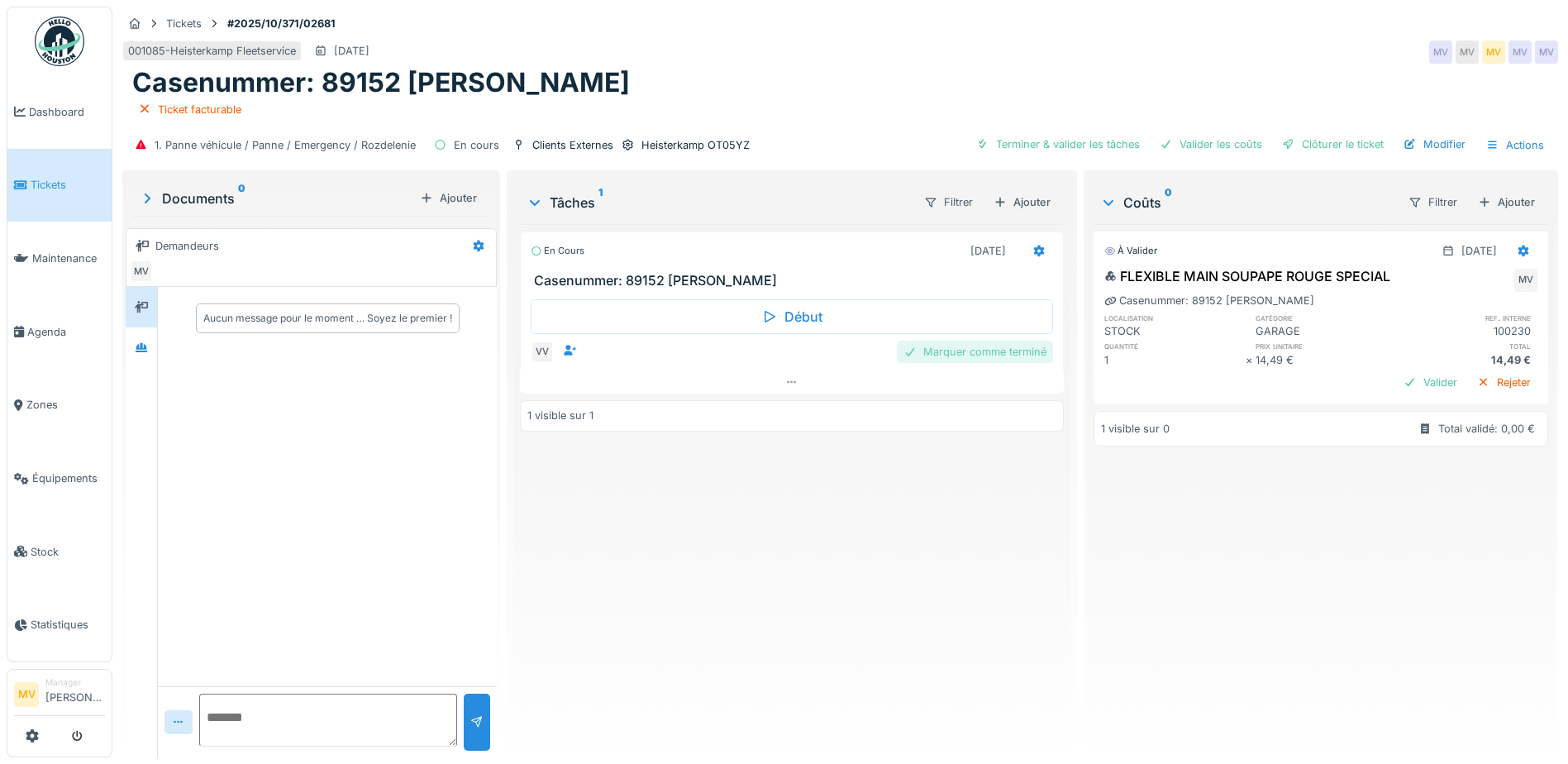
click at [943, 349] on div "Marquer comme terminé" at bounding box center [975, 352] width 156 height 22
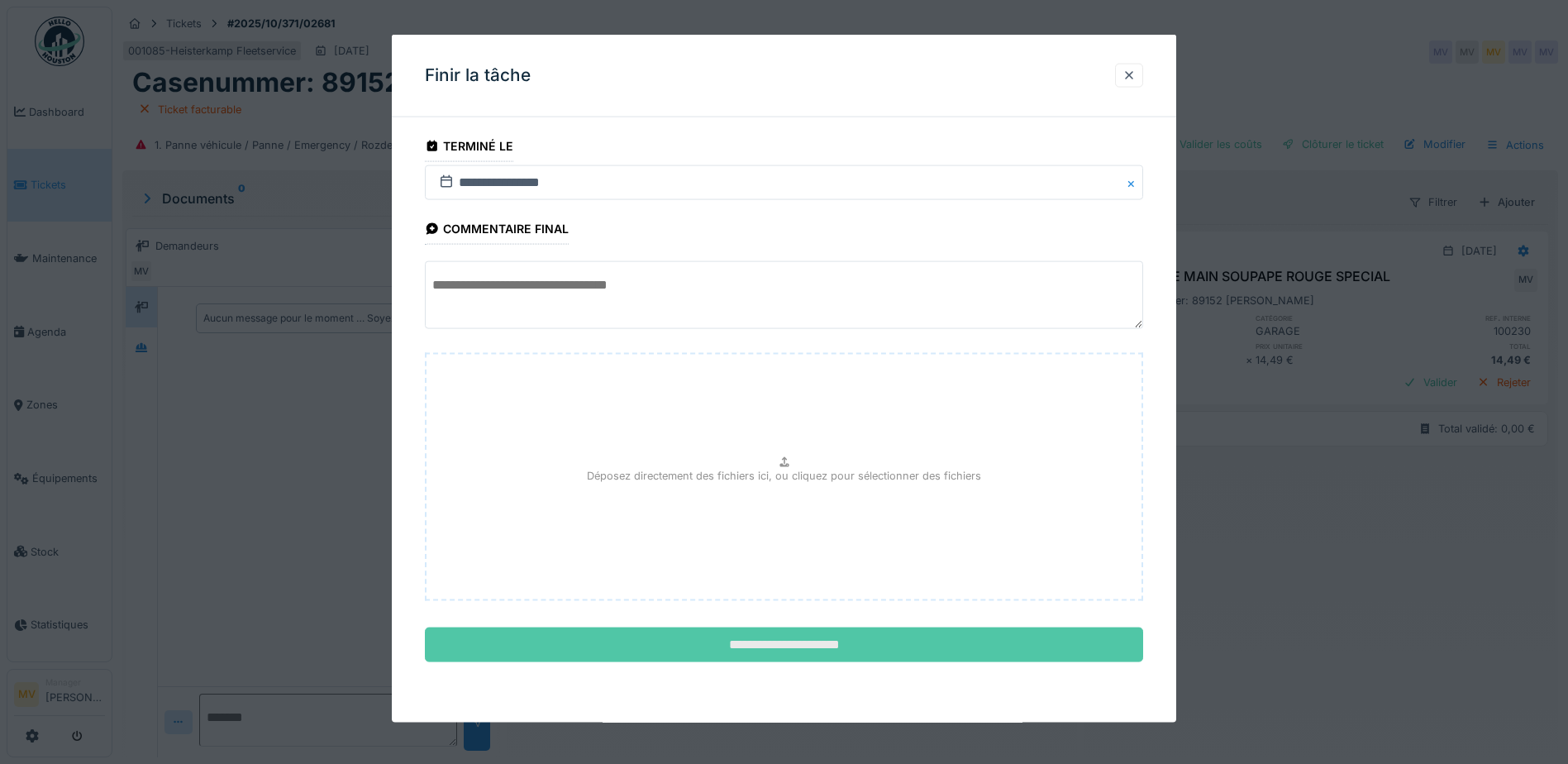
drag, startPoint x: 873, startPoint y: 657, endPoint x: 884, endPoint y: 646, distance: 15.6
click at [874, 656] on input "**********" at bounding box center [784, 645] width 718 height 35
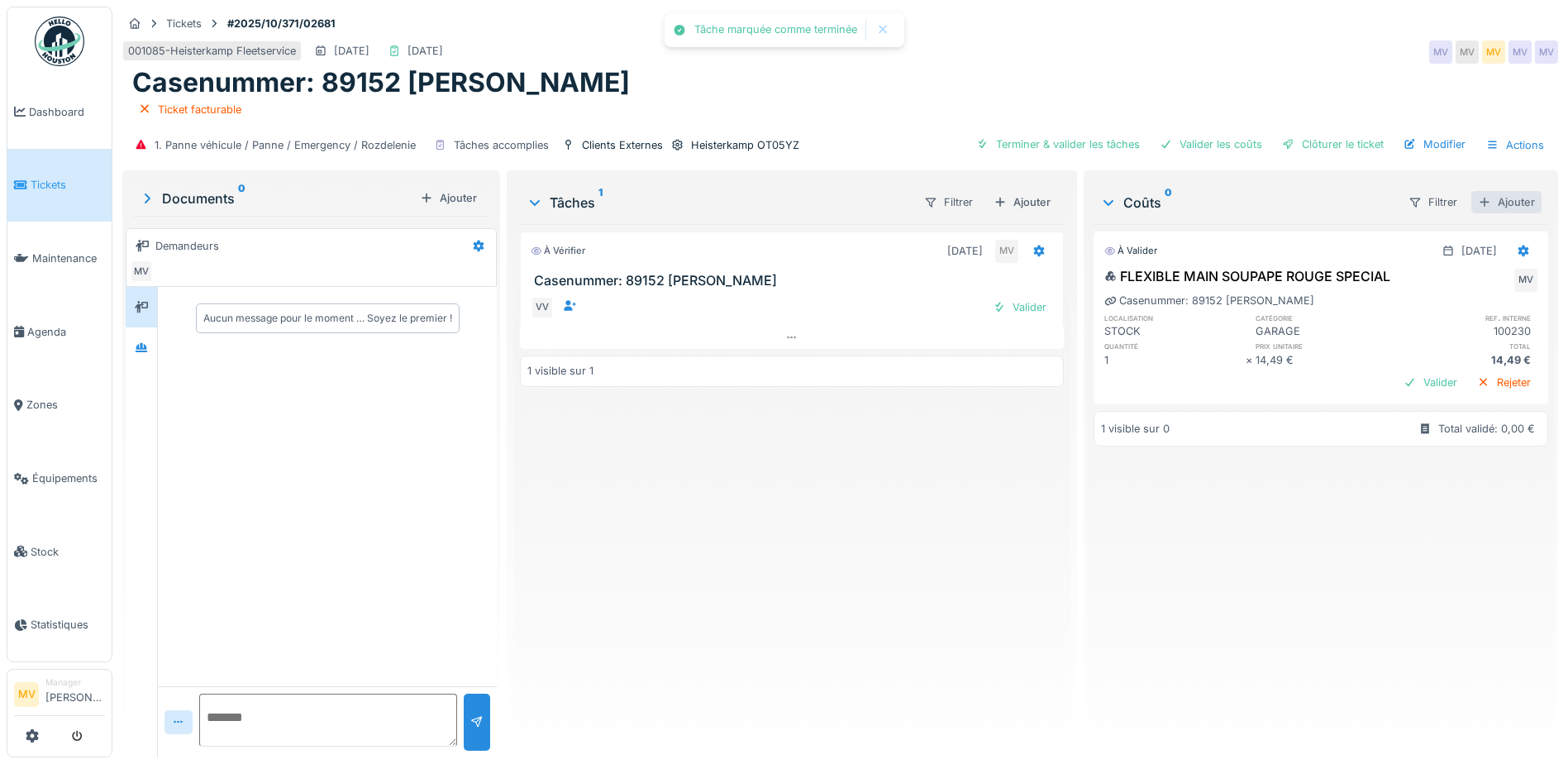
click at [1495, 206] on div "Ajouter" at bounding box center [1507, 202] width 71 height 22
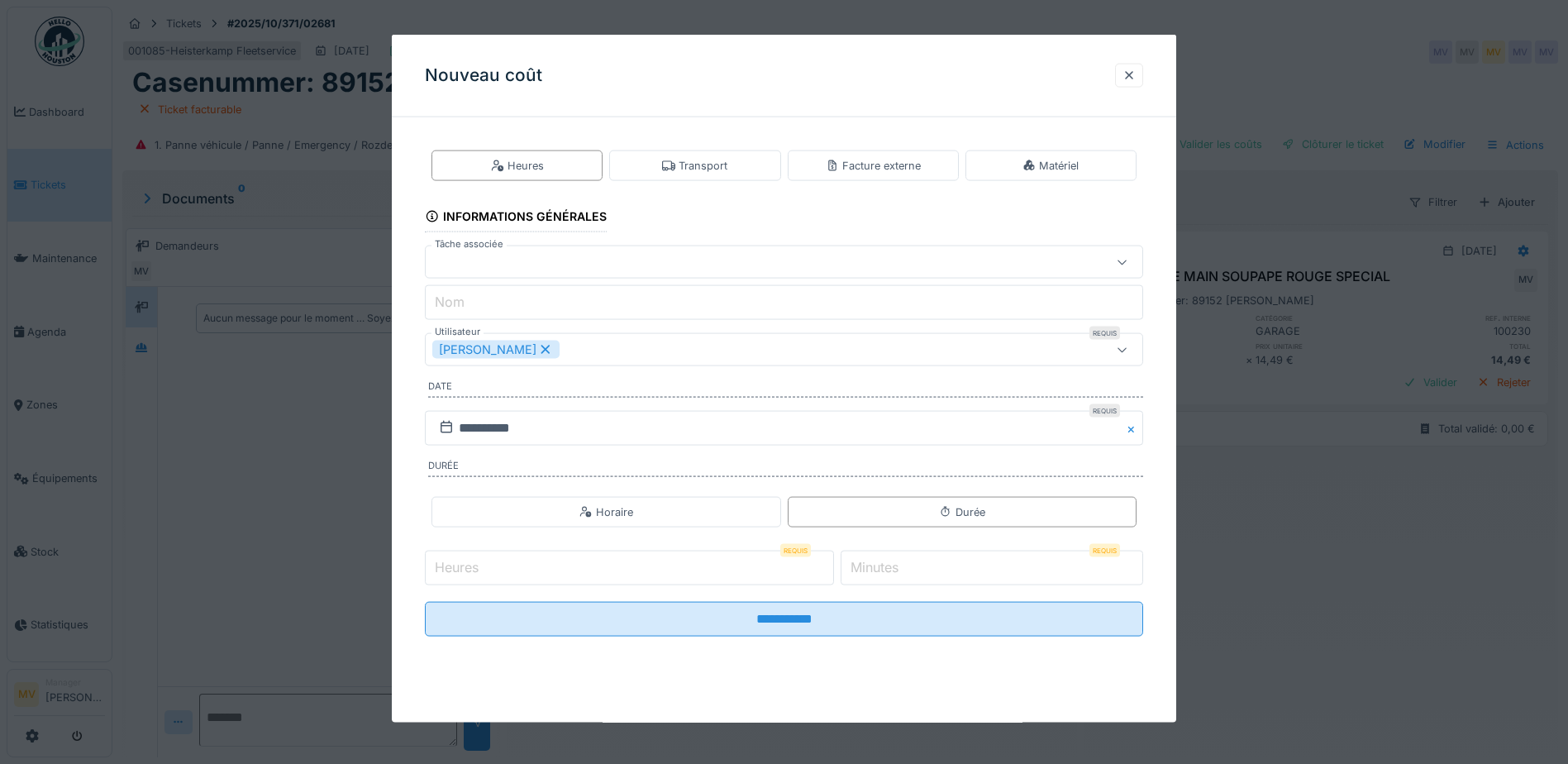
click at [538, 353] on icon at bounding box center [546, 350] width 15 height 12
click at [520, 350] on div "Utilisateurs" at bounding box center [742, 350] width 619 height 18
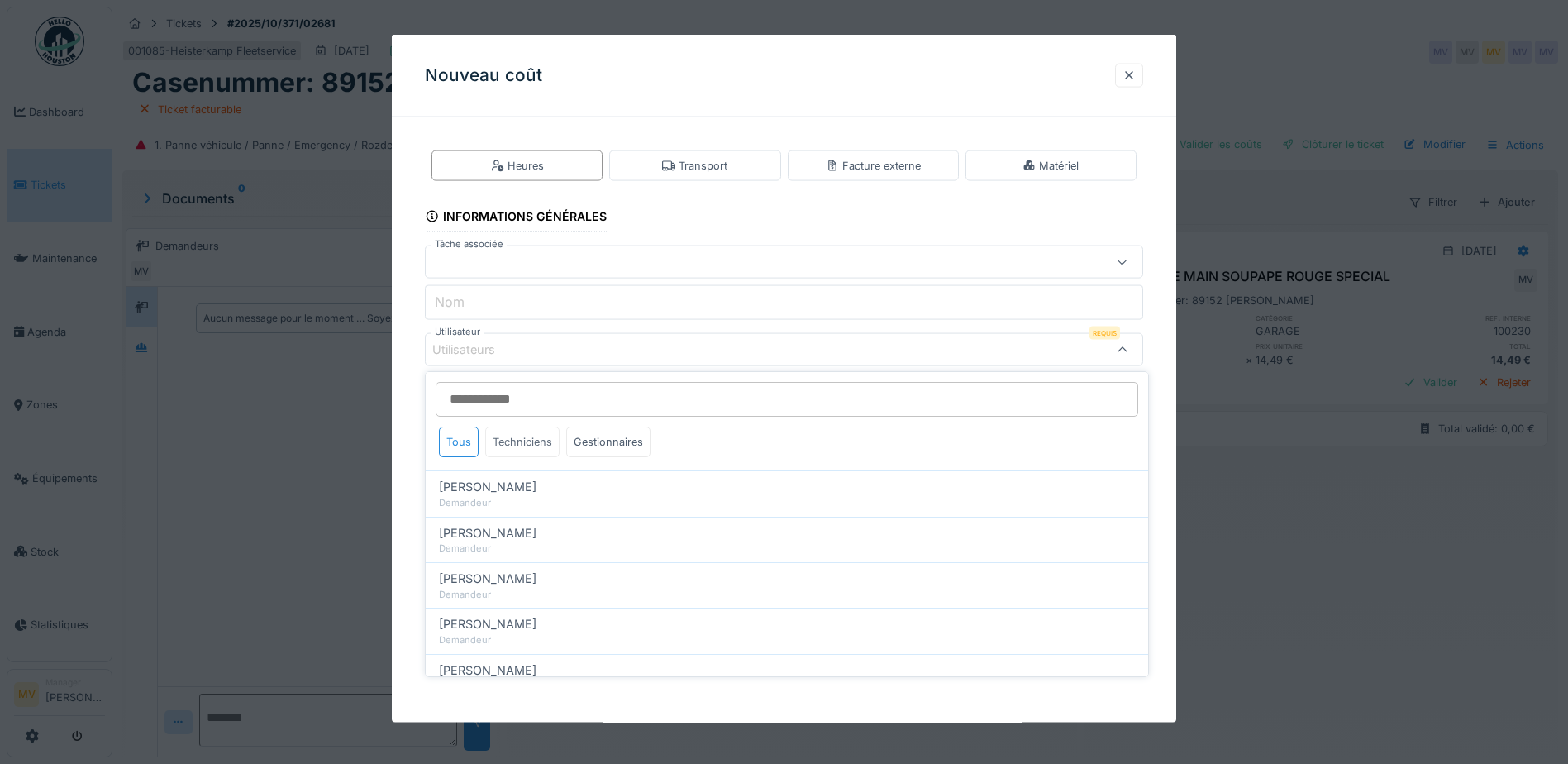
click at [529, 445] on div "Techniciens" at bounding box center [523, 441] width 75 height 31
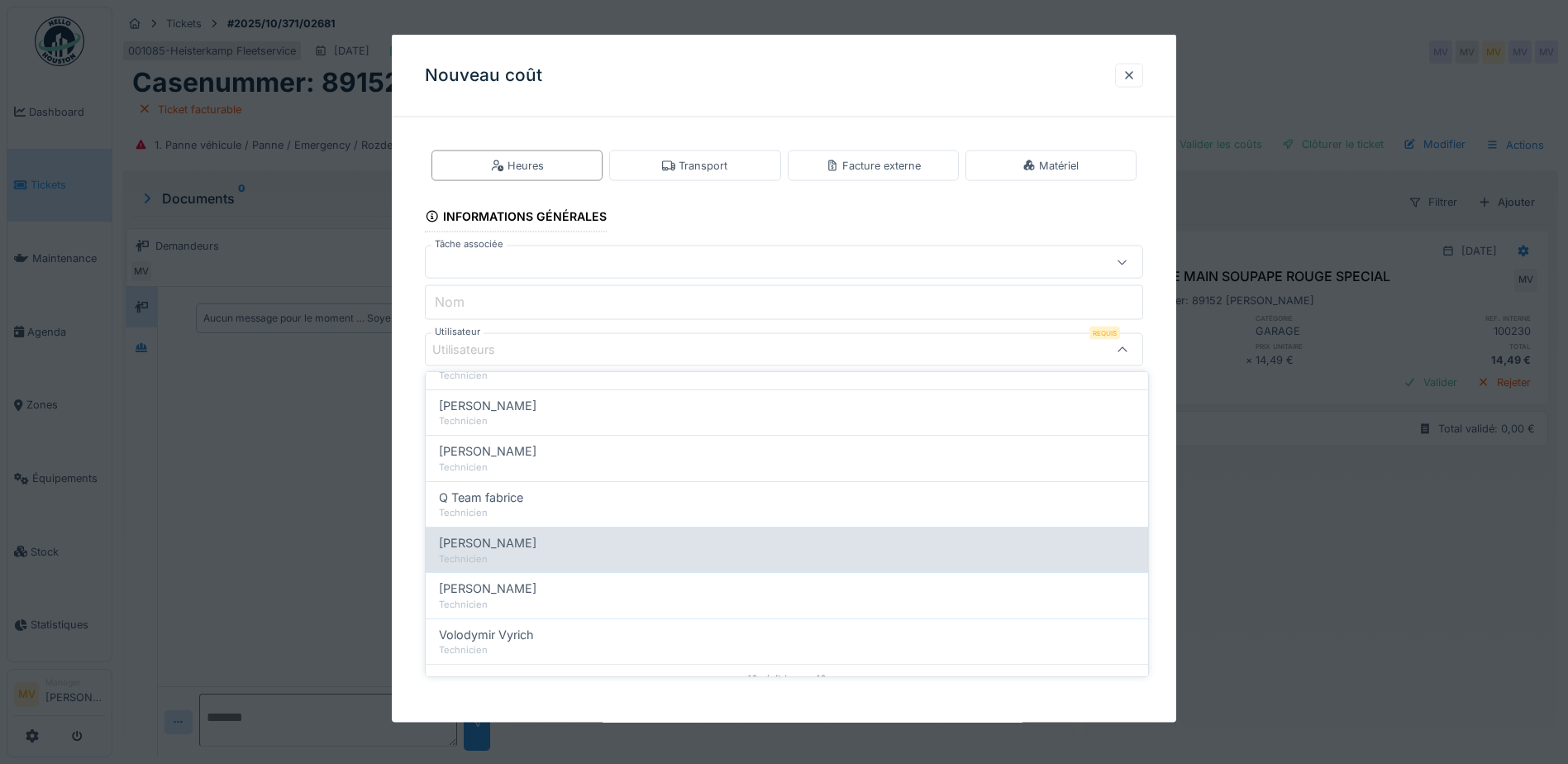
scroll to position [282, 0]
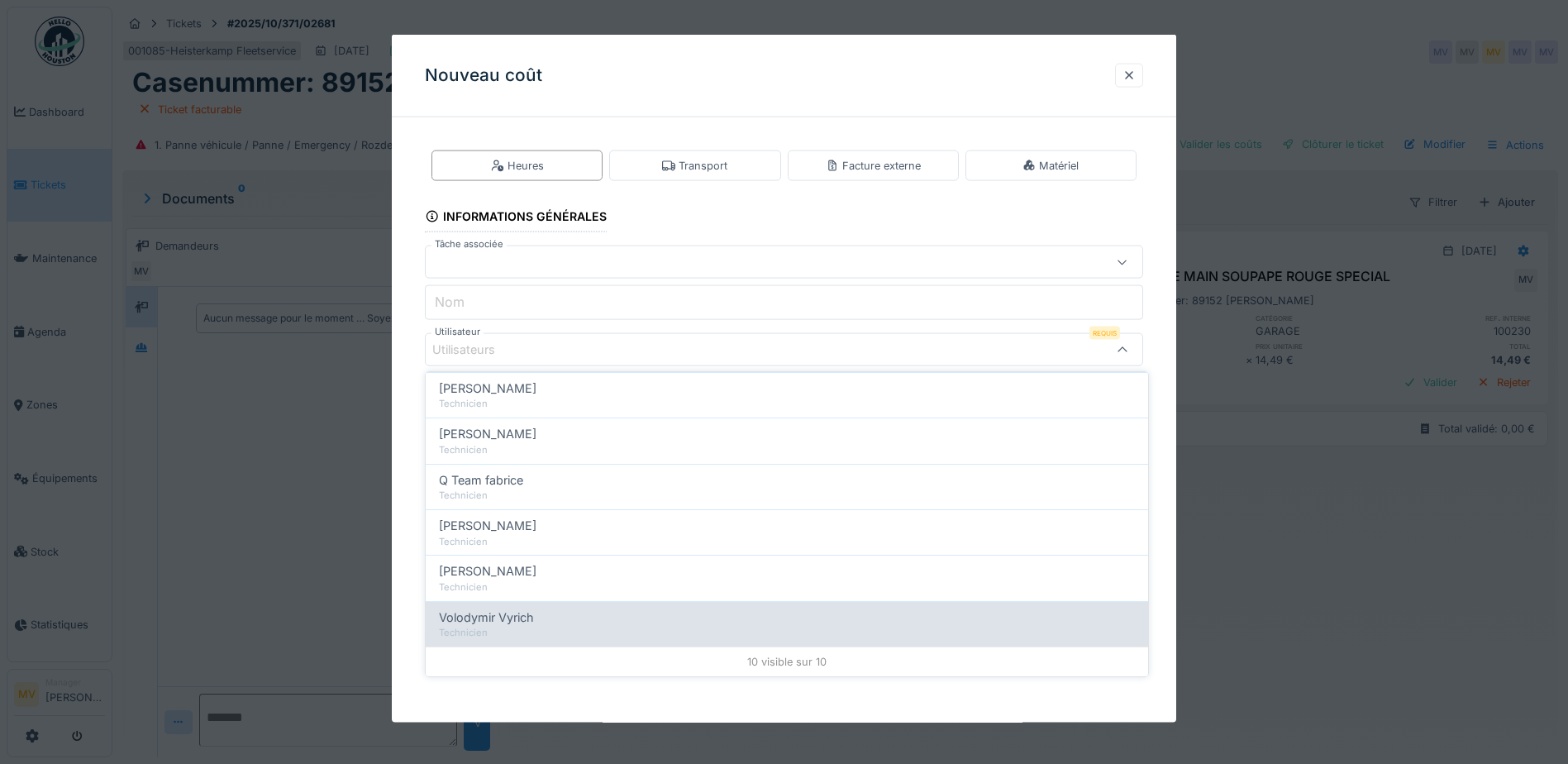
click at [543, 617] on div "Volodymir Vyrich" at bounding box center [786, 617] width 696 height 18
type input "*****"
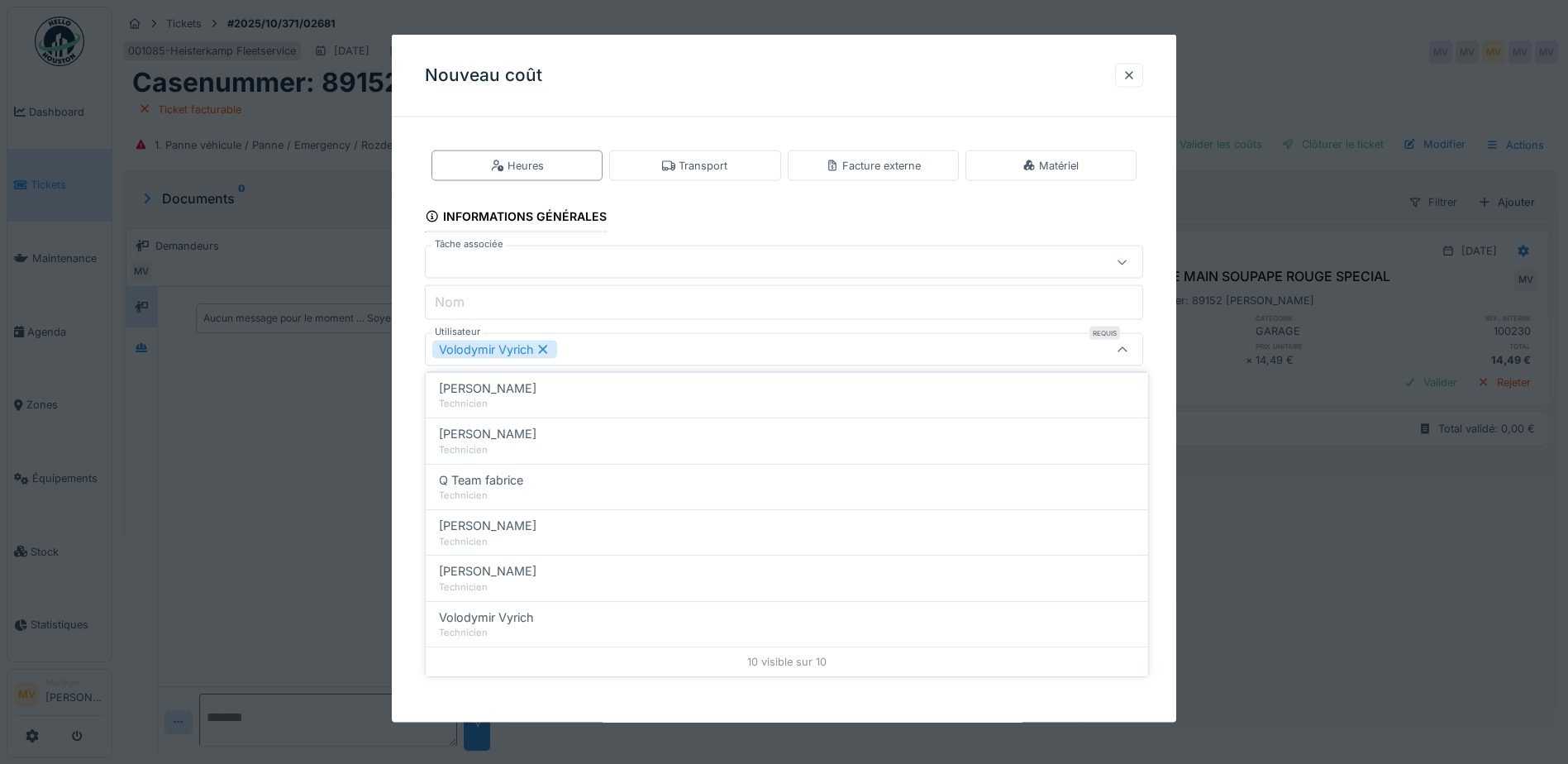
click at [636, 345] on div "Volodymir Vyrich" at bounding box center [742, 350] width 619 height 18
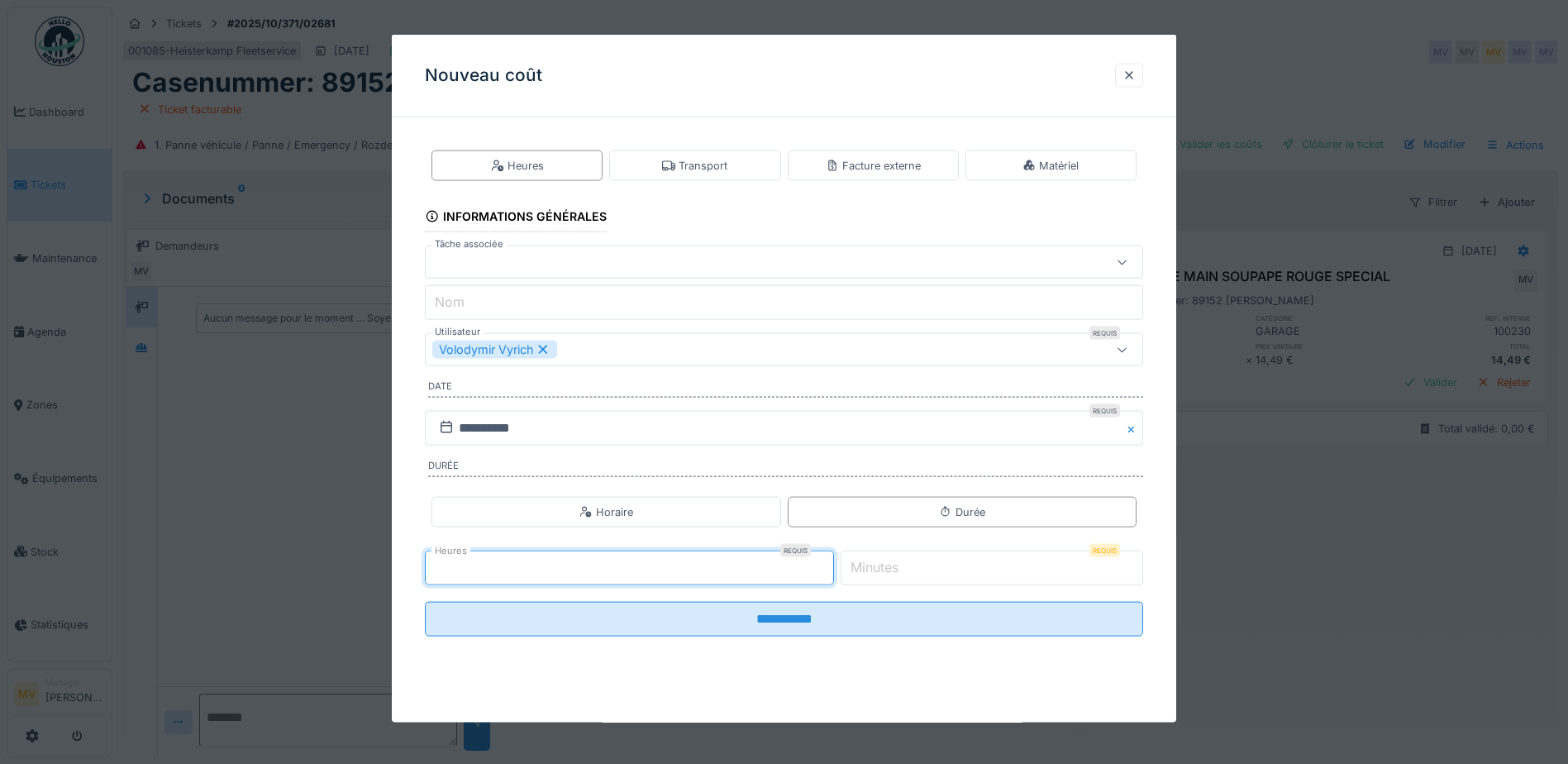
click at [832, 566] on input "*" at bounding box center [629, 568] width 409 height 35
type input "*"
click at [830, 572] on input "*" at bounding box center [629, 568] width 409 height 35
click at [1065, 572] on input "*" at bounding box center [991, 568] width 303 height 35
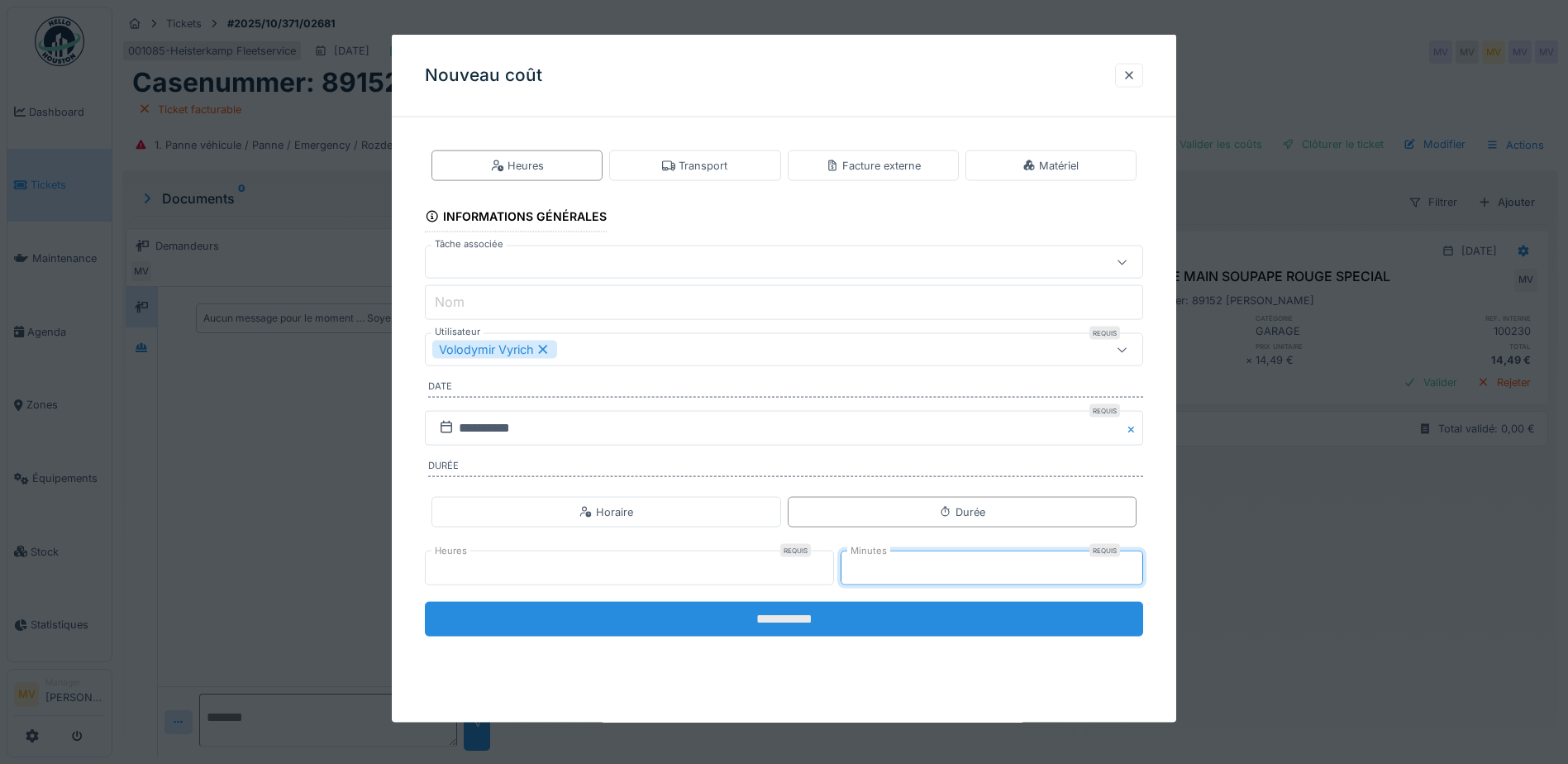
type input "**"
click at [876, 610] on input "**********" at bounding box center [784, 619] width 718 height 35
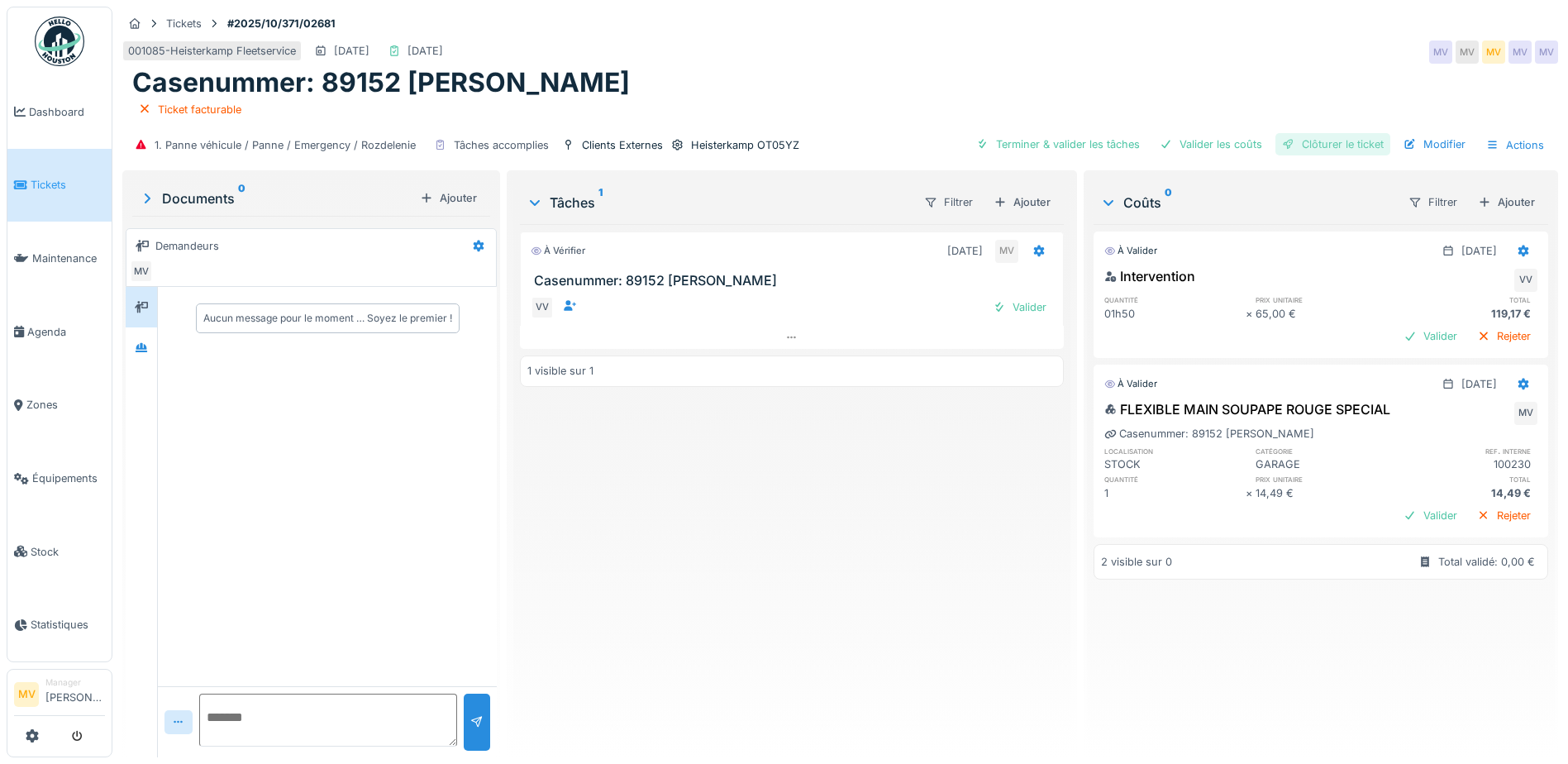
click at [1361, 144] on div "Clôturer le ticket" at bounding box center [1332, 144] width 115 height 22
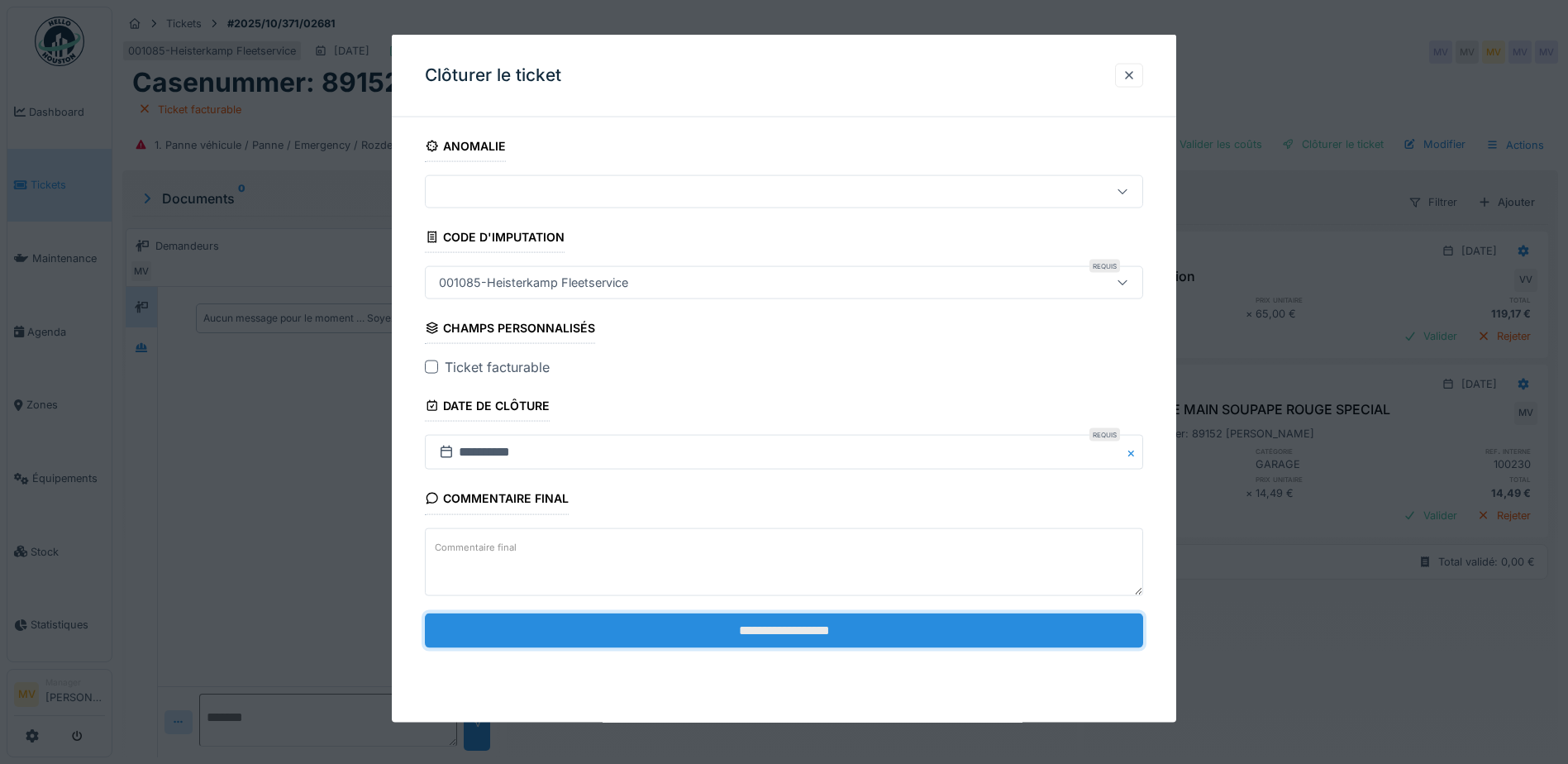
click at [798, 627] on input "**********" at bounding box center [784, 630] width 718 height 35
